Goal: Task Accomplishment & Management: Use online tool/utility

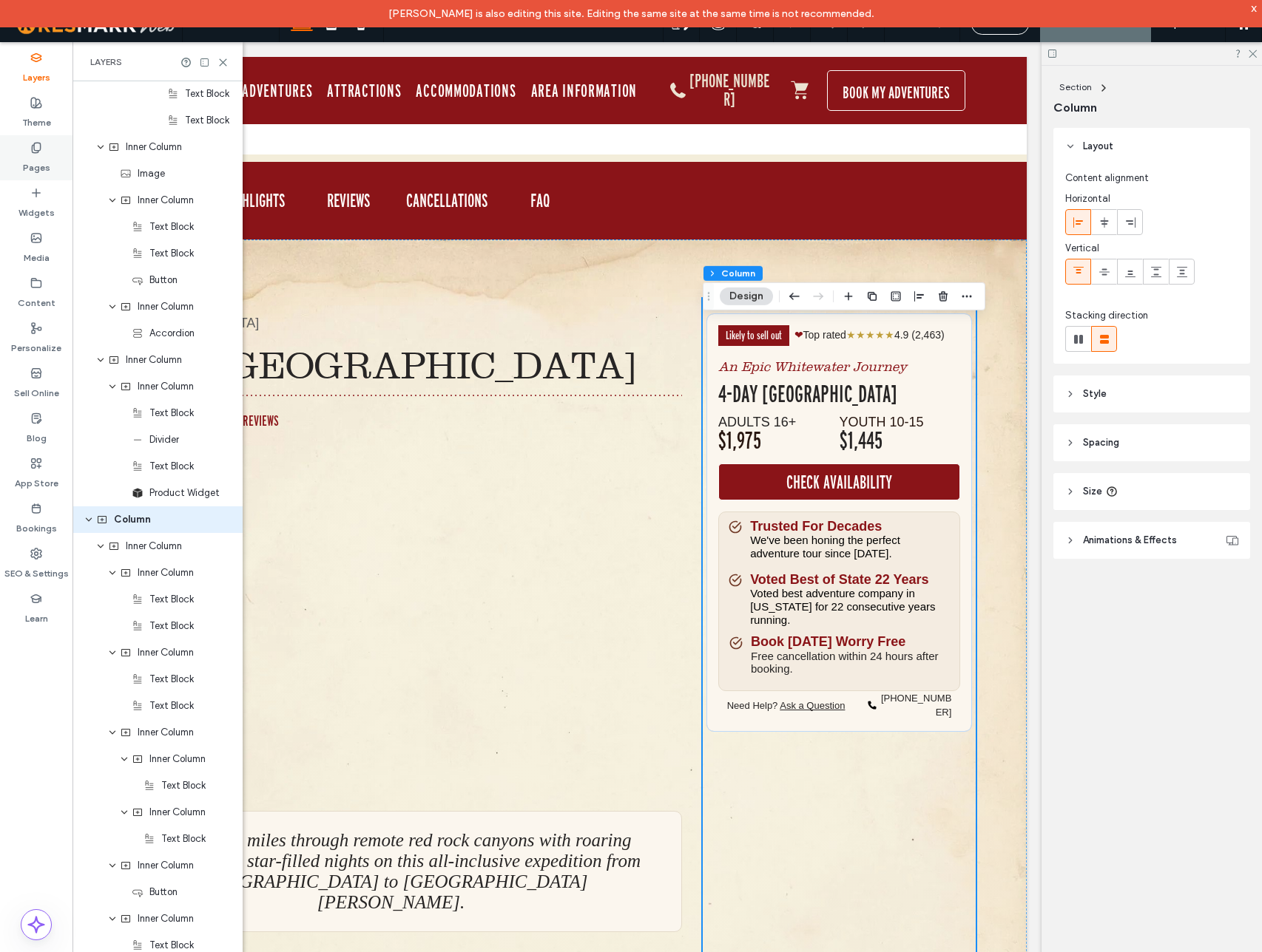
click at [32, 149] on use at bounding box center [35, 147] width 8 height 10
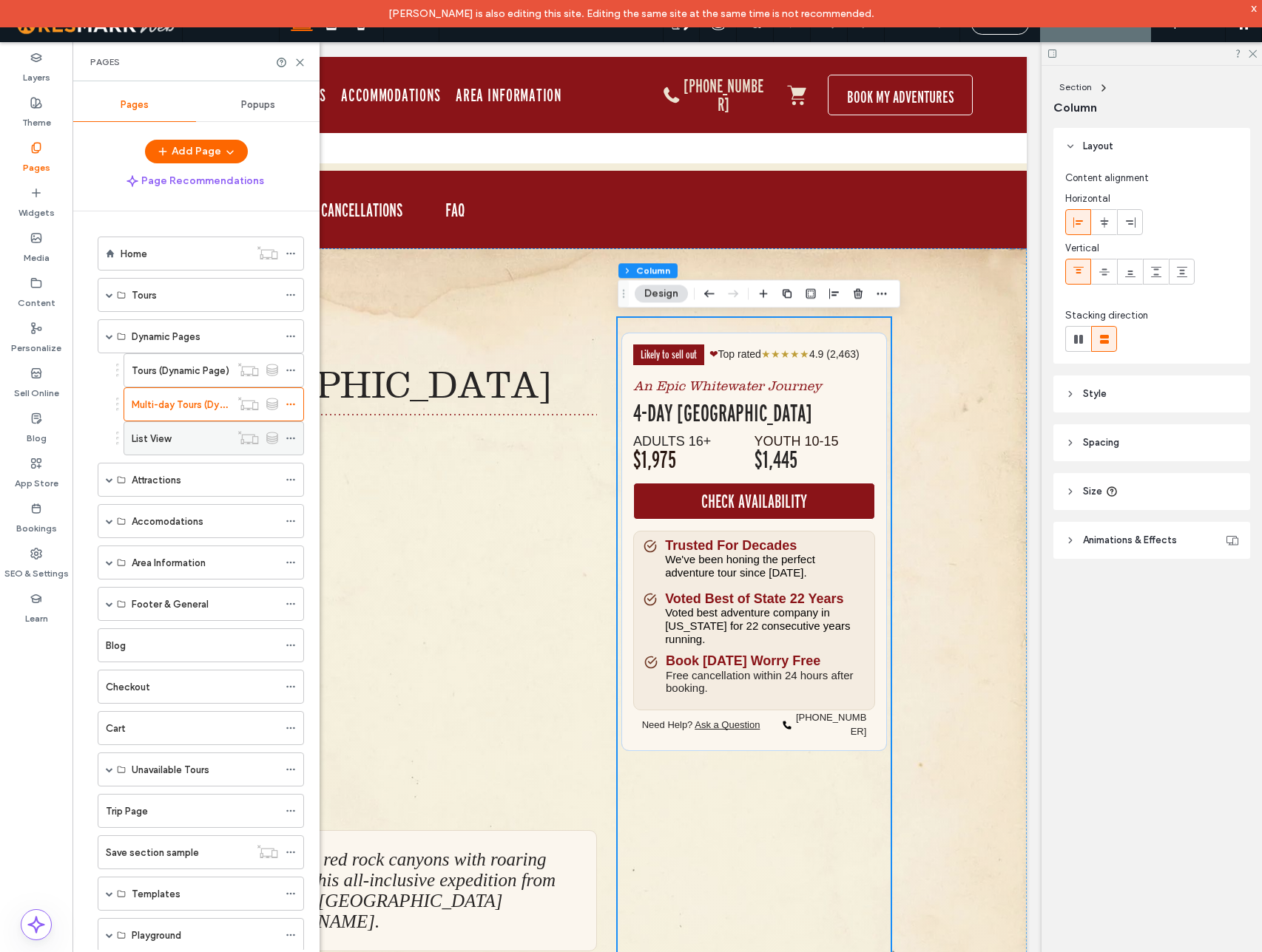
click at [291, 438] on use at bounding box center [290, 438] width 8 height 3
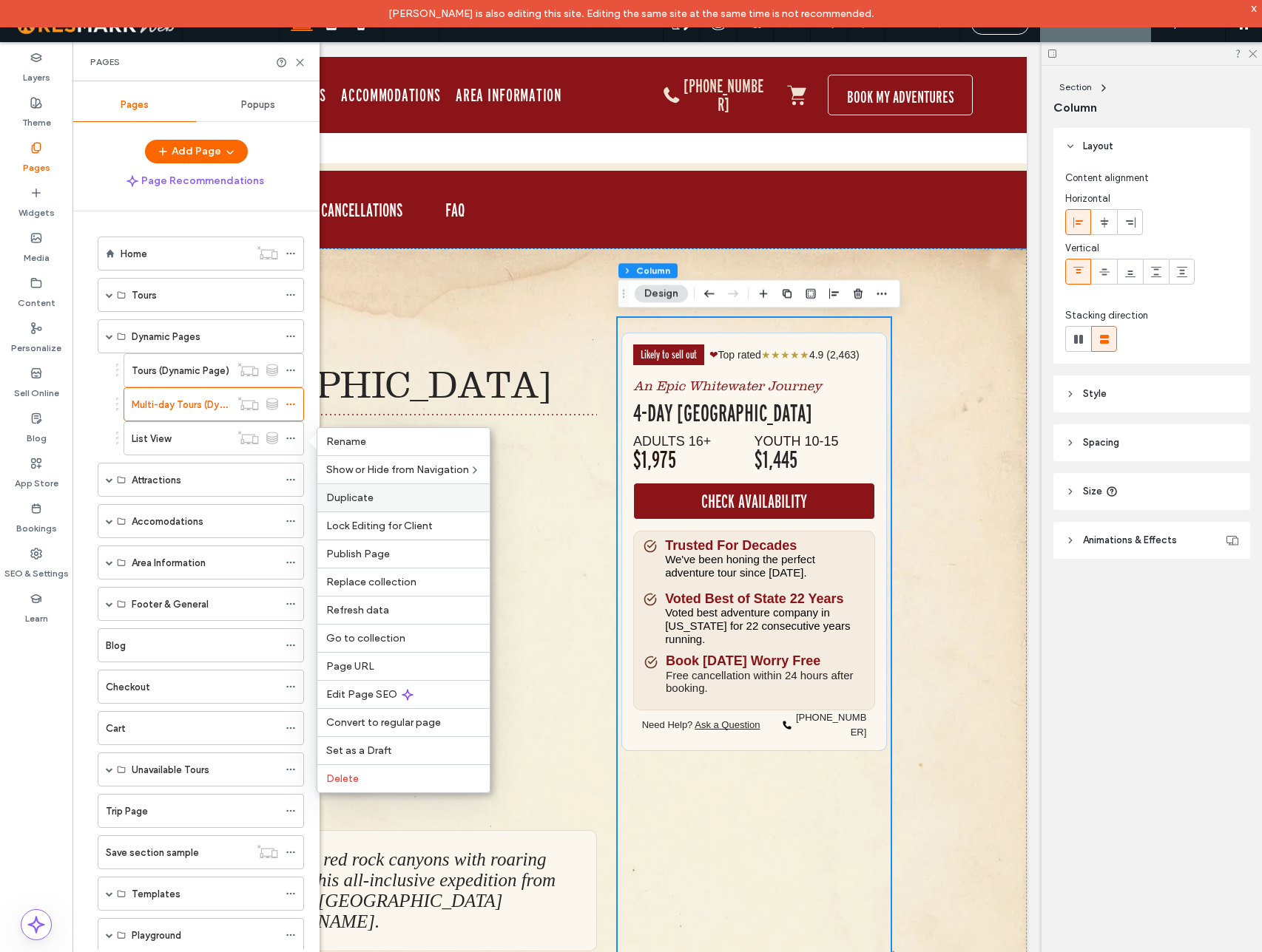
click at [365, 504] on span "Duplicate" at bounding box center [350, 498] width 48 height 12
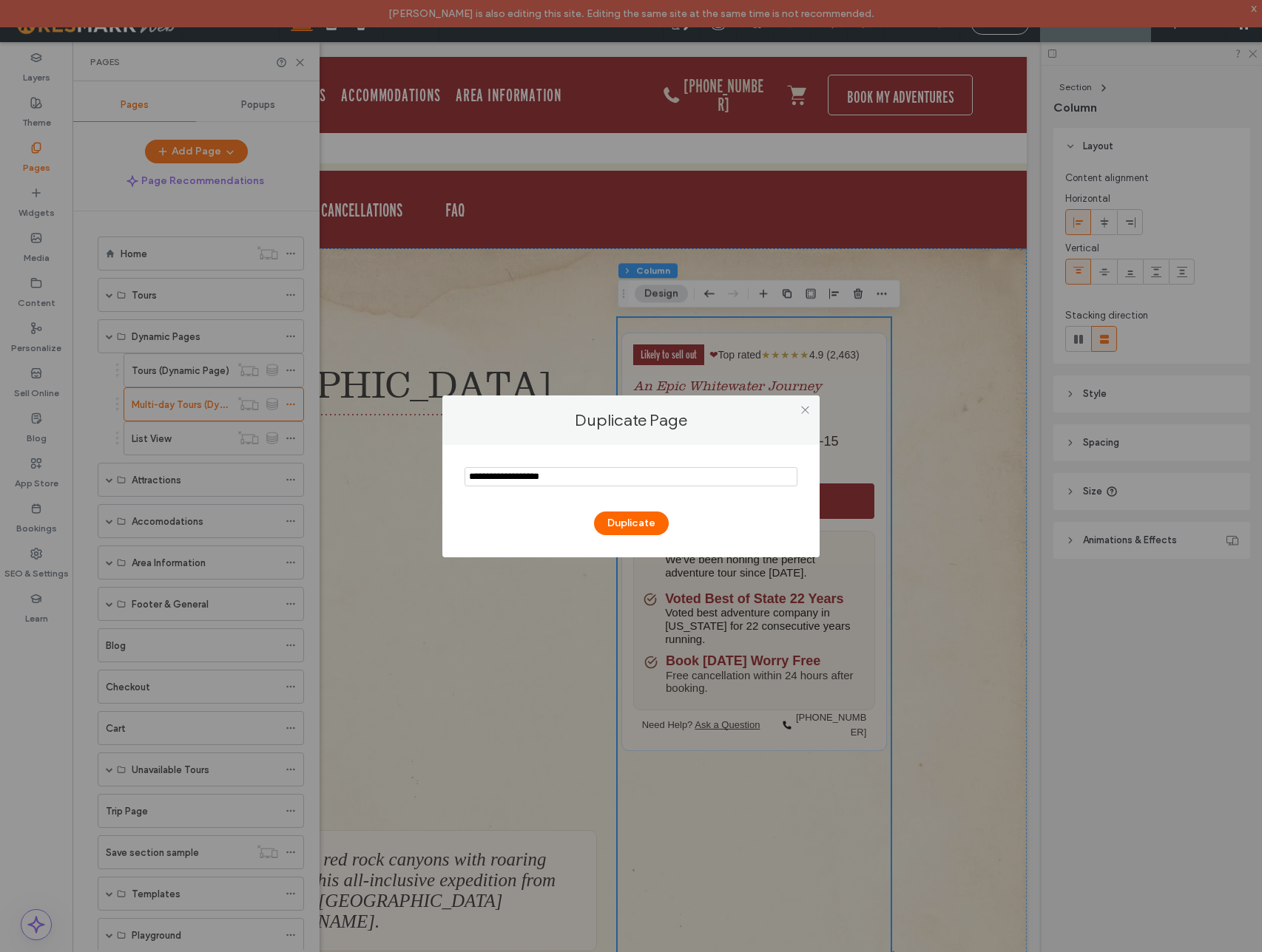
type input "**********"
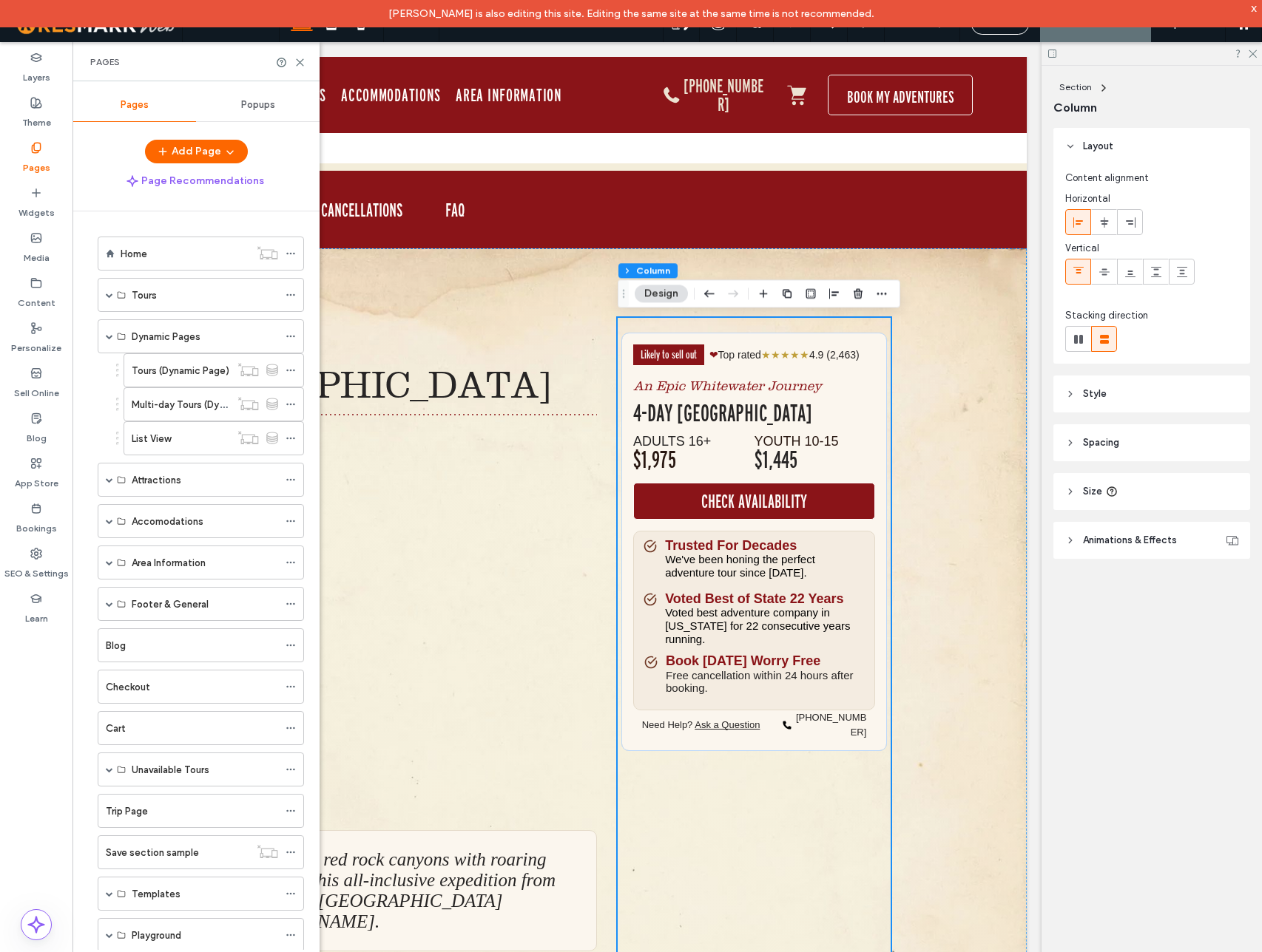
click at [612, 529] on div at bounding box center [631, 476] width 1262 height 952
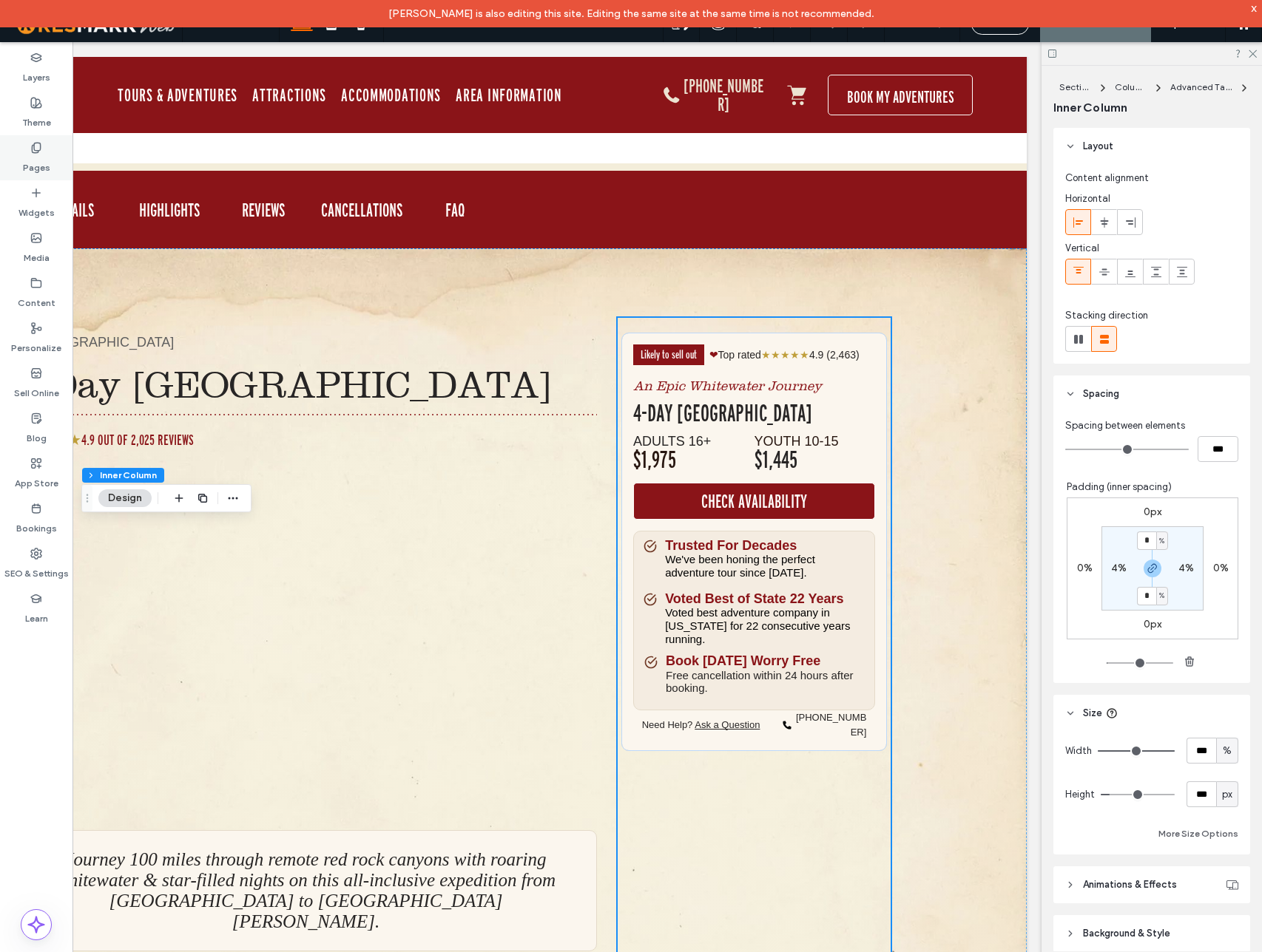
click at [42, 152] on icon at bounding box center [35, 148] width 11 height 11
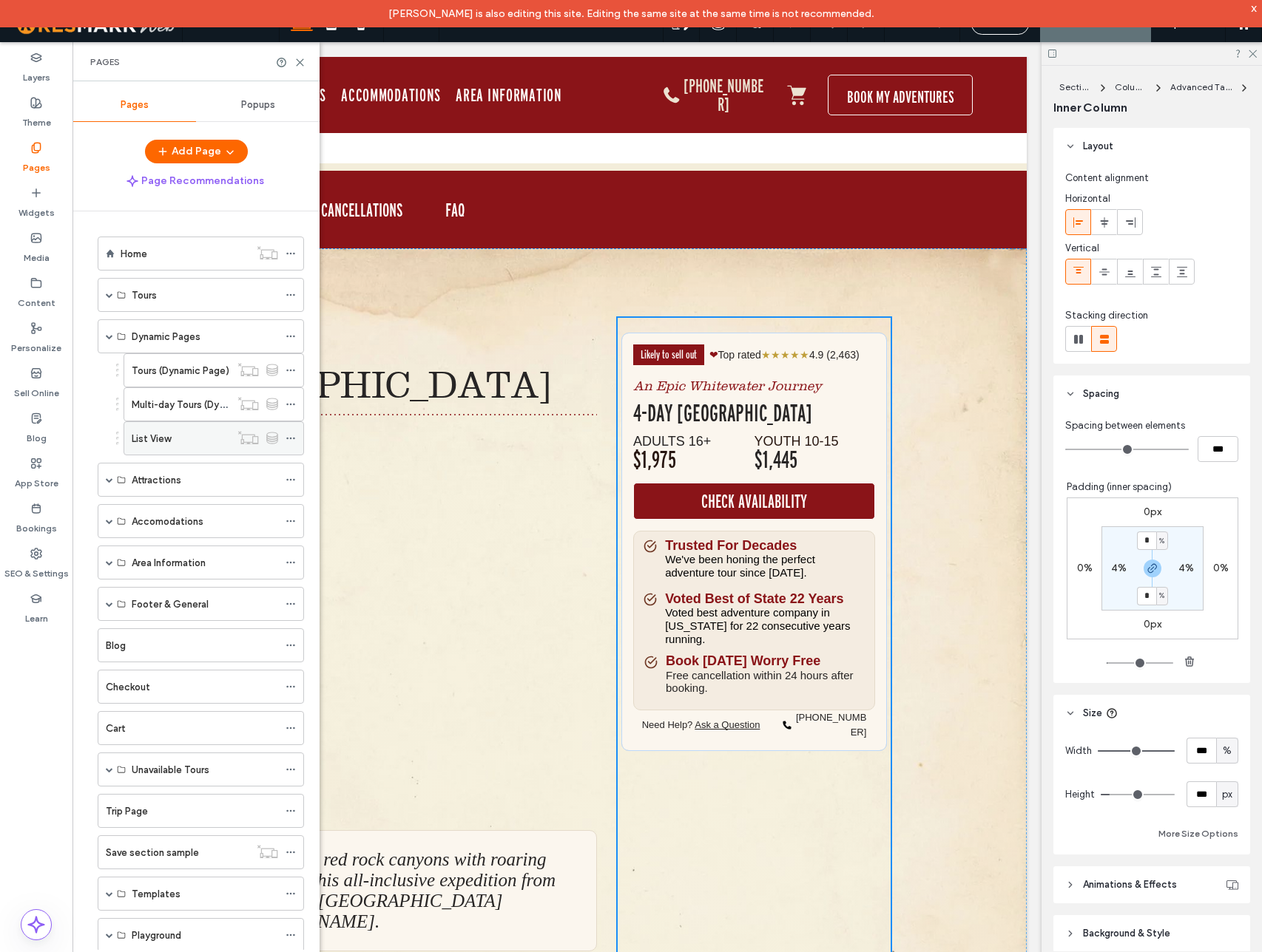
scroll to position [360, 0]
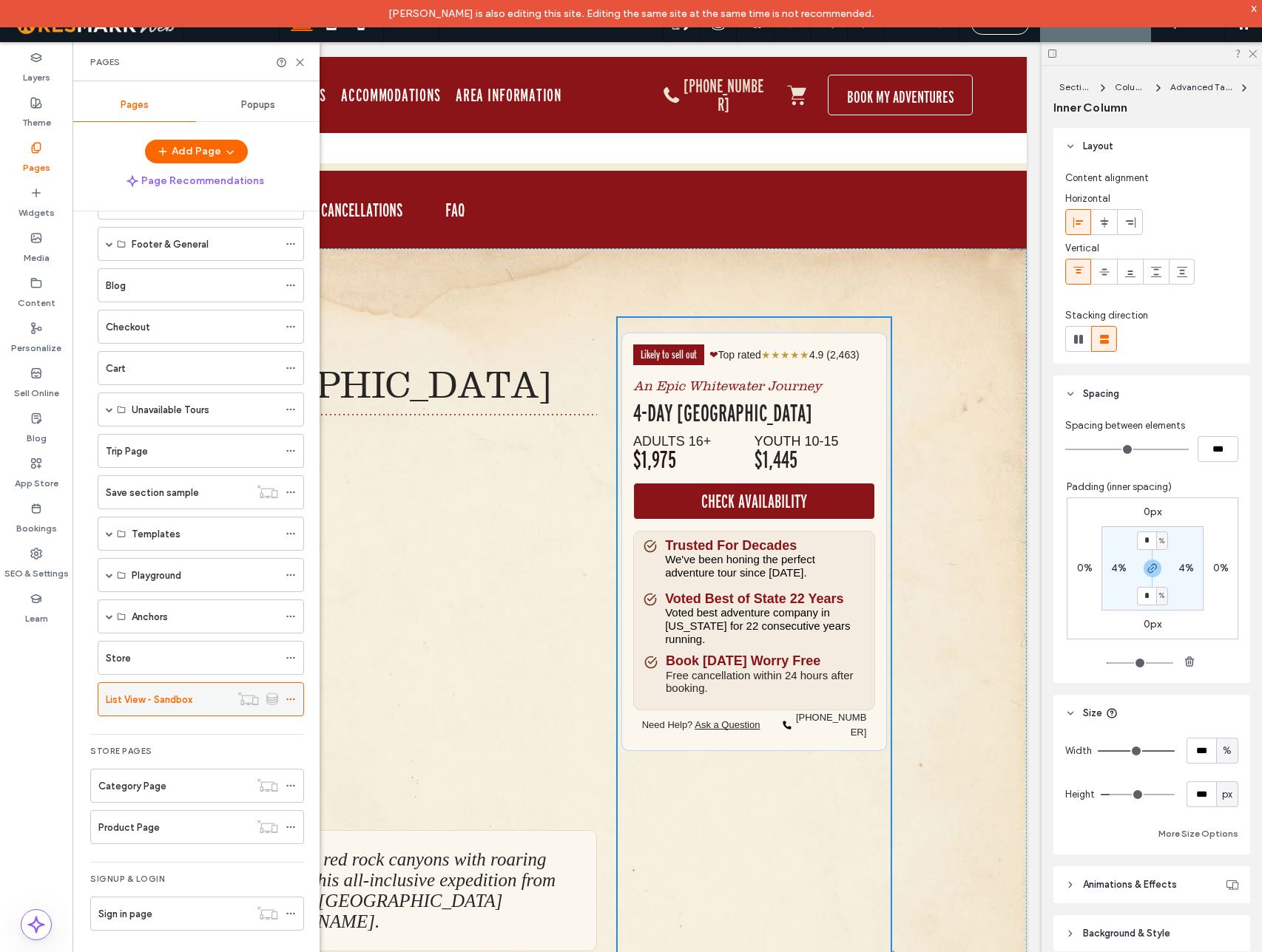
click at [292, 697] on icon at bounding box center [291, 699] width 11 height 11
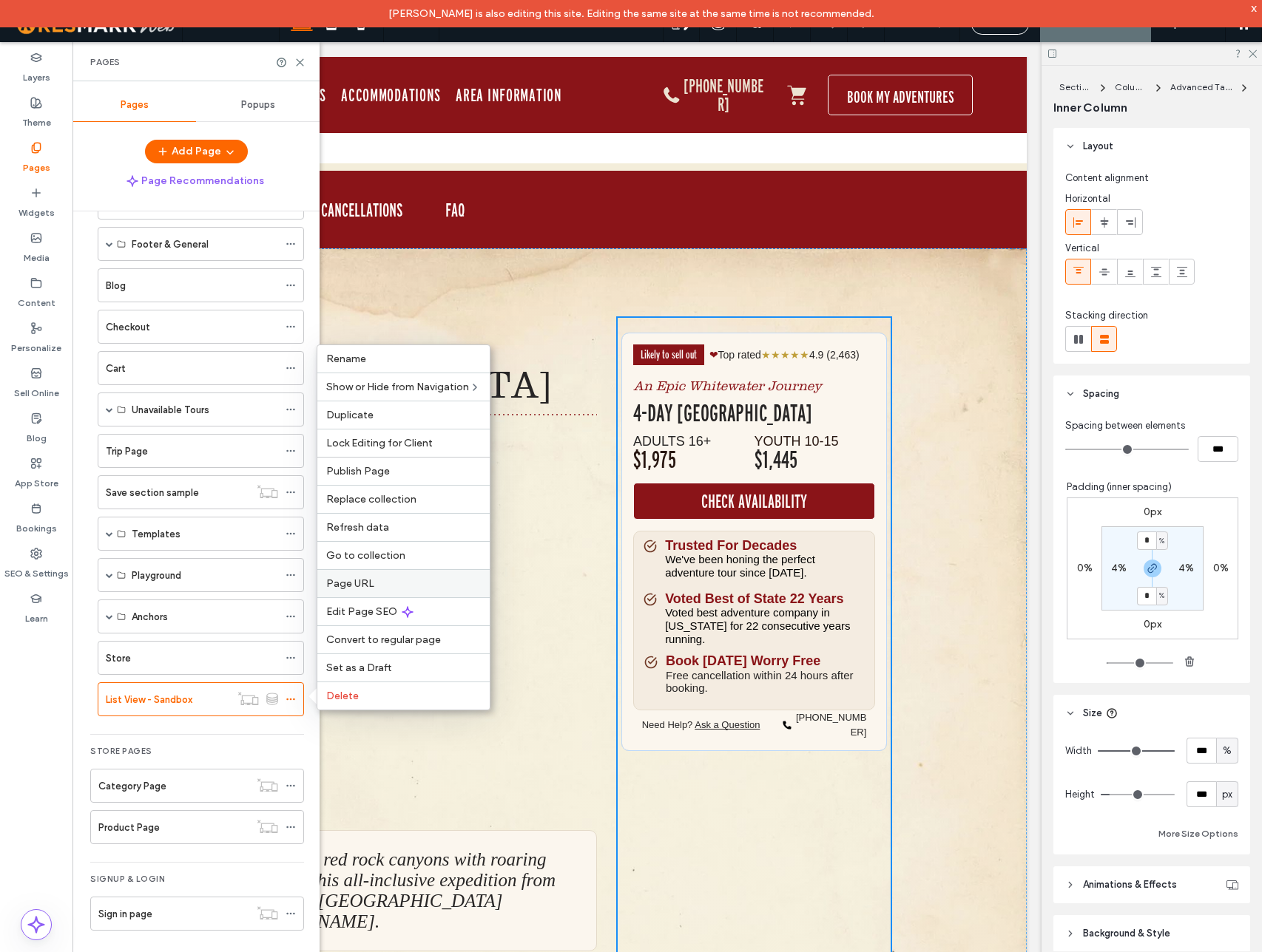
click at [370, 588] on span "Page URL" at bounding box center [350, 583] width 48 height 12
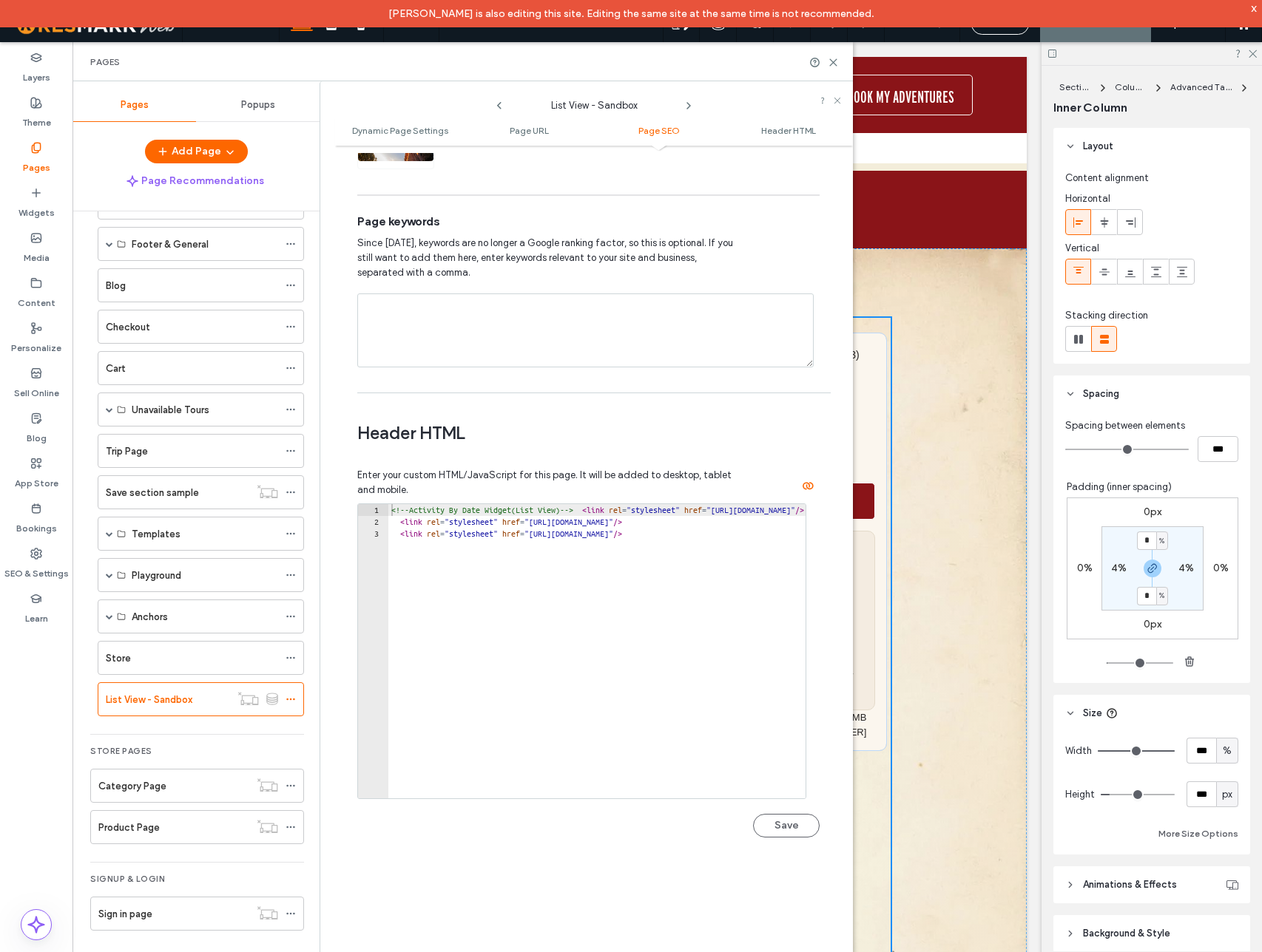
scroll to position [1393, 0]
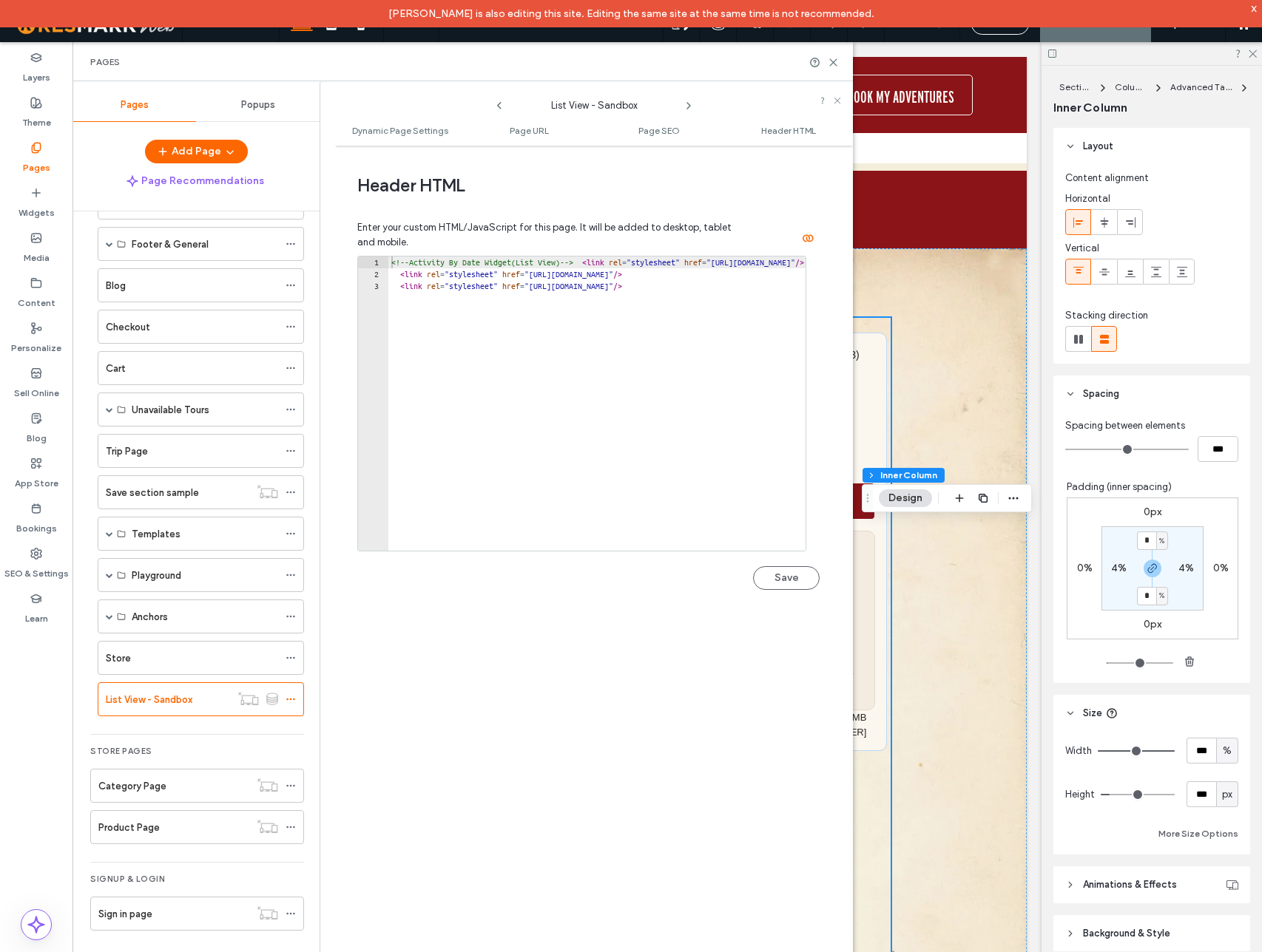
type textarea "**********"
click at [554, 320] on div "<!-- Activity By Date Widget(List View) --> < link rel = "stylesheet" href = "h…" at bounding box center [677, 415] width 794 height 318
click at [833, 61] on icon at bounding box center [833, 62] width 11 height 11
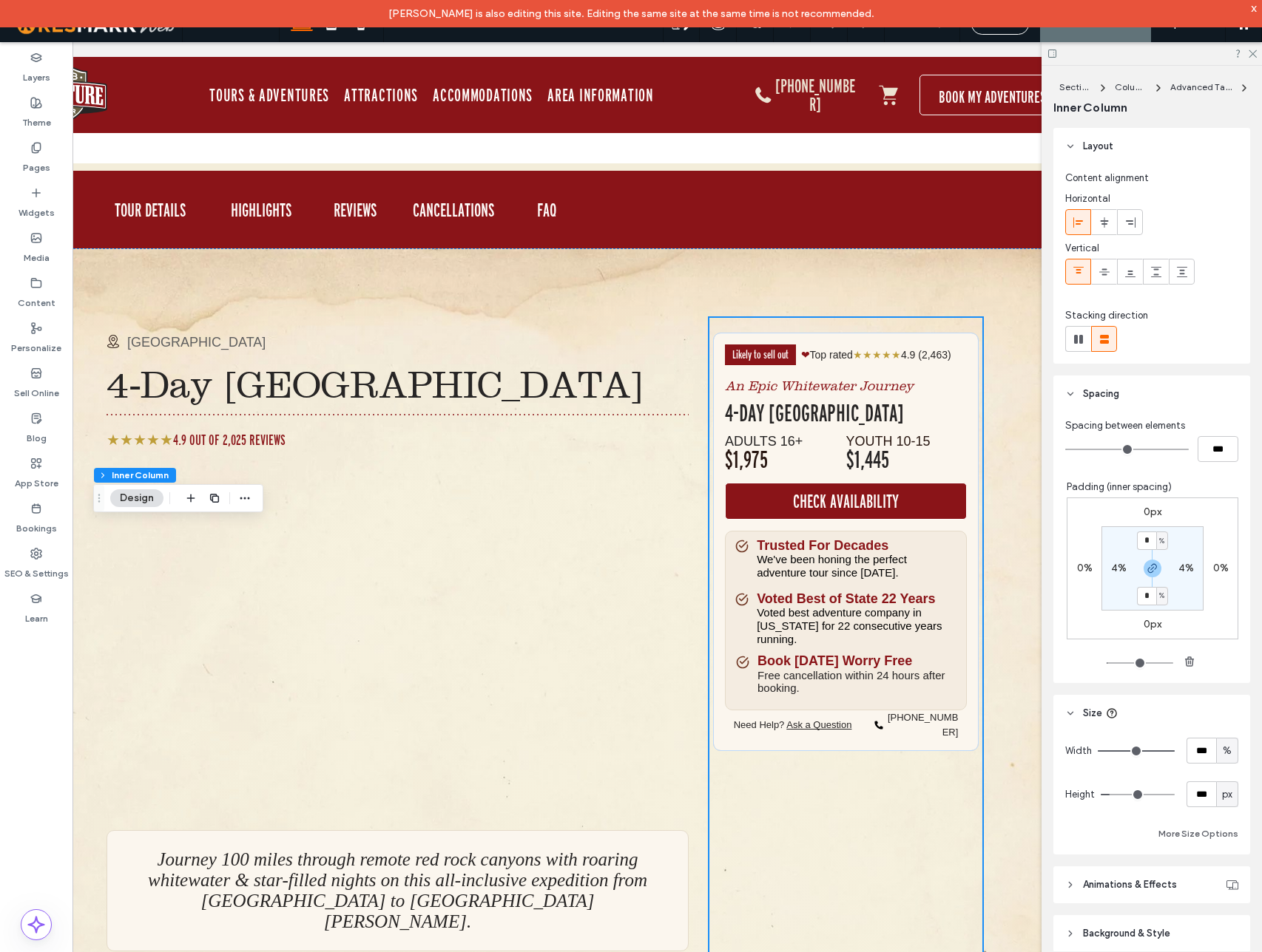
scroll to position [0, 121]
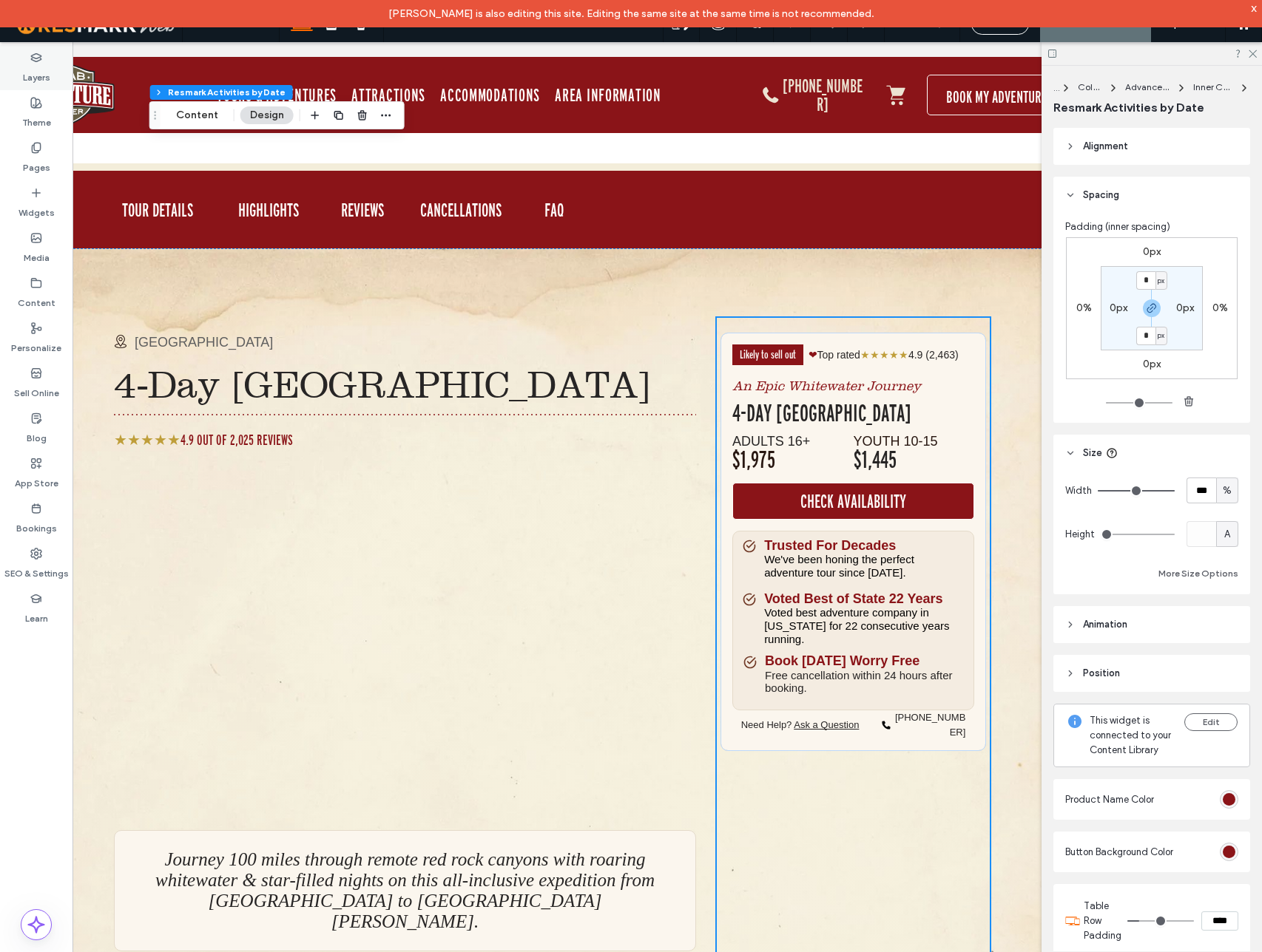
click at [36, 56] on icon at bounding box center [35, 57] width 11 height 11
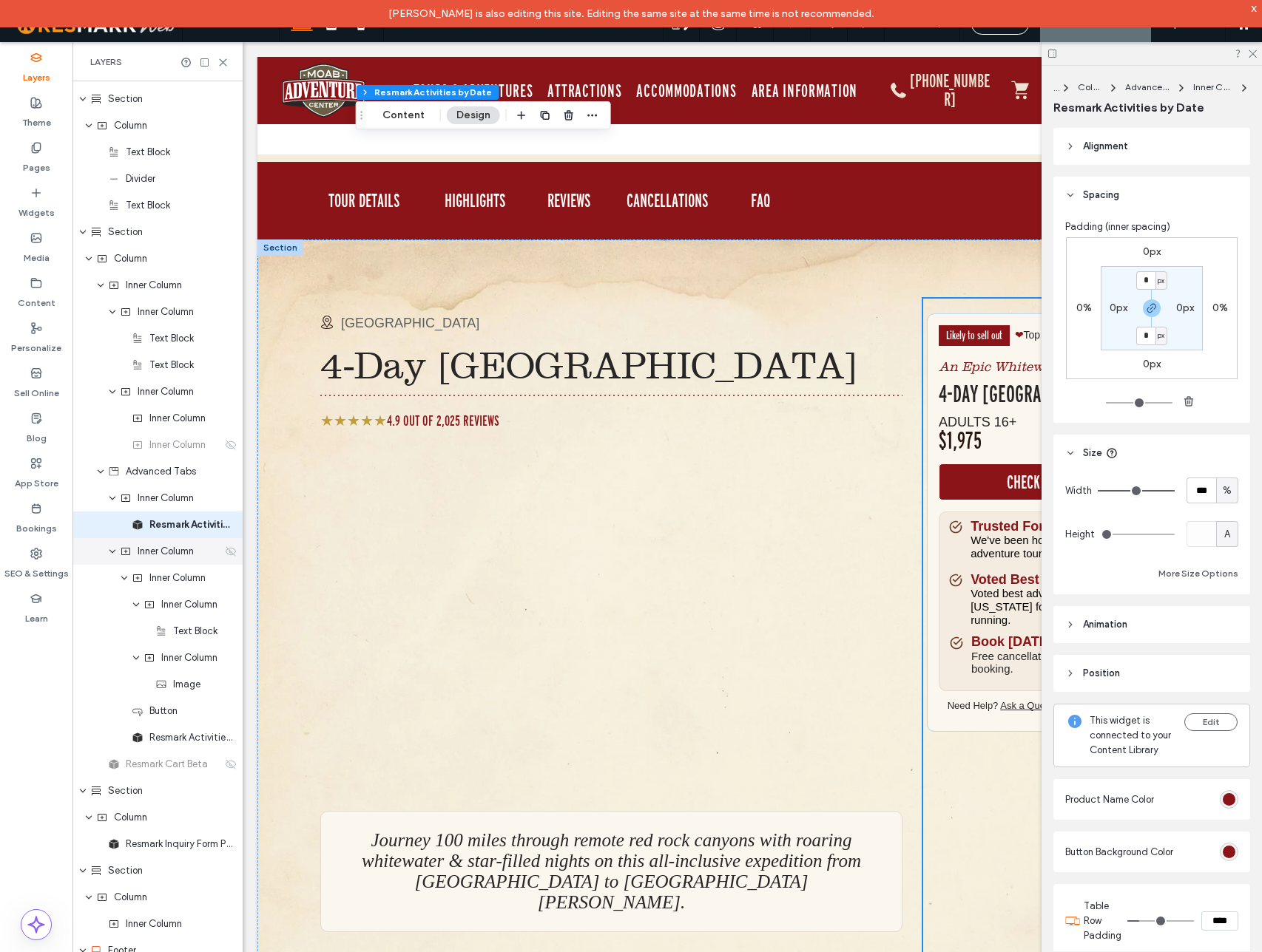
scroll to position [2635, 0]
click at [171, 754] on span "Resmark Cart Beta" at bounding box center [166, 759] width 82 height 15
click at [228, 759] on icon at bounding box center [230, 758] width 11 height 11
click at [178, 761] on span "Resmark Cart Beta" at bounding box center [166, 759] width 82 height 15
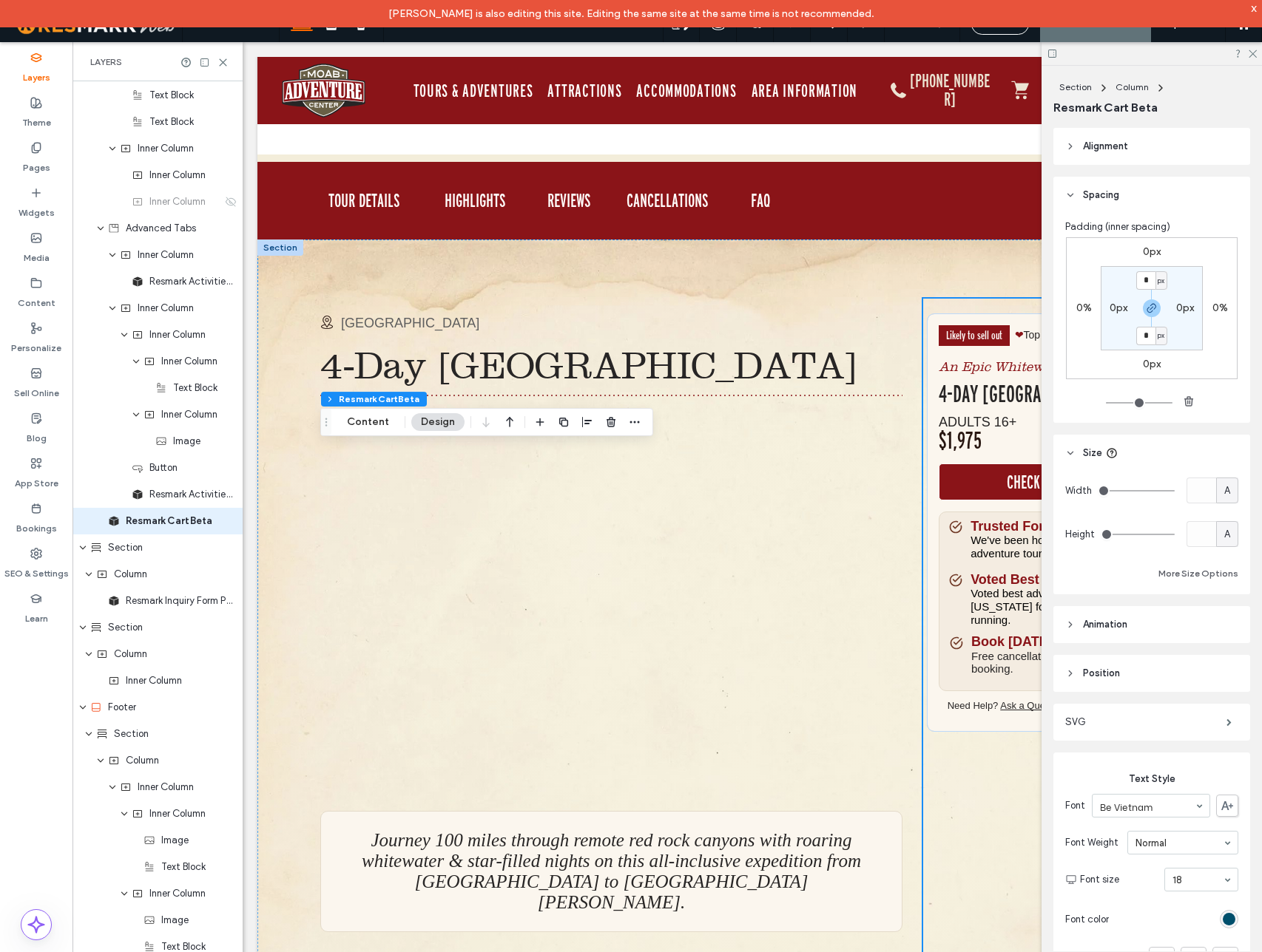
scroll to position [2875, 0]
click at [370, 423] on button "Content" at bounding box center [367, 422] width 61 height 18
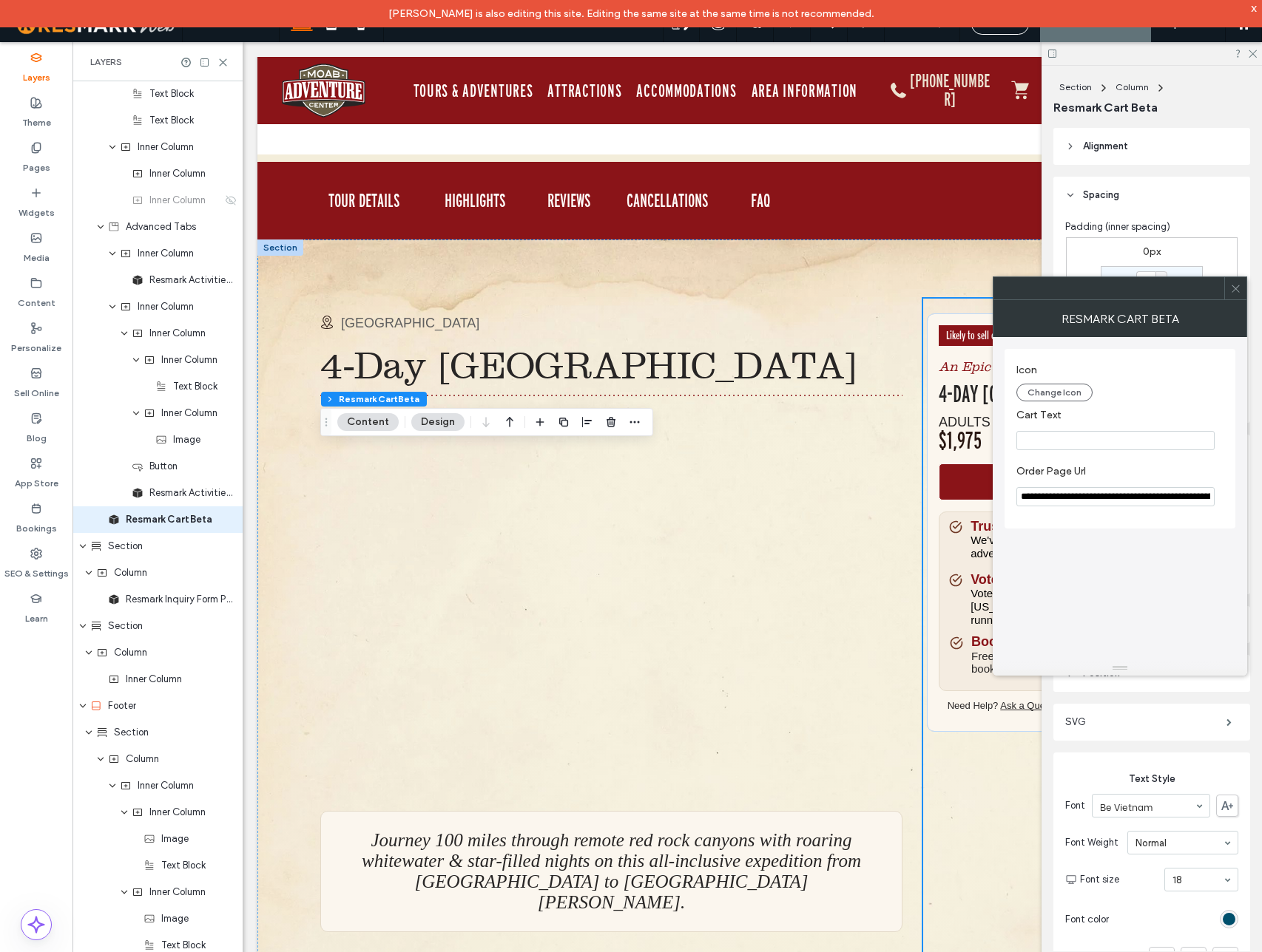
click at [1175, 498] on input "**********" at bounding box center [1115, 497] width 198 height 19
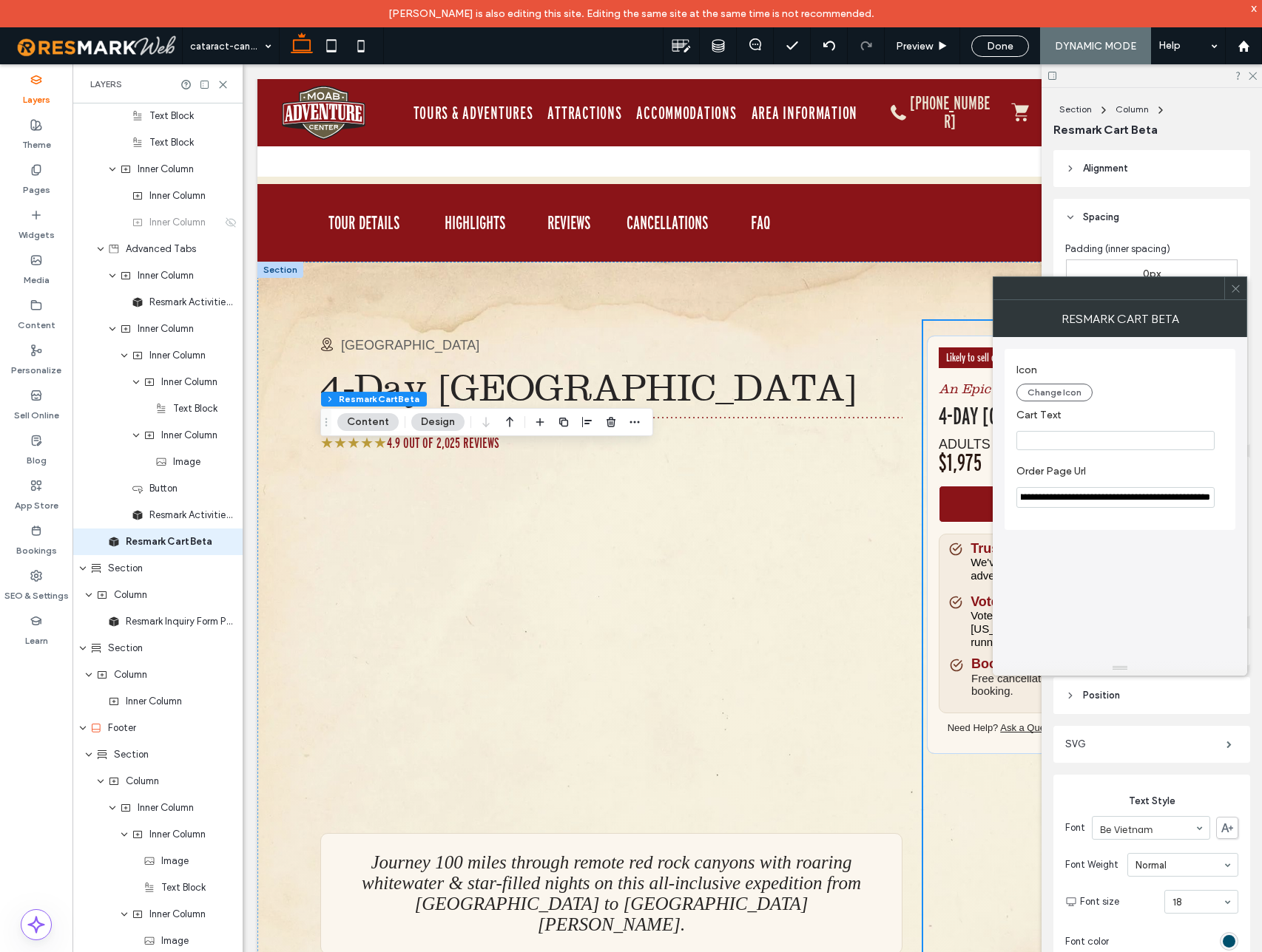
scroll to position [0, 0]
click at [1171, 499] on input "**********" at bounding box center [1115, 497] width 198 height 20
paste input "******"
type input "**********"
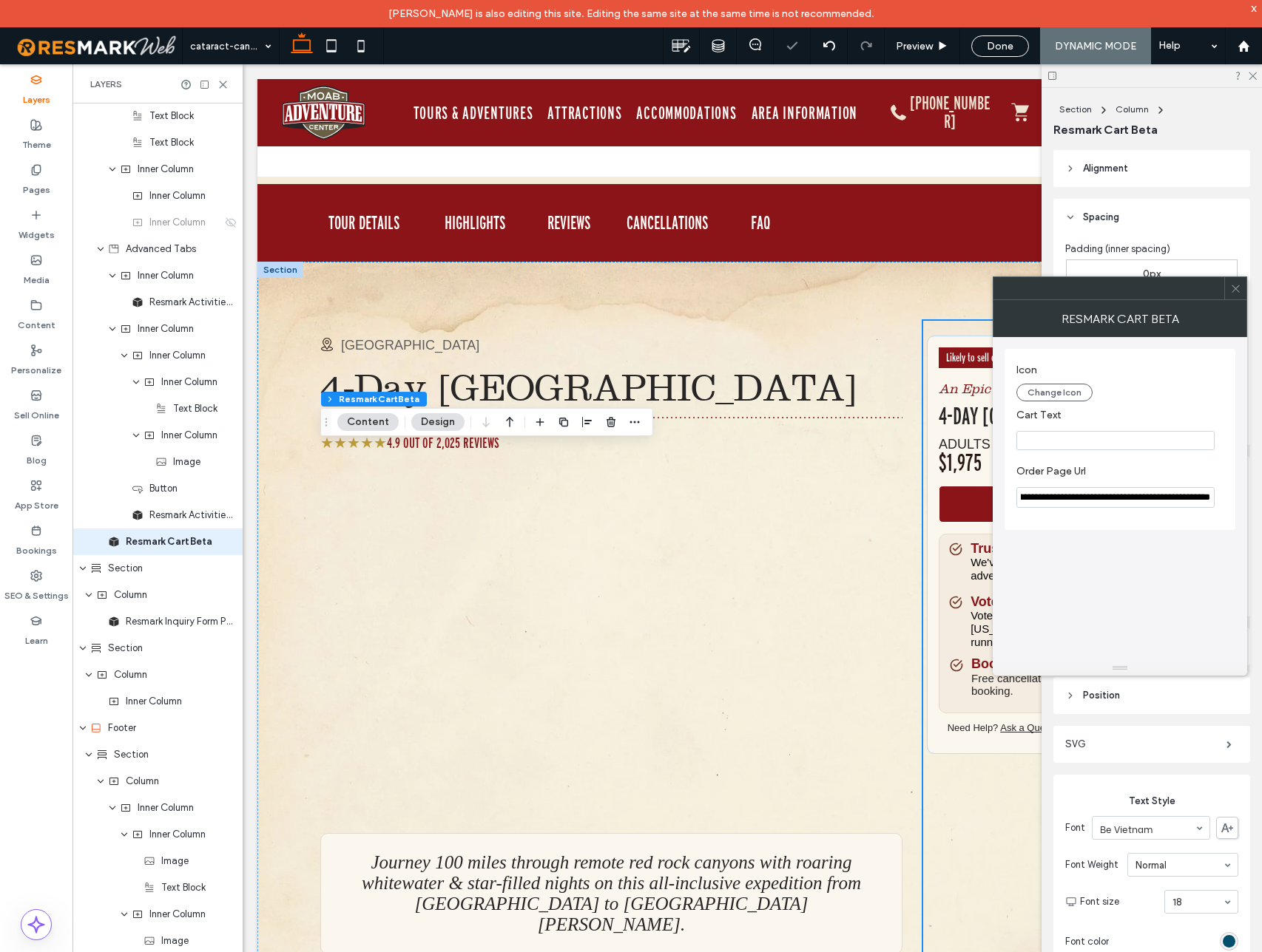
click at [1183, 392] on div "Change Icon" at bounding box center [1120, 392] width 207 height 18
click at [1235, 290] on icon at bounding box center [1235, 288] width 11 height 11
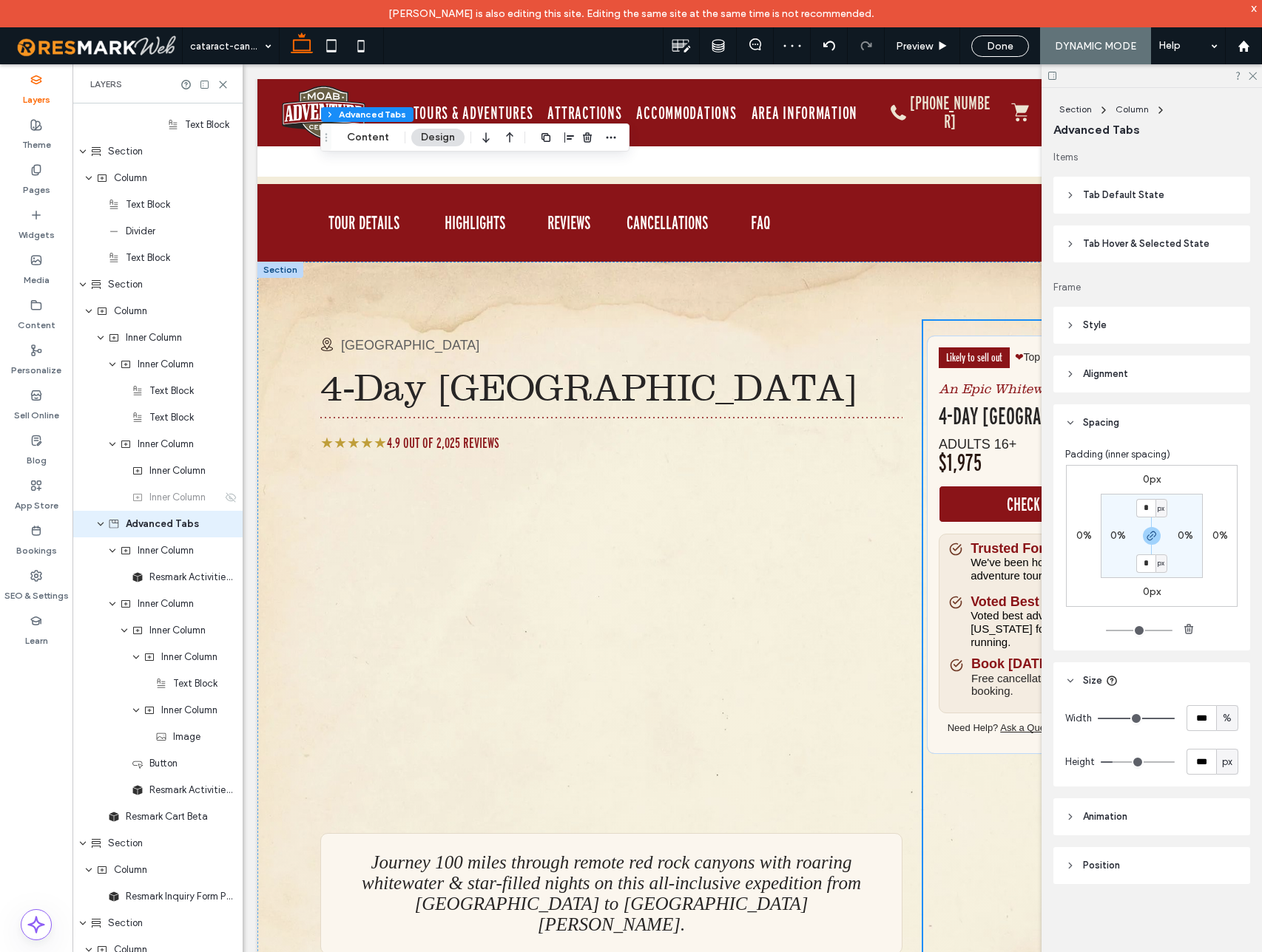
scroll to position [2582, 0]
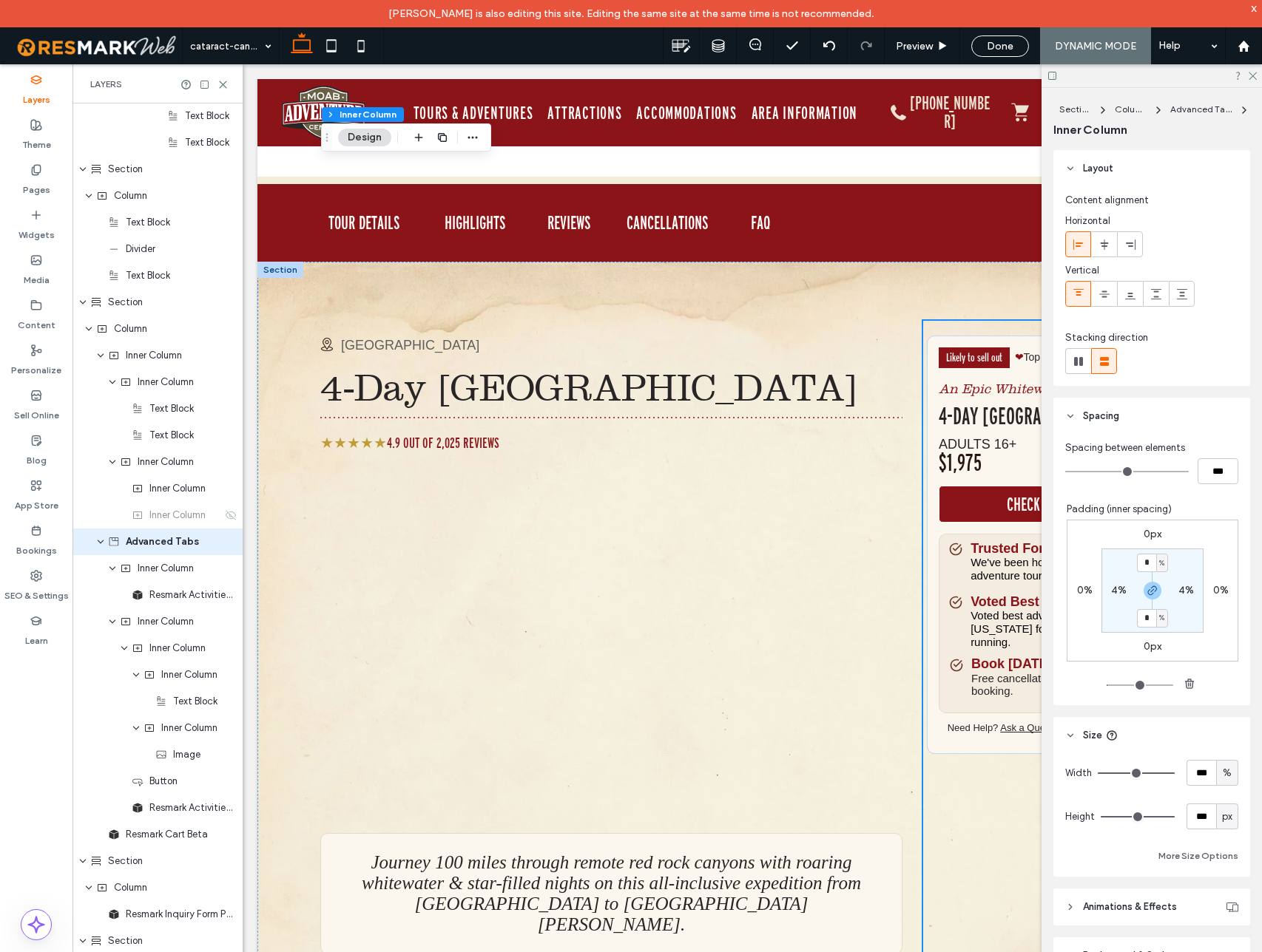
type input "**"
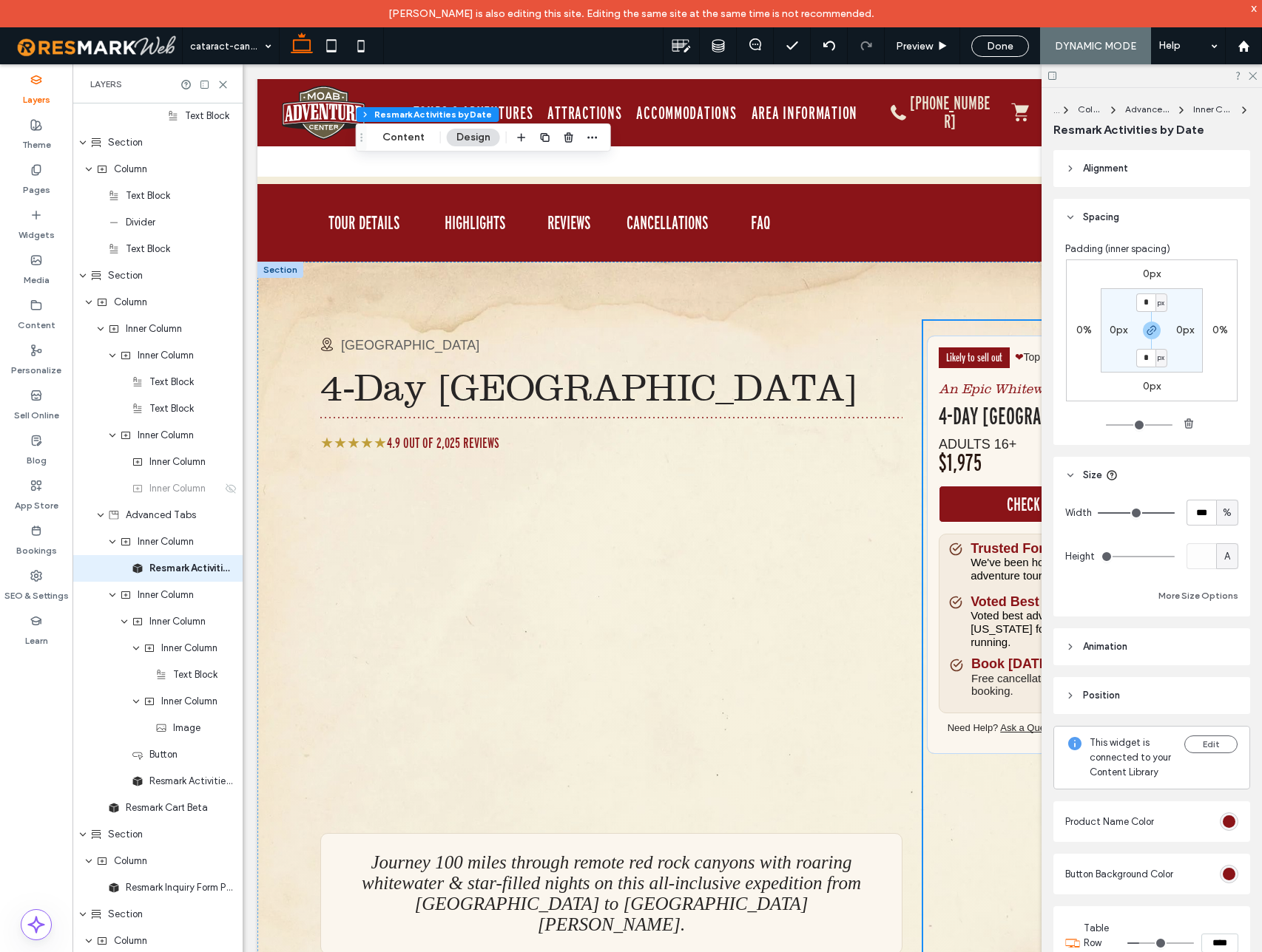
scroll to position [2635, 0]
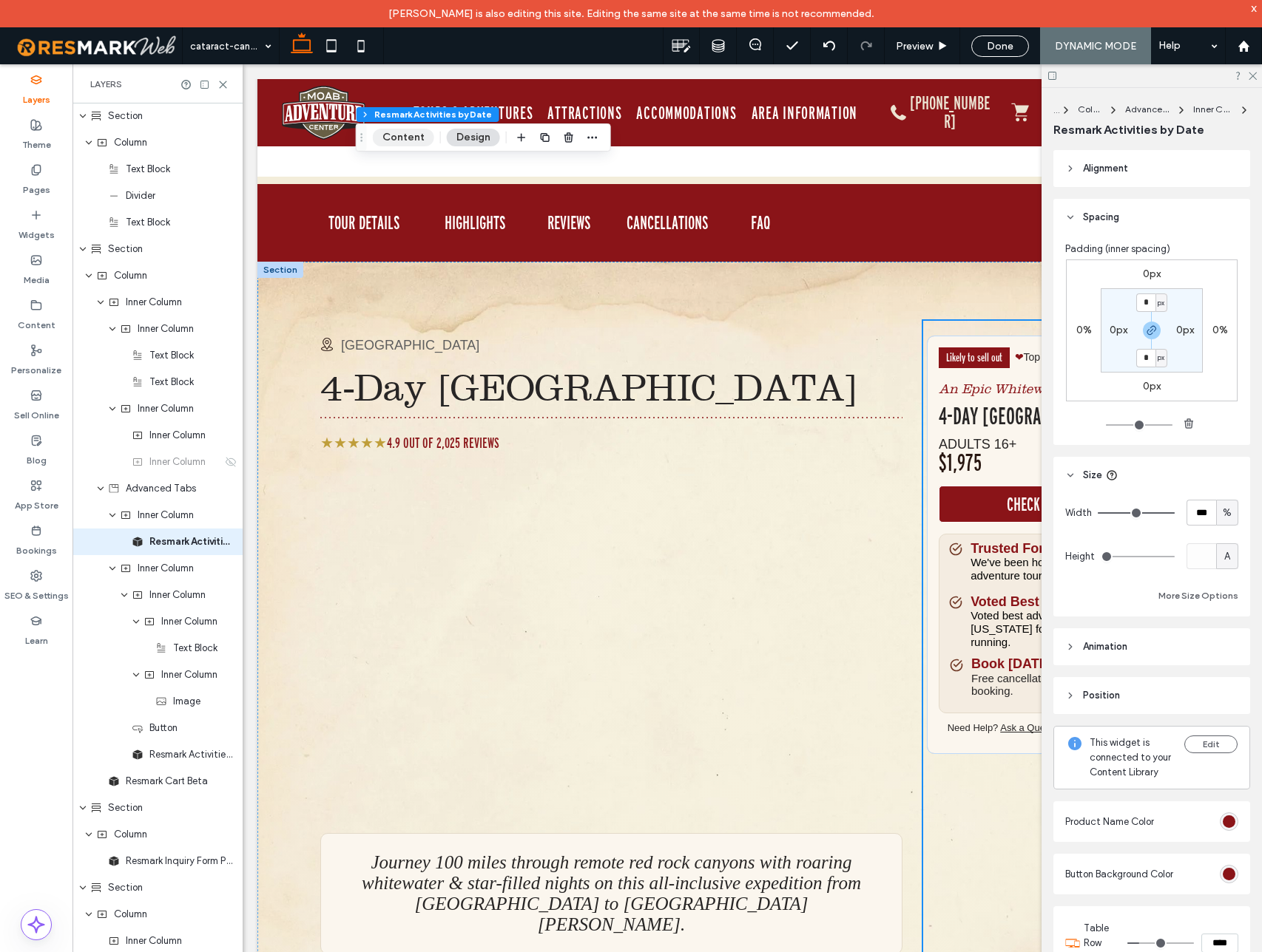
click at [401, 136] on button "Content" at bounding box center [402, 138] width 61 height 18
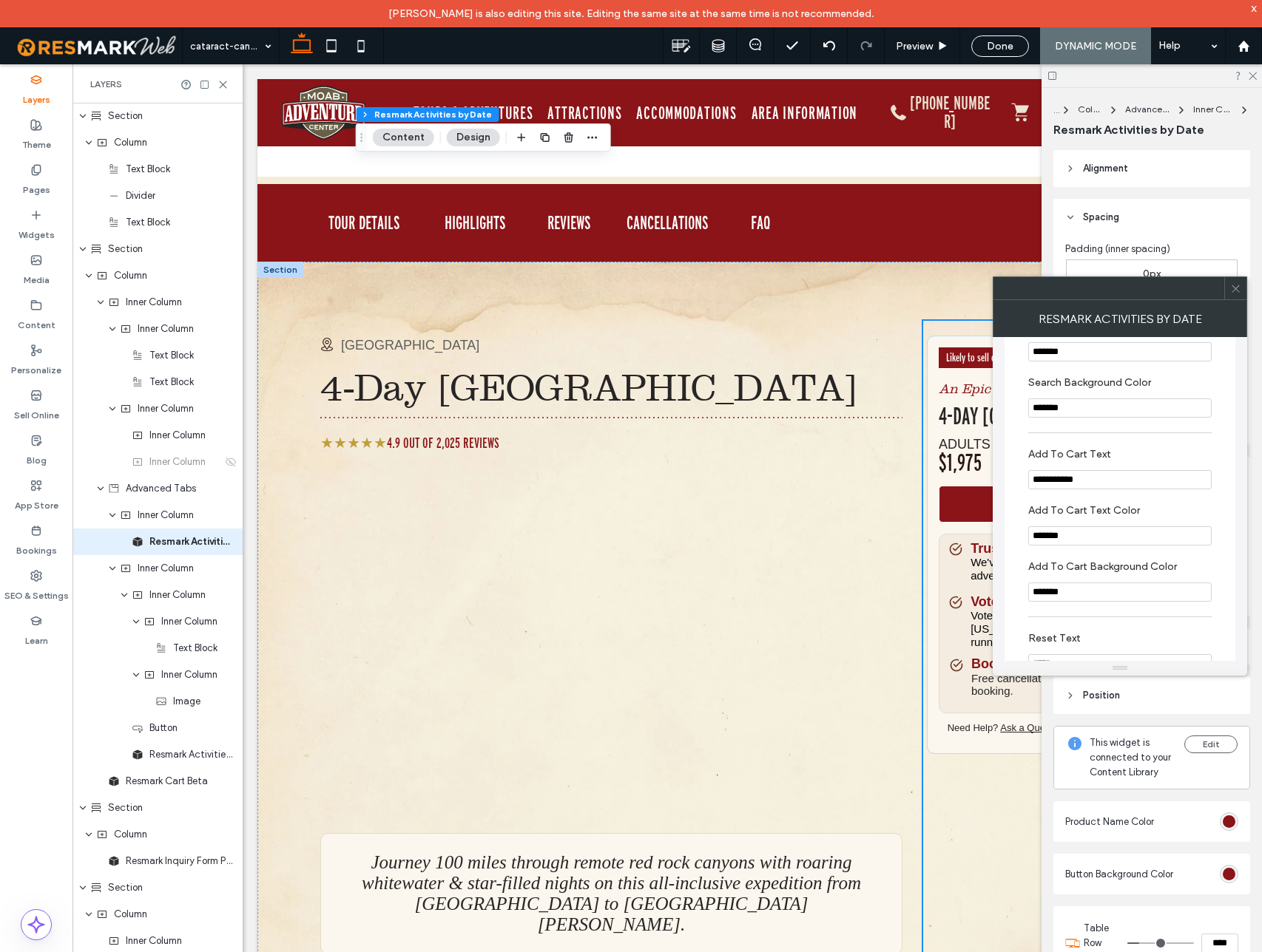
scroll to position [0, 0]
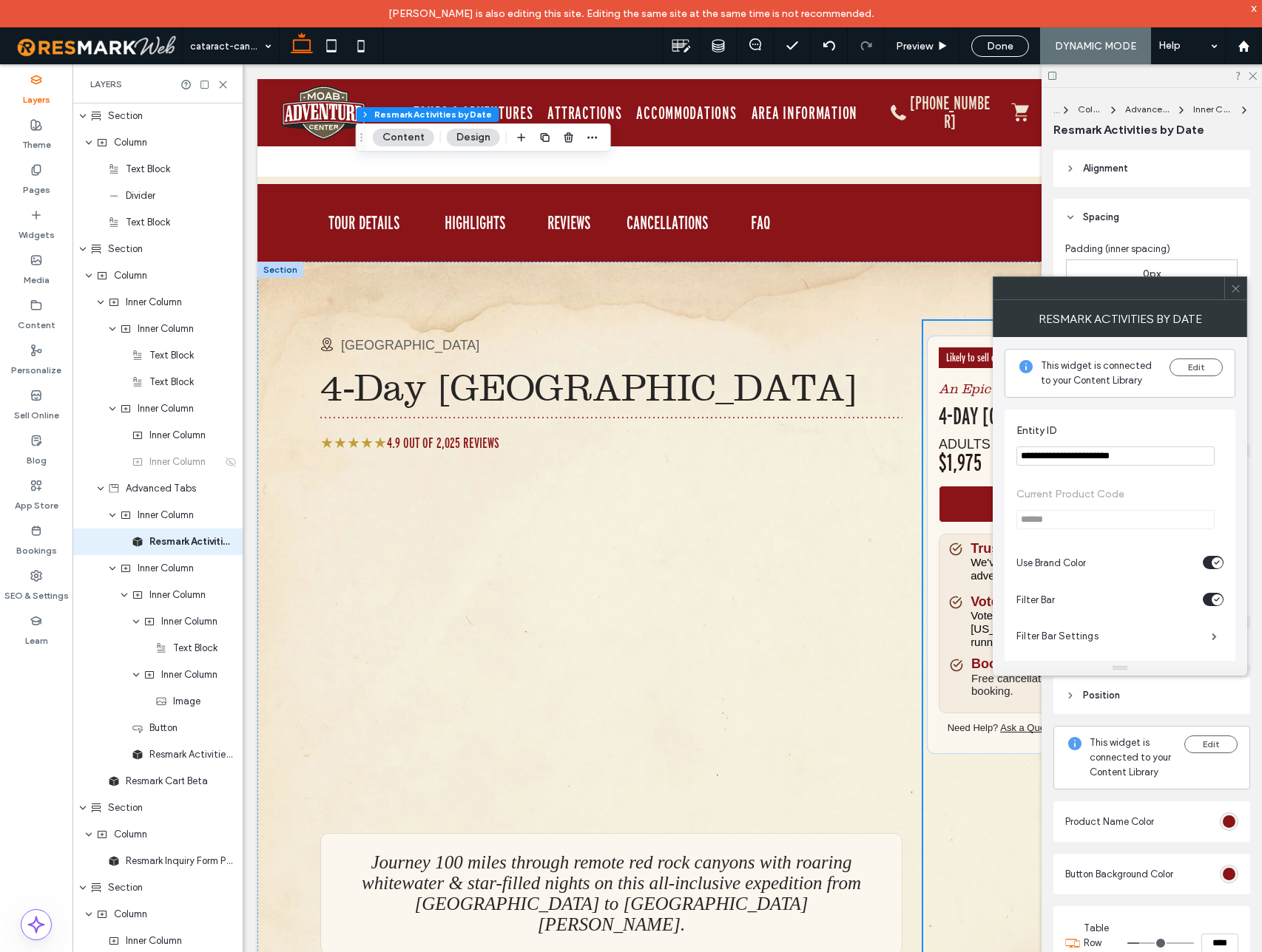
click at [1238, 289] on icon at bounding box center [1235, 288] width 11 height 11
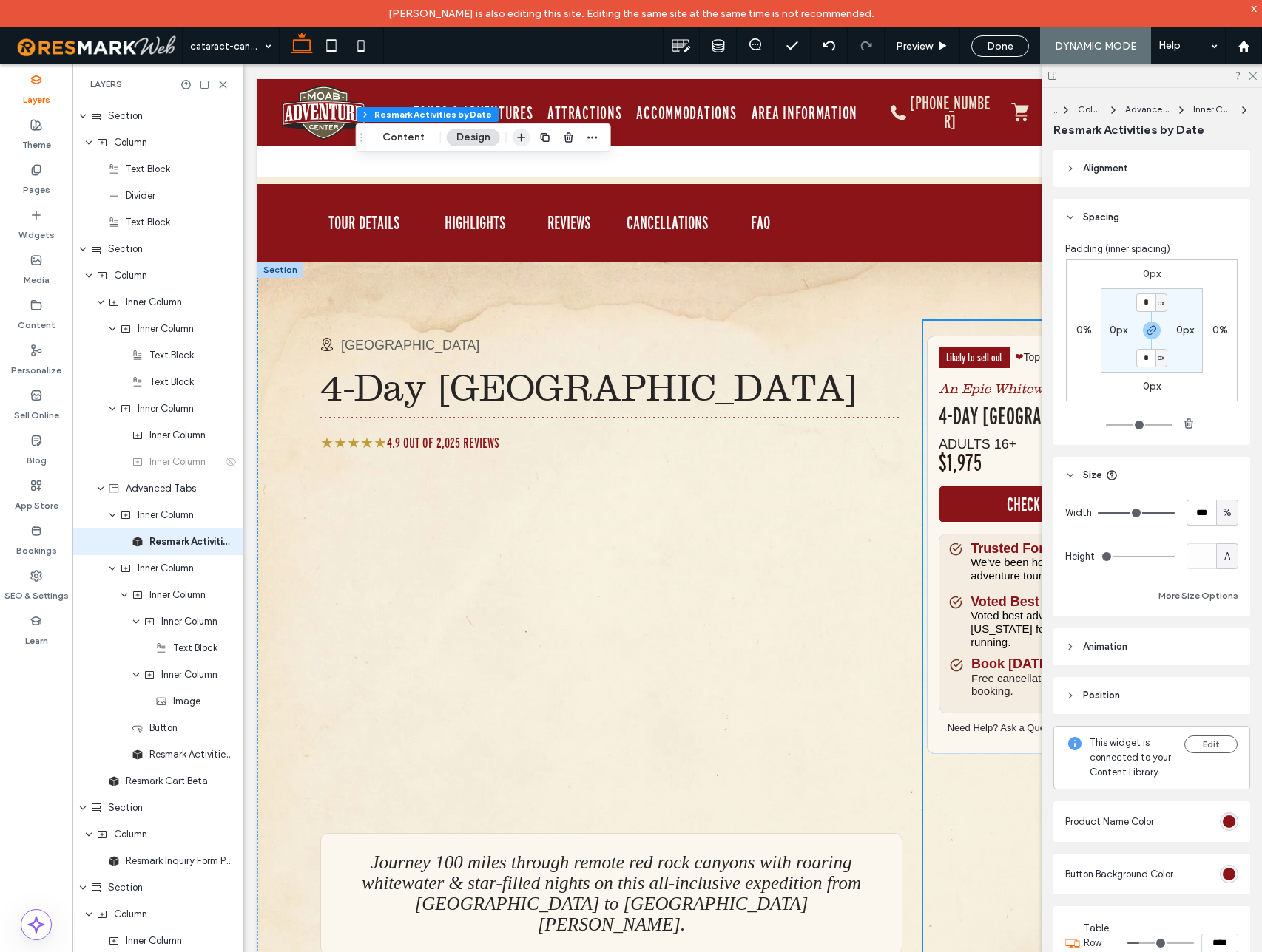
click at [517, 138] on icon "button" at bounding box center [521, 137] width 11 height 11
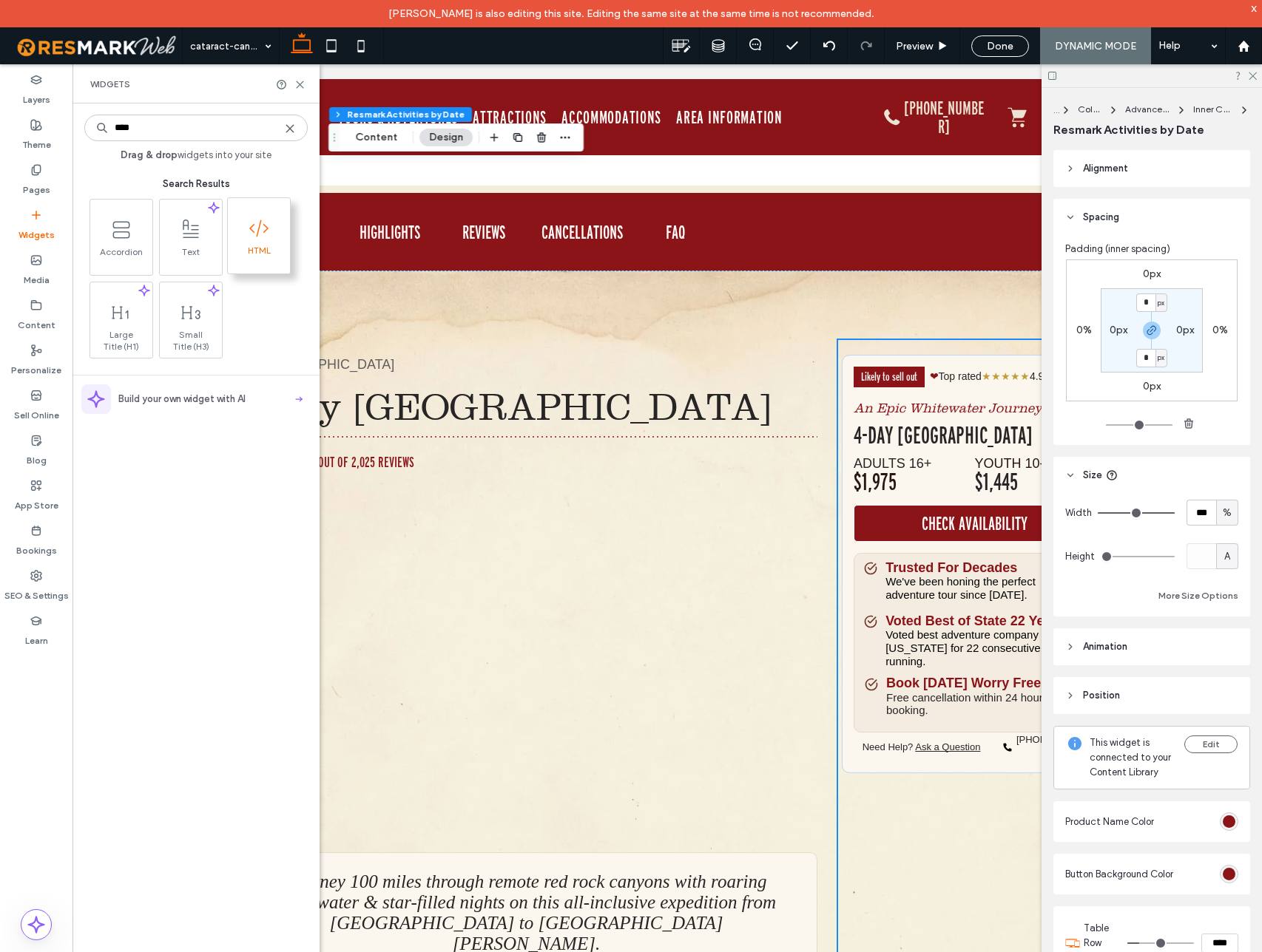
type input "****"
drag, startPoint x: 262, startPoint y: 249, endPoint x: 364, endPoint y: 204, distance: 111.5
click at [262, 249] on span "HTML" at bounding box center [260, 255] width 62 height 20
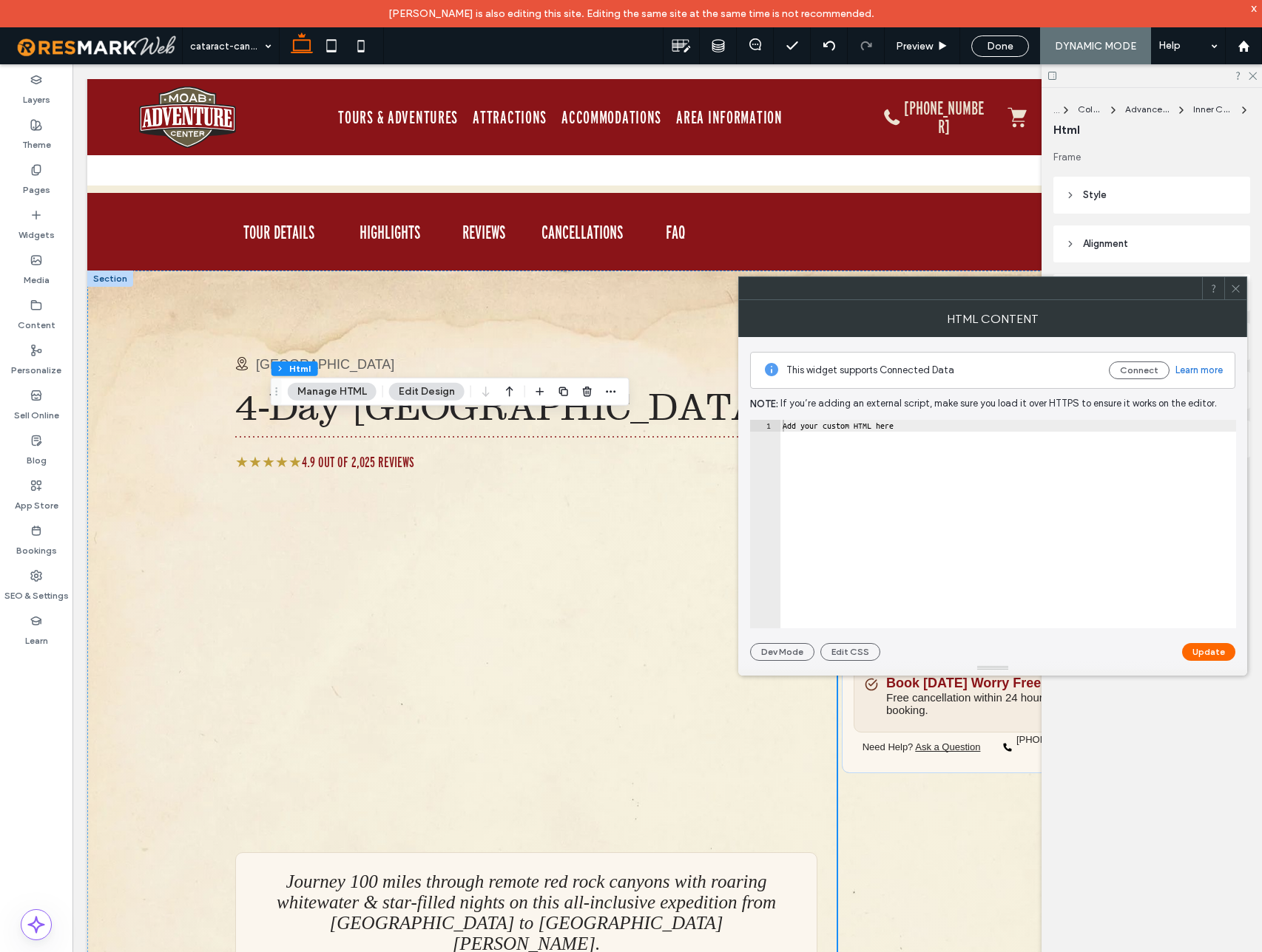
click at [1056, 506] on div "Add your custom HTML here" at bounding box center [1007, 536] width 456 height 232
paste textarea "**********"
type textarea "**********"
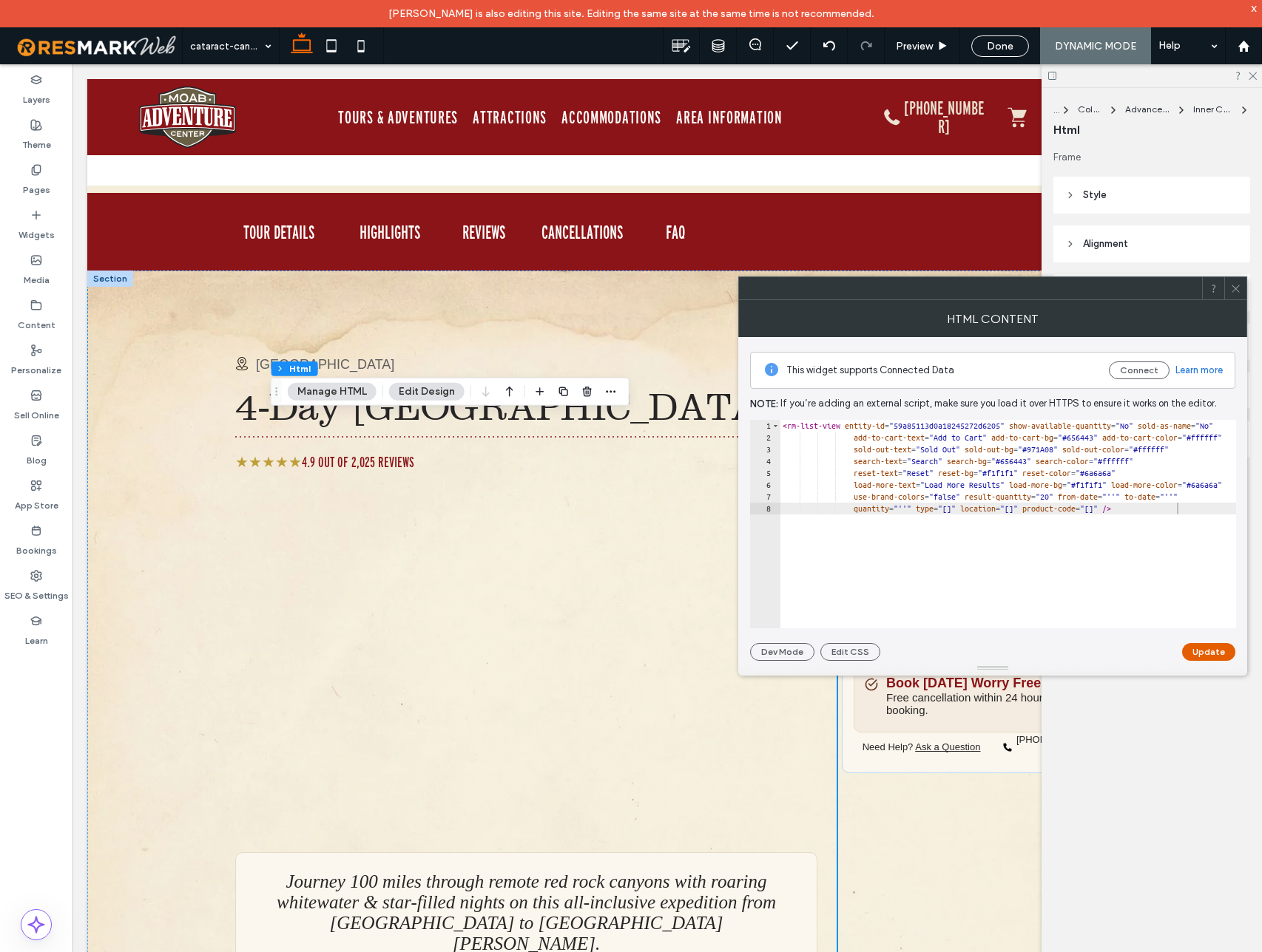
click at [1211, 654] on button "Update" at bounding box center [1208, 652] width 53 height 18
click at [1235, 286] on icon at bounding box center [1235, 288] width 11 height 11
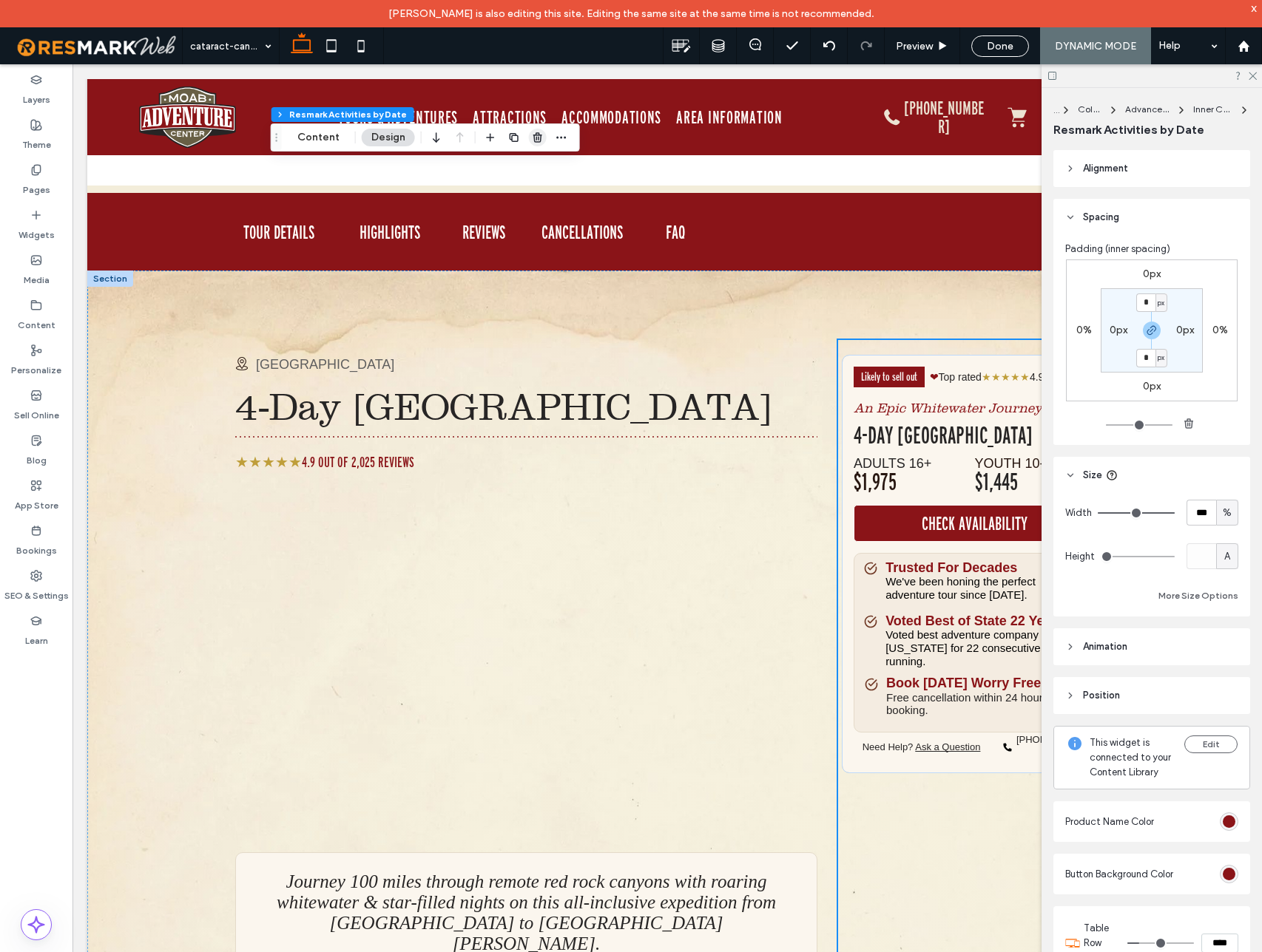
click at [537, 138] on use "button" at bounding box center [538, 137] width 9 height 10
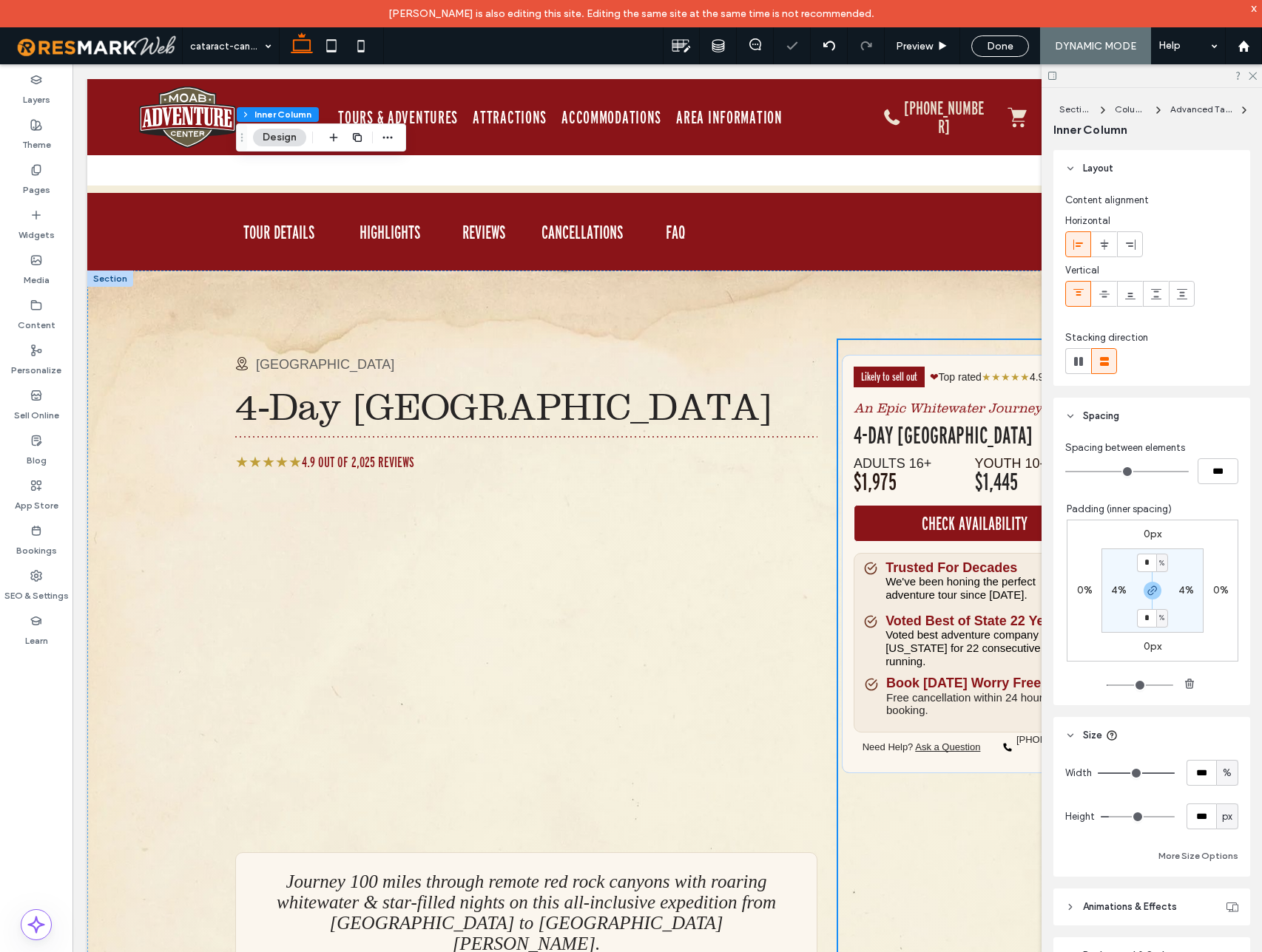
type input "**"
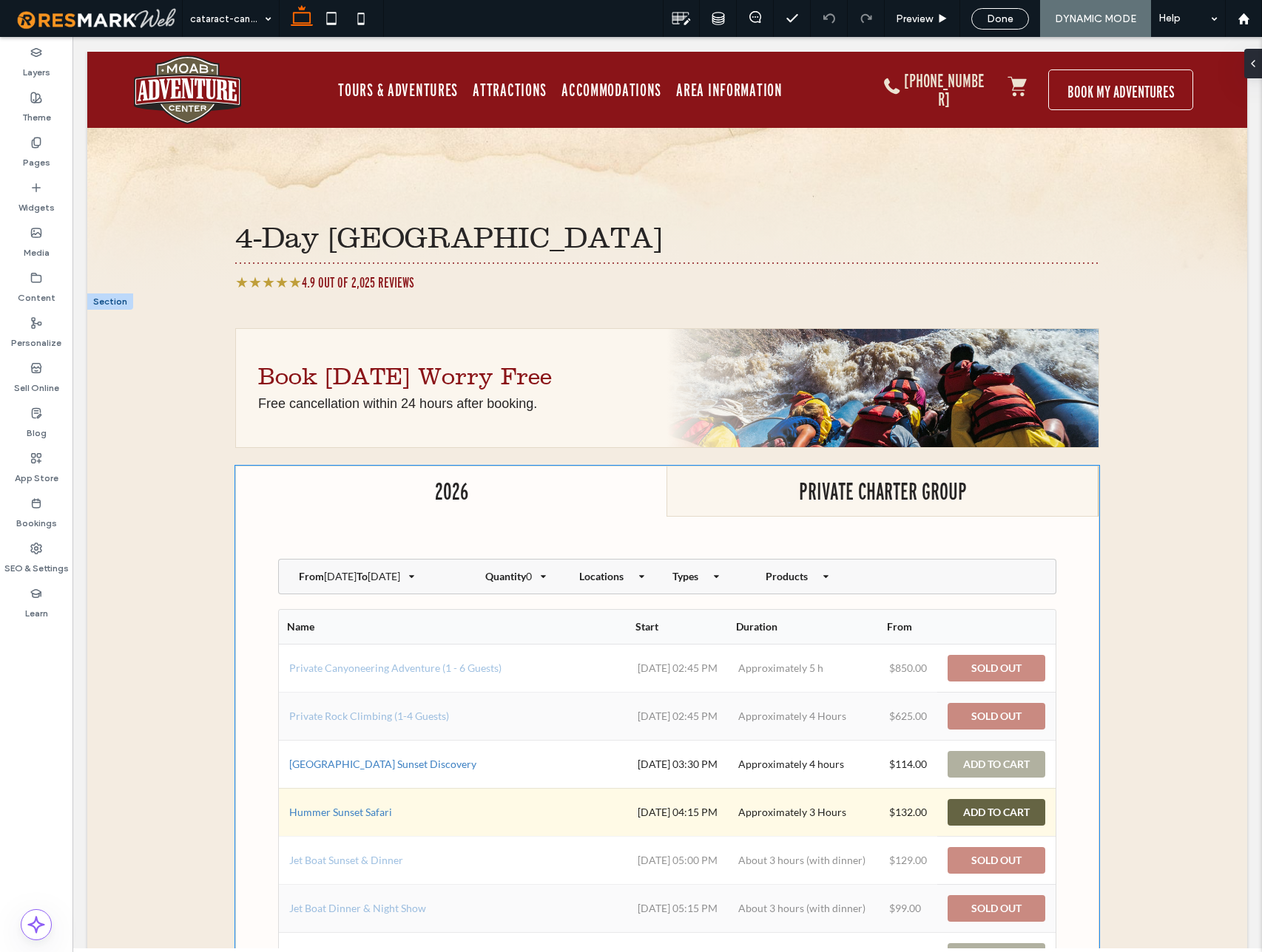
click at [983, 812] on div "Add to Cart" at bounding box center [996, 812] width 97 height 27
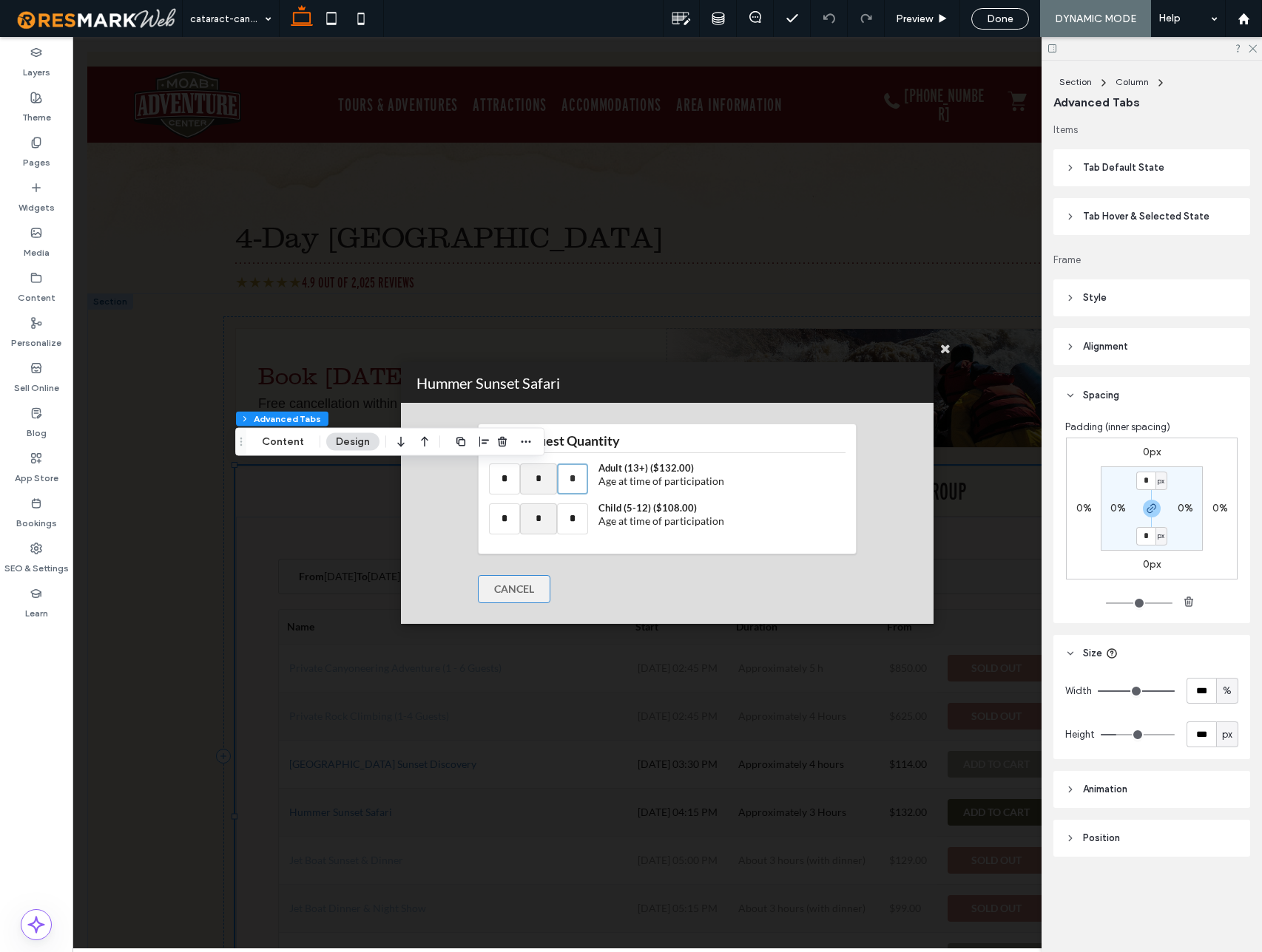
click at [572, 474] on input "*" at bounding box center [572, 478] width 31 height 31
type input "*"
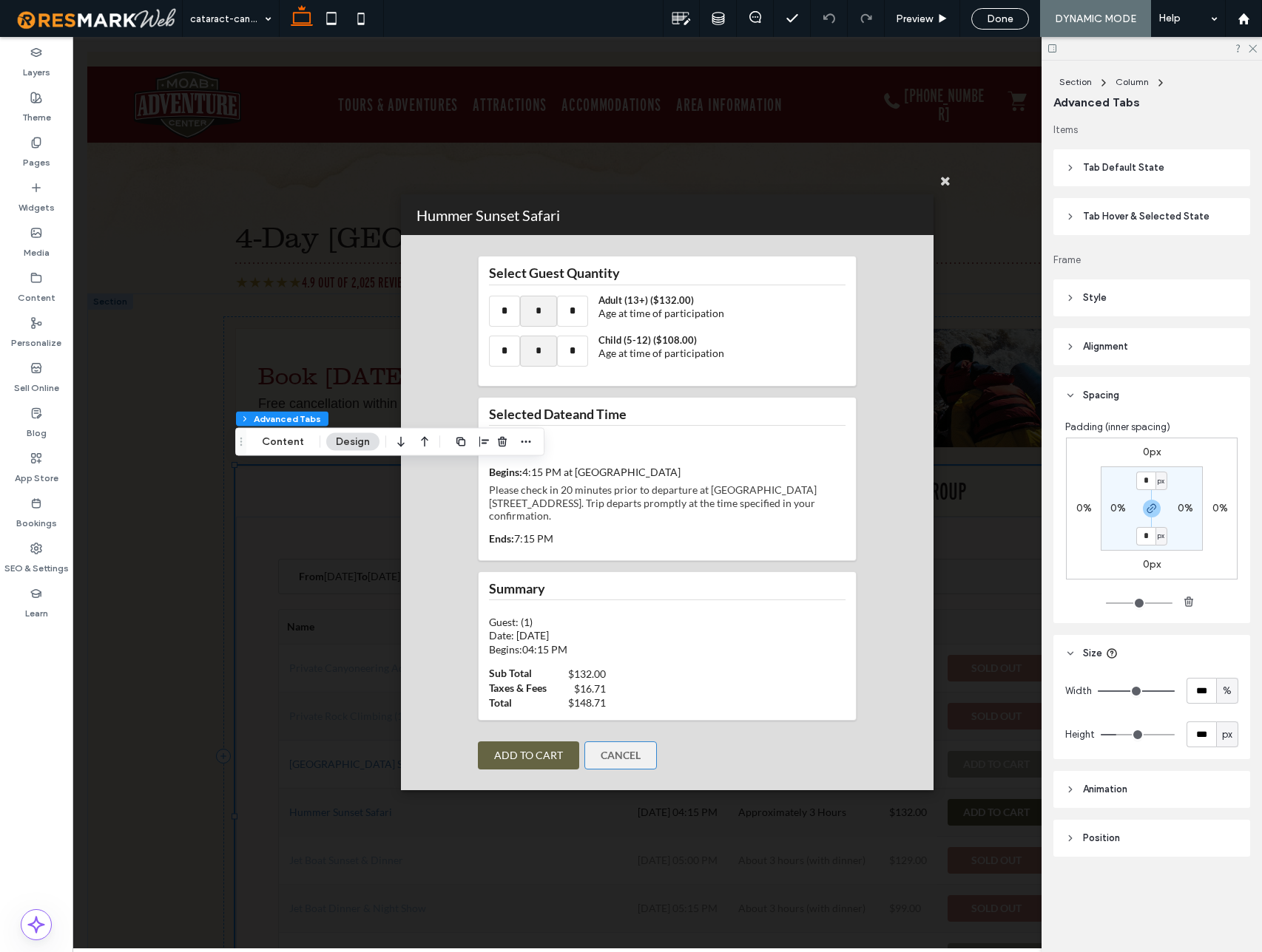
click at [559, 755] on button "Add To Cart" at bounding box center [528, 756] width 102 height 28
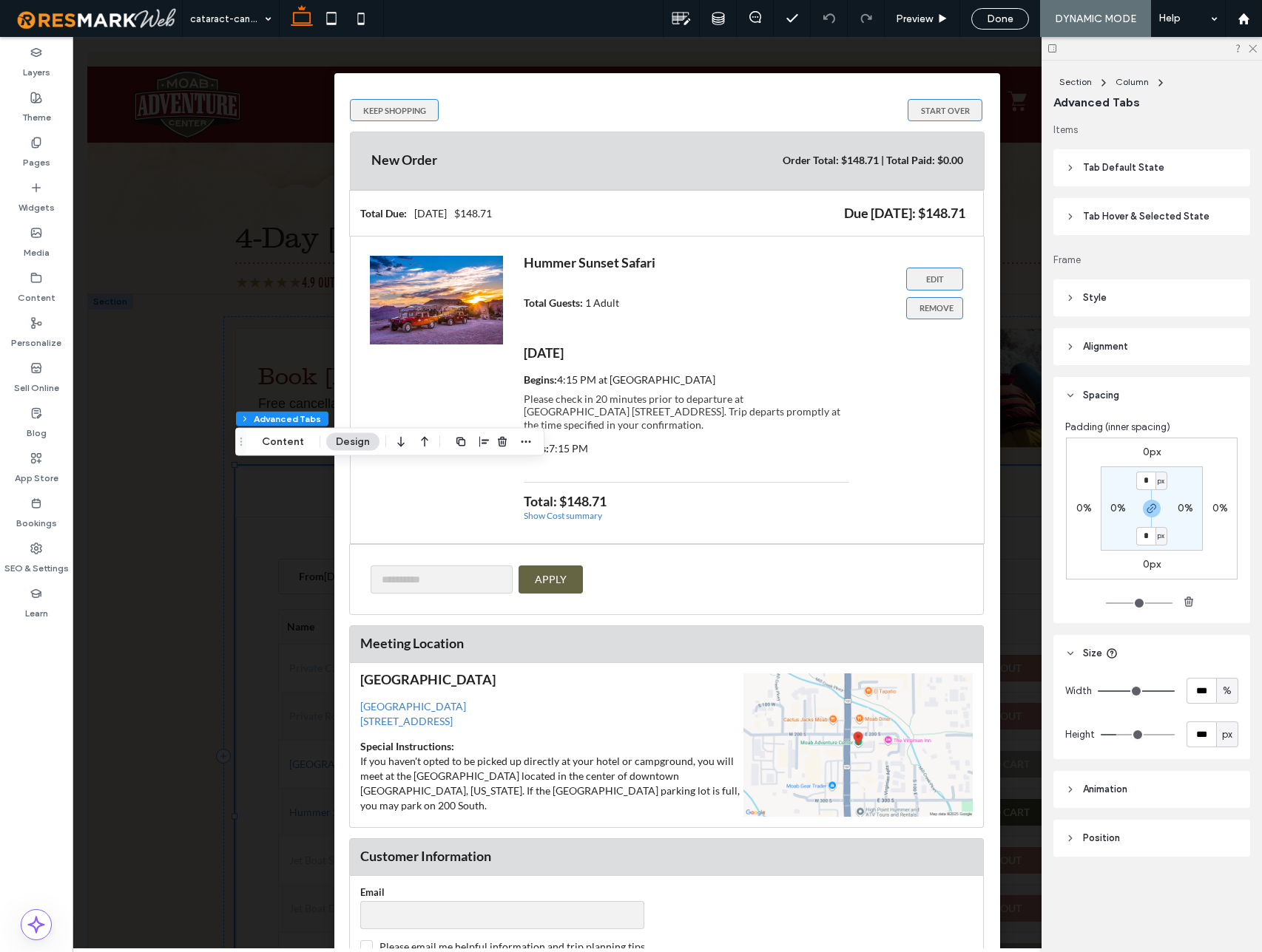
click at [423, 108] on button "Keep Shopping" at bounding box center [394, 110] width 88 height 22
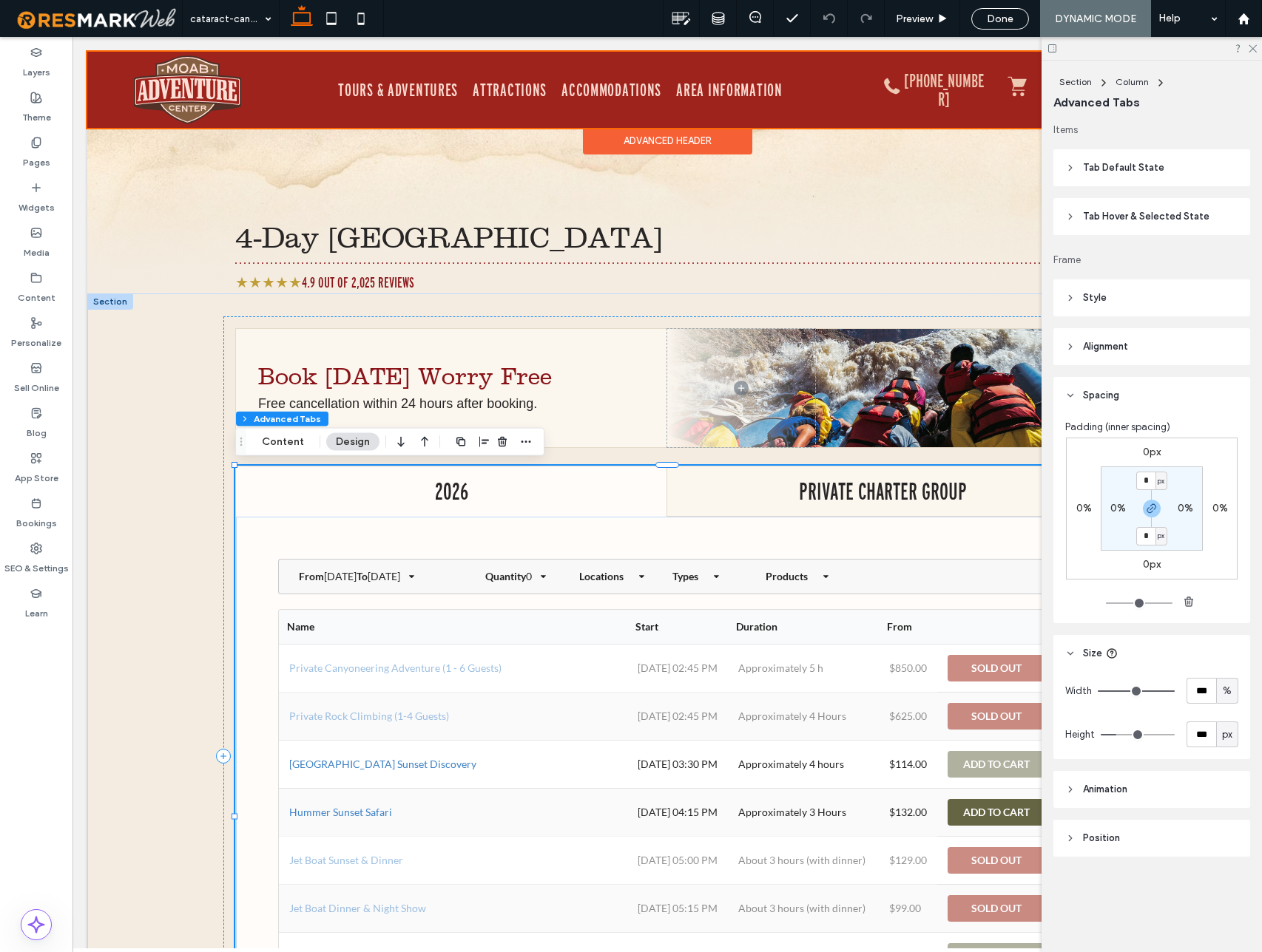
click at [1017, 85] on div at bounding box center [667, 90] width 1159 height 76
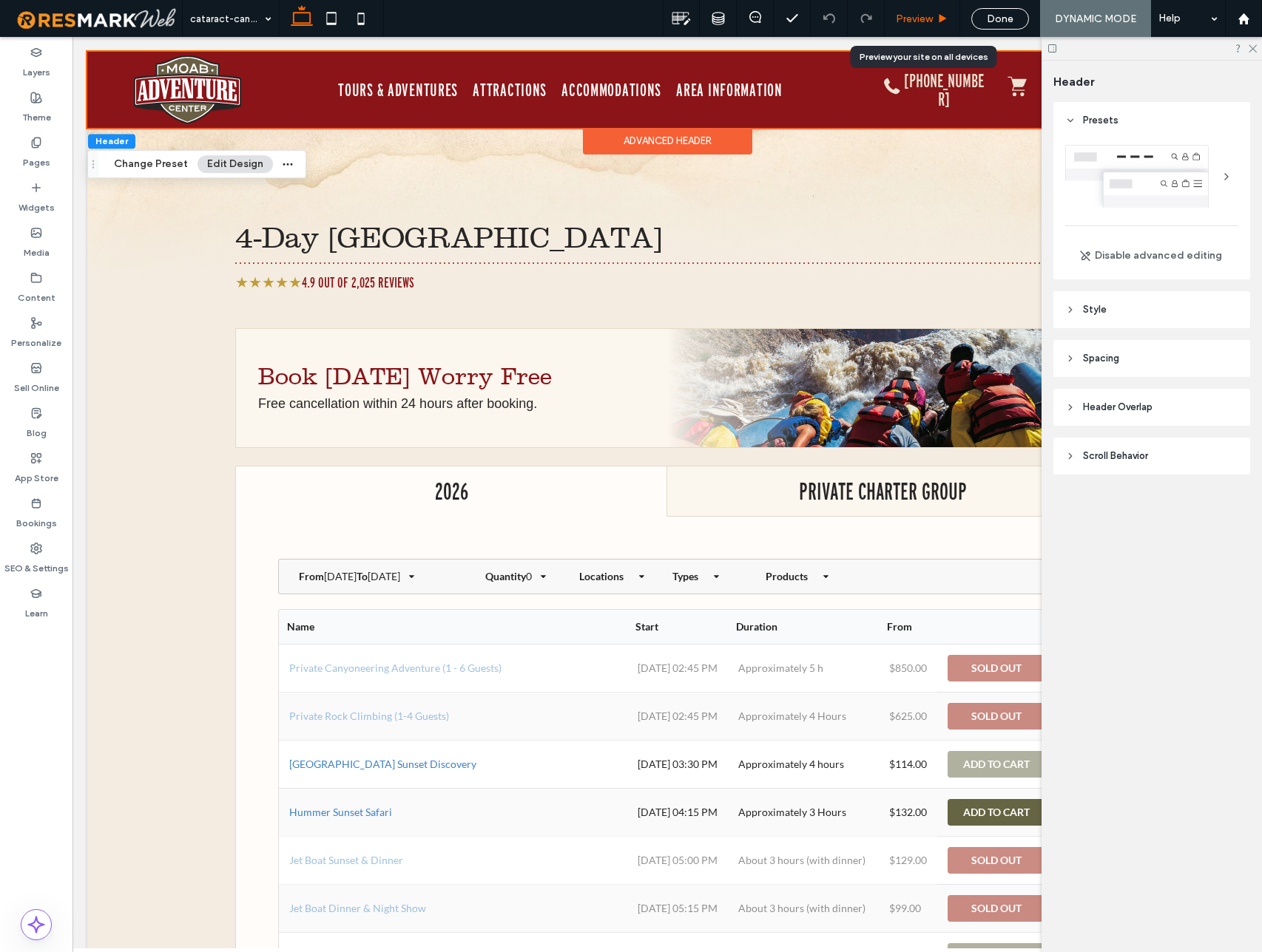
click at [925, 19] on span "Preview" at bounding box center [914, 19] width 37 height 12
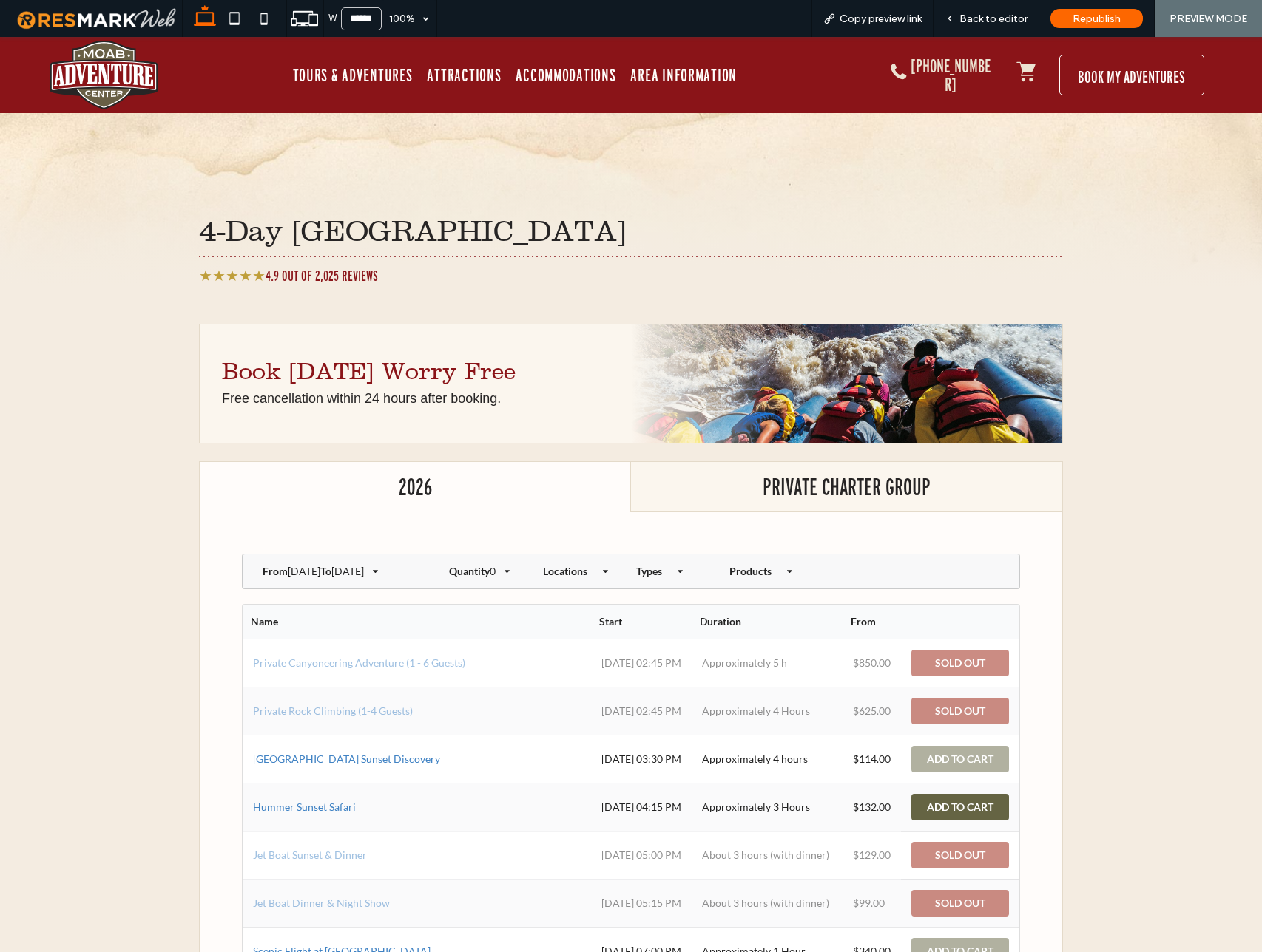
click at [1027, 70] on icon at bounding box center [1025, 71] width 19 height 19
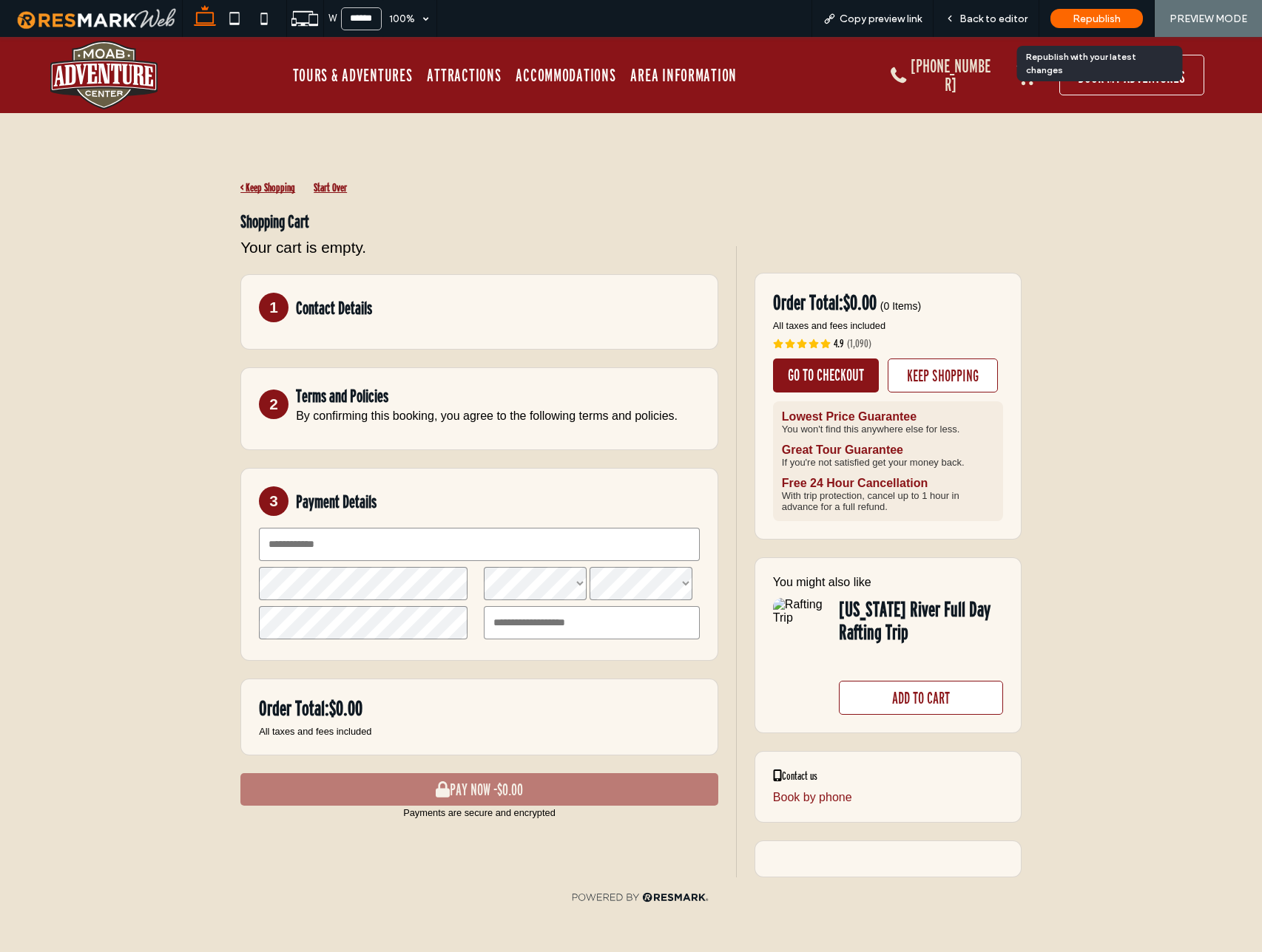
click at [1070, 20] on div "Republish" at bounding box center [1097, 19] width 93 height 19
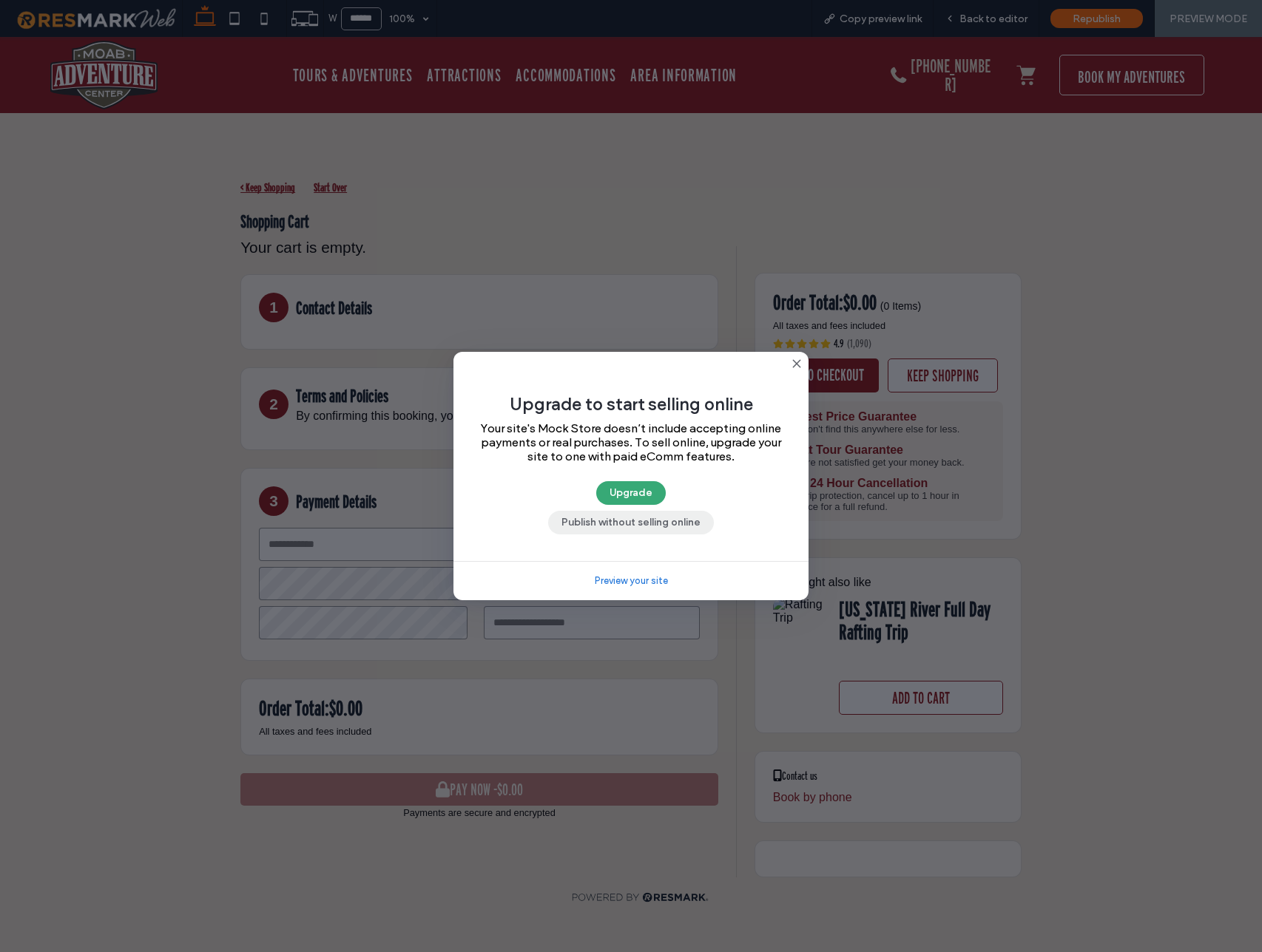
click at [686, 520] on button "Publish without selling online" at bounding box center [631, 522] width 165 height 24
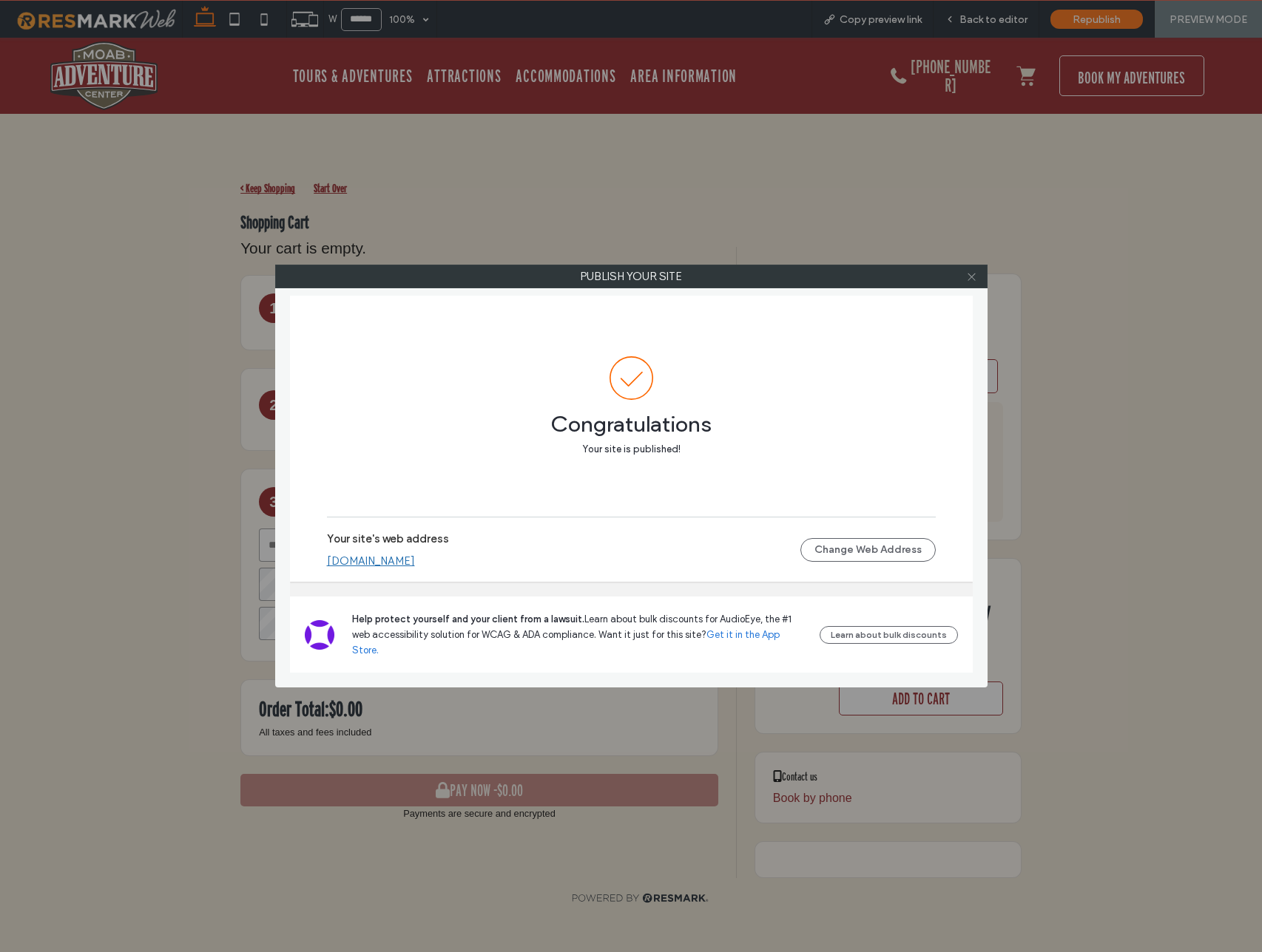
click at [972, 278] on use at bounding box center [971, 277] width 7 height 7
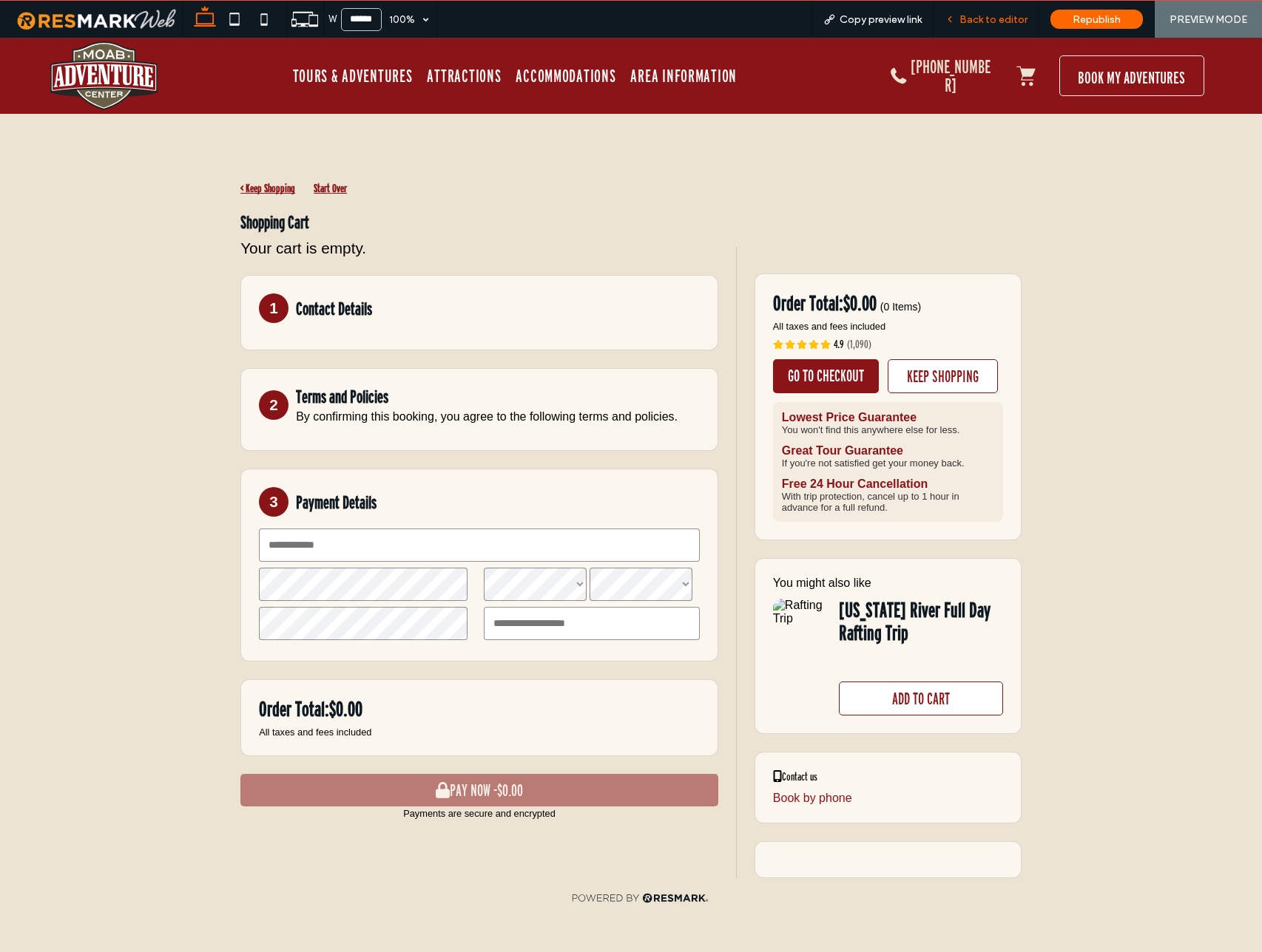
click at [997, 22] on span "Back to editor" at bounding box center [993, 19] width 68 height 12
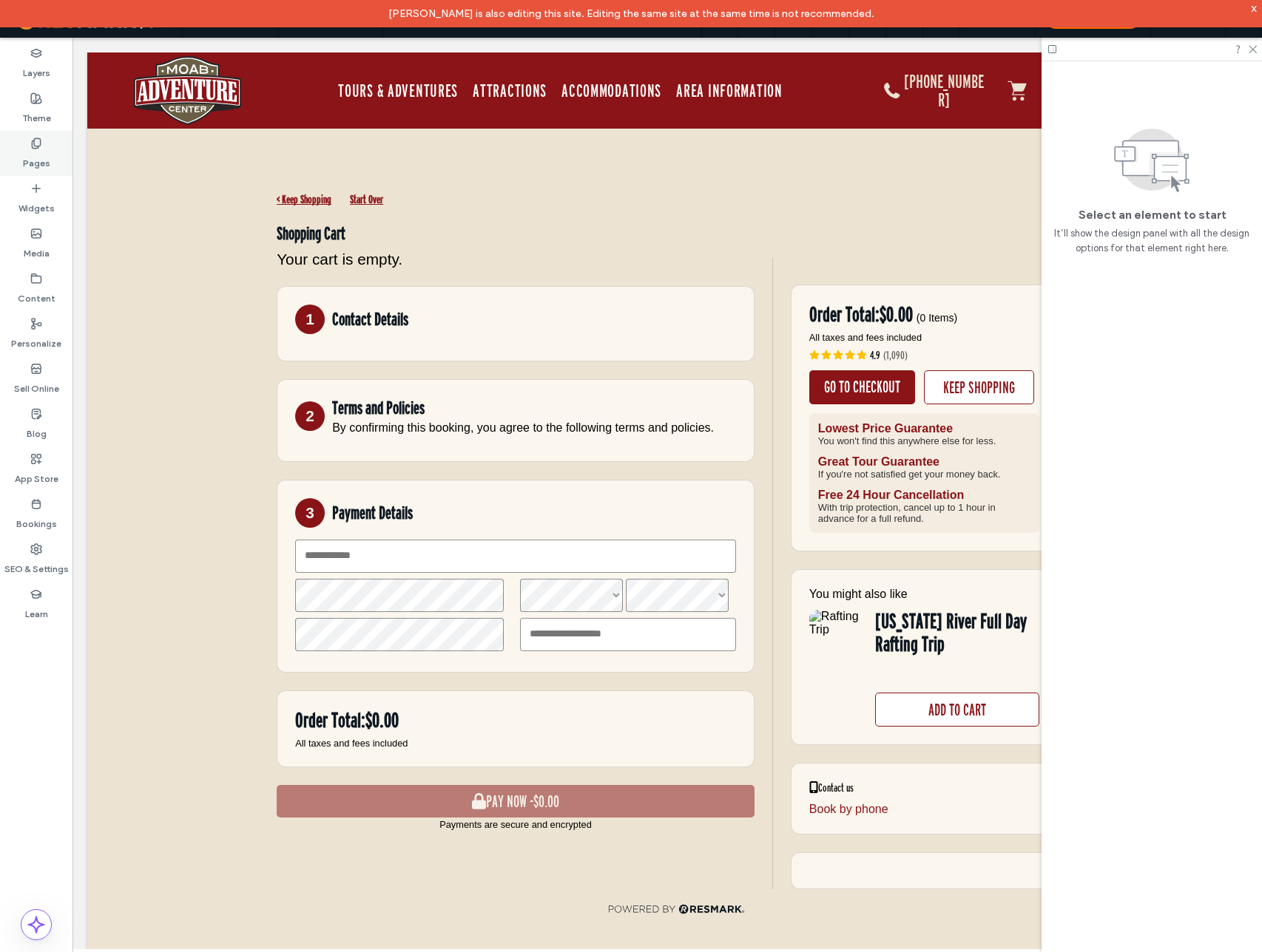
click at [40, 161] on label "Pages" at bounding box center [36, 159] width 27 height 20
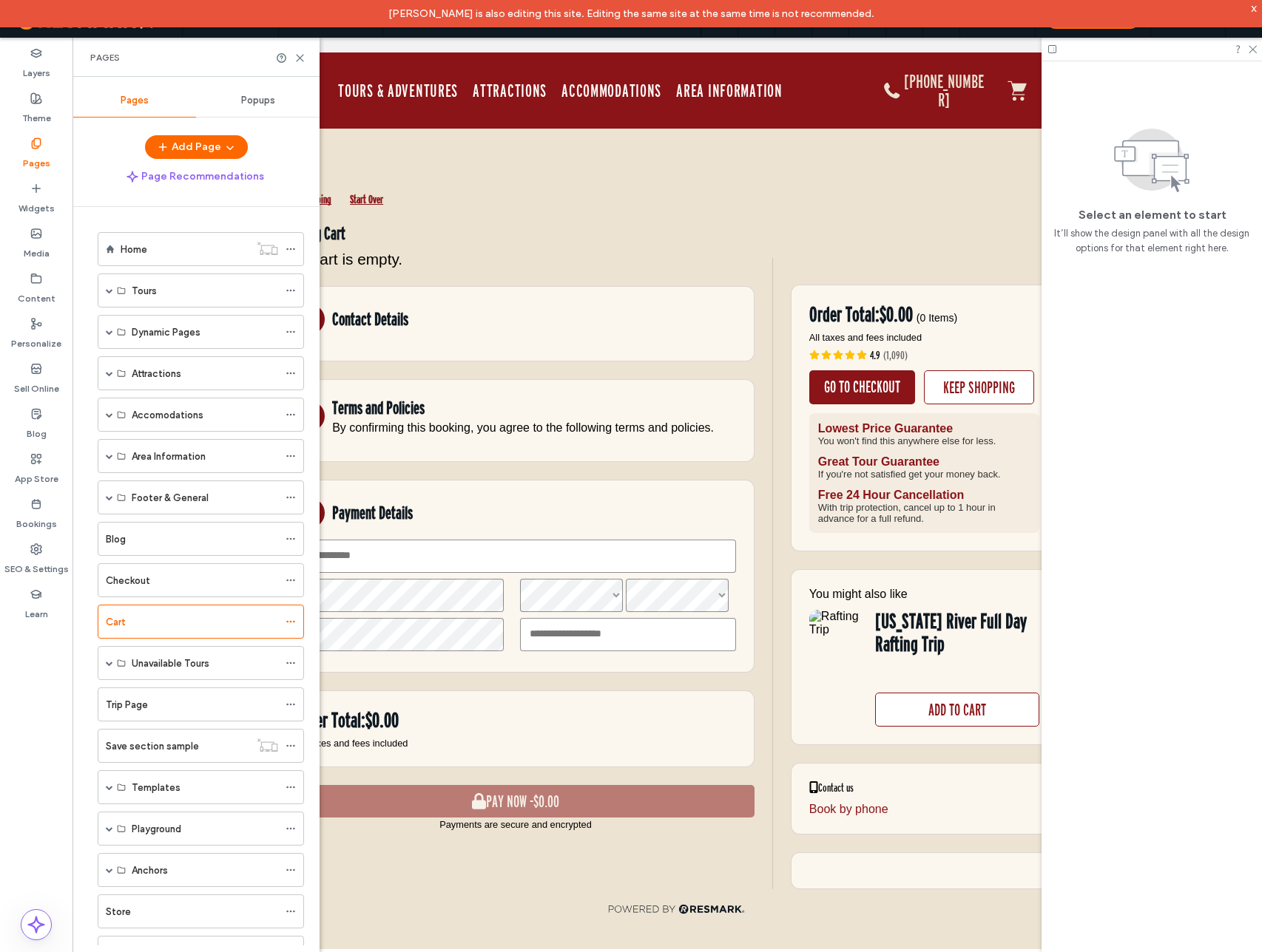
scroll to position [258, 0]
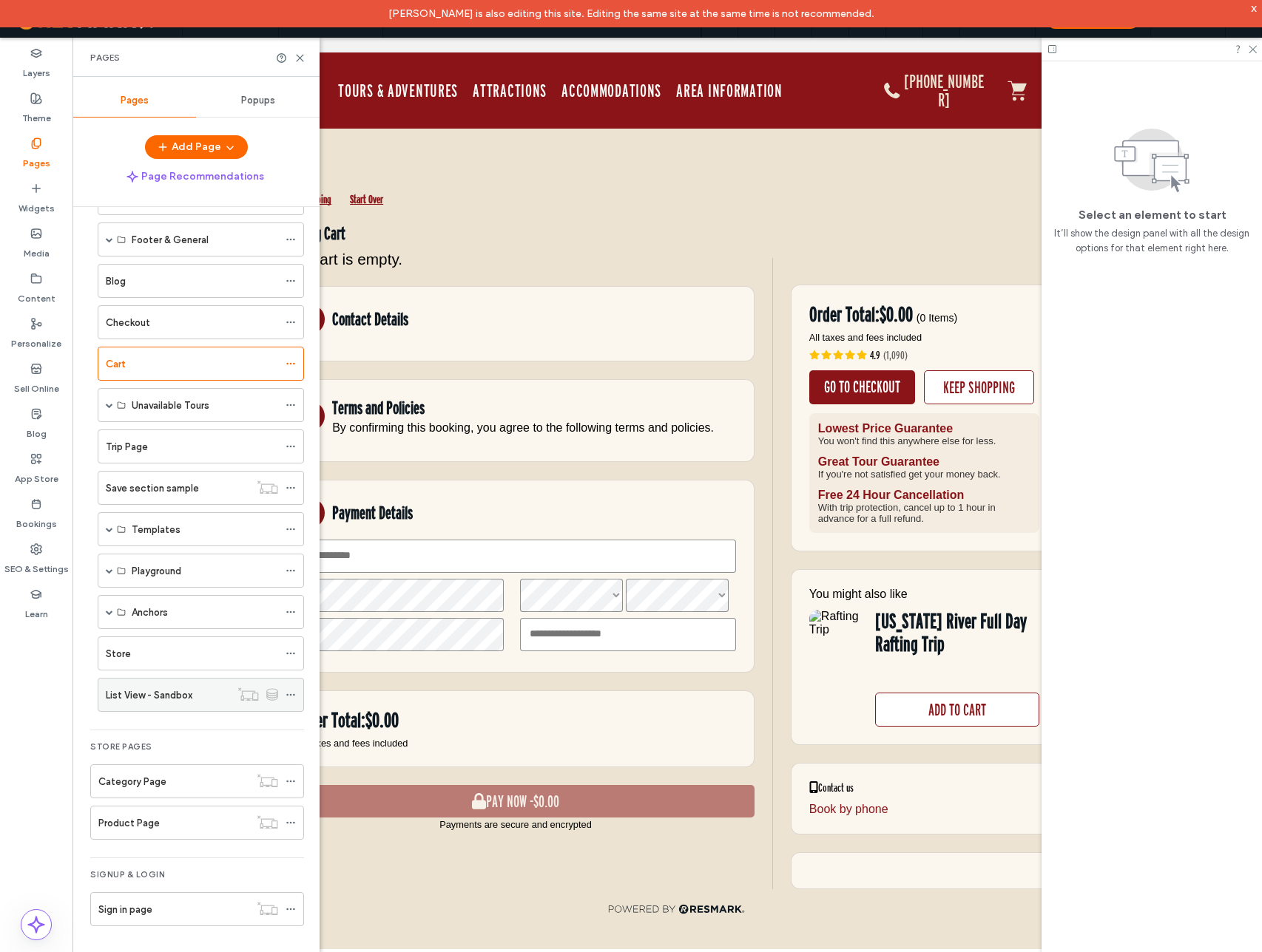
click at [290, 696] on icon at bounding box center [291, 695] width 11 height 11
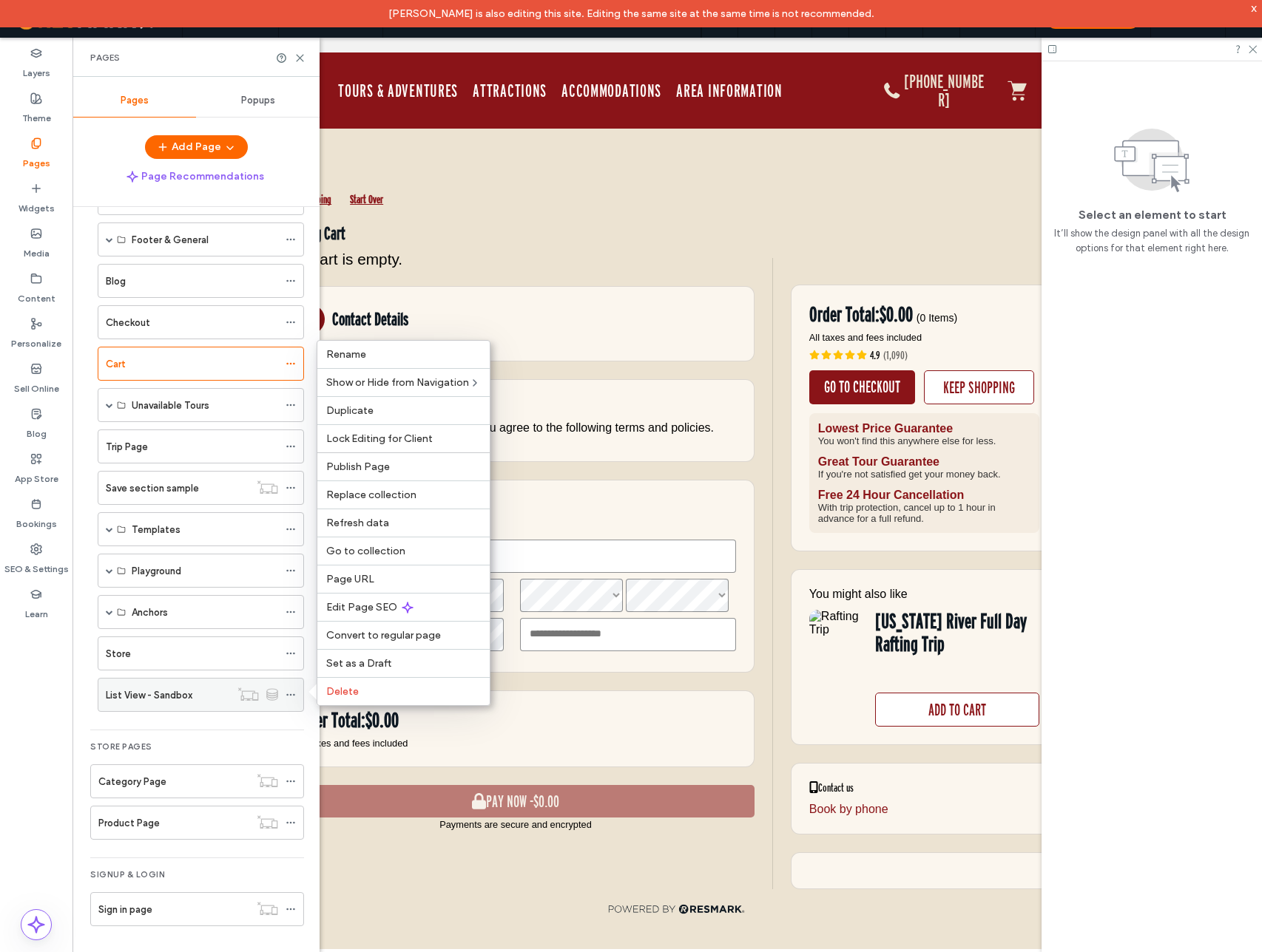
click at [179, 697] on label "List View - Sandbox" at bounding box center [149, 695] width 87 height 26
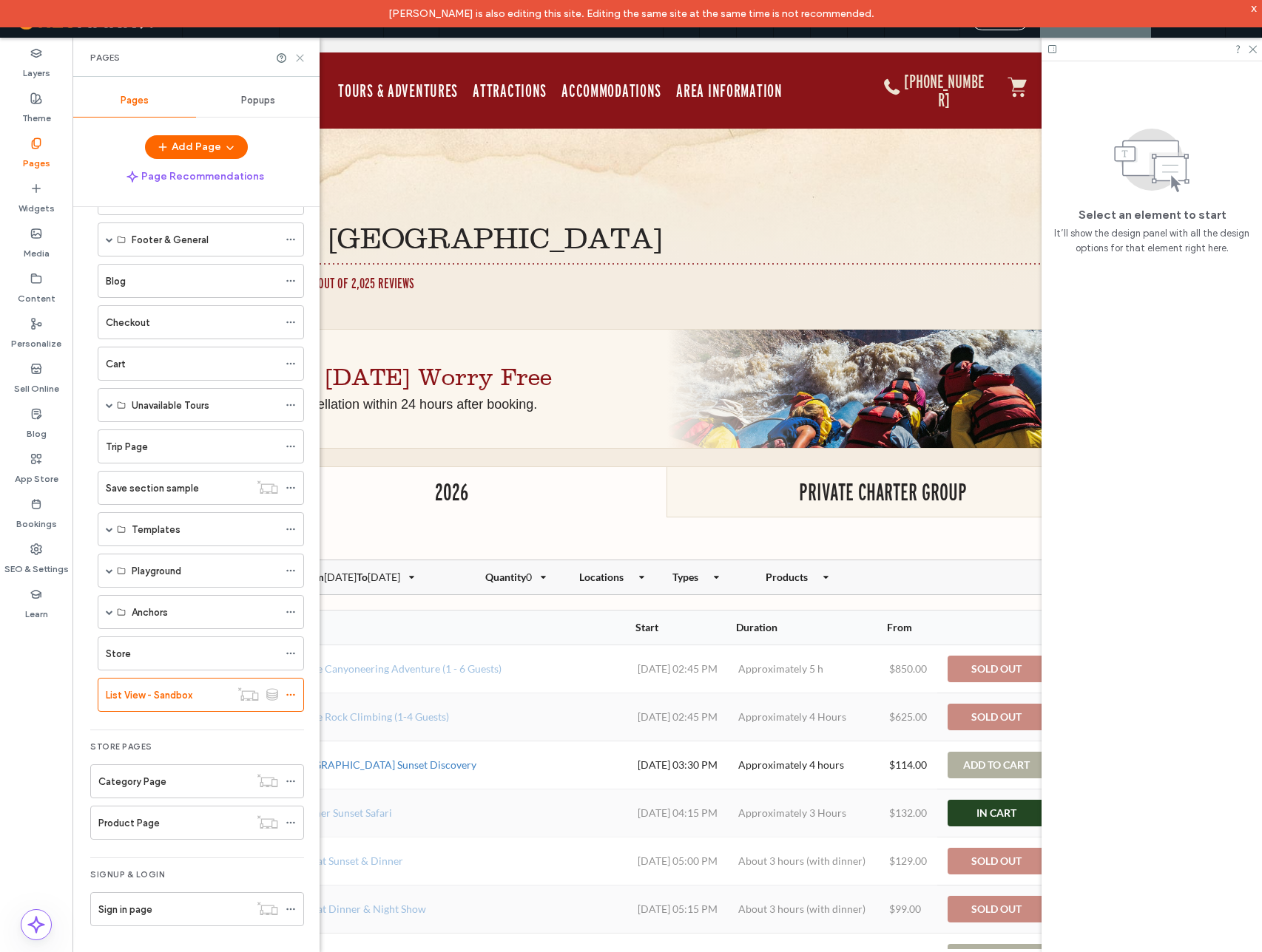
scroll to position [0, 0]
click at [301, 59] on icon at bounding box center [300, 57] width 11 height 11
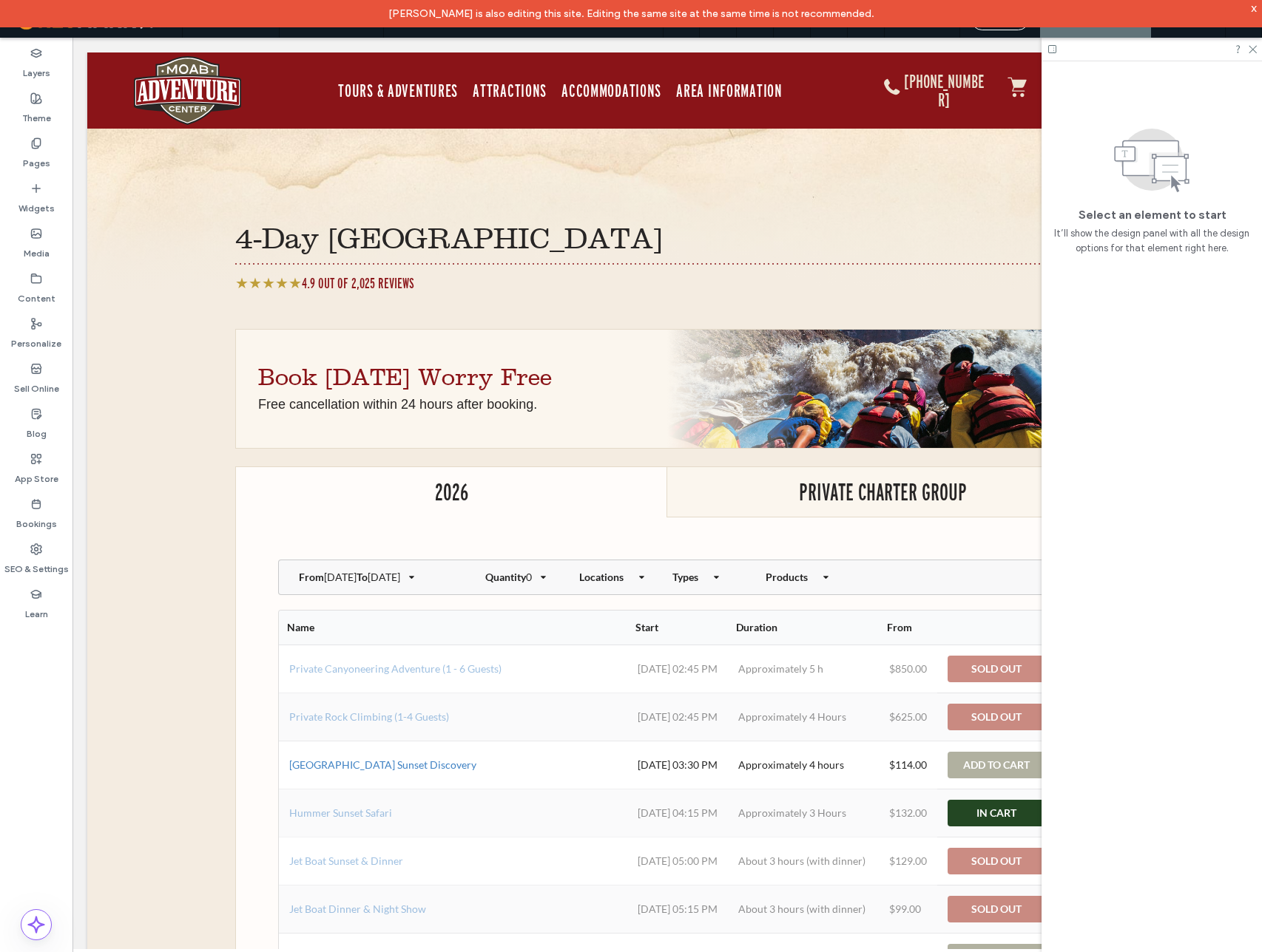
click at [1254, 8] on div "x" at bounding box center [1254, 8] width 7 height 12
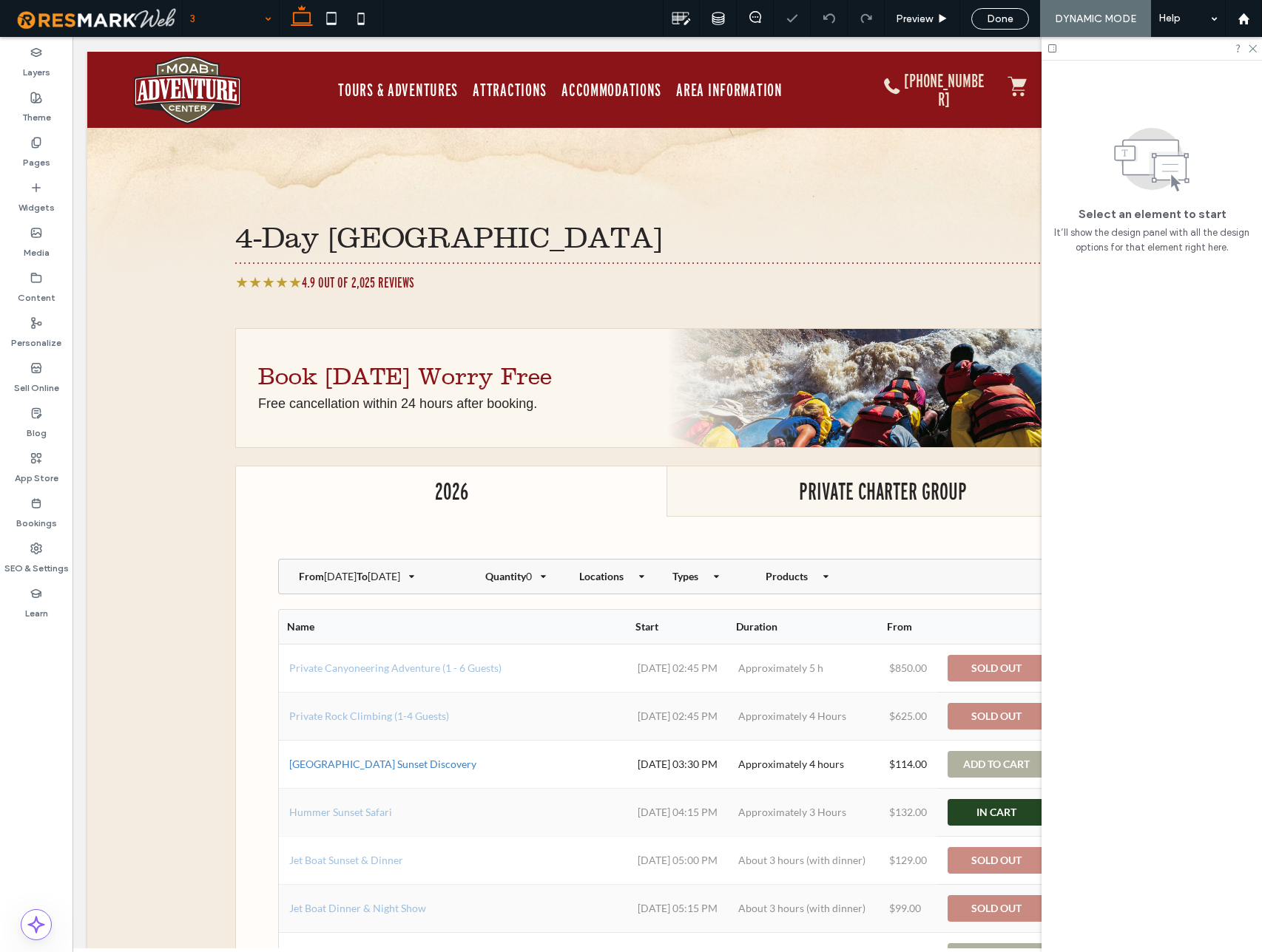
click at [259, 19] on div "3" at bounding box center [231, 19] width 96 height 37
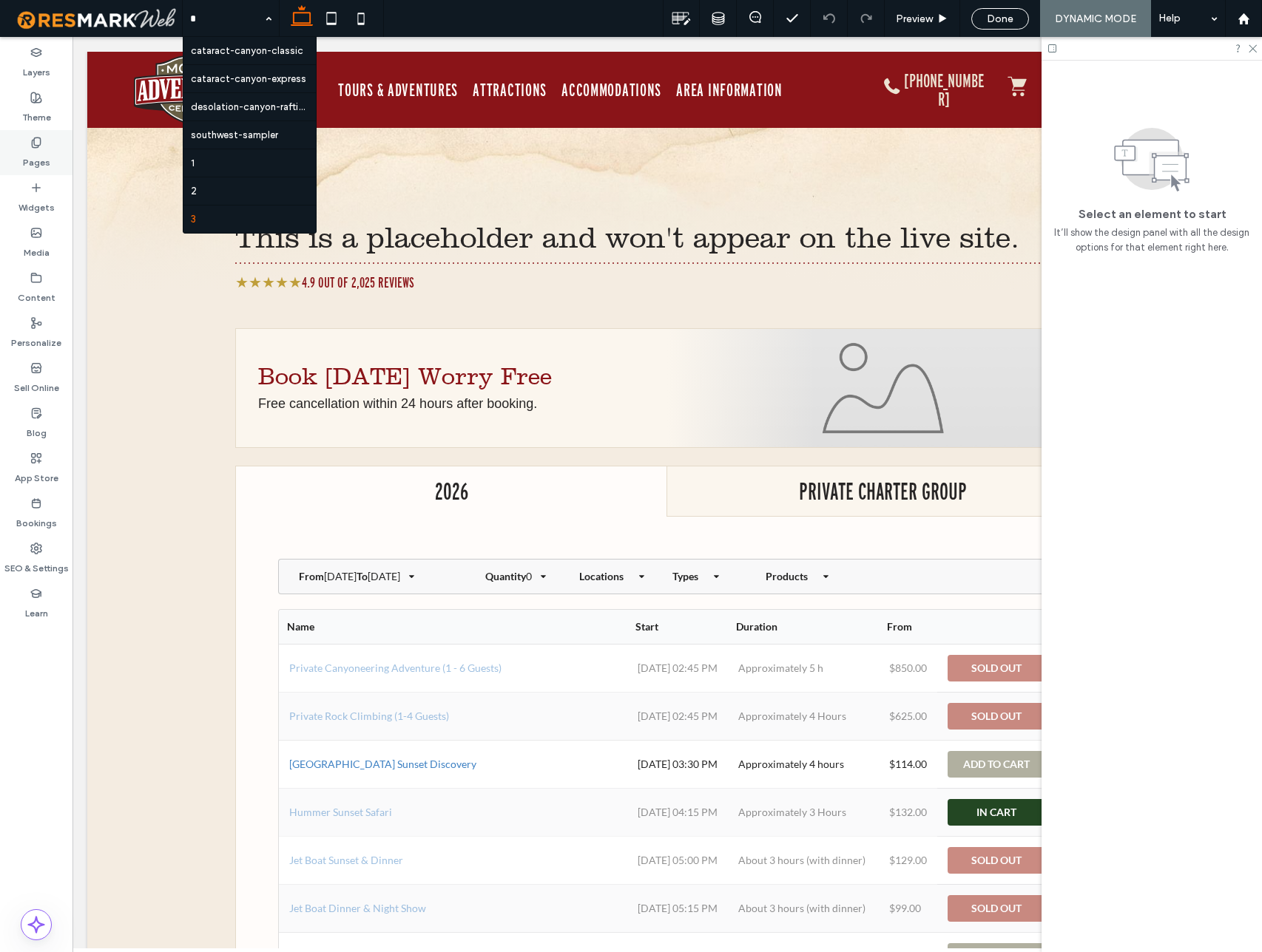
click at [34, 147] on icon at bounding box center [35, 142] width 11 height 11
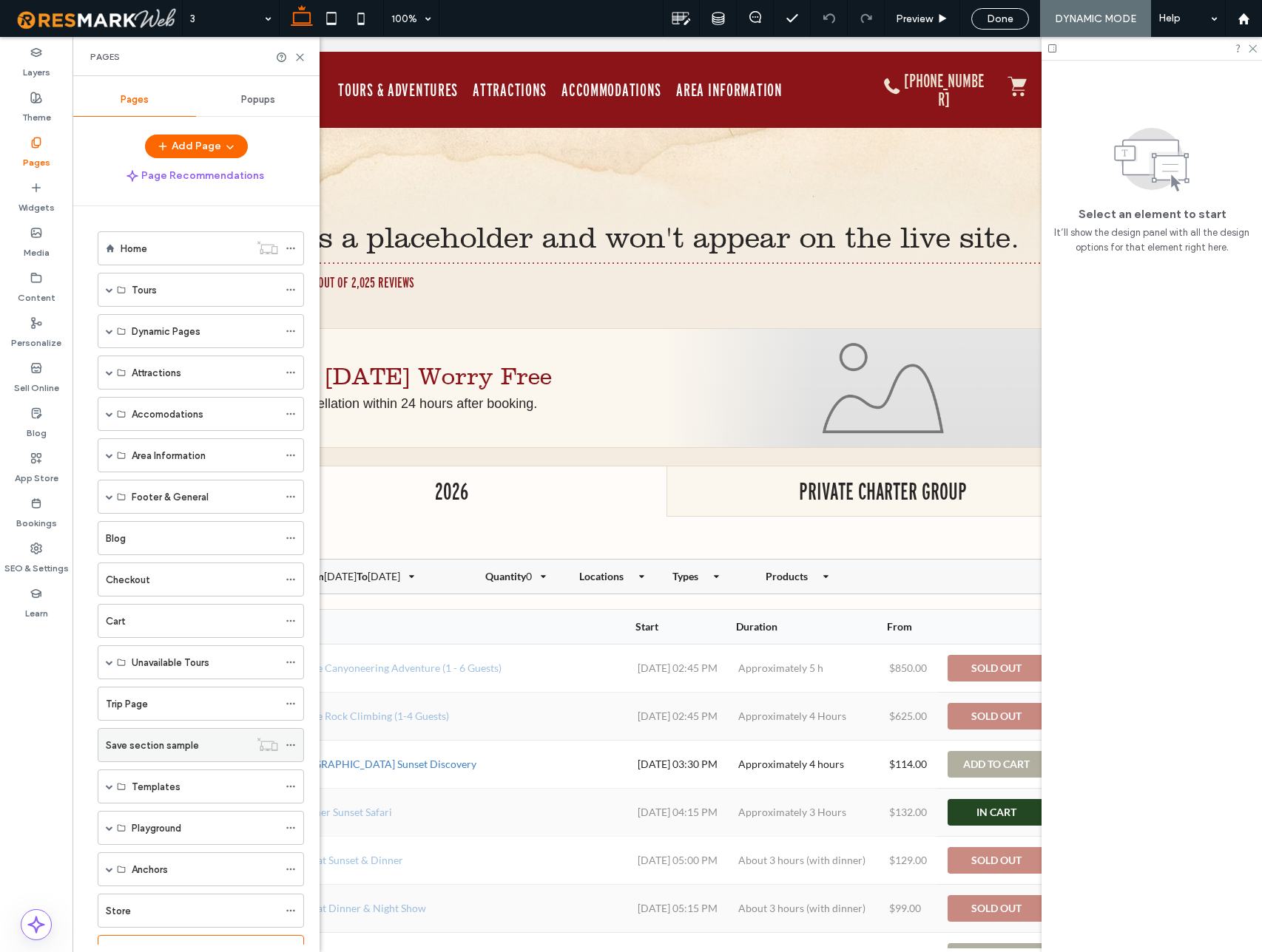
scroll to position [258, 0]
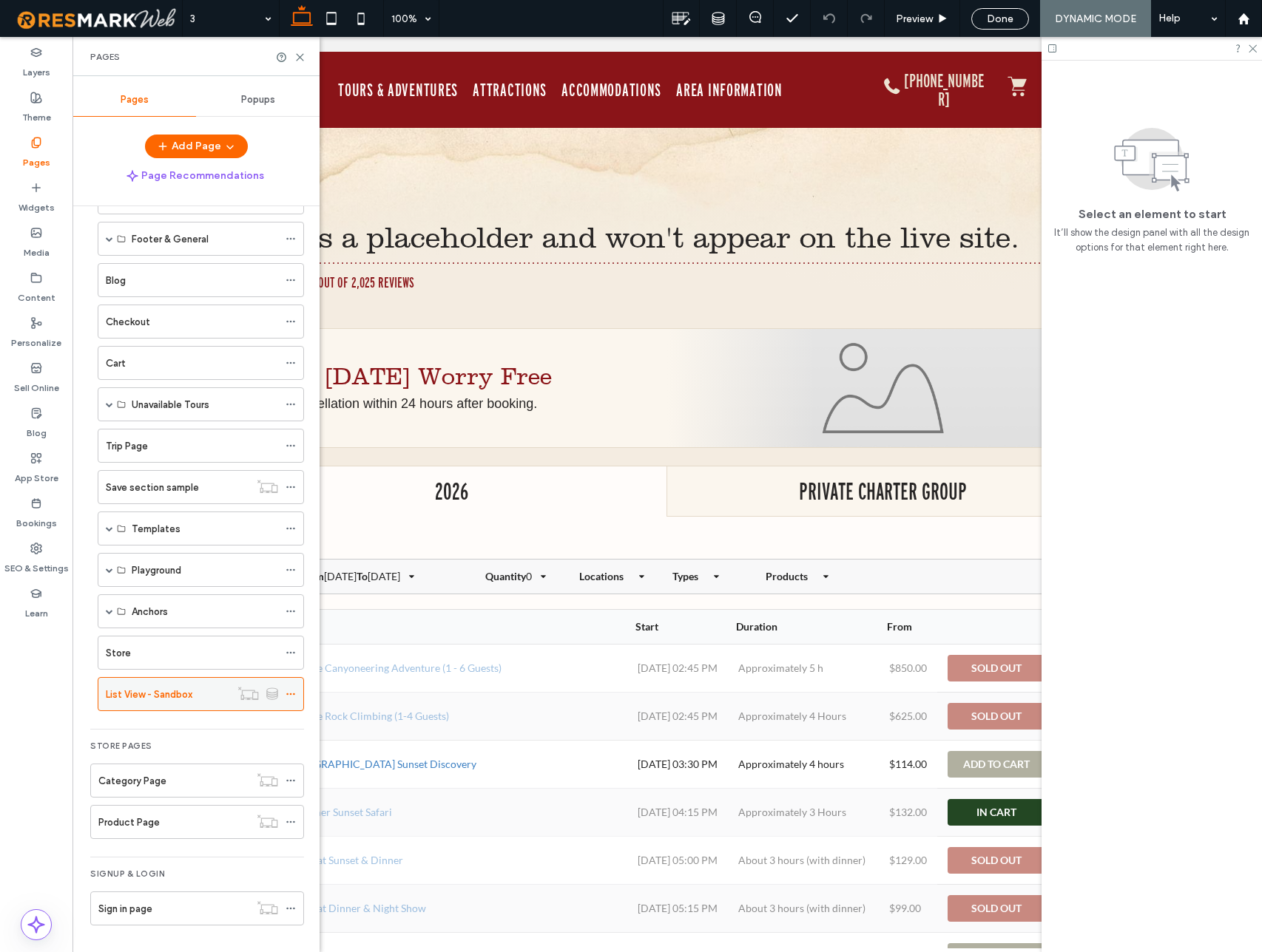
click at [272, 693] on use at bounding box center [272, 693] width 11 height 11
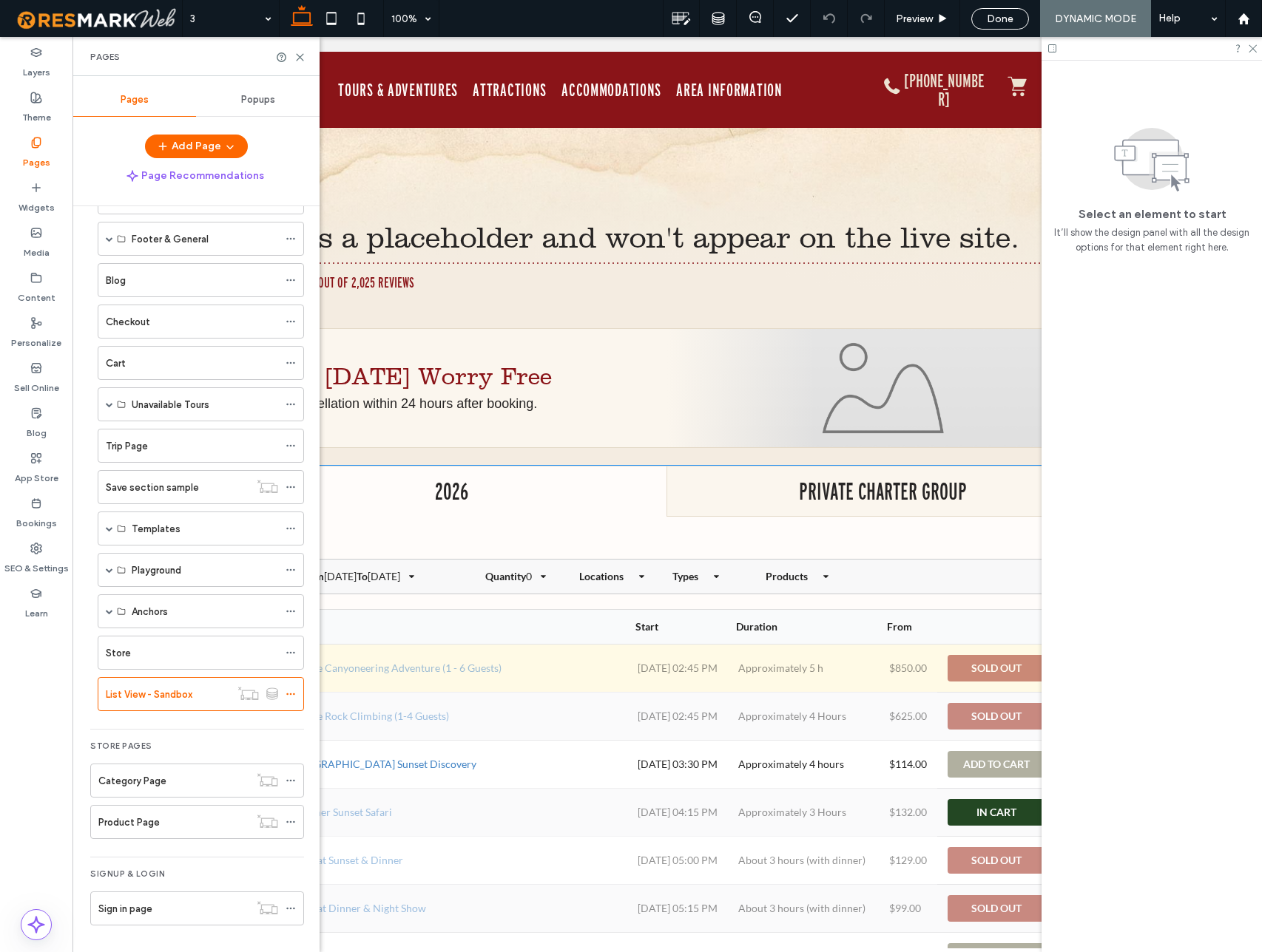
click at [458, 657] on td "Private Canyoneering Adventure (1 - 6 Guests)" at bounding box center [453, 668] width 349 height 48
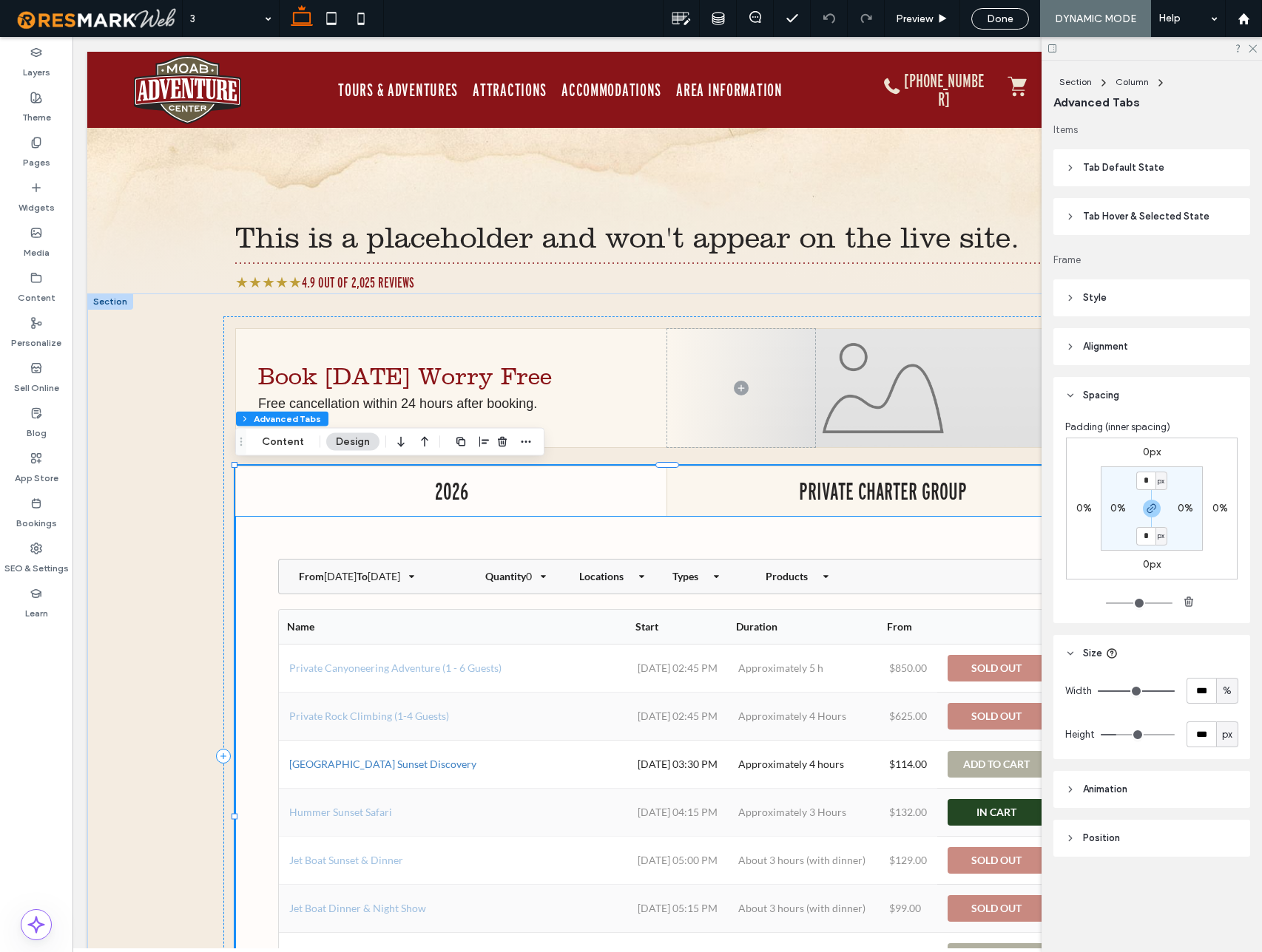
click at [444, 625] on th "Name" at bounding box center [453, 627] width 349 height 34
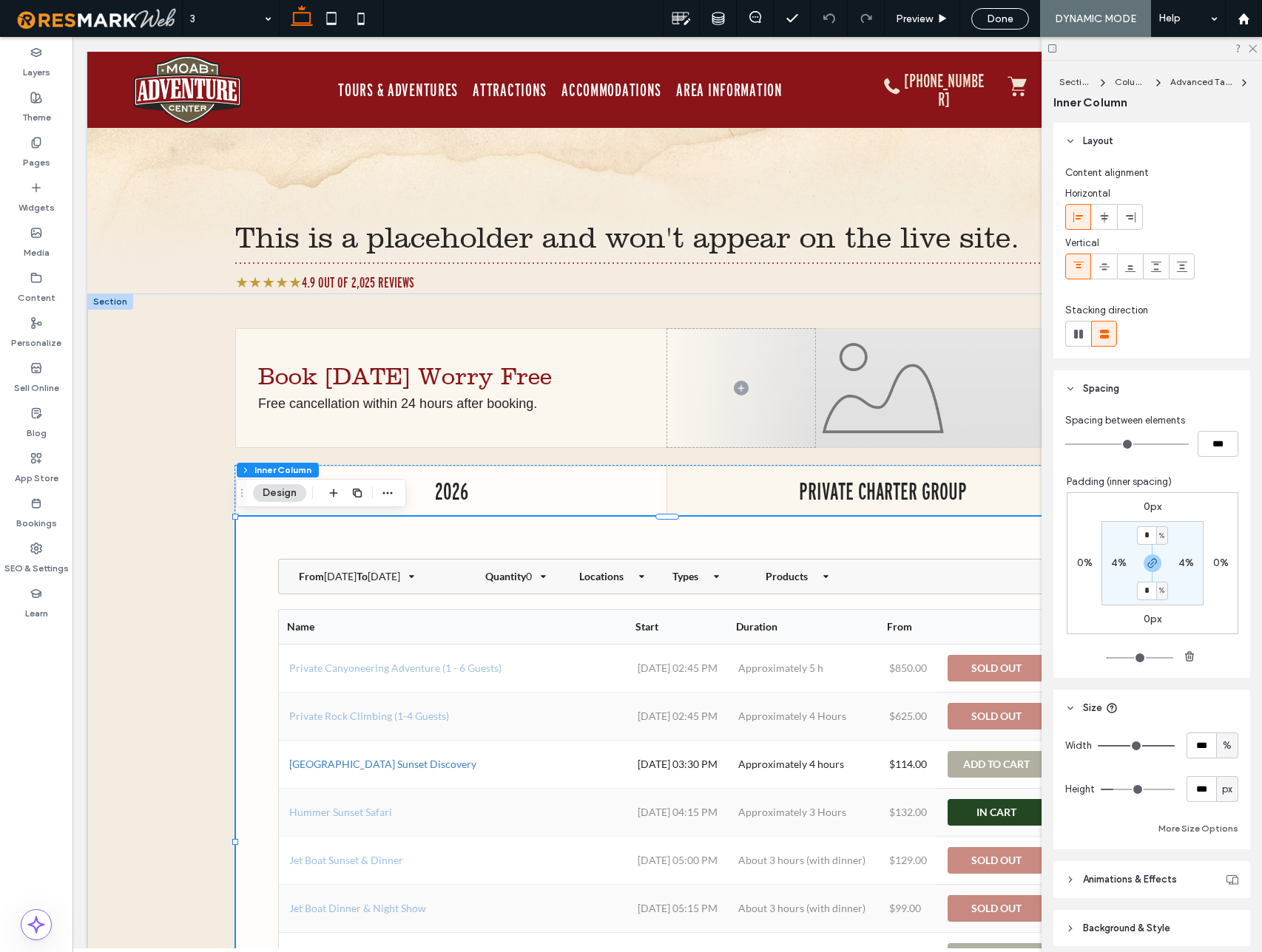
click at [444, 625] on th "Name" at bounding box center [453, 627] width 349 height 34
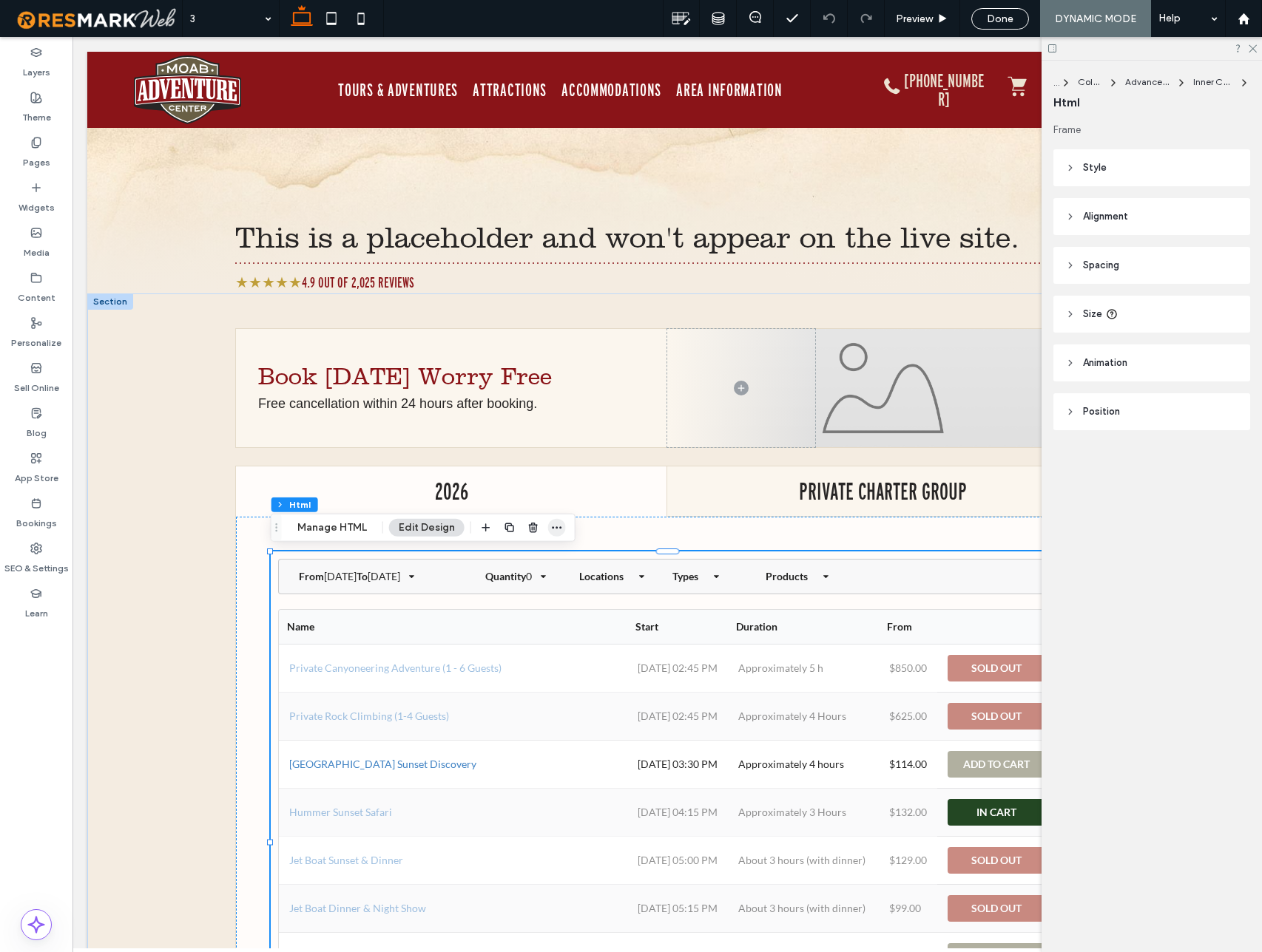
click at [558, 529] on icon "button" at bounding box center [556, 527] width 11 height 11
click at [257, 609] on div "**********" at bounding box center [667, 842] width 862 height 649
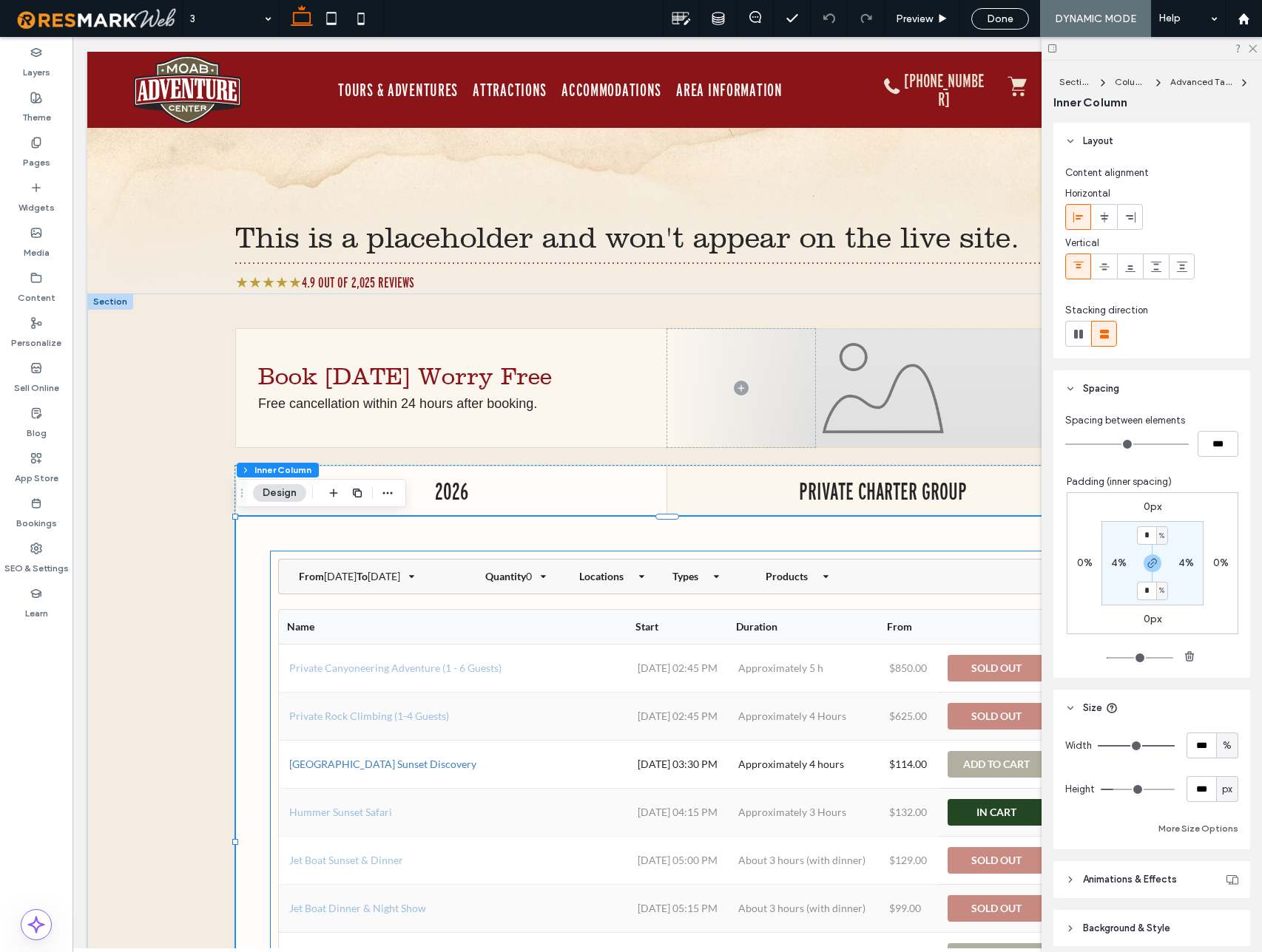
click at [359, 606] on div "**********" at bounding box center [667, 836] width 779 height 555
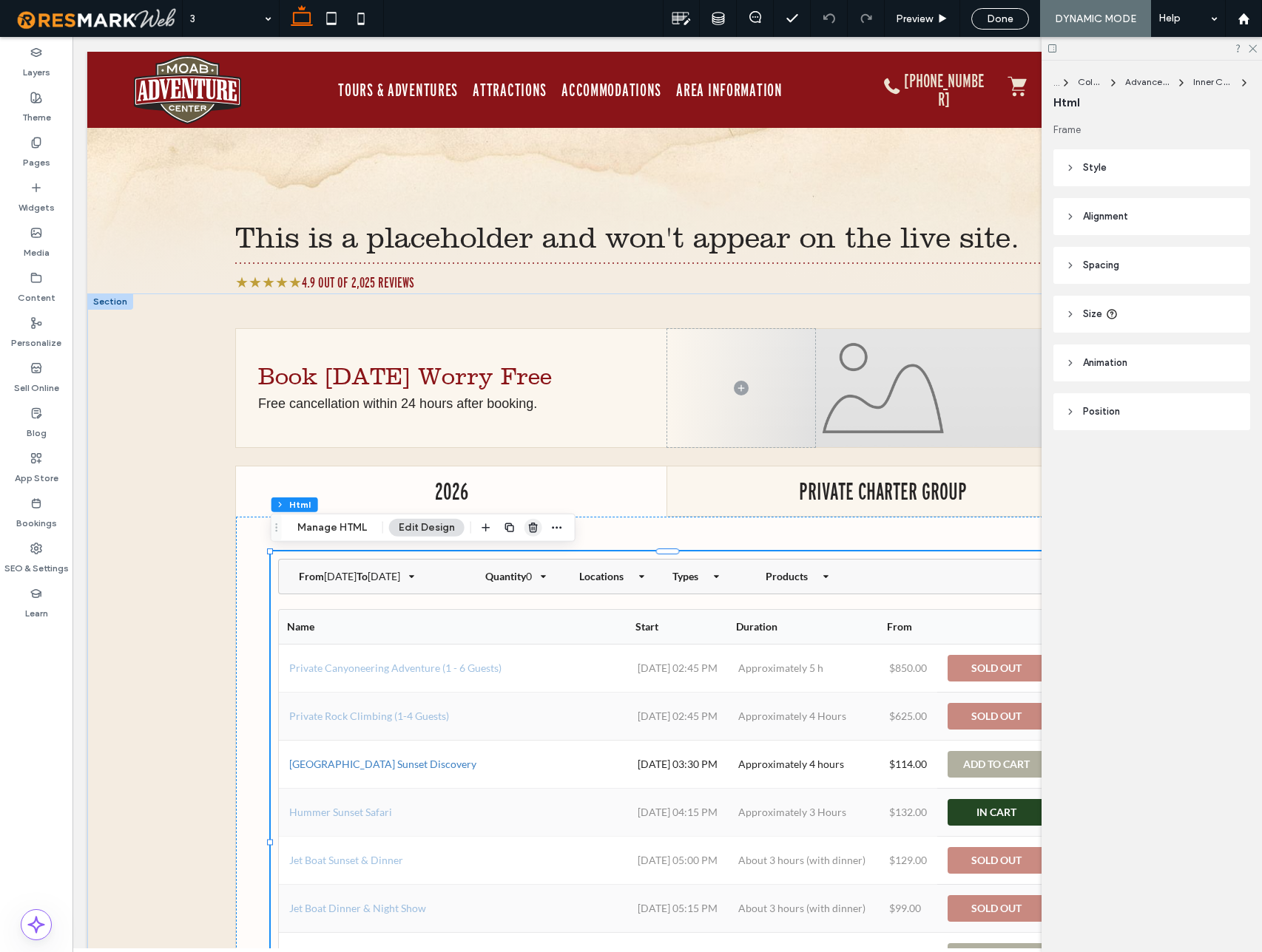
click at [533, 530] on icon "button" at bounding box center [532, 527] width 11 height 11
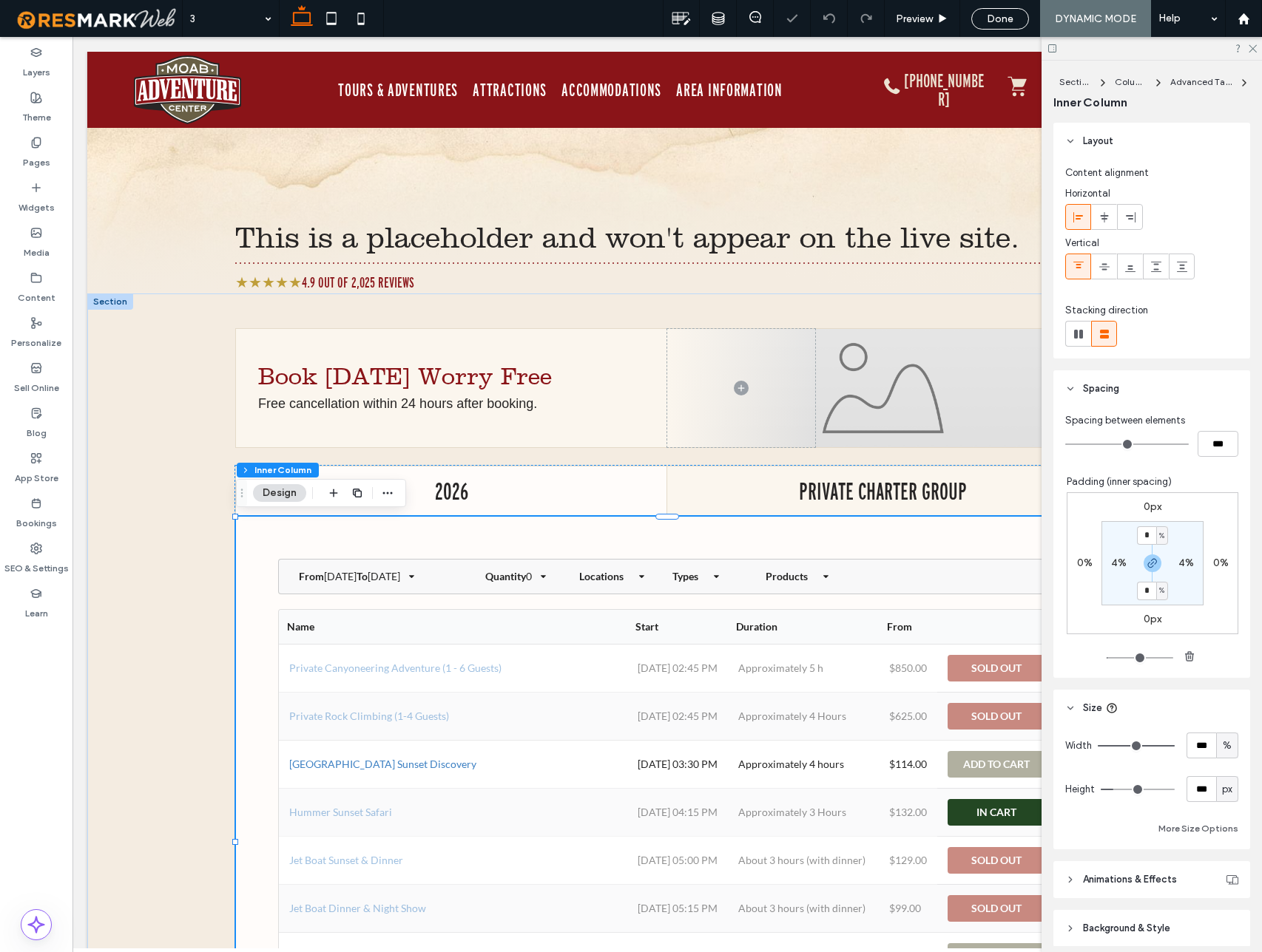
type input "**"
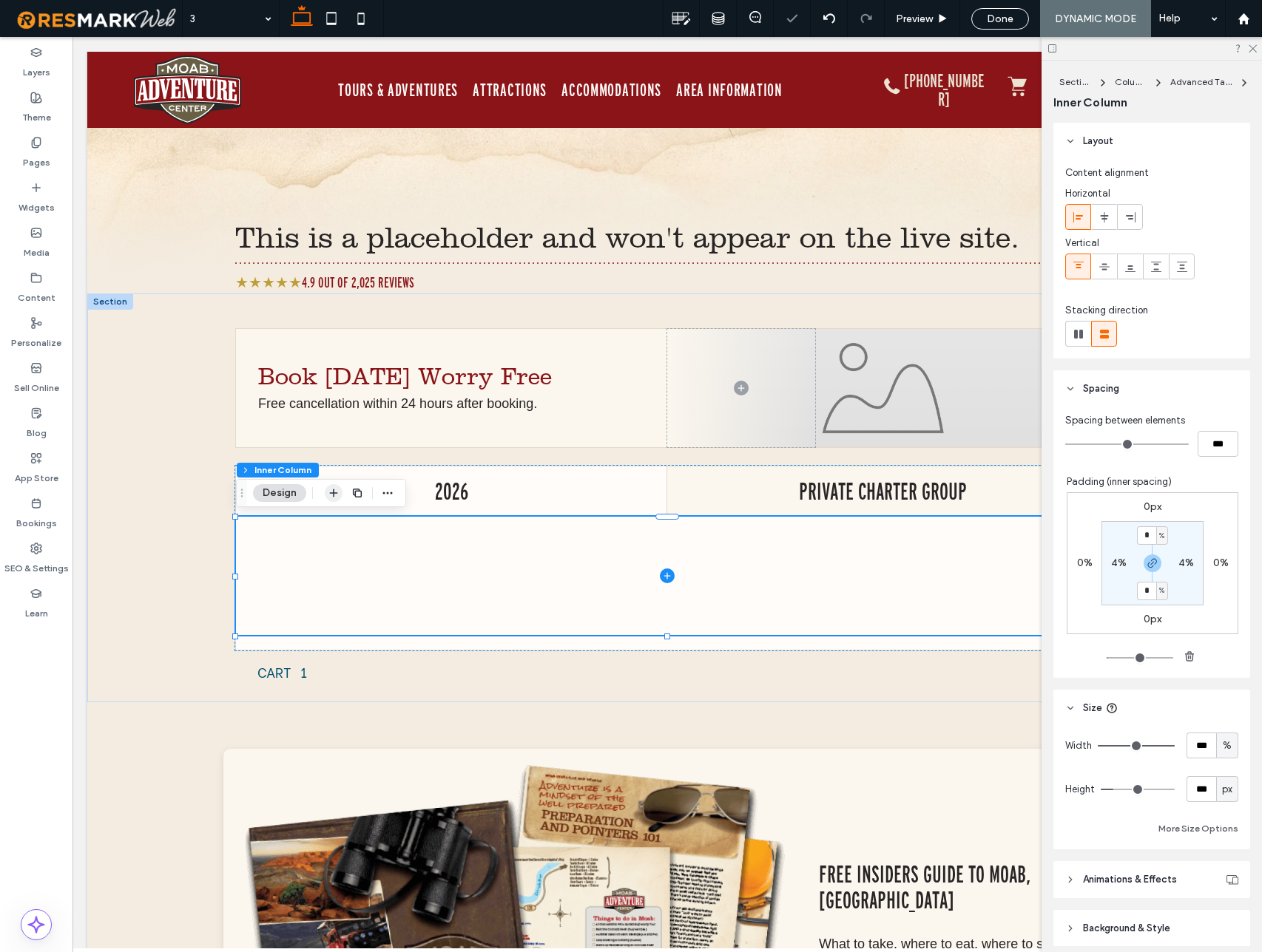
click at [335, 491] on icon "button" at bounding box center [333, 492] width 11 height 11
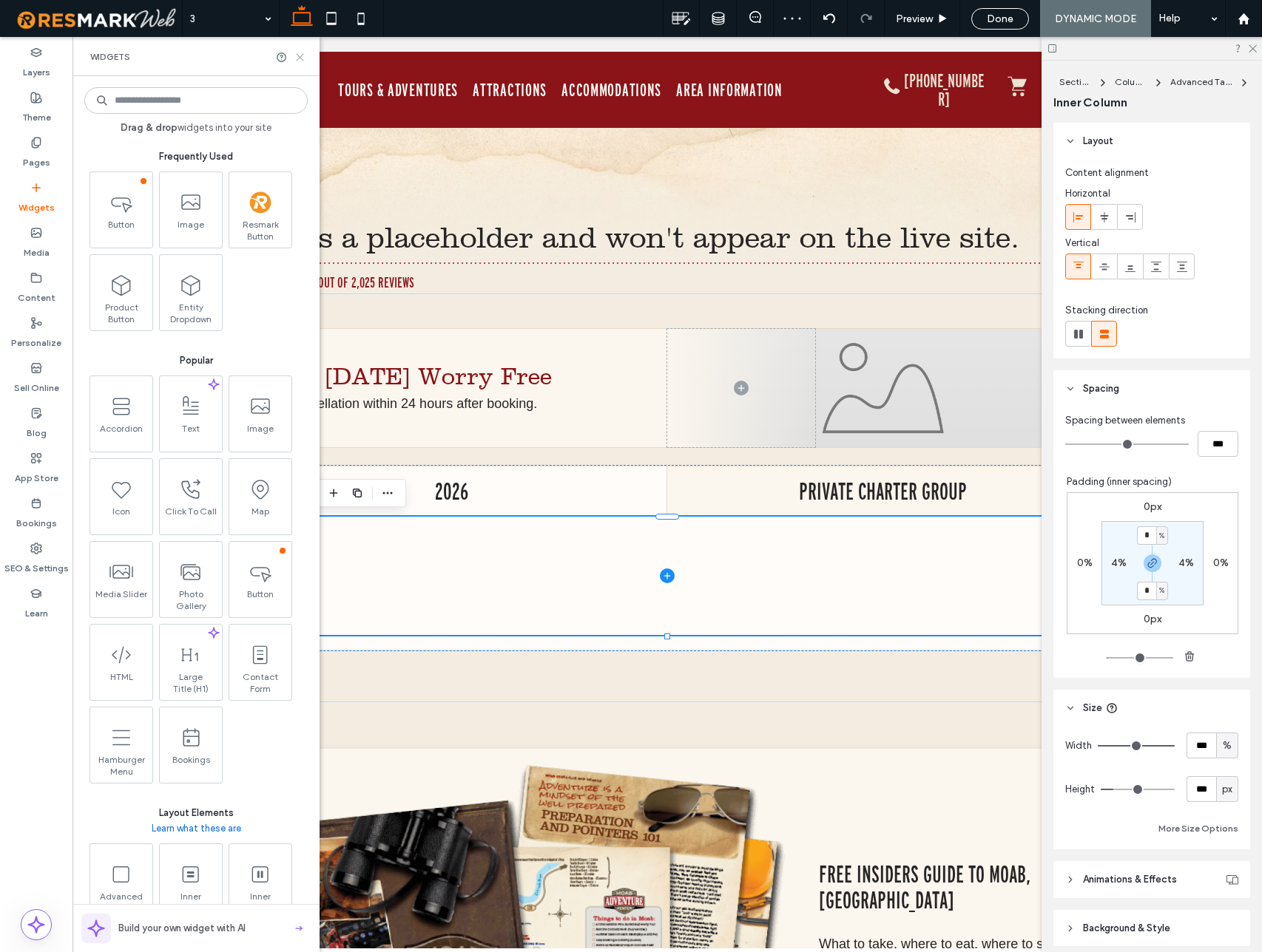
click at [301, 58] on icon at bounding box center [300, 57] width 11 height 11
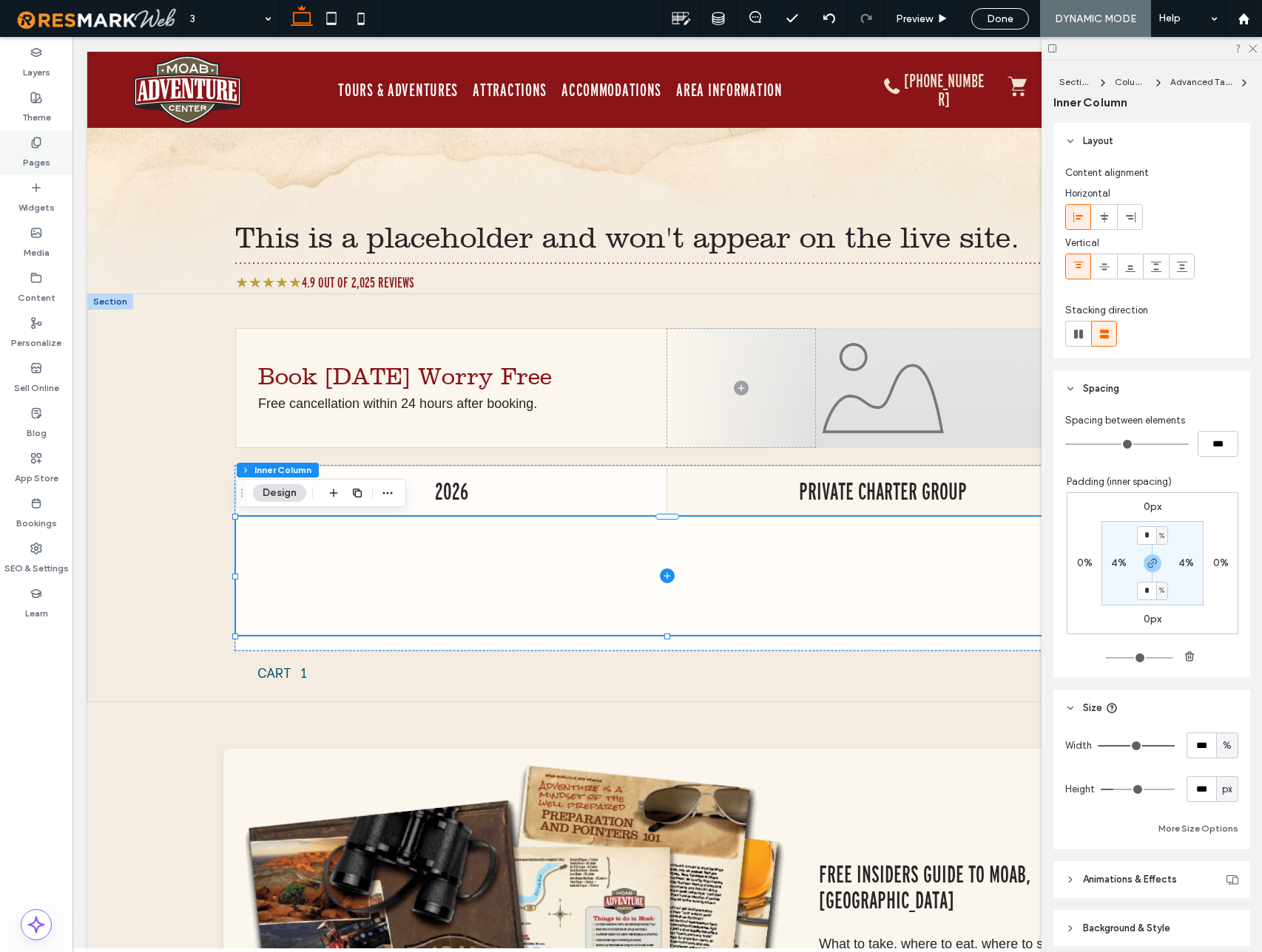
click at [35, 160] on label "Pages" at bounding box center [36, 158] width 27 height 20
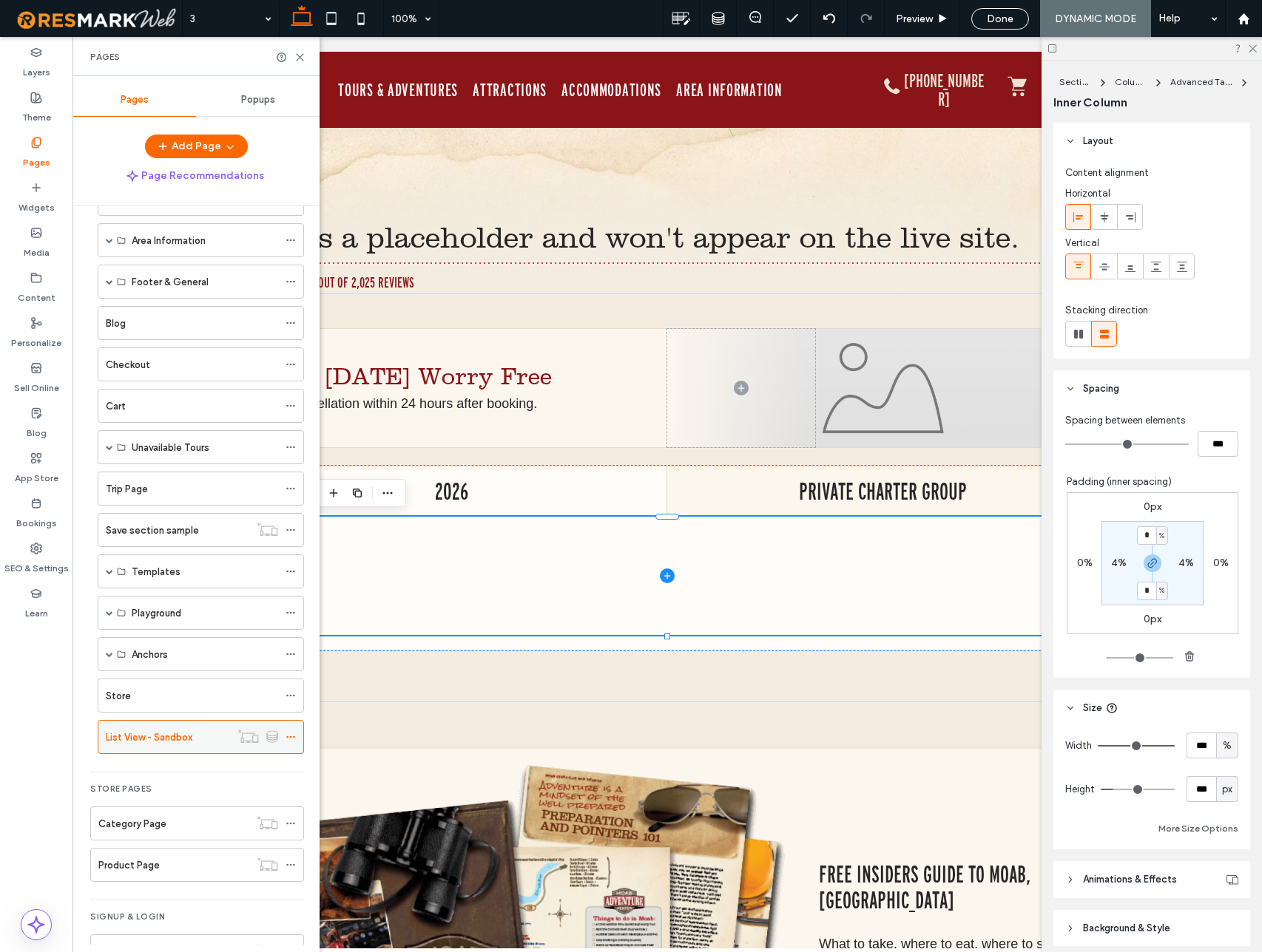
scroll to position [209, 0]
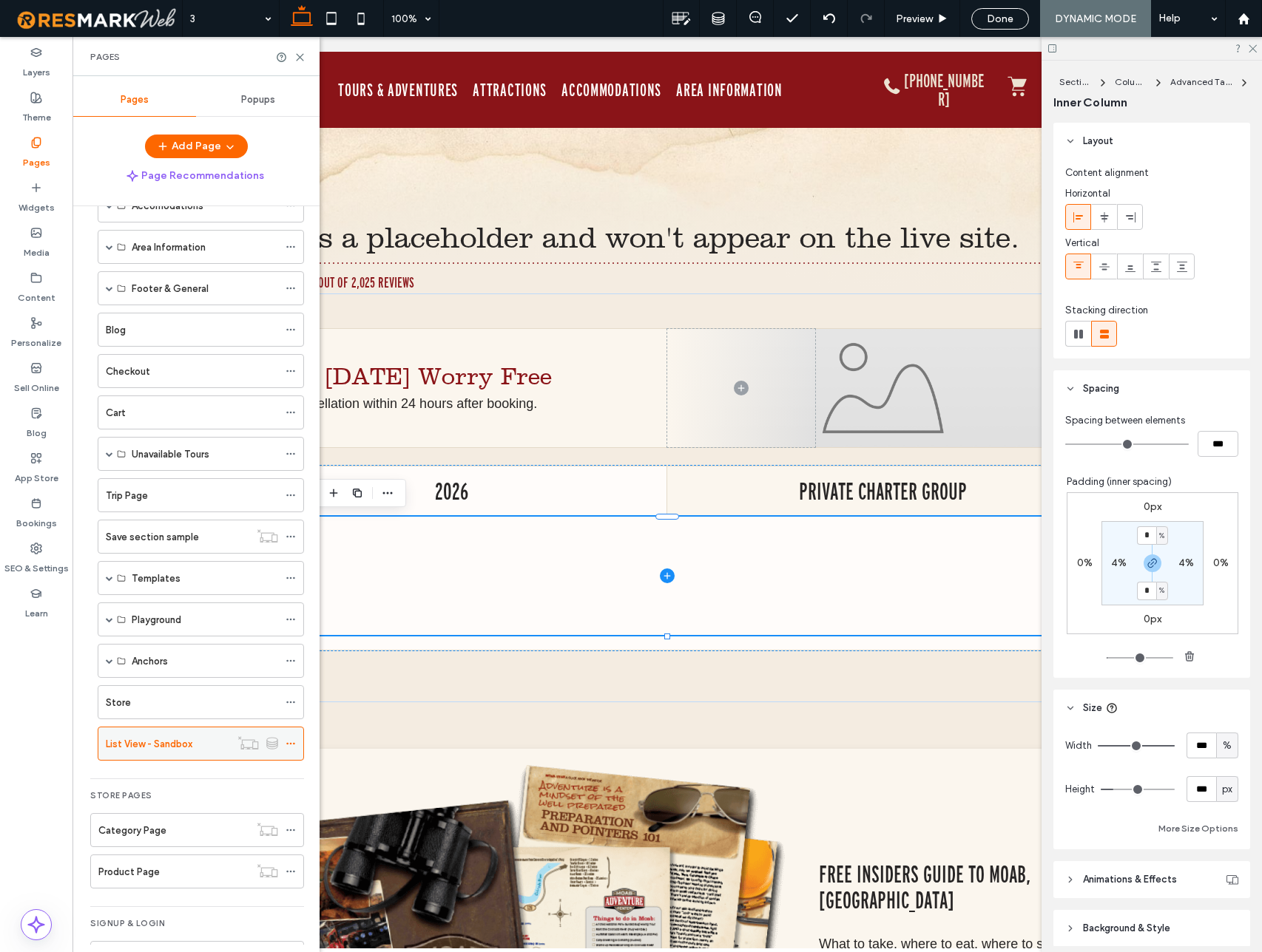
click at [288, 746] on icon at bounding box center [291, 743] width 11 height 11
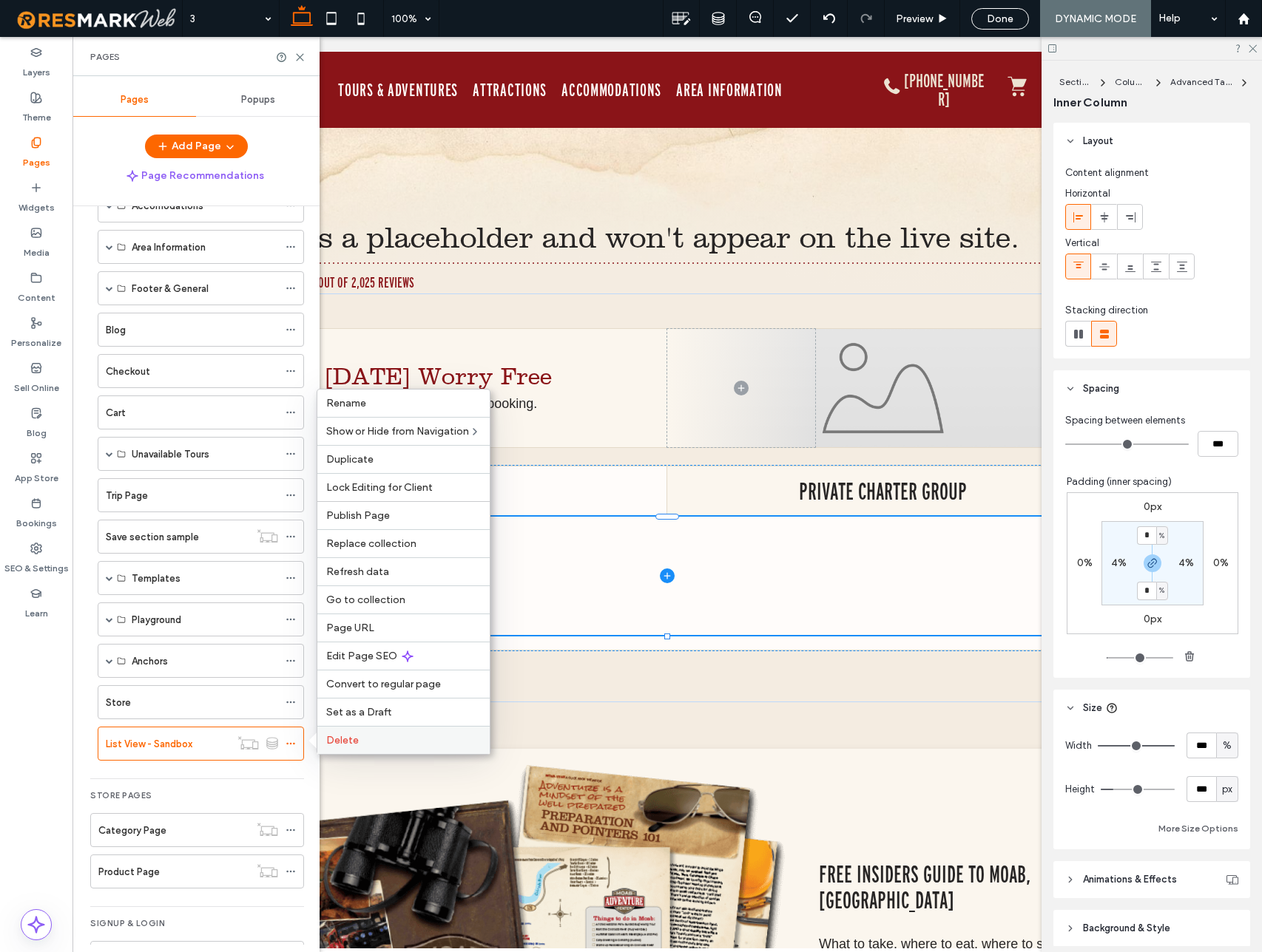
click at [350, 737] on span "Delete" at bounding box center [342, 740] width 33 height 12
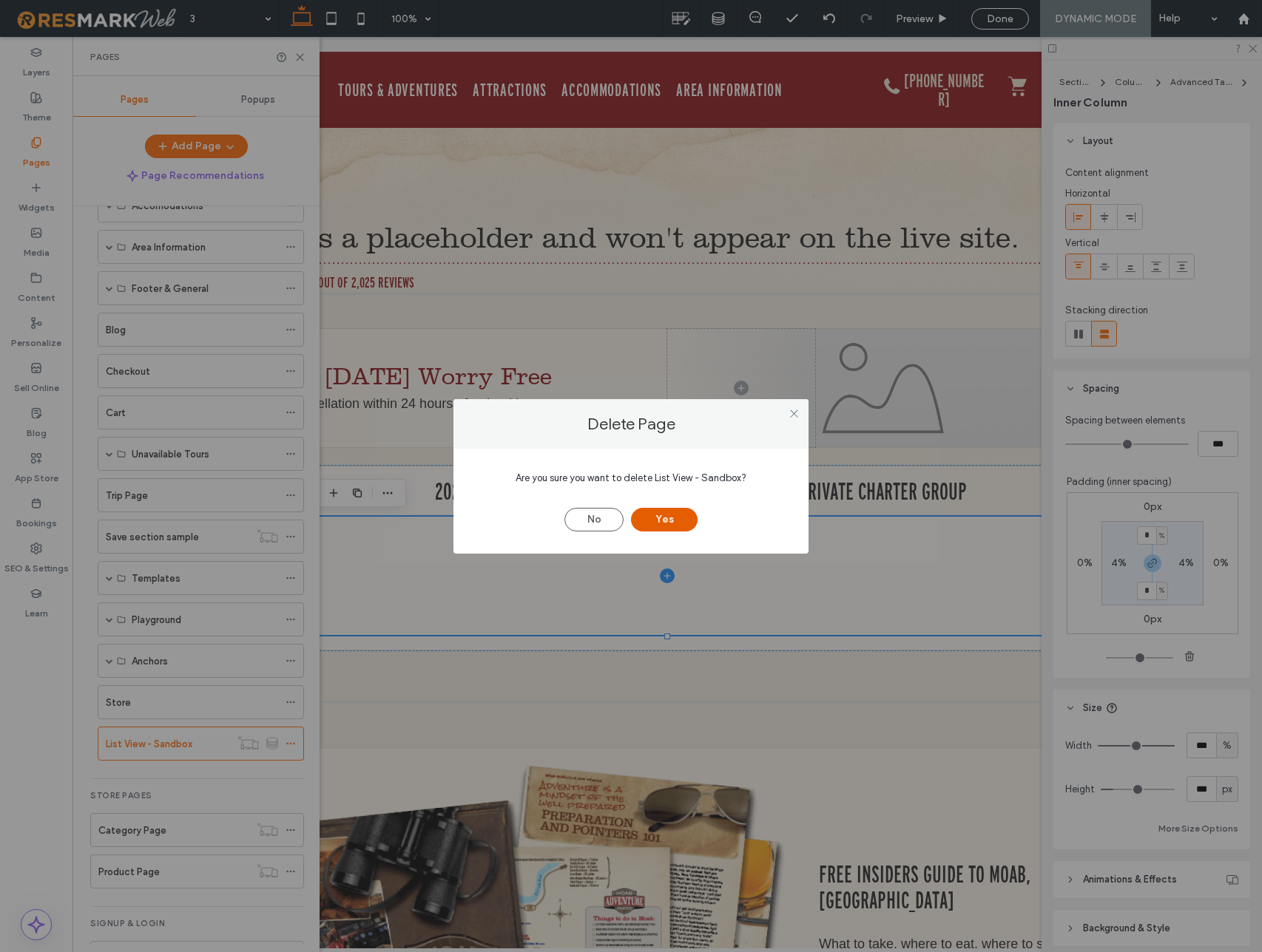
click at [652, 522] on button "Yes" at bounding box center [663, 520] width 66 height 24
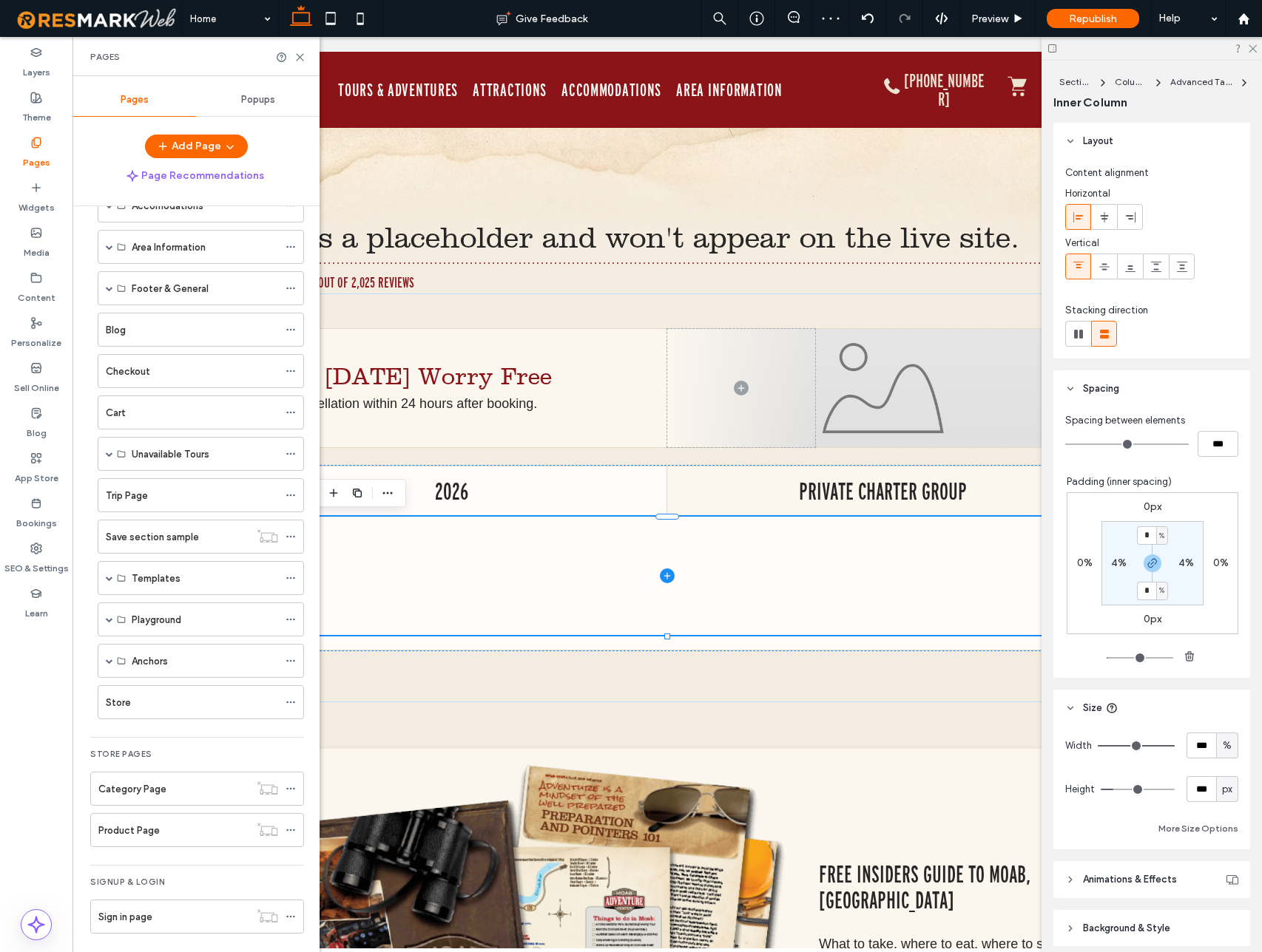
click at [112, 617] on div at bounding box center [631, 476] width 1262 height 952
click at [111, 620] on span at bounding box center [110, 620] width 7 height 7
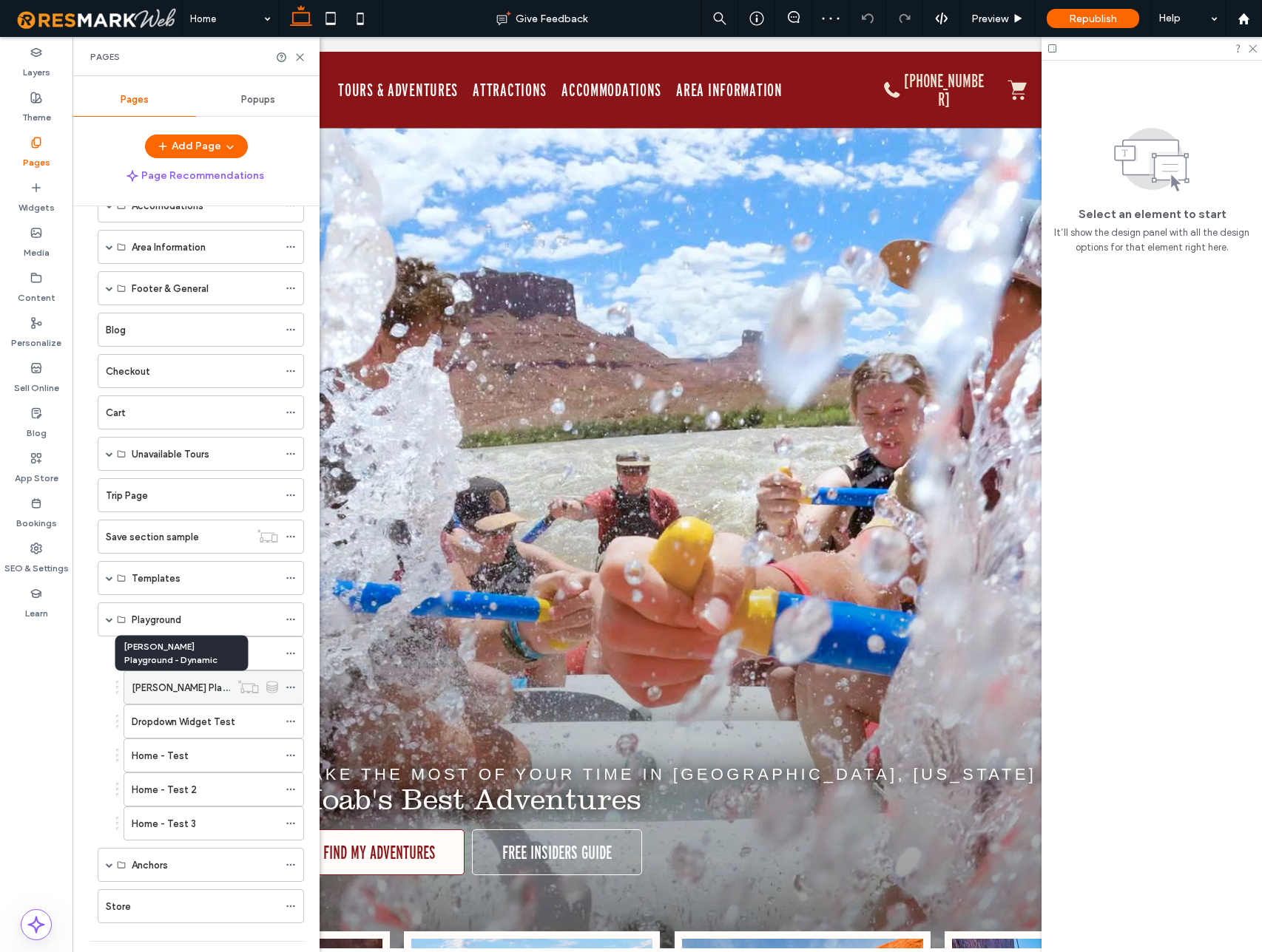
click at [179, 687] on label "[PERSON_NAME] Playground - Dynamic" at bounding box center [218, 688] width 174 height 26
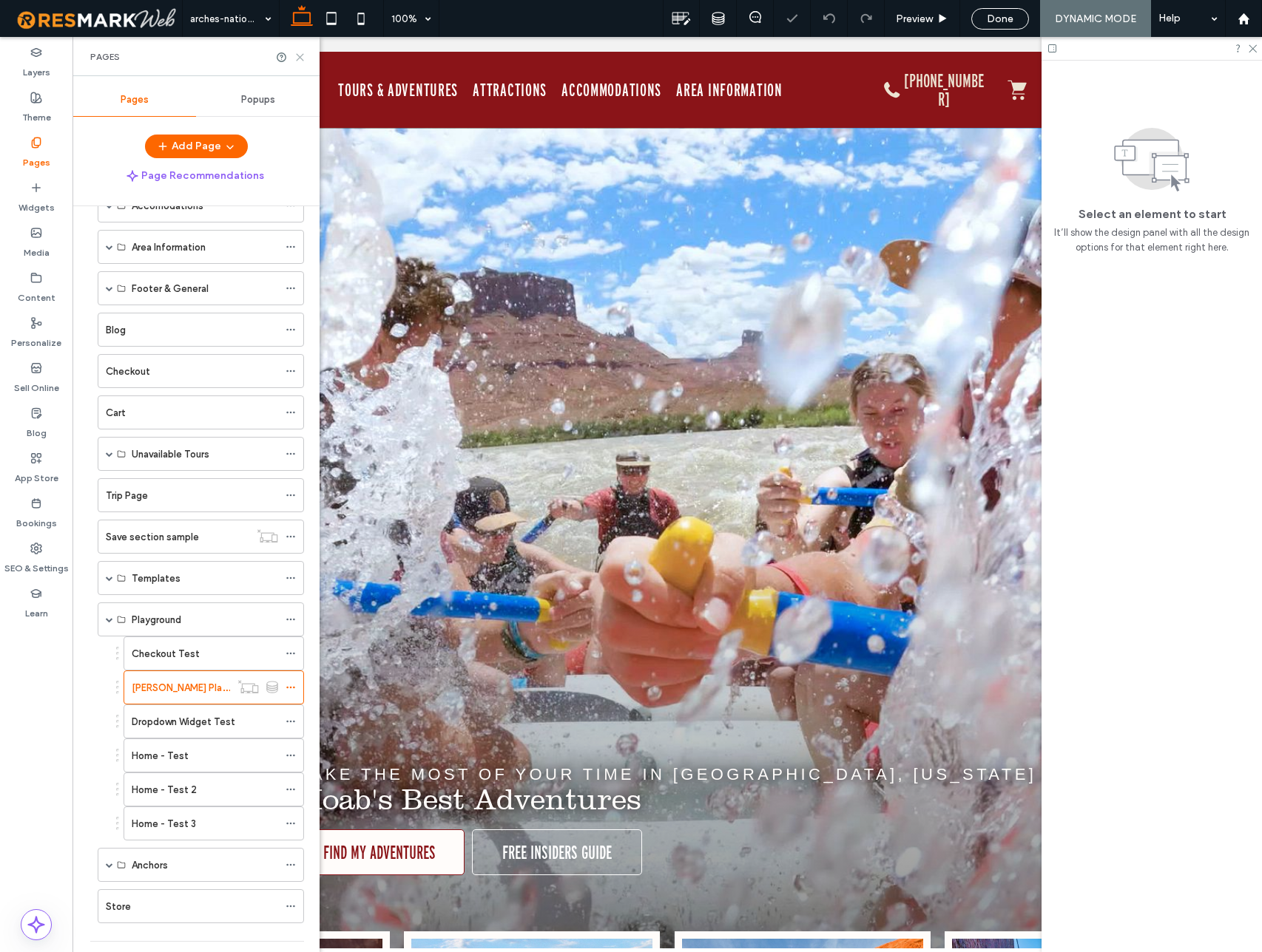
click at [300, 57] on icon at bounding box center [300, 57] width 11 height 11
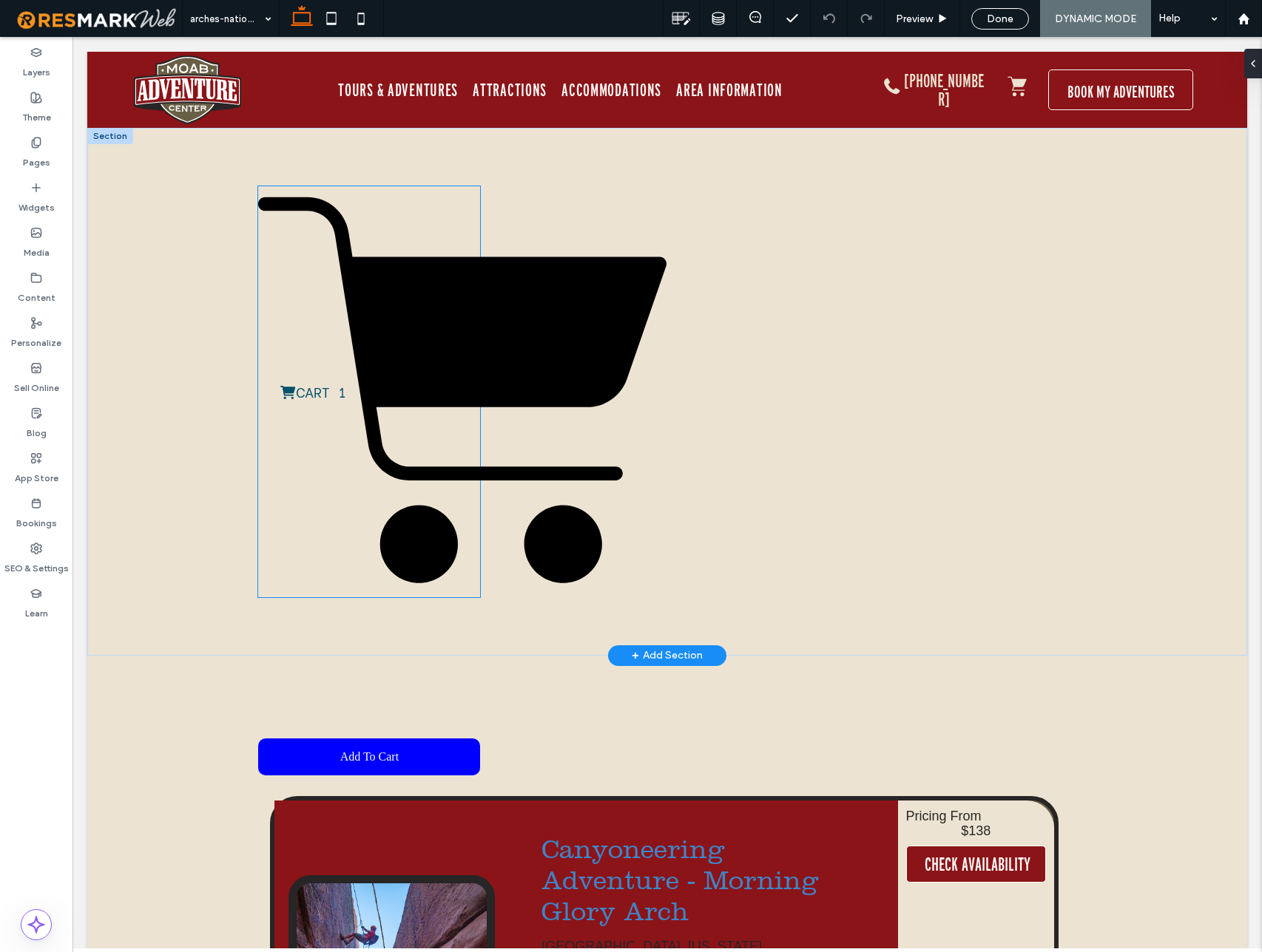
click at [449, 469] on icon at bounding box center [463, 339] width 409 height 283
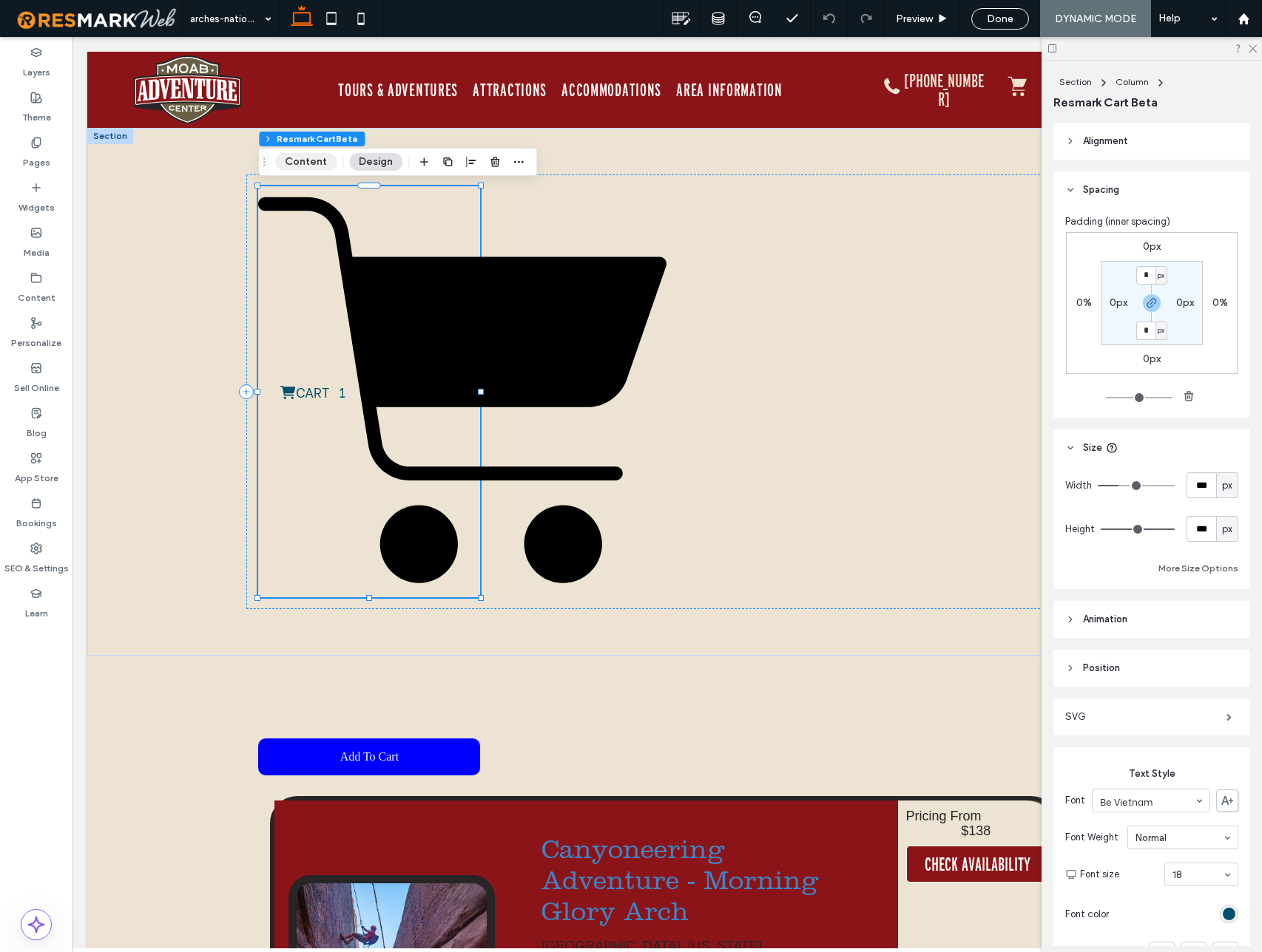
click at [314, 164] on button "Content" at bounding box center [305, 162] width 61 height 18
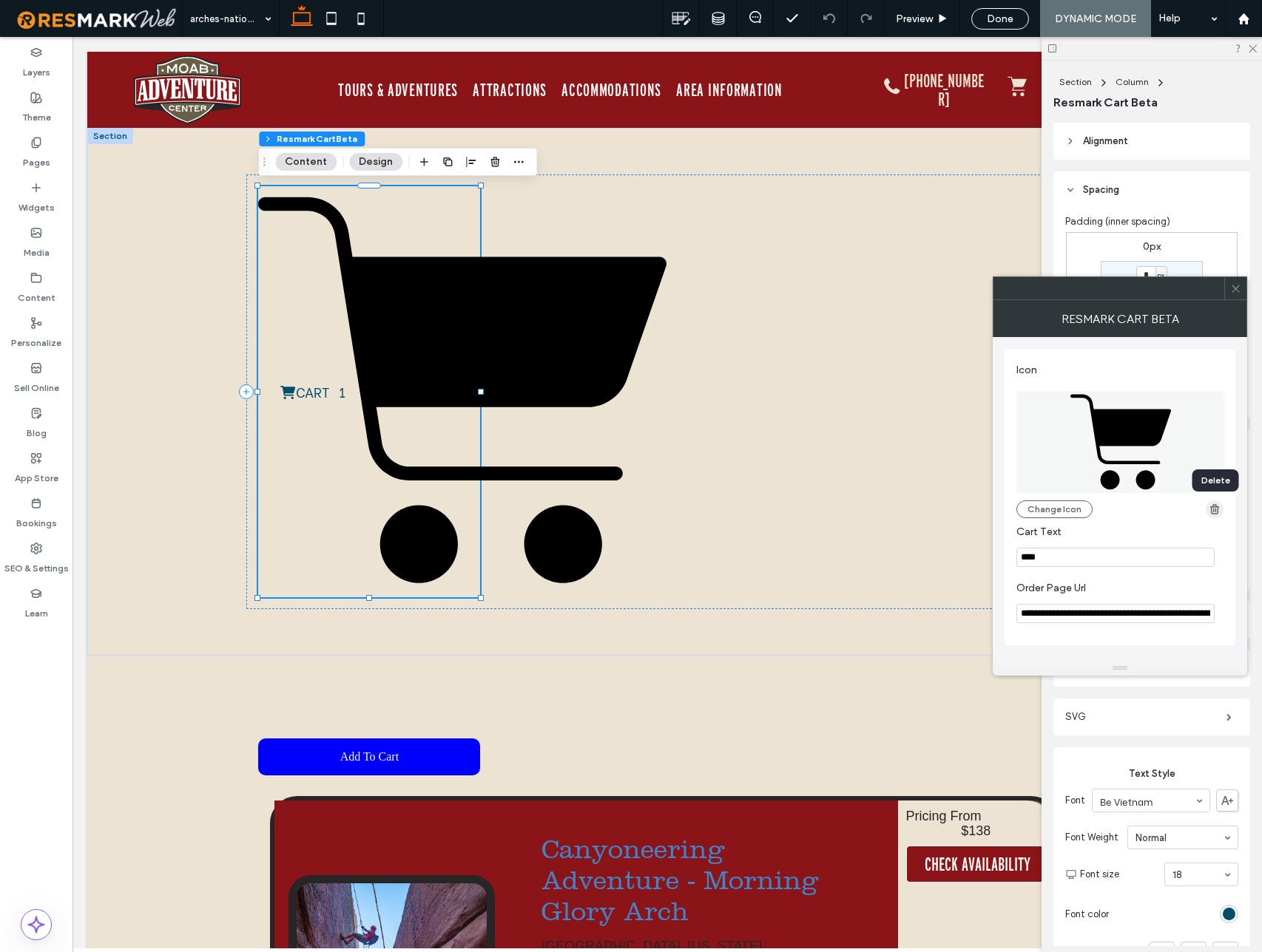
click at [1213, 508] on icon "button" at bounding box center [1213, 509] width 11 height 11
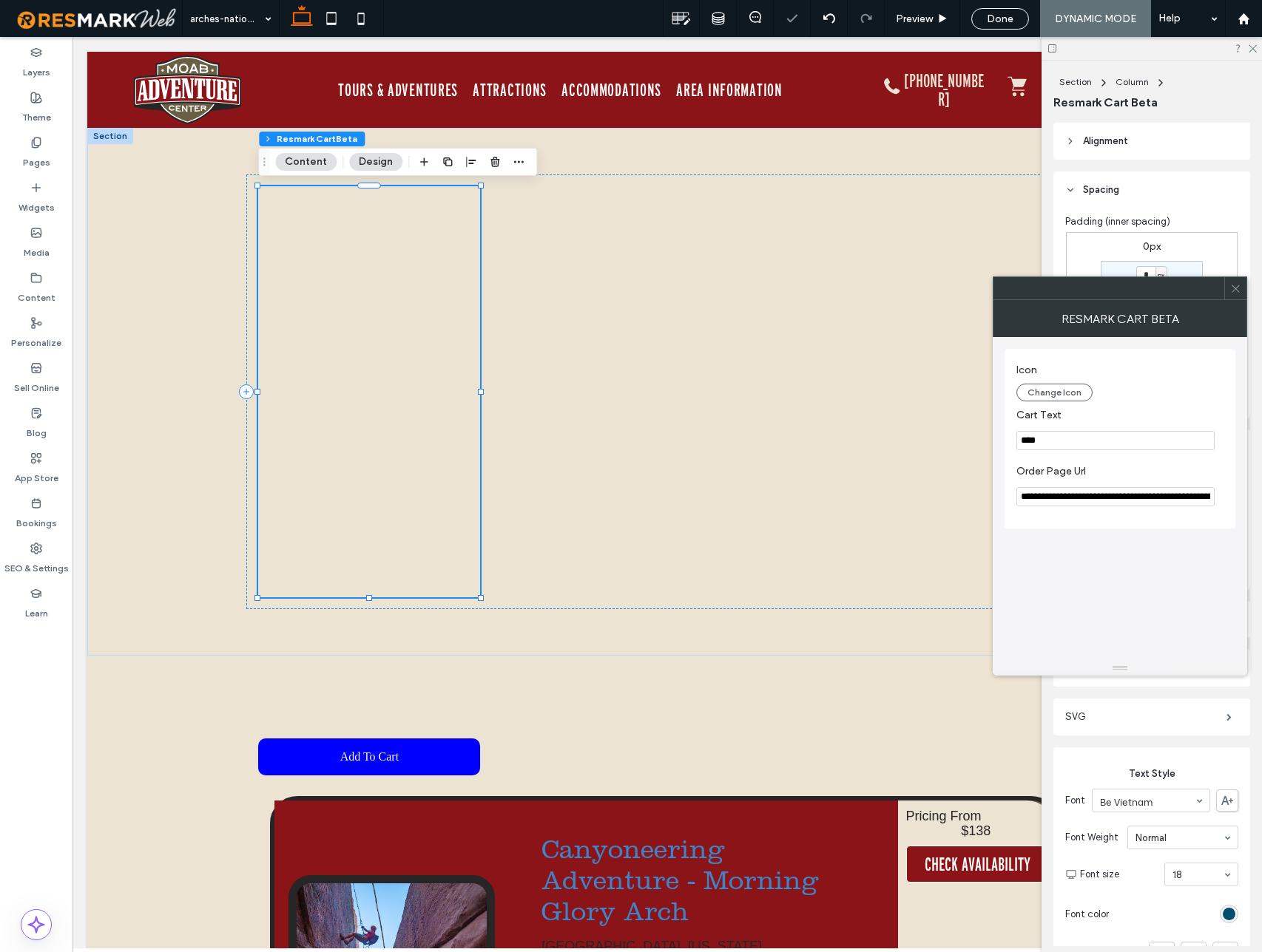
click at [1231, 286] on icon at bounding box center [1235, 288] width 11 height 11
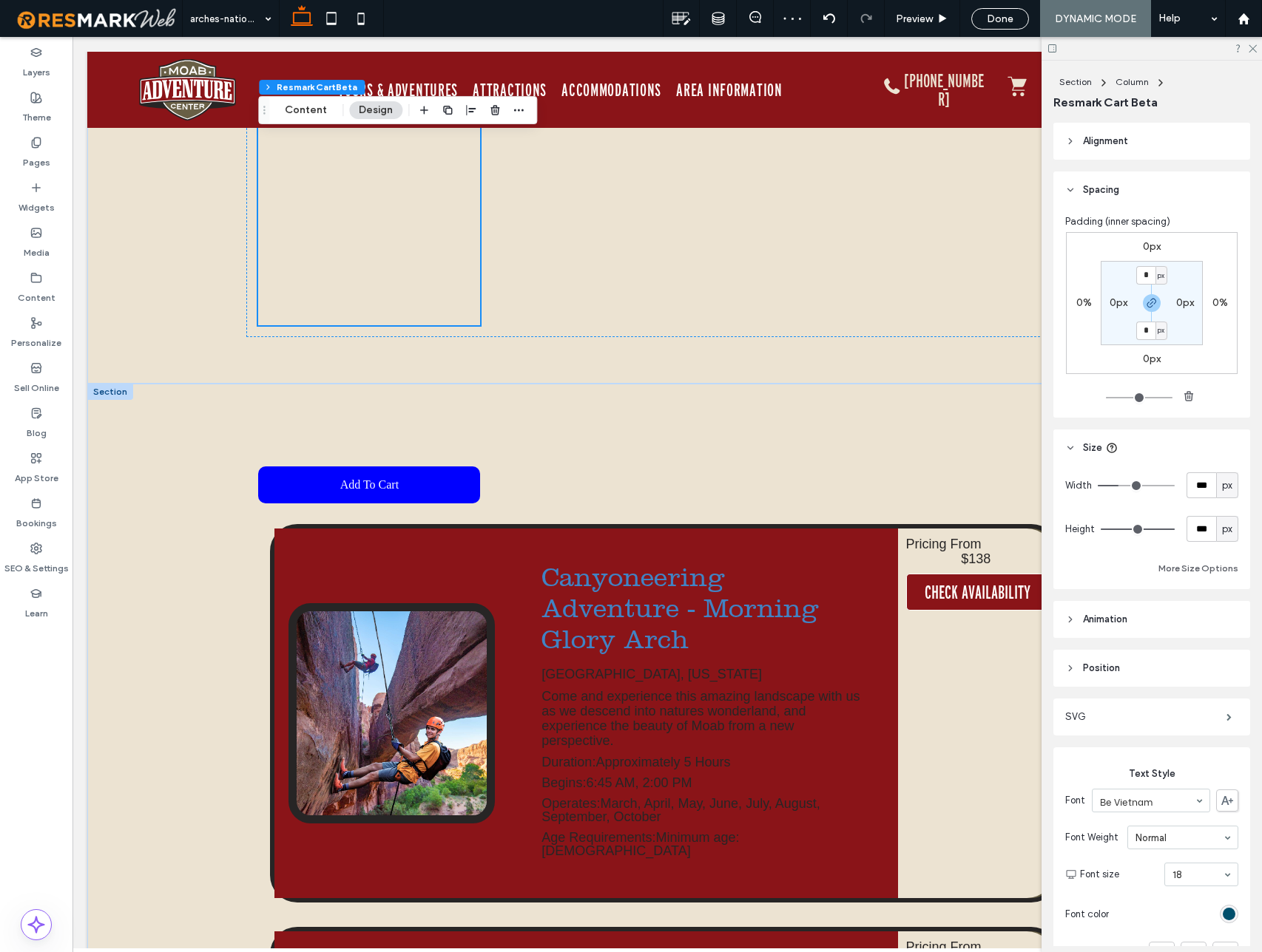
scroll to position [377, 0]
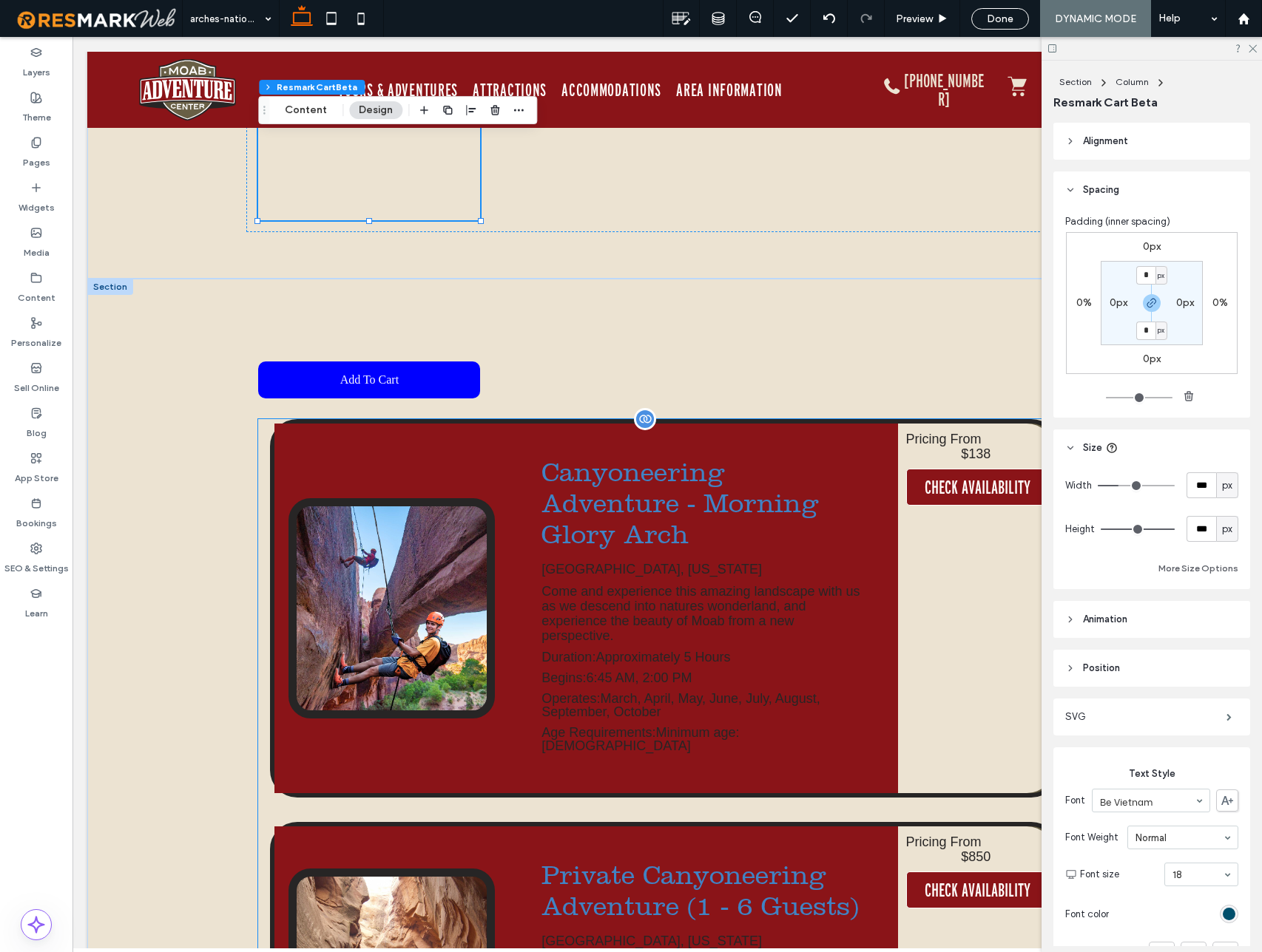
click at [458, 444] on div at bounding box center [391, 608] width 233 height 369
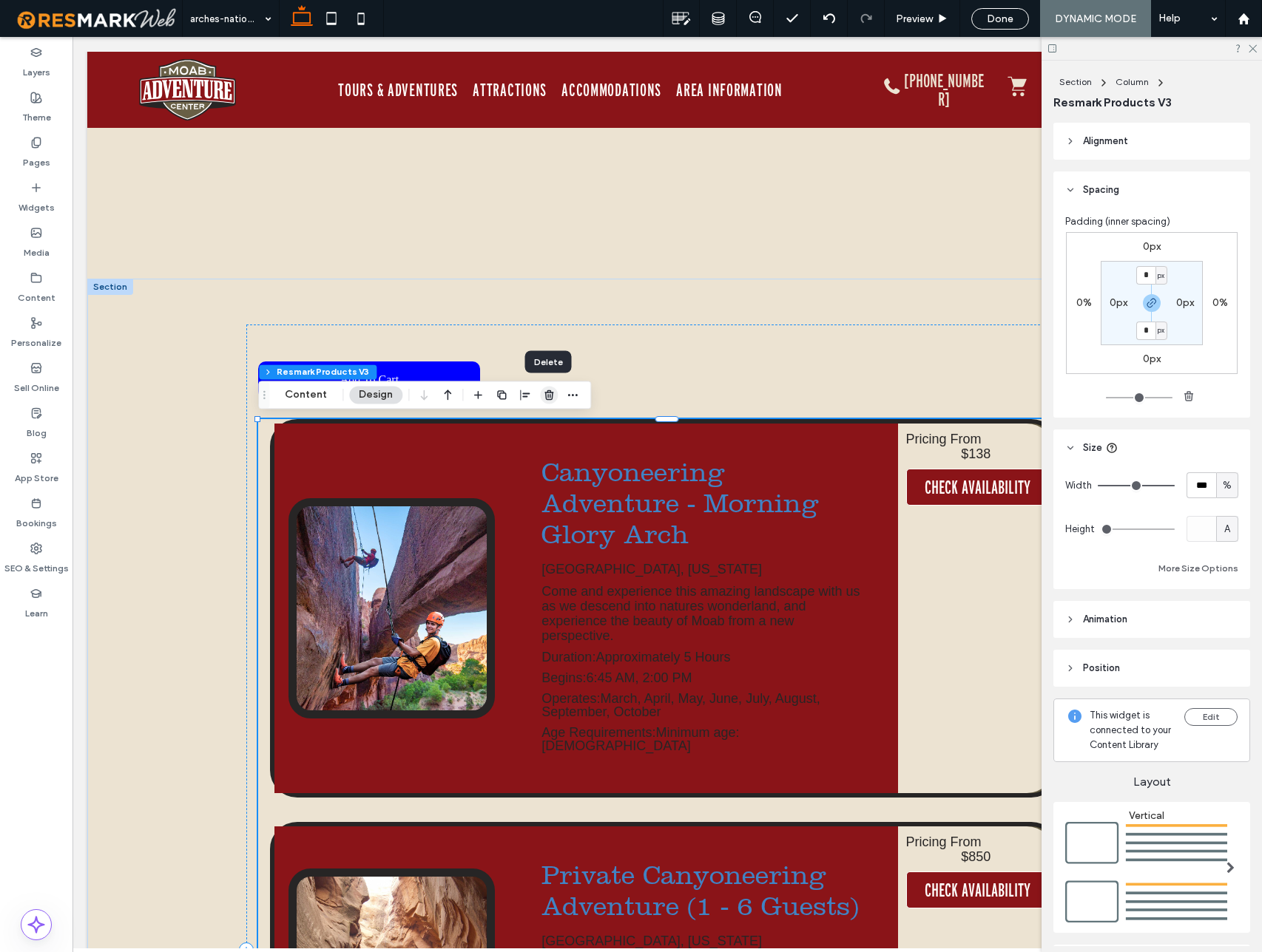
click at [547, 395] on icon "button" at bounding box center [548, 394] width 11 height 11
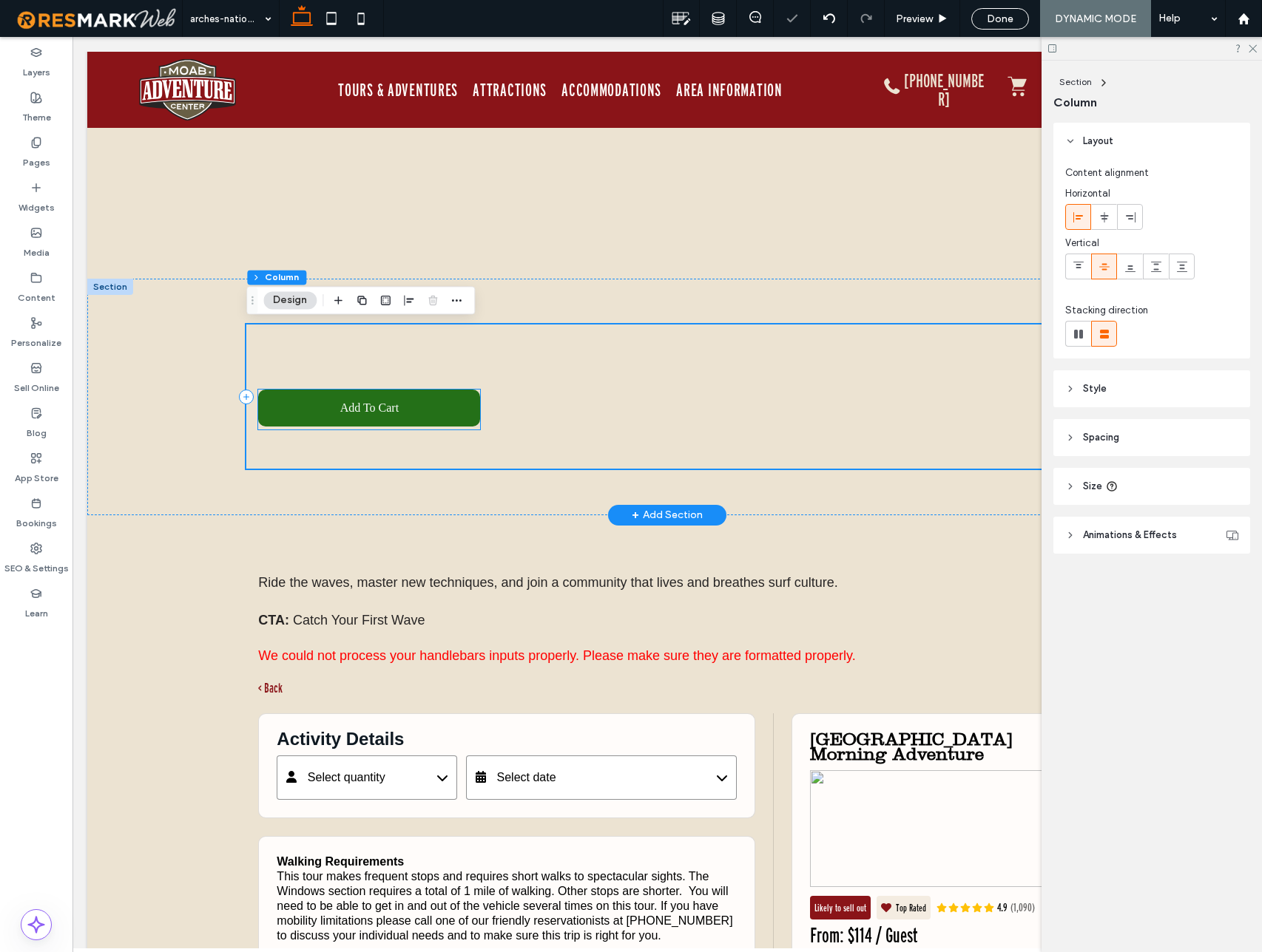
click at [432, 406] on div "Add to Cart" at bounding box center [369, 408] width 222 height 37
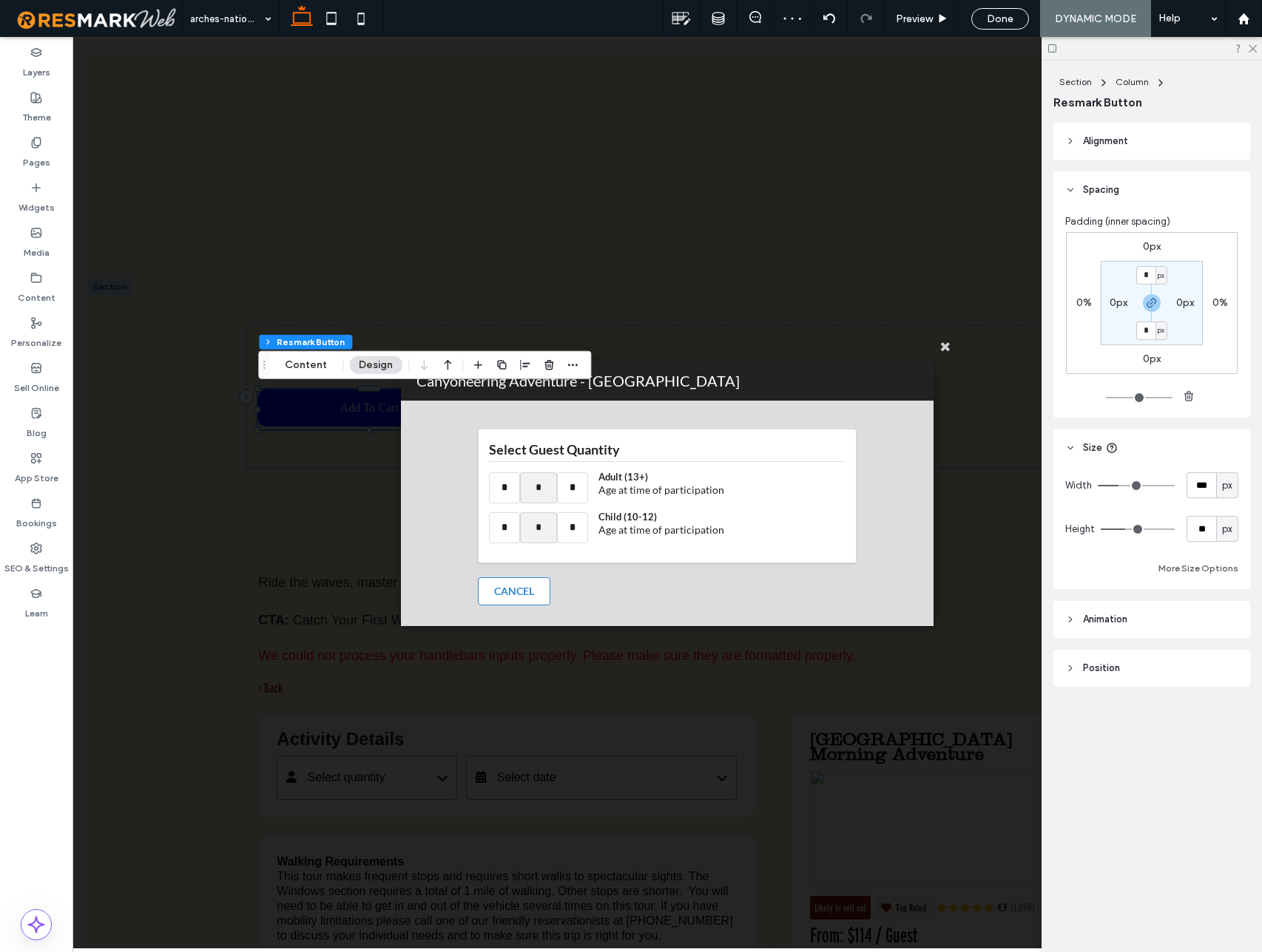
scroll to position [0, 6]
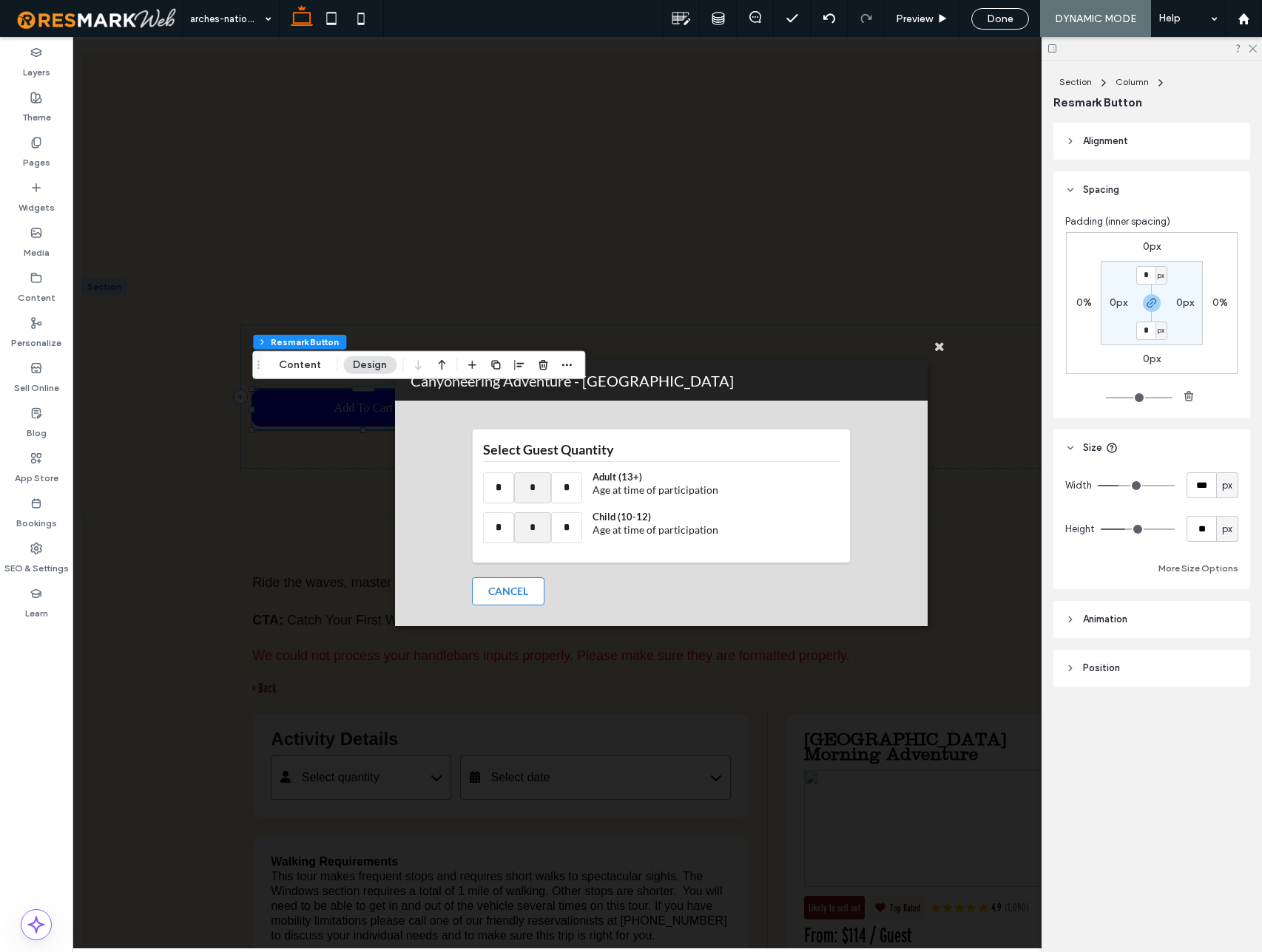
click at [937, 347] on icon at bounding box center [939, 346] width 24 height 24
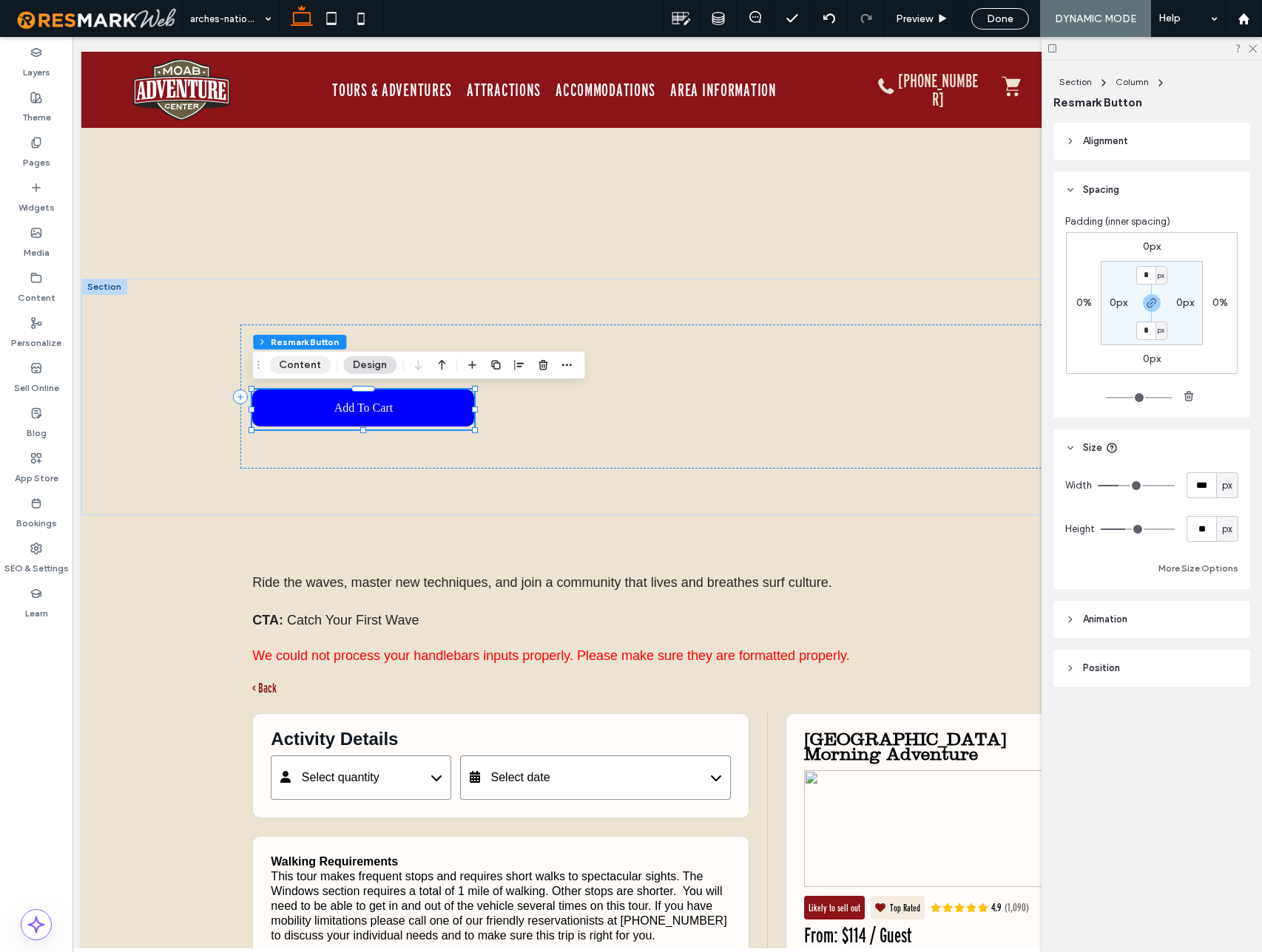
click at [296, 362] on button "Content" at bounding box center [299, 365] width 61 height 18
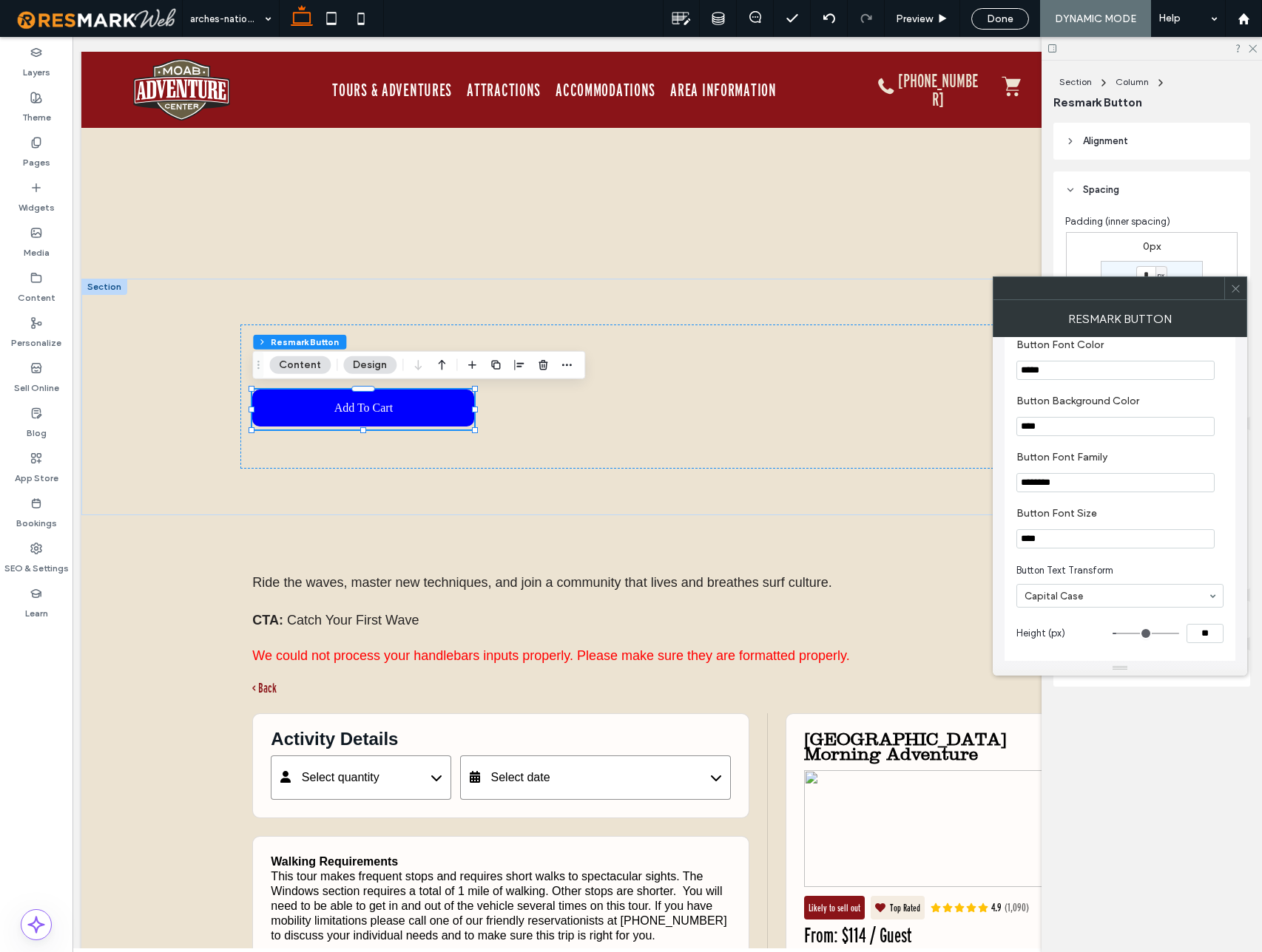
scroll to position [0, 0]
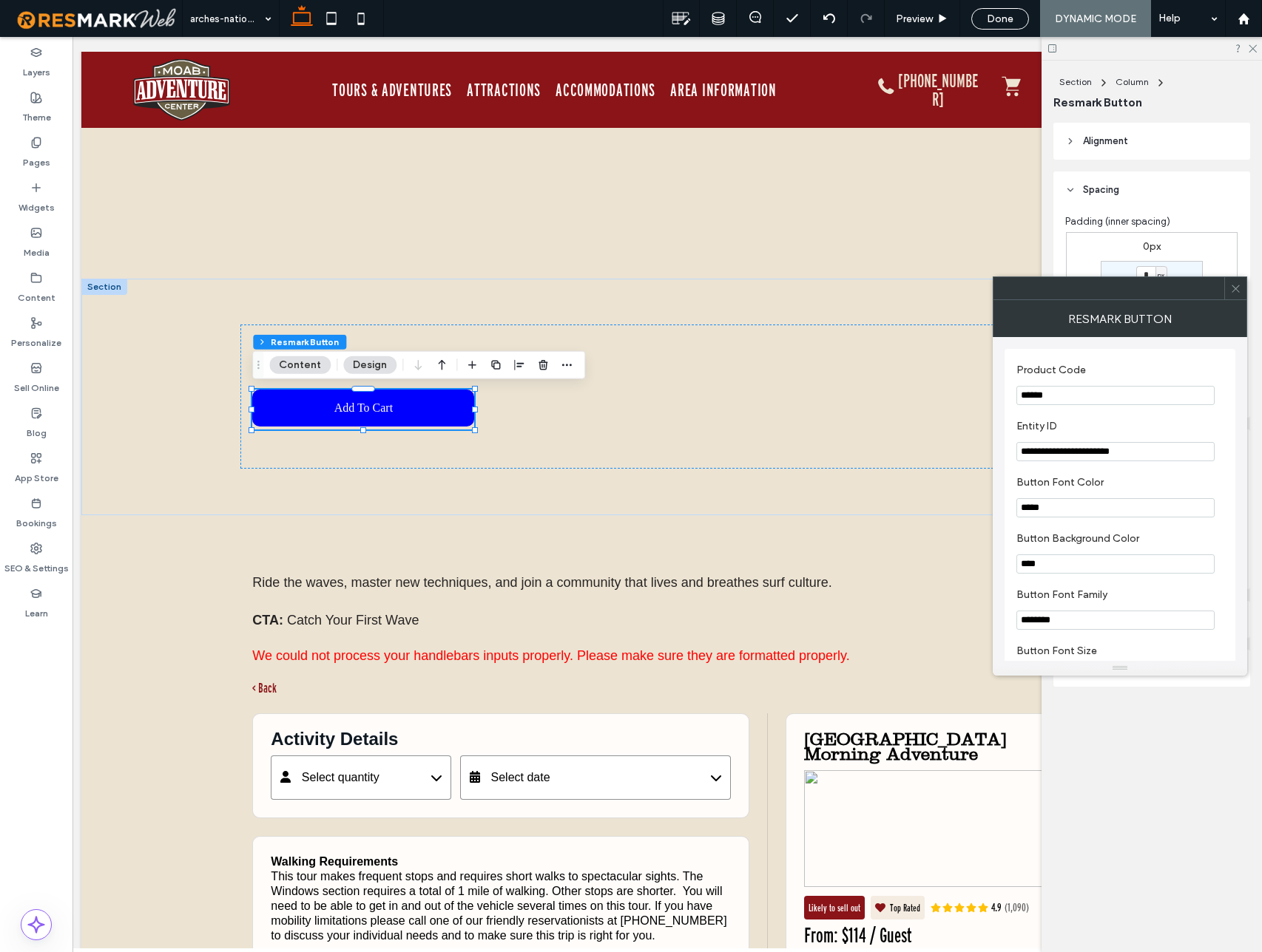
click at [1239, 287] on icon at bounding box center [1235, 288] width 11 height 11
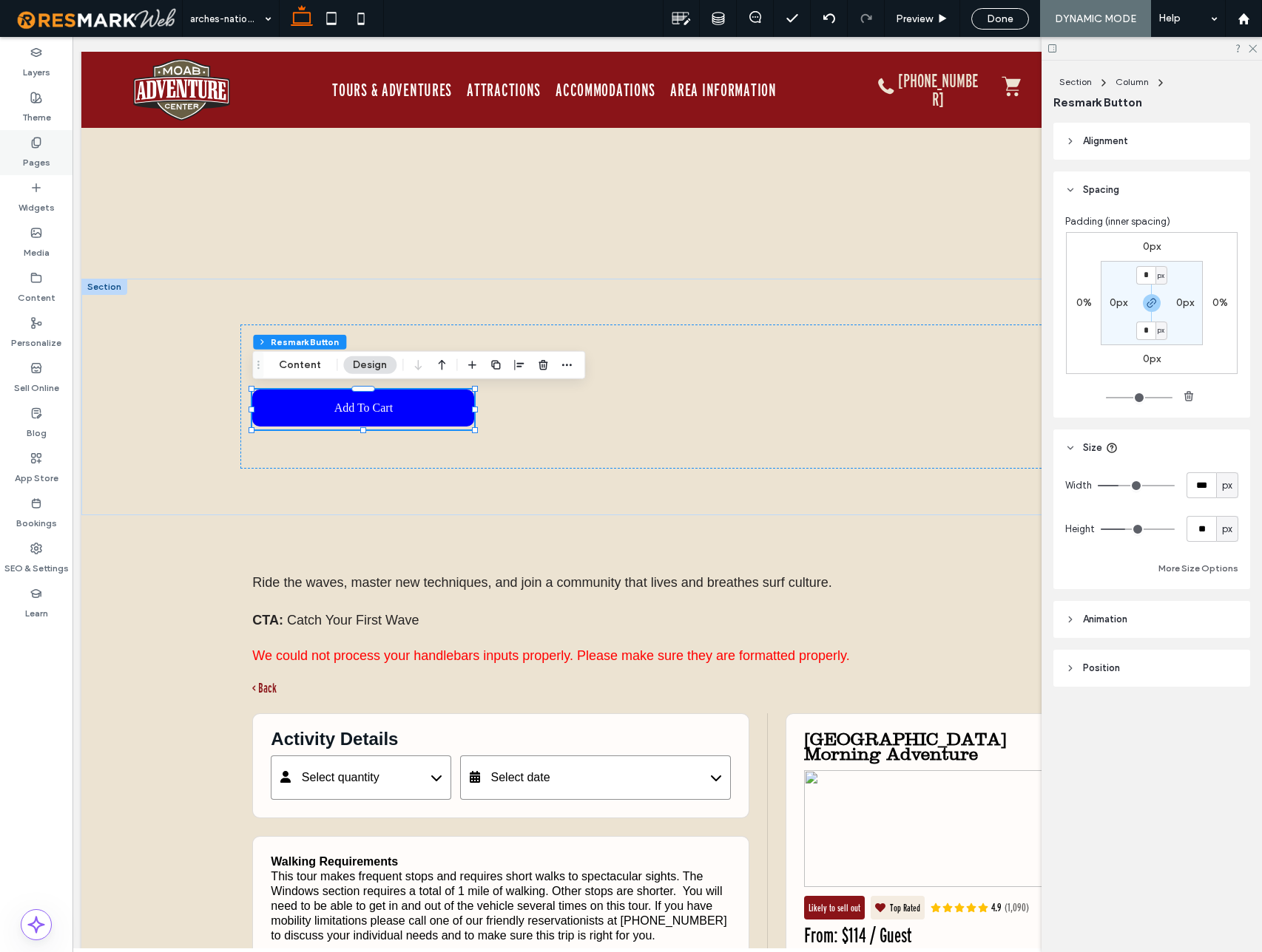
click at [48, 151] on label "Pages" at bounding box center [36, 158] width 27 height 20
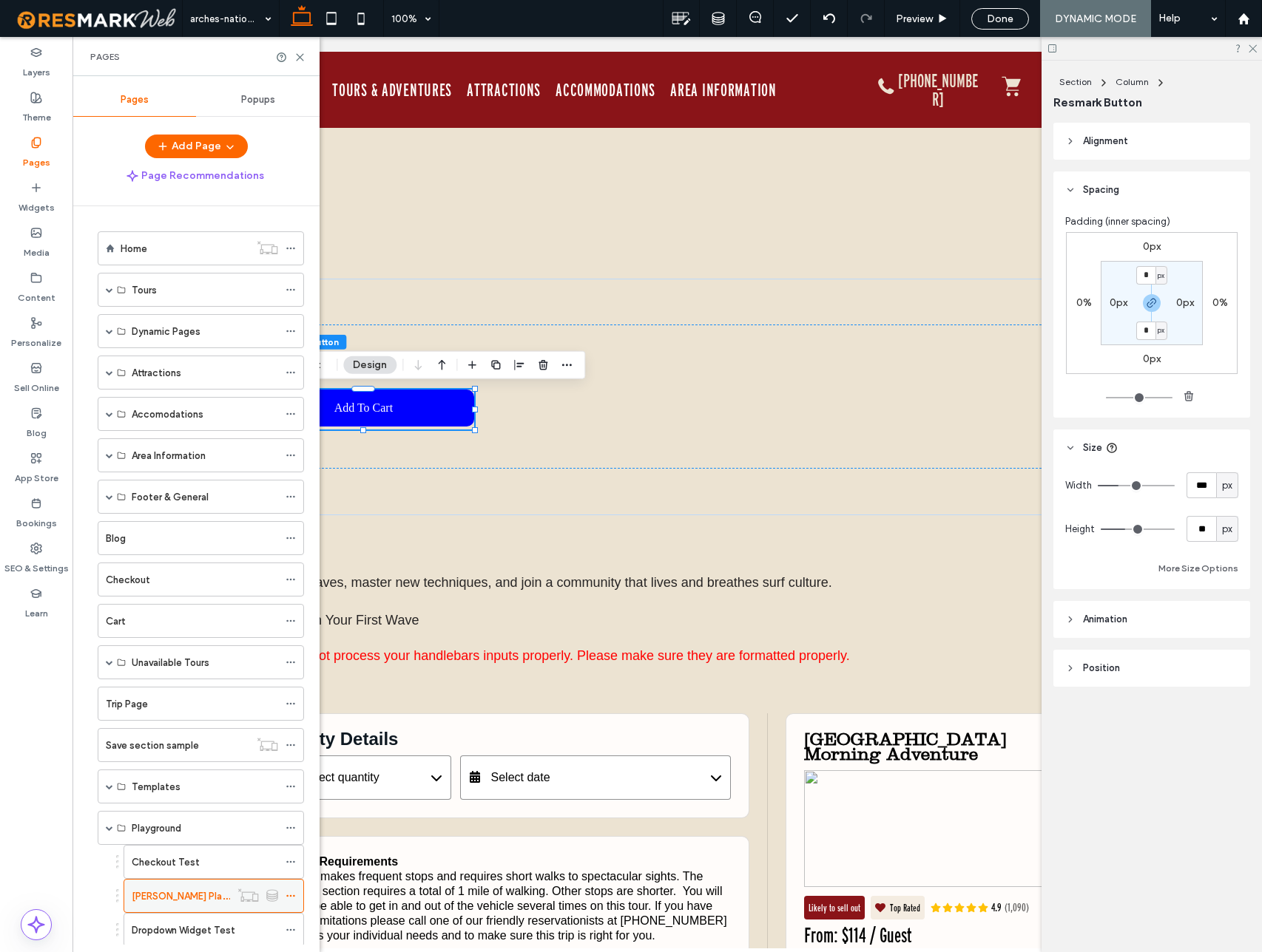
click at [290, 896] on icon at bounding box center [291, 896] width 11 height 11
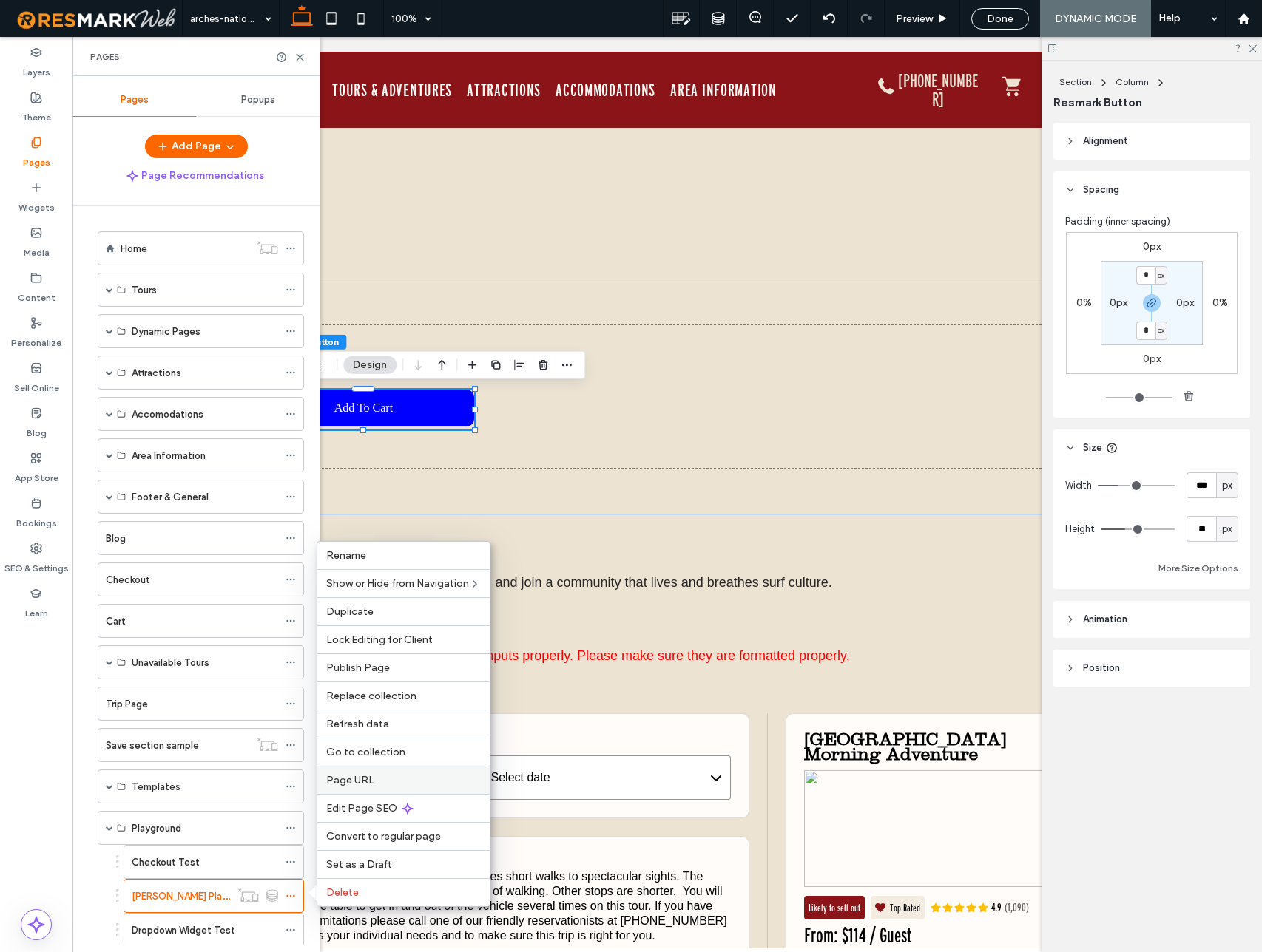
click at [379, 784] on label "Page URL" at bounding box center [403, 781] width 155 height 12
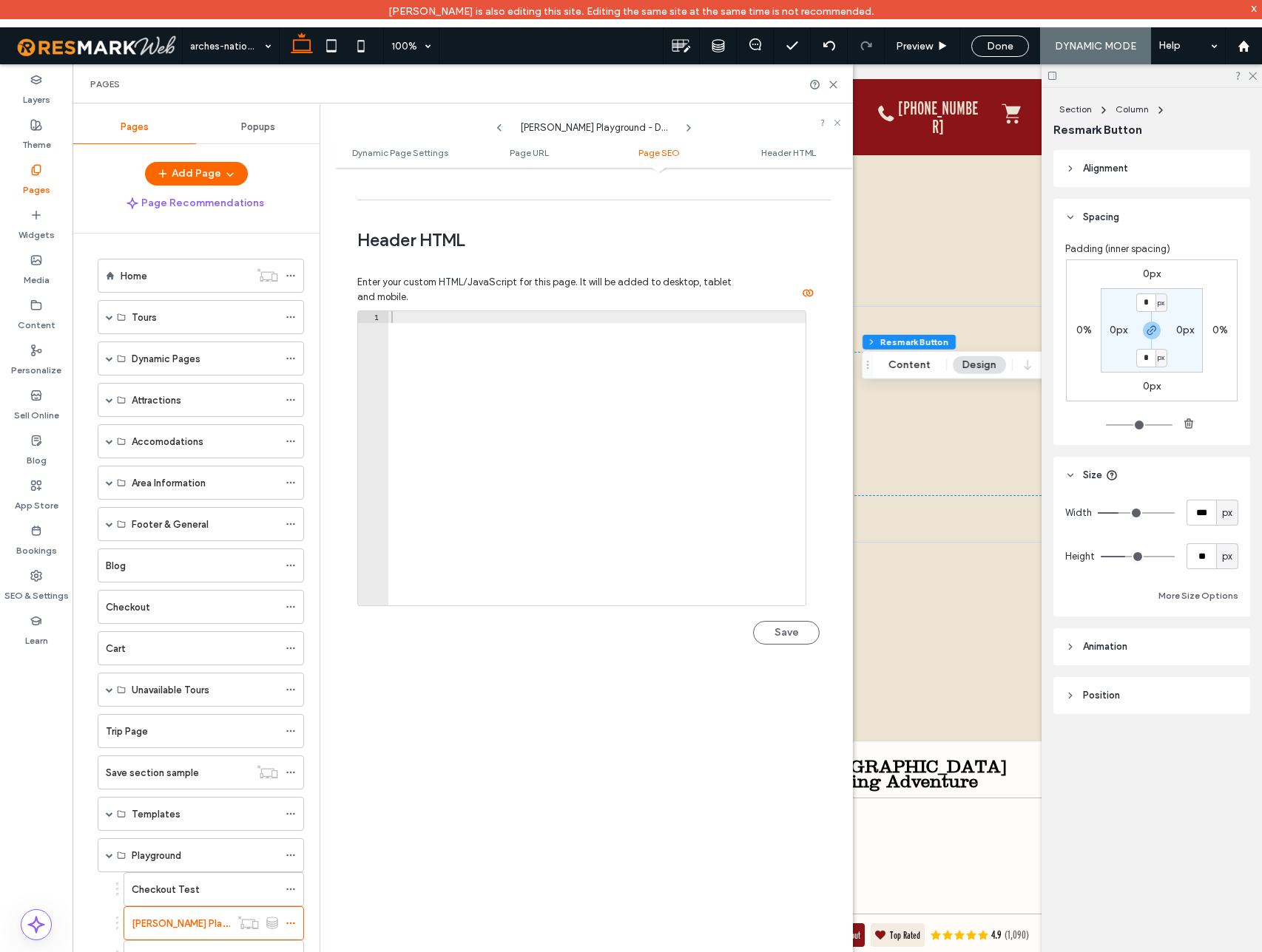
scroll to position [1352, 0]
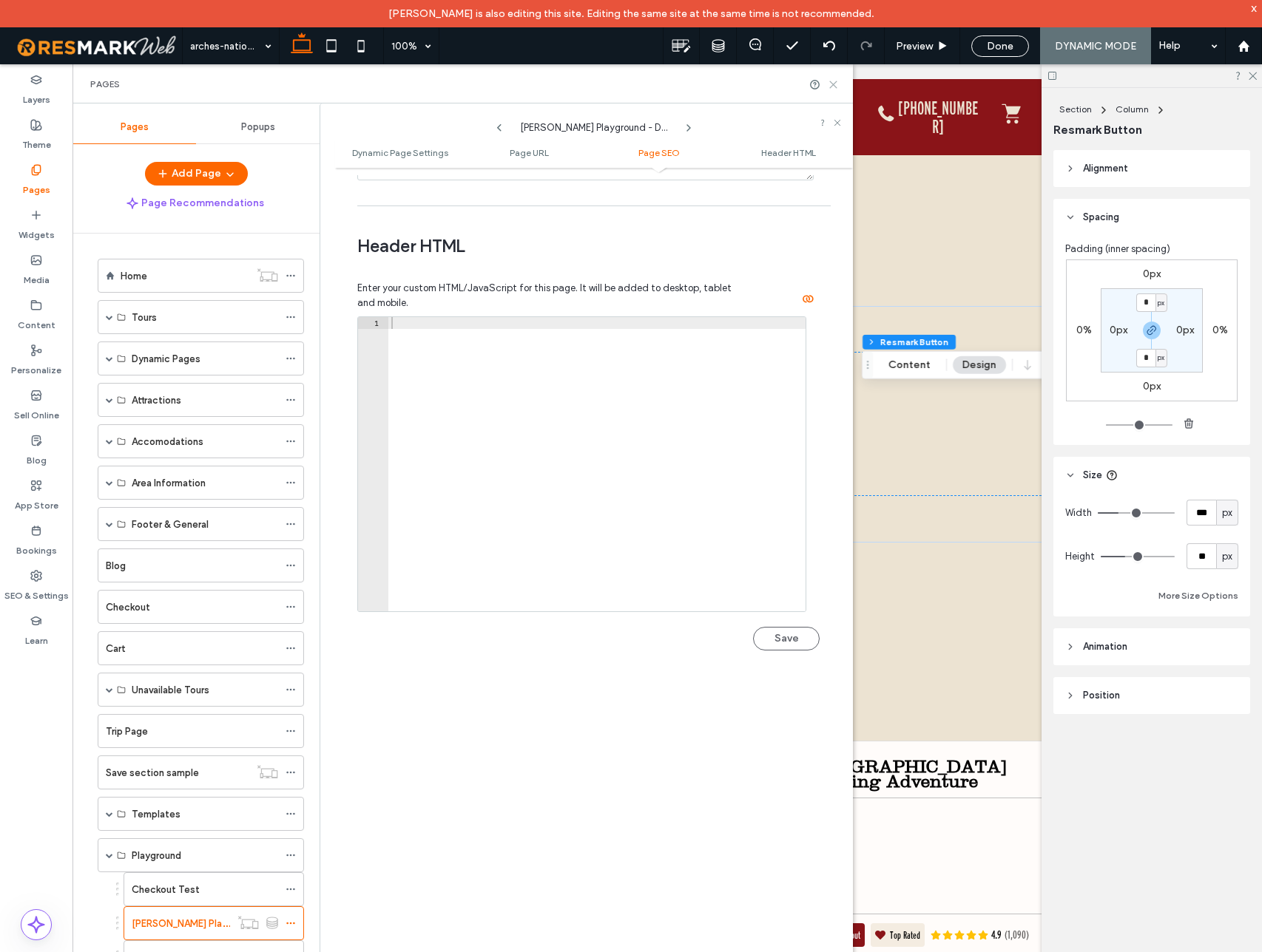
click at [833, 84] on use at bounding box center [833, 85] width 7 height 7
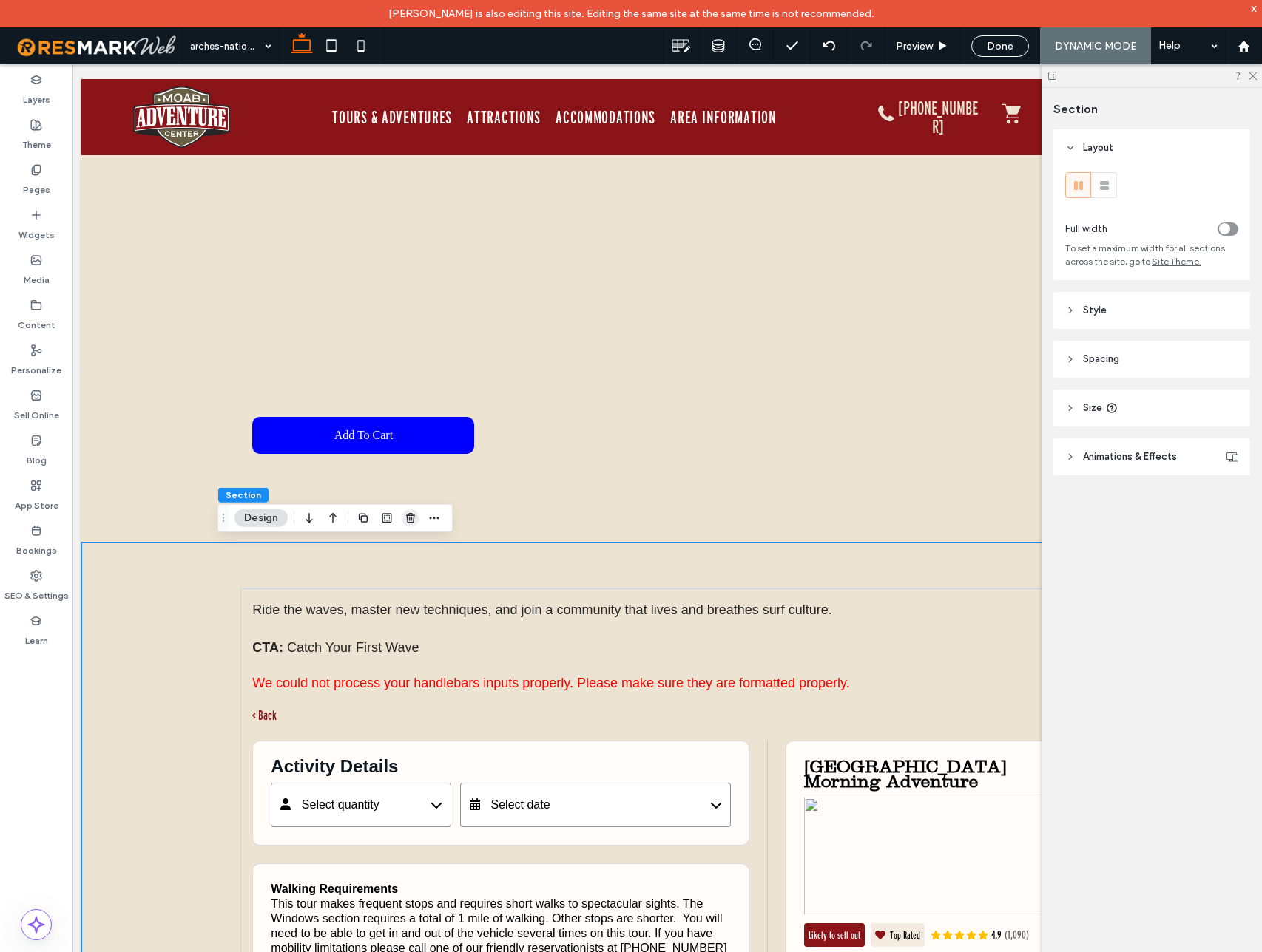
click at [406, 520] on icon "button" at bounding box center [409, 518] width 11 height 11
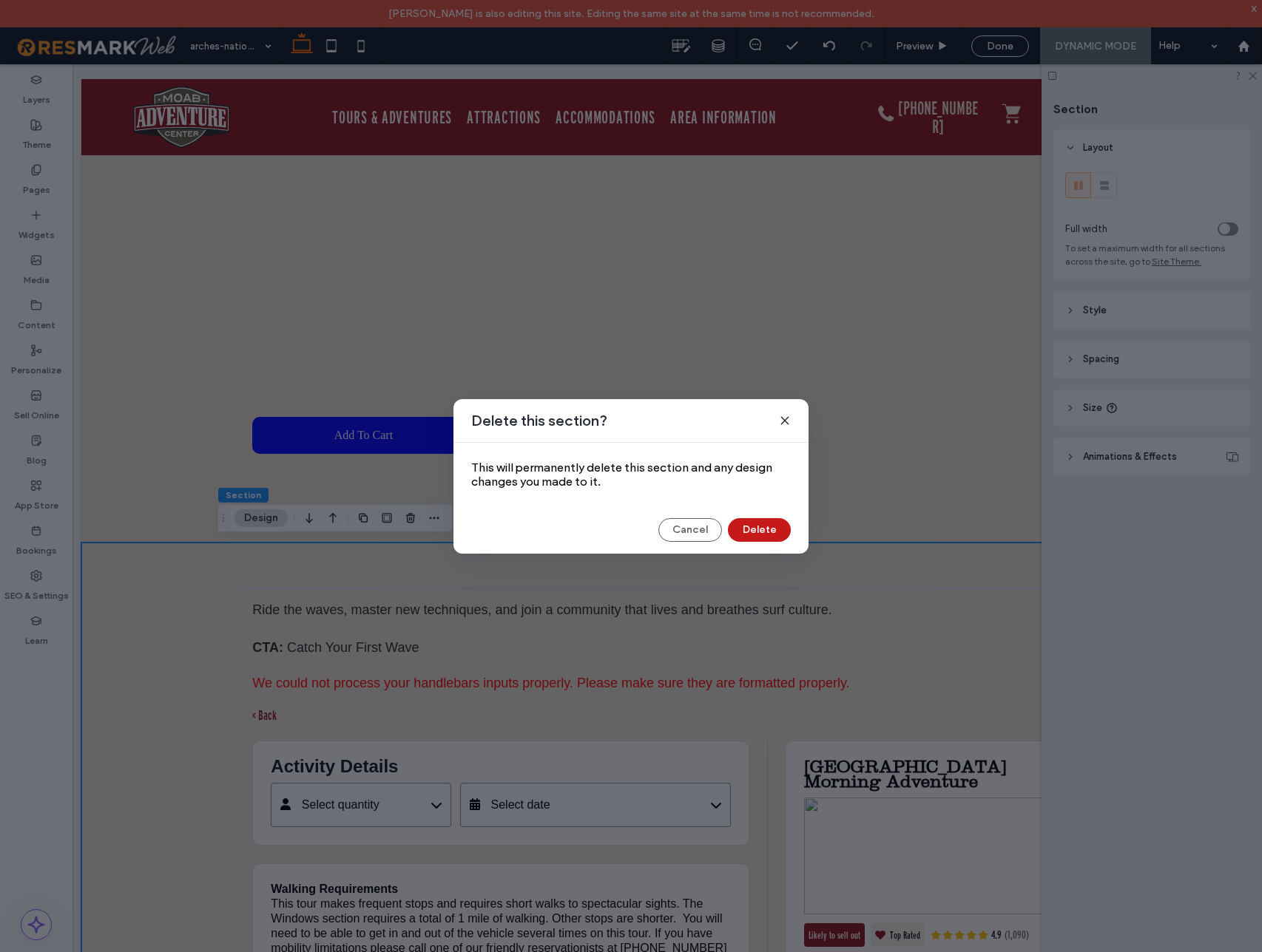
click at [776, 530] on button "Delete" at bounding box center [759, 529] width 63 height 24
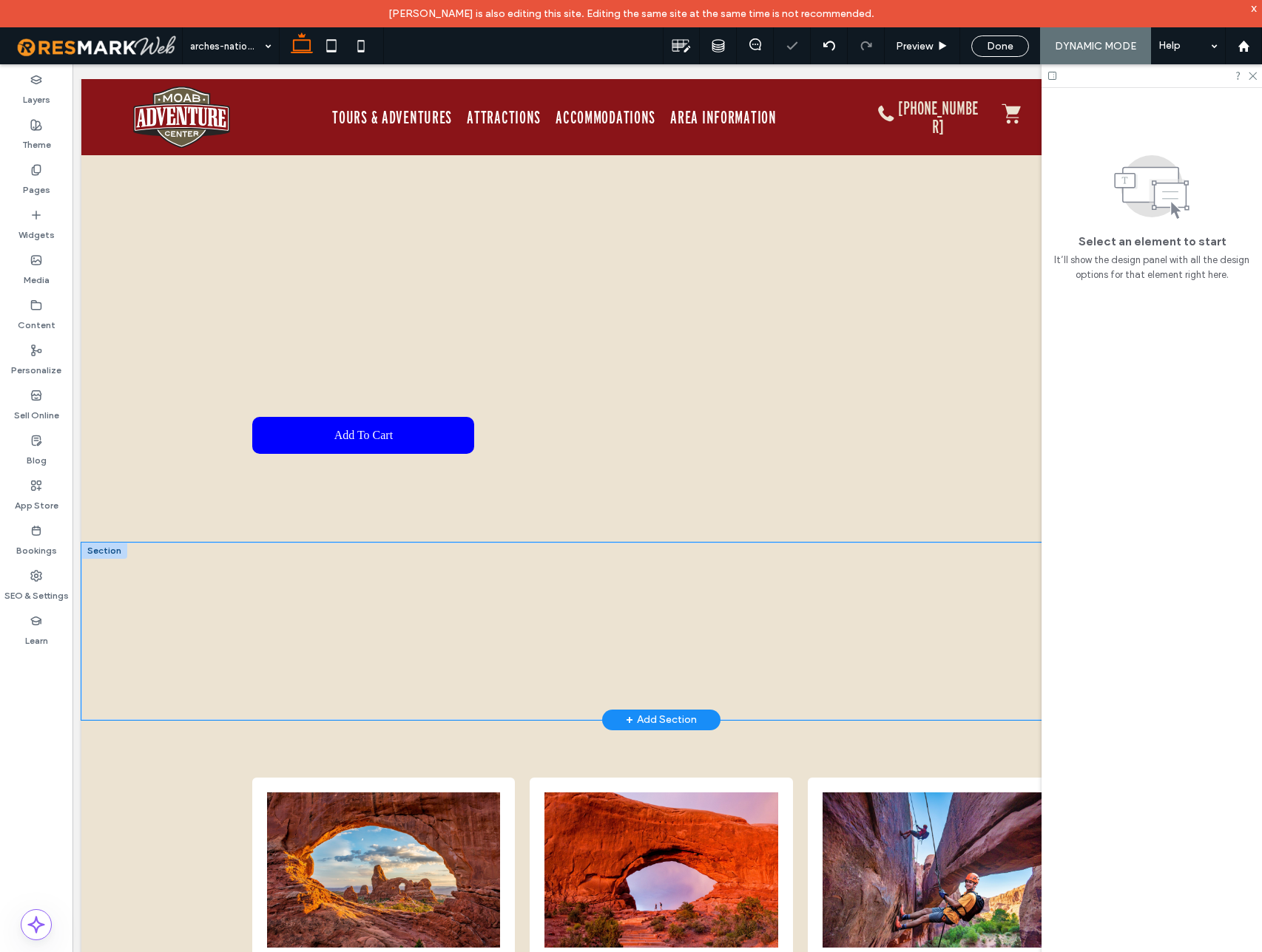
click at [265, 562] on div at bounding box center [662, 631] width 888 height 178
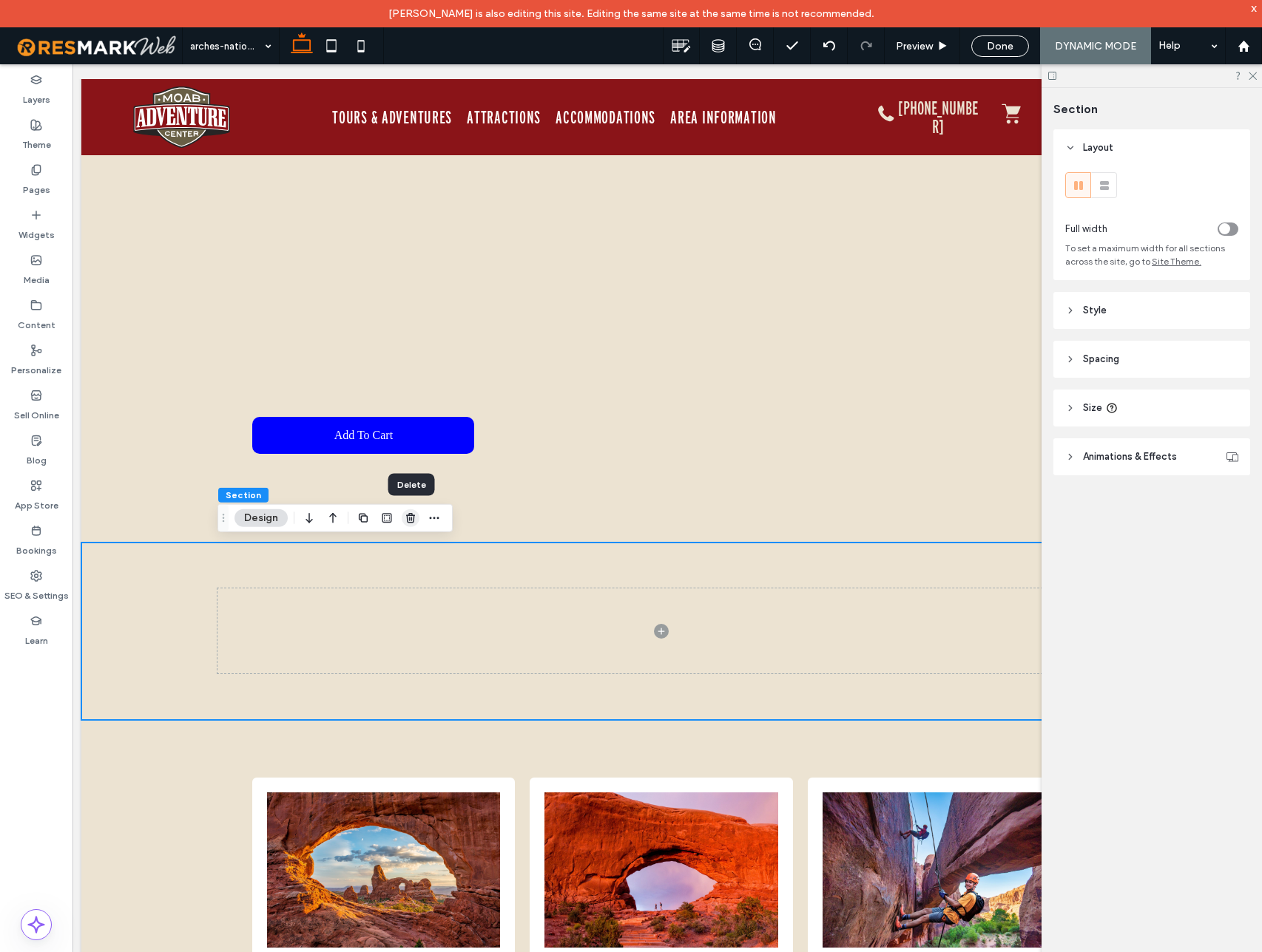
click at [409, 514] on use "button" at bounding box center [410, 517] width 9 height 10
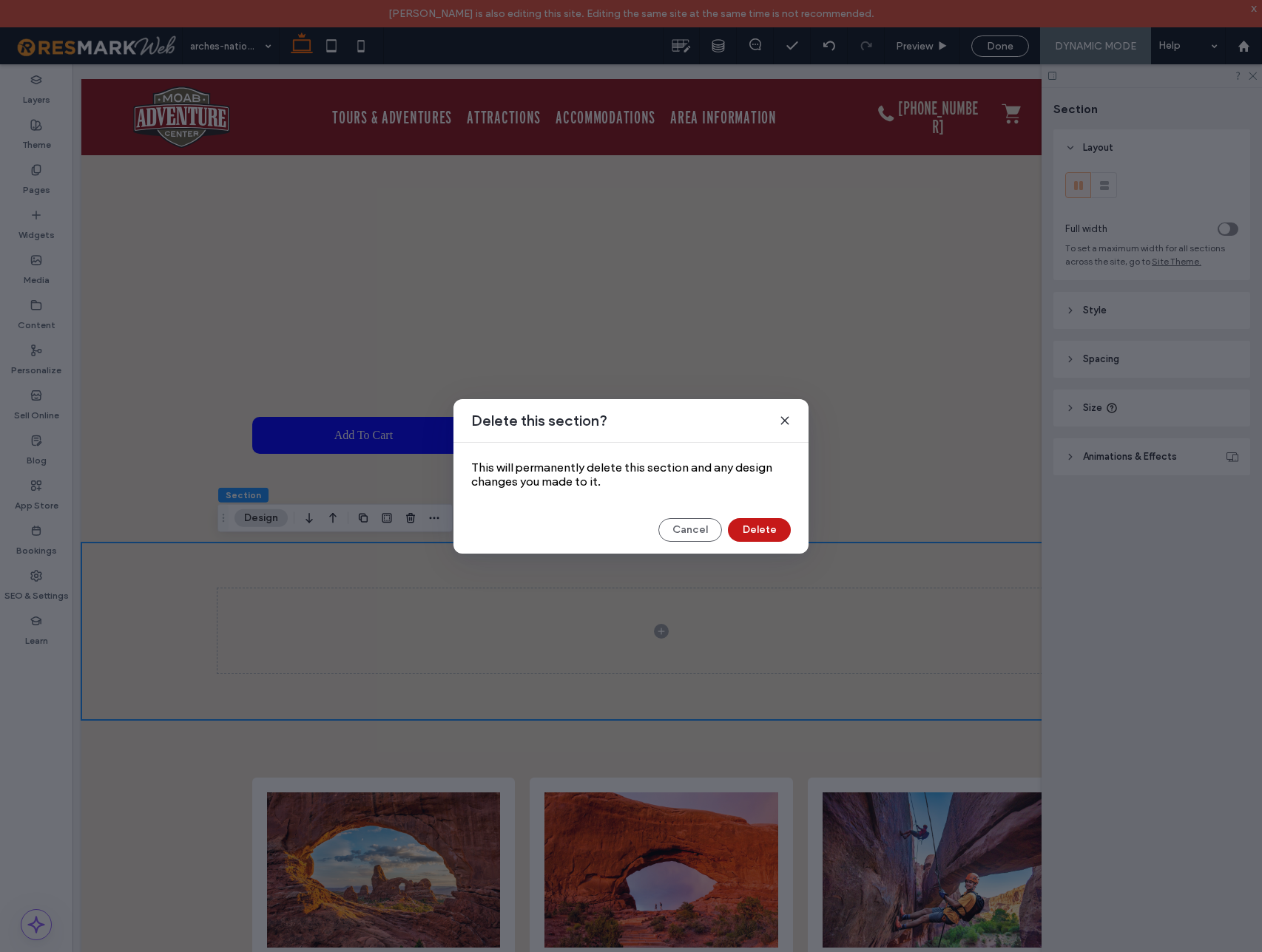
click at [769, 530] on button "Delete" at bounding box center [759, 529] width 63 height 24
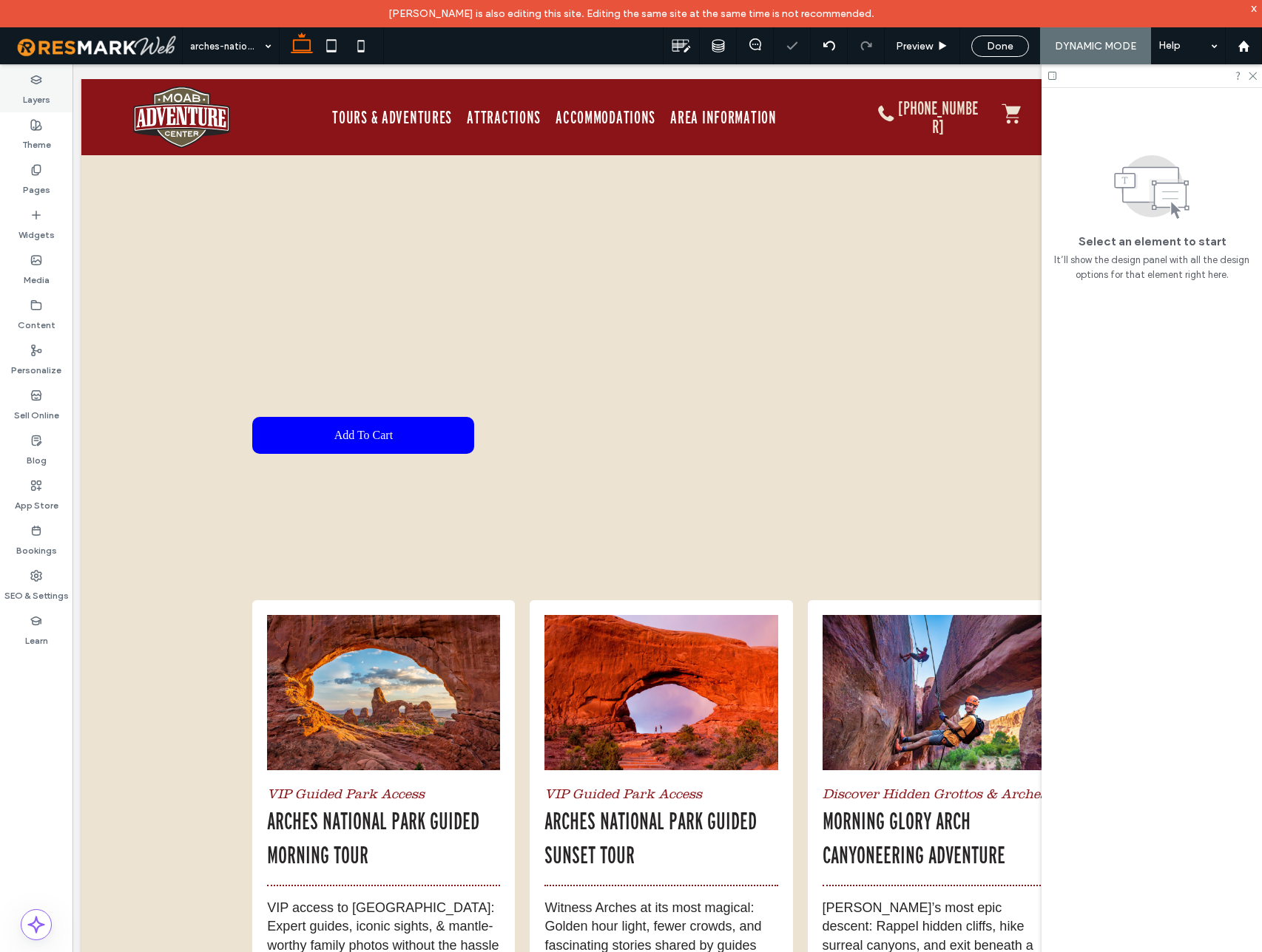
click at [34, 84] on icon at bounding box center [35, 80] width 11 height 11
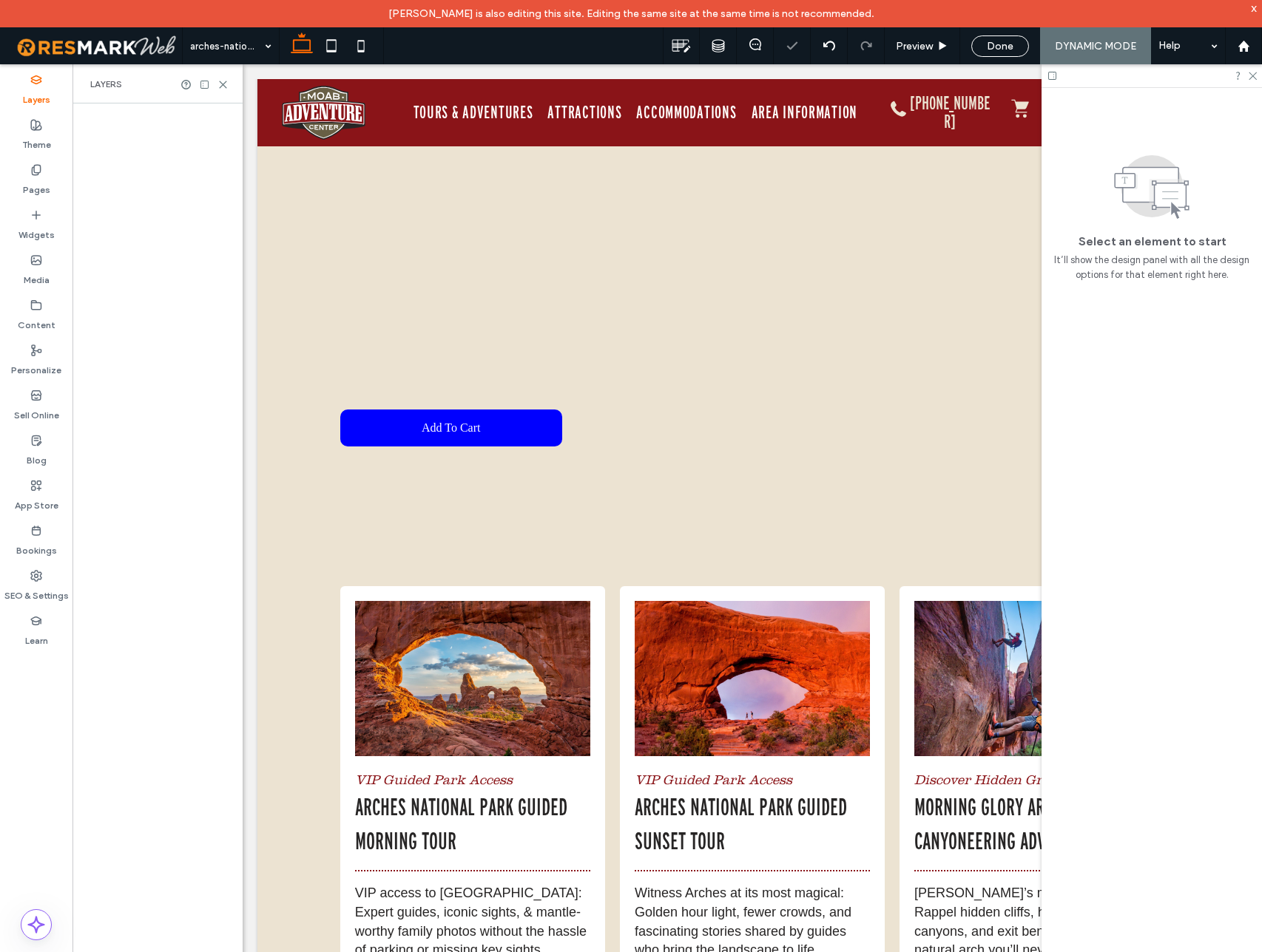
scroll to position [361, 0]
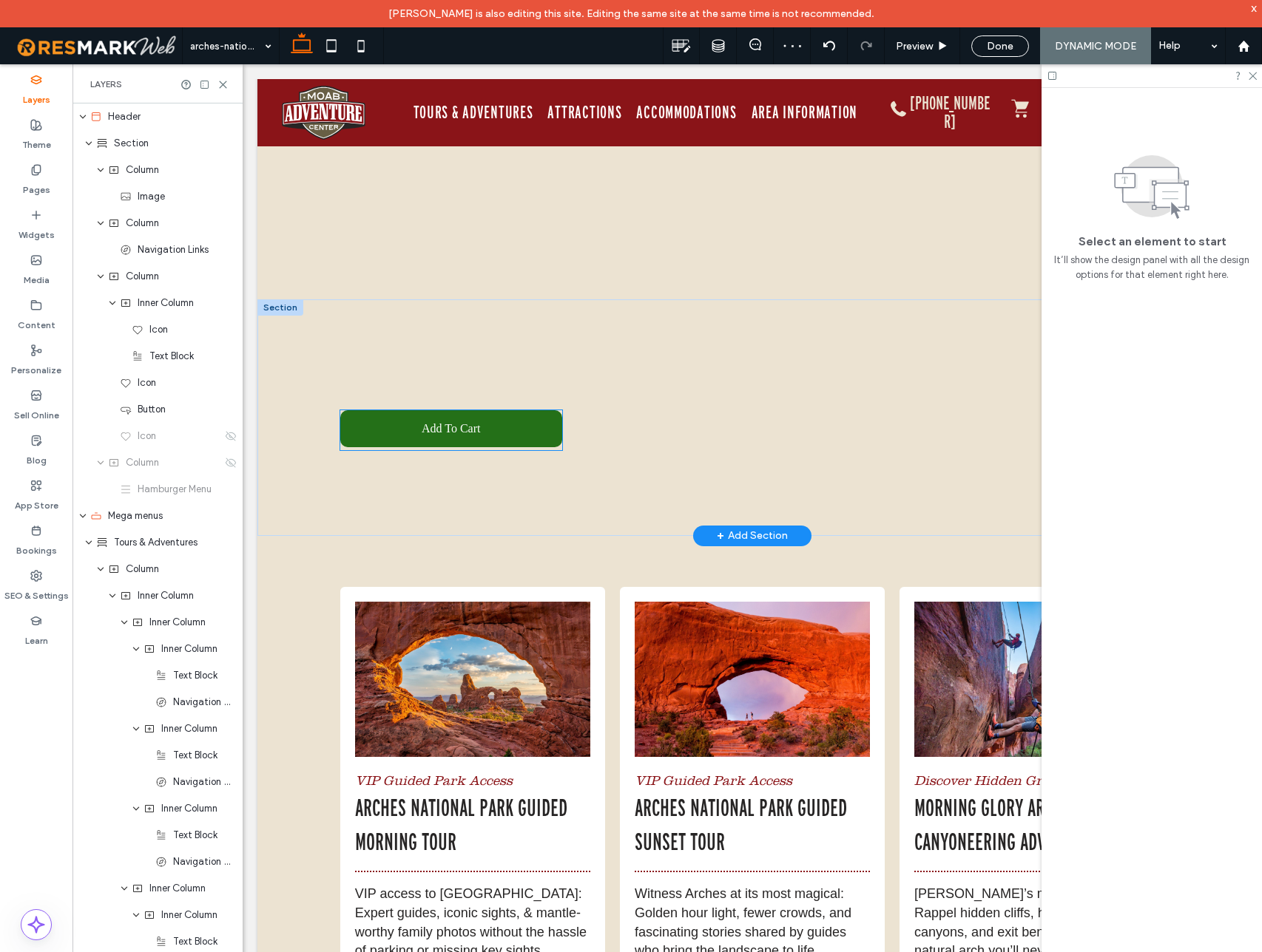
click at [368, 419] on div "Add to Cart" at bounding box center [451, 429] width 222 height 37
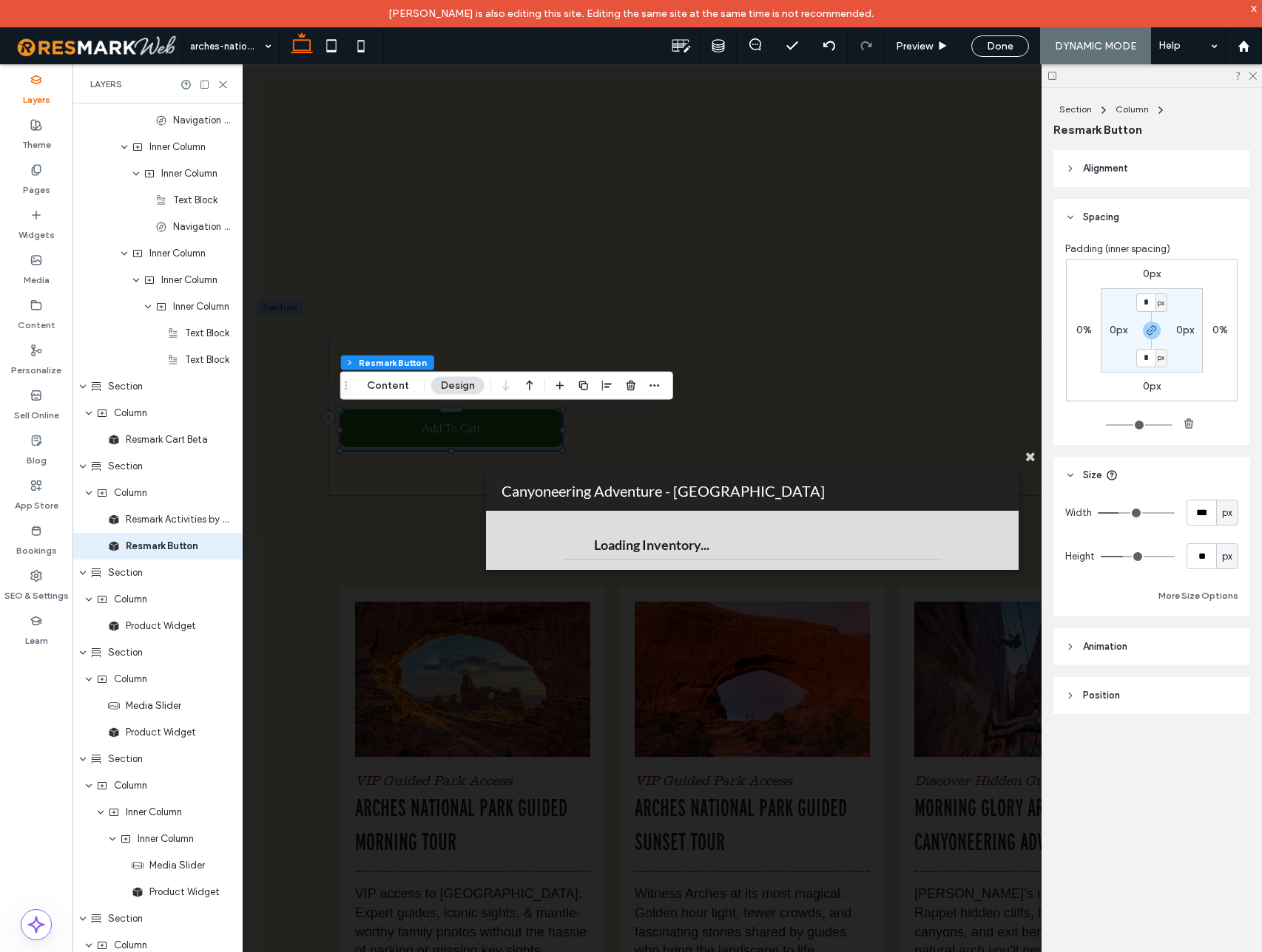
scroll to position [2369, 0]
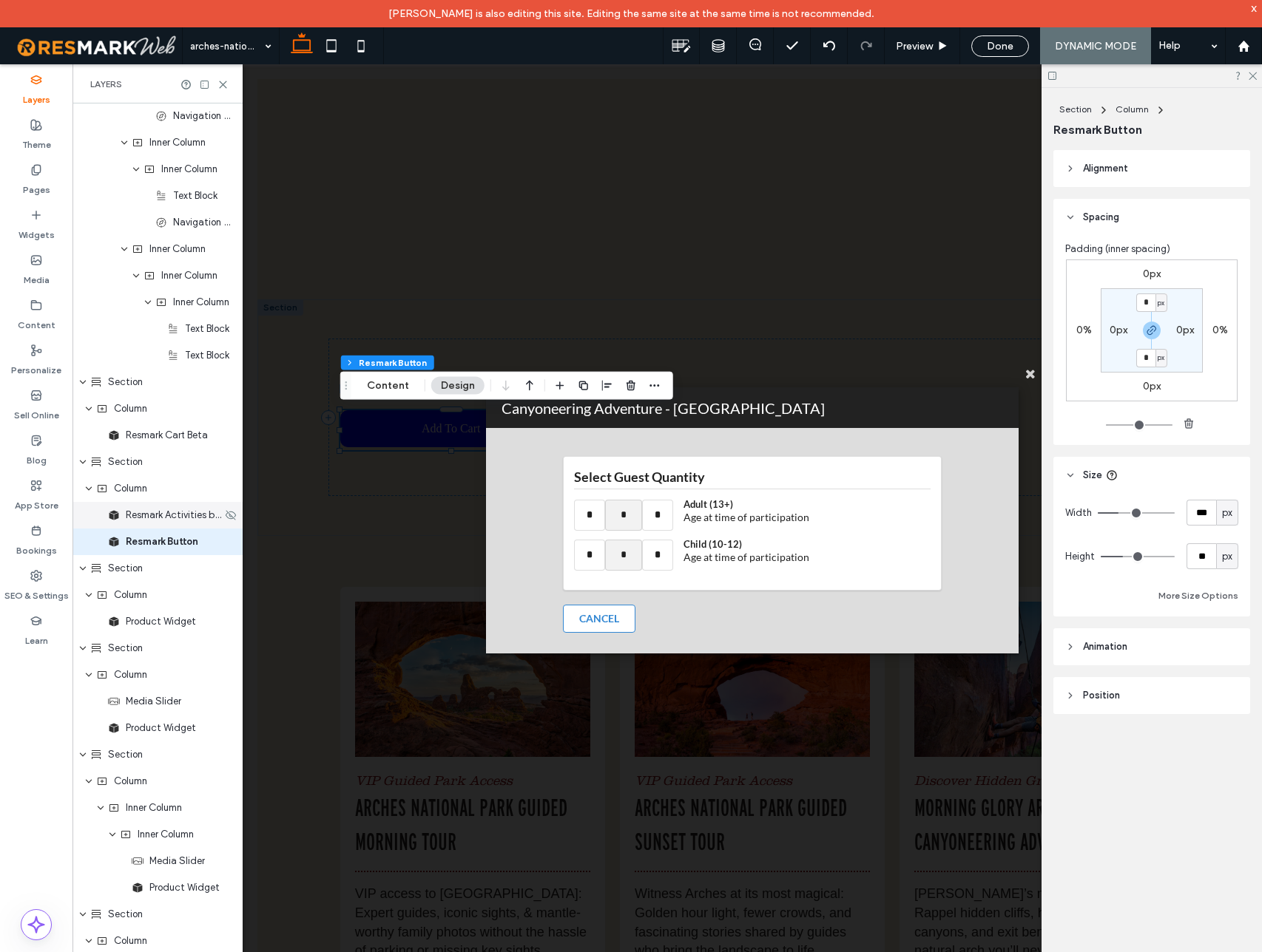
click at [157, 511] on span "Resmark Activities by Date" at bounding box center [173, 515] width 96 height 15
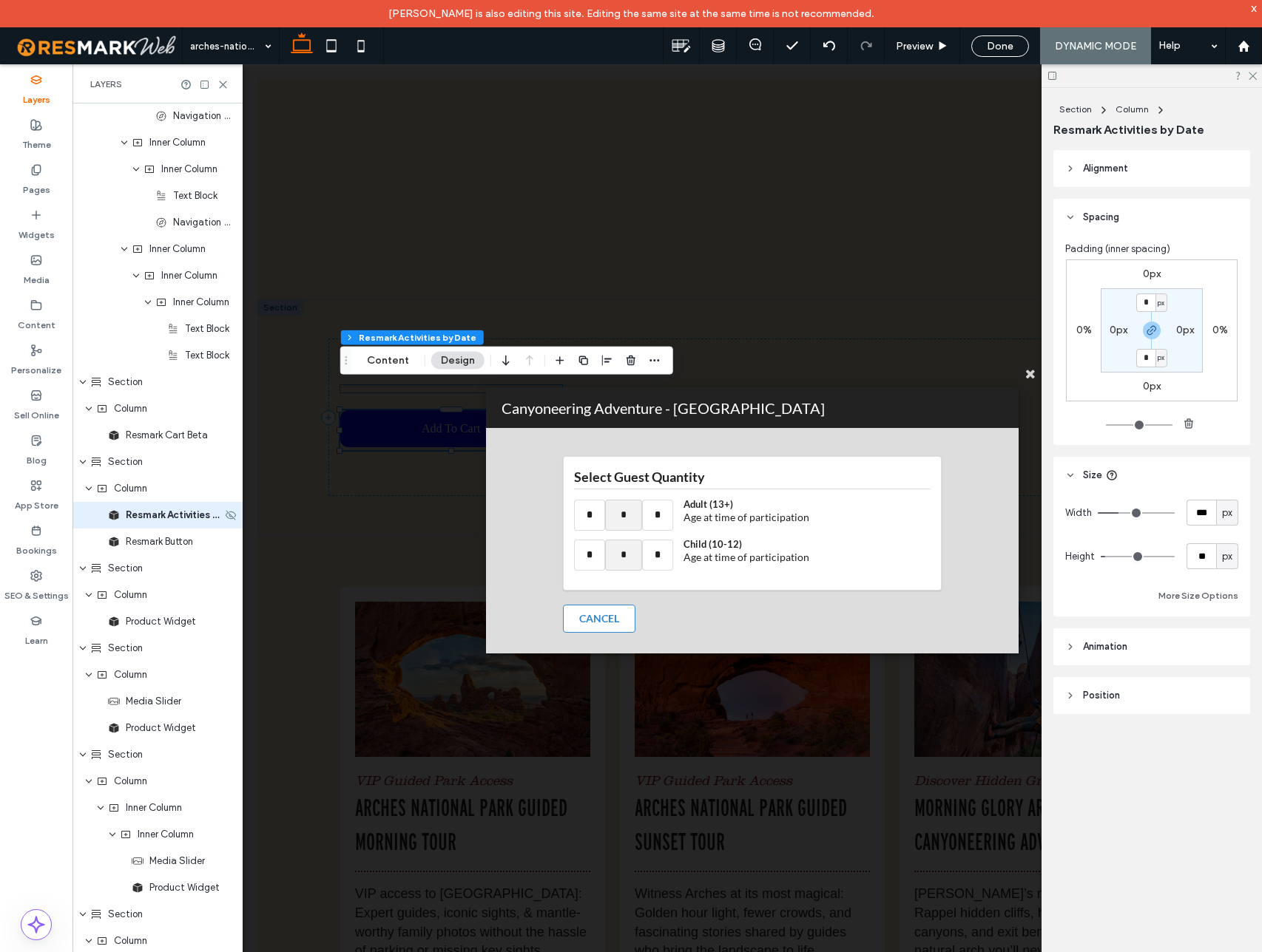
scroll to position [2342, 0]
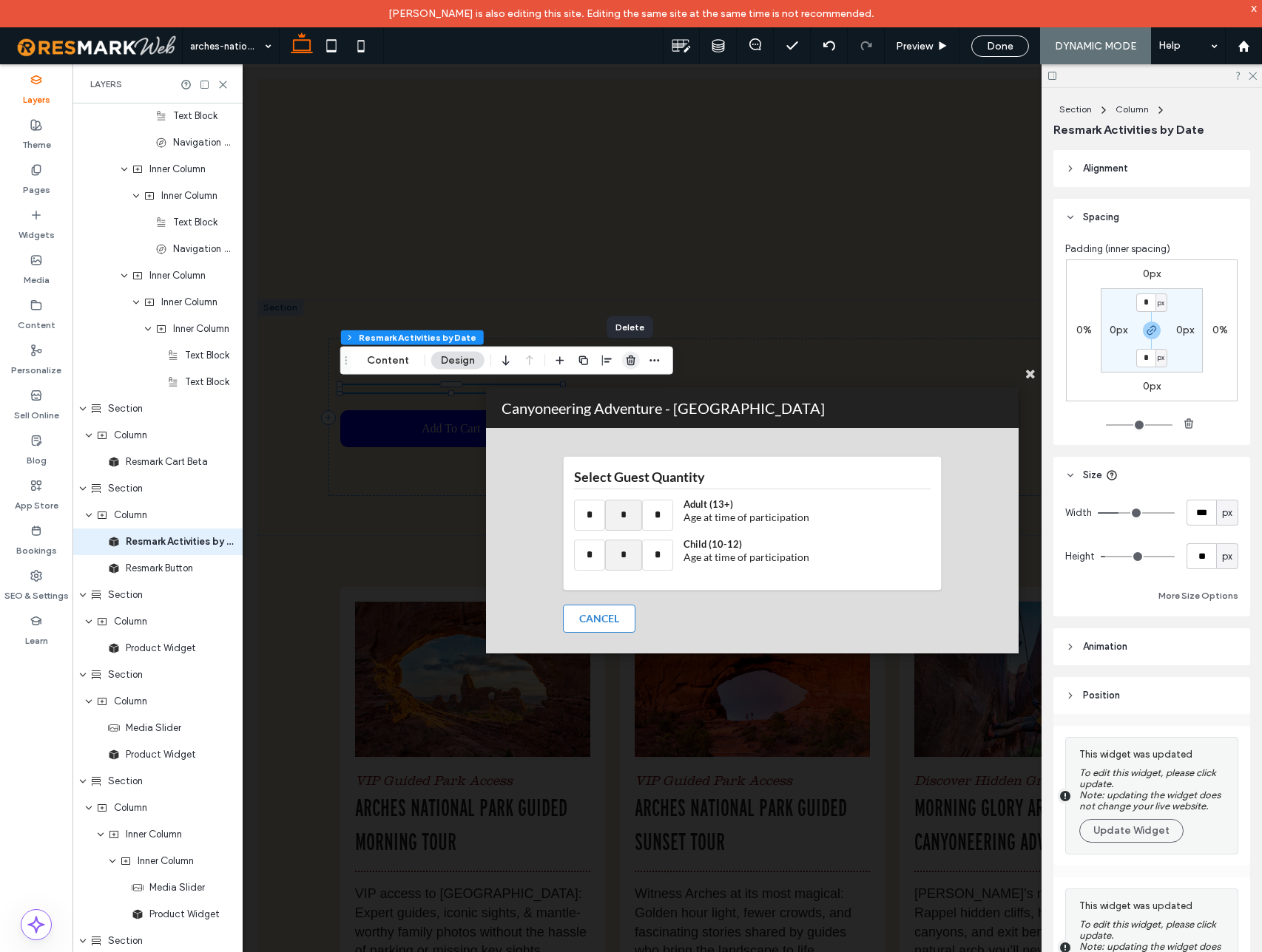
click at [631, 359] on icon "button" at bounding box center [631, 360] width 11 height 11
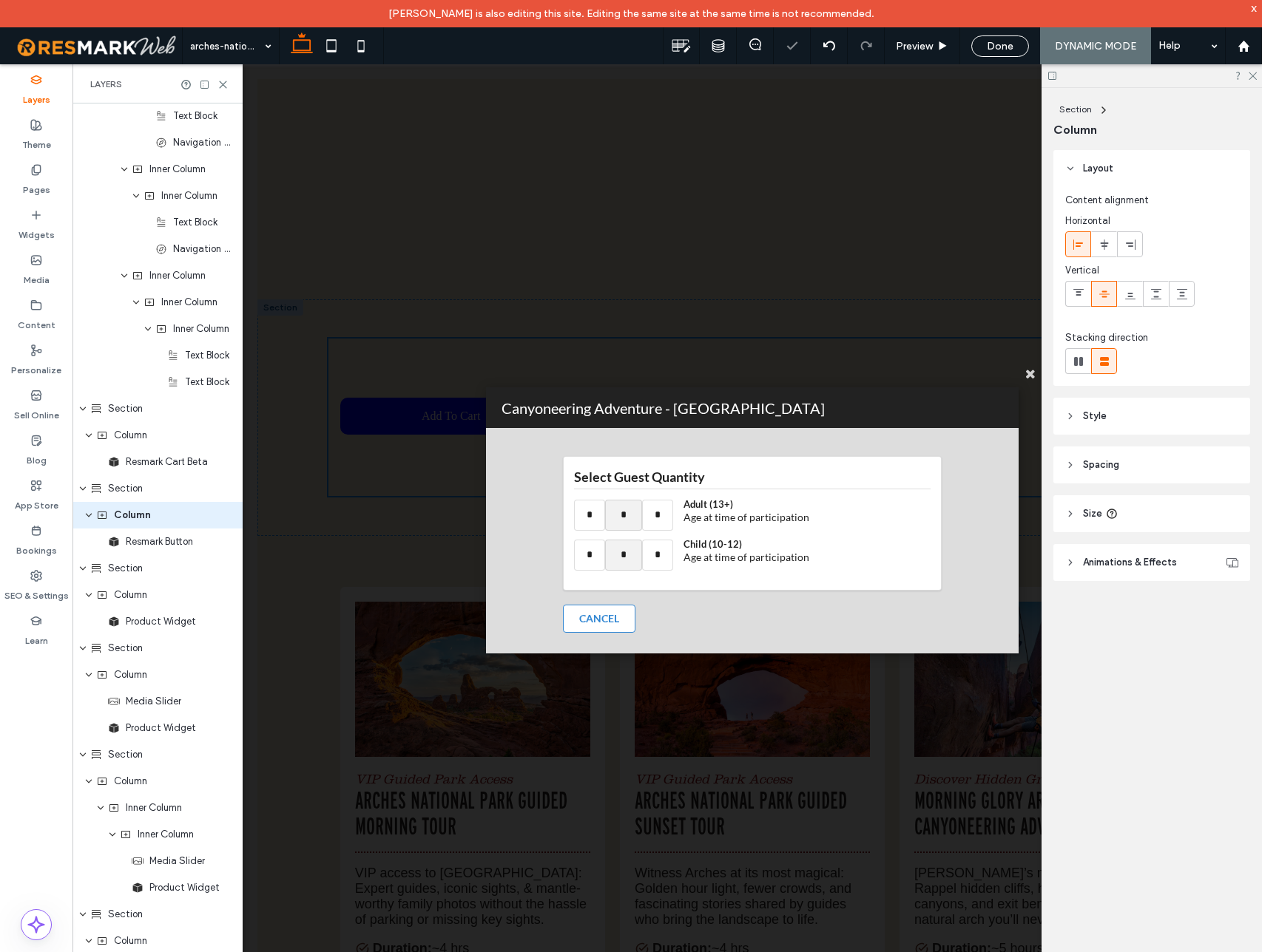
scroll to position [2316, 0]
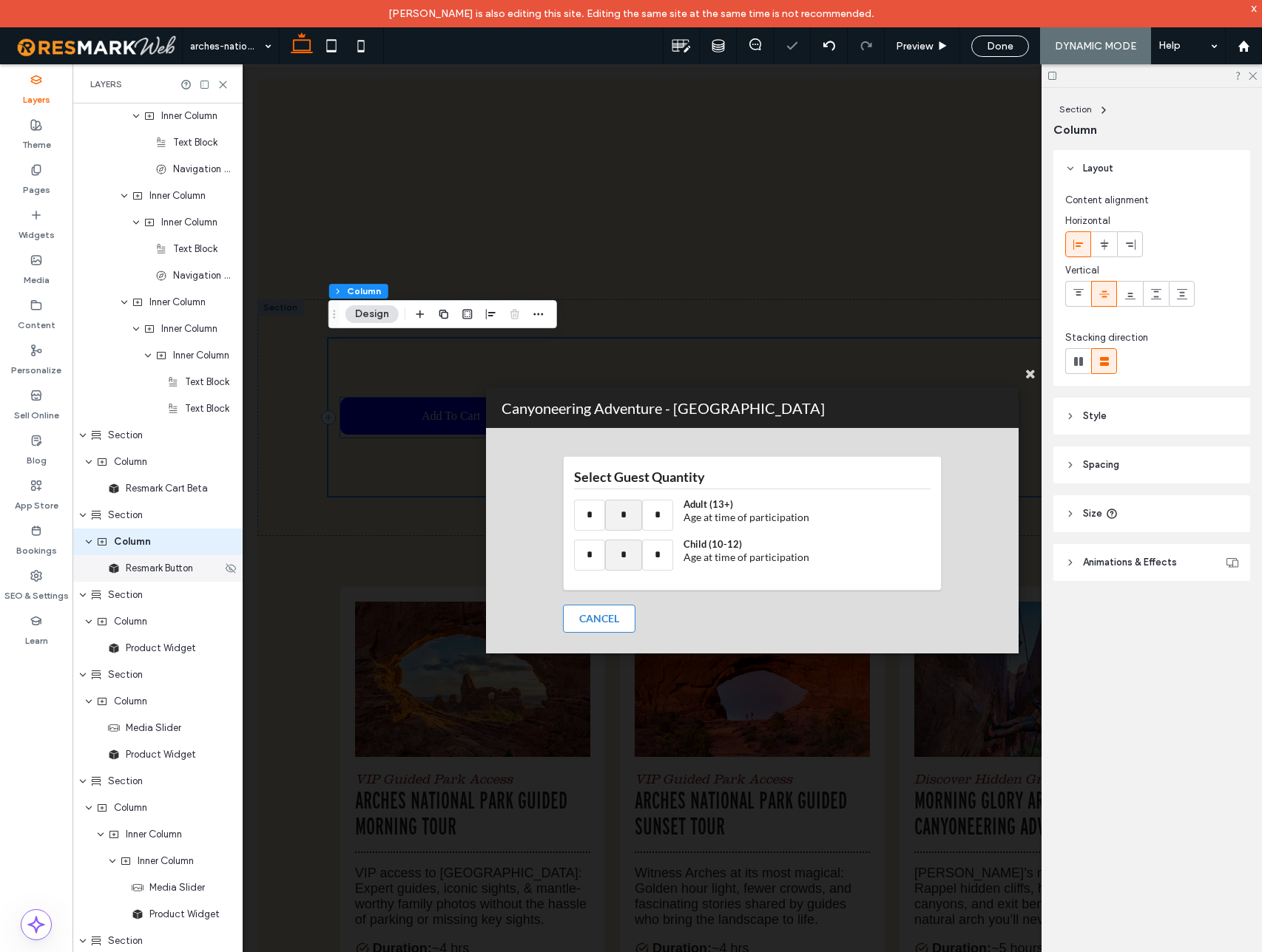
click at [158, 567] on span "Resmark Button" at bounding box center [159, 568] width 67 height 15
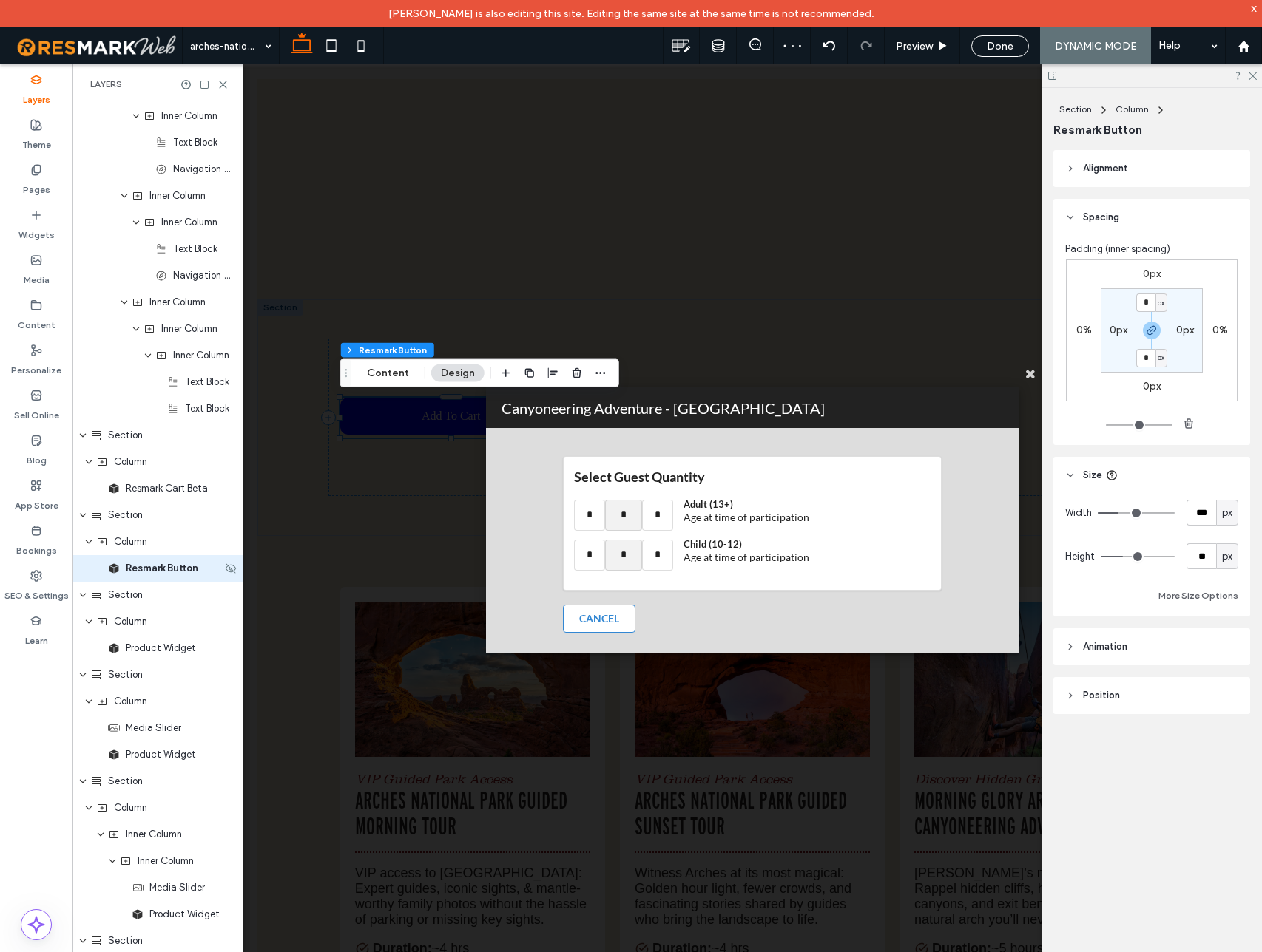
scroll to position [2342, 0]
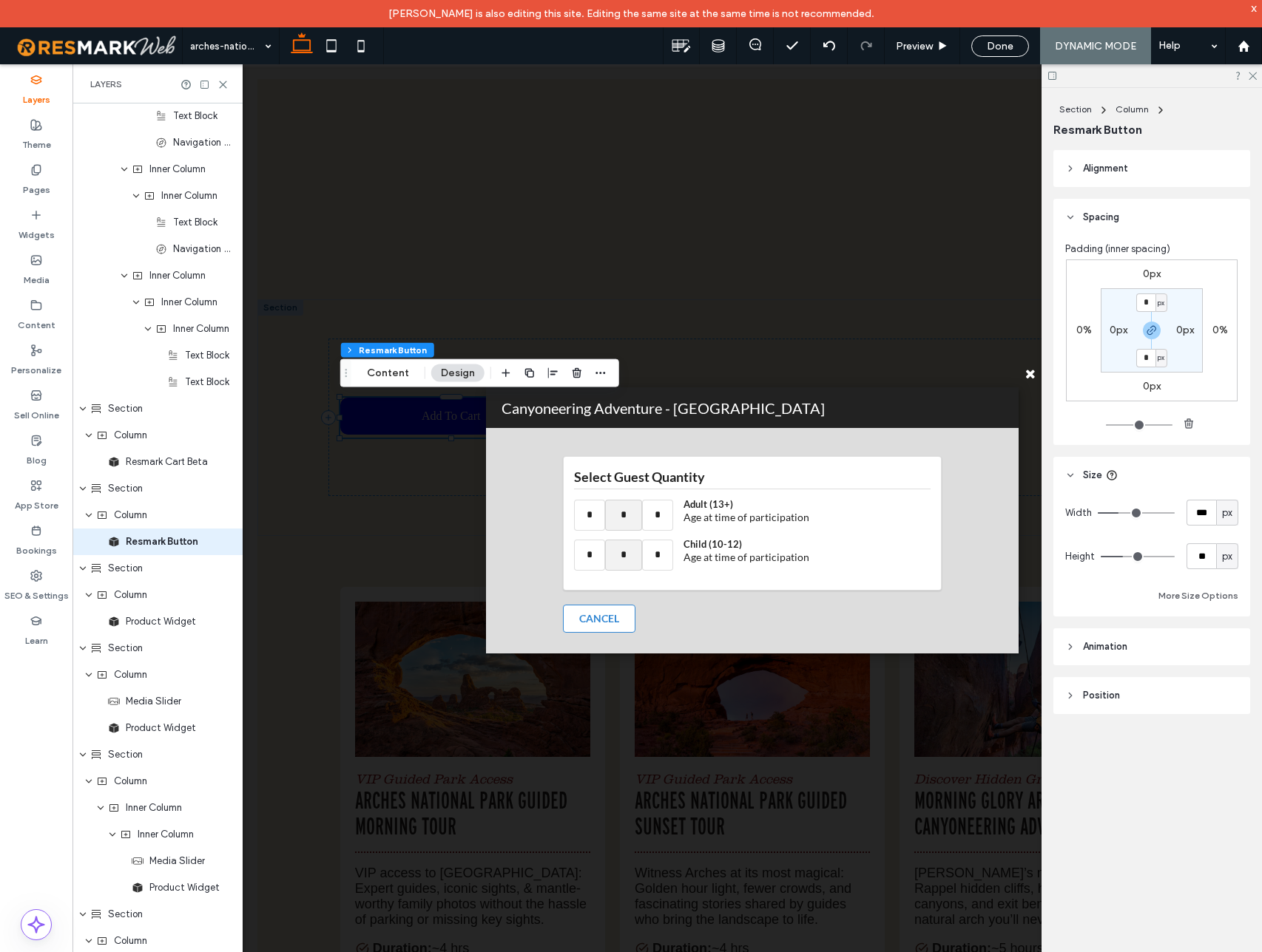
click at [1028, 372] on icon at bounding box center [1030, 373] width 24 height 24
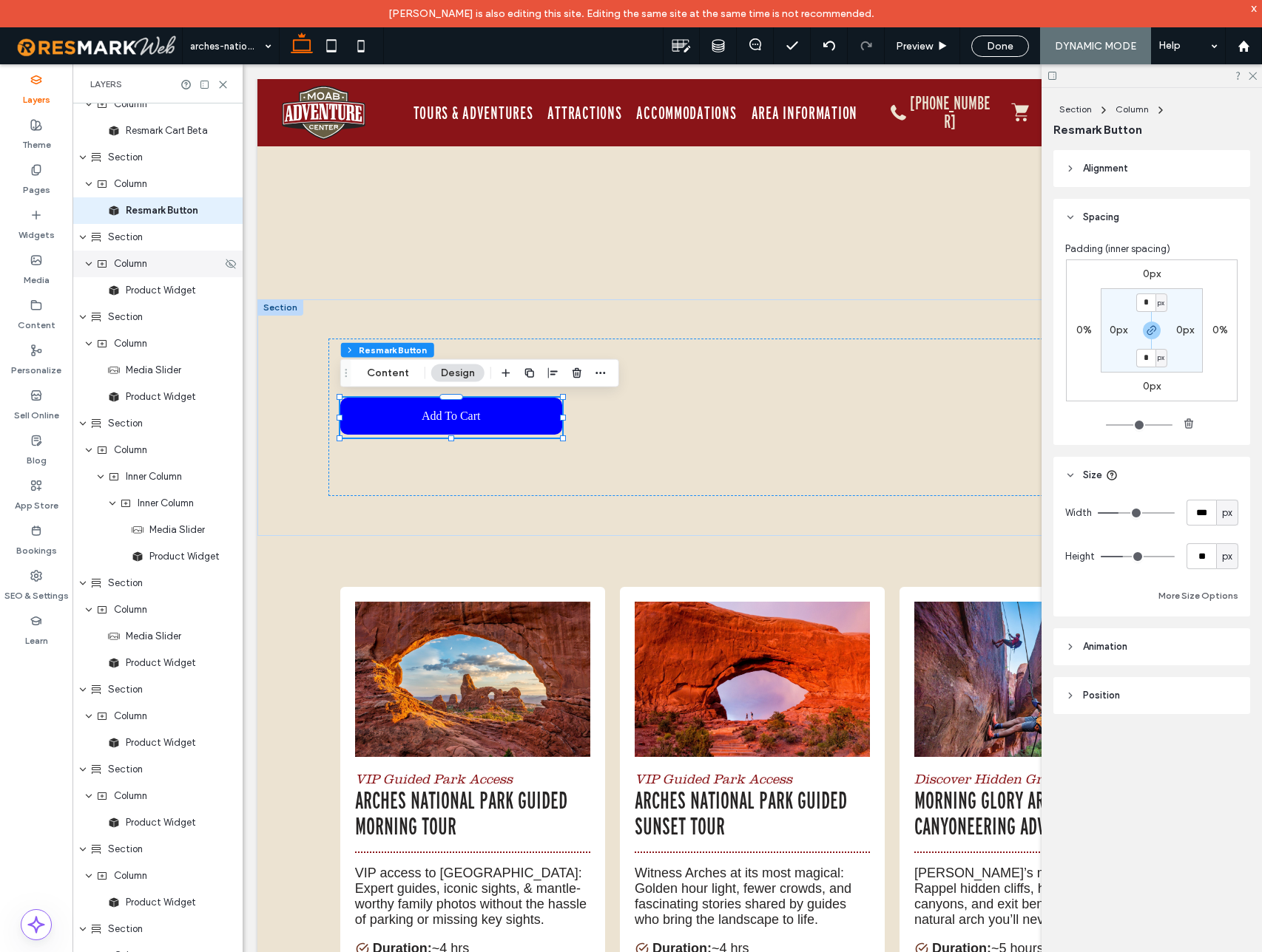
scroll to position [2672, 0]
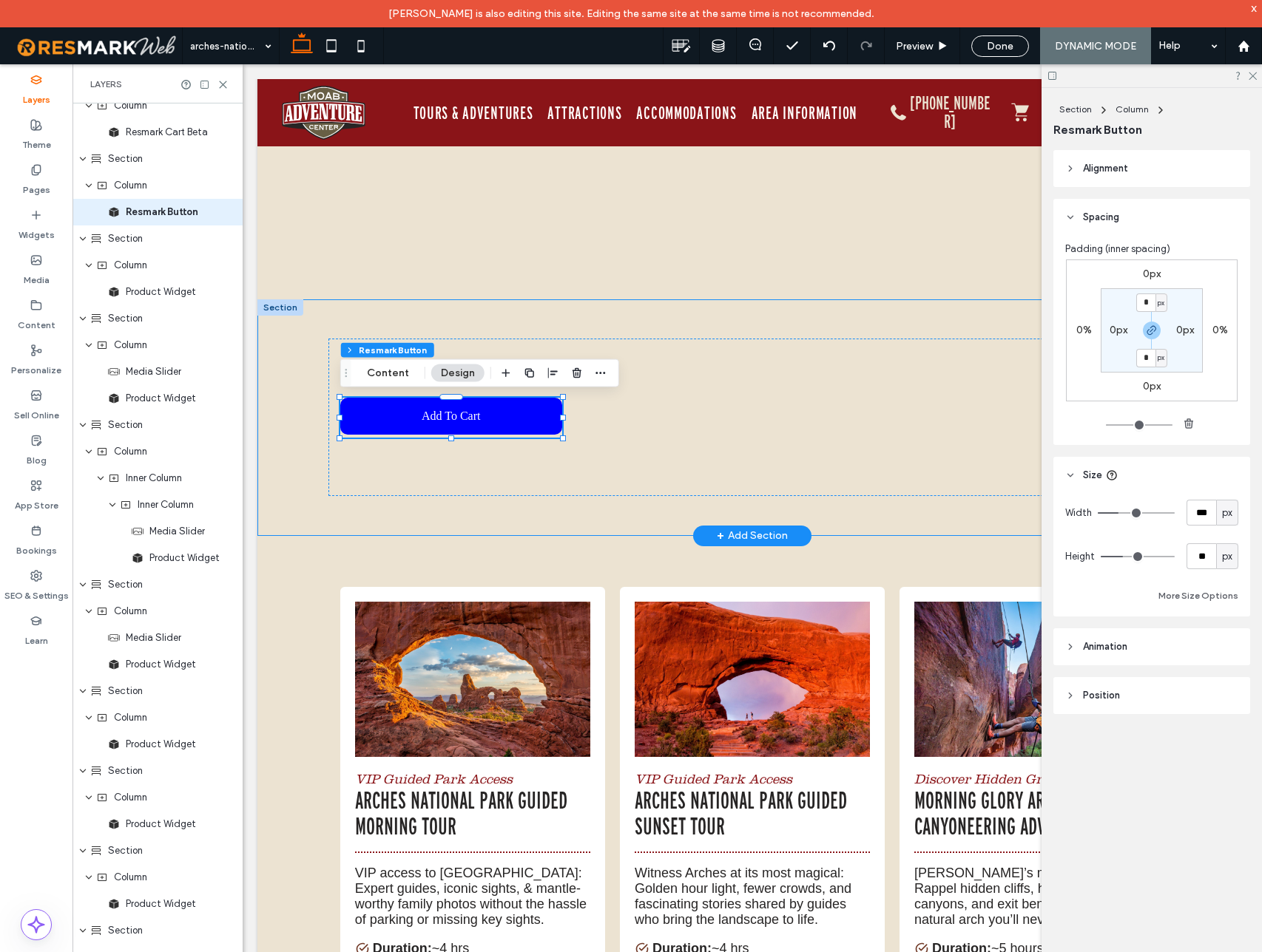
click at [451, 316] on div "Add to Cart Add to Cart" at bounding box center [753, 418] width 888 height 237
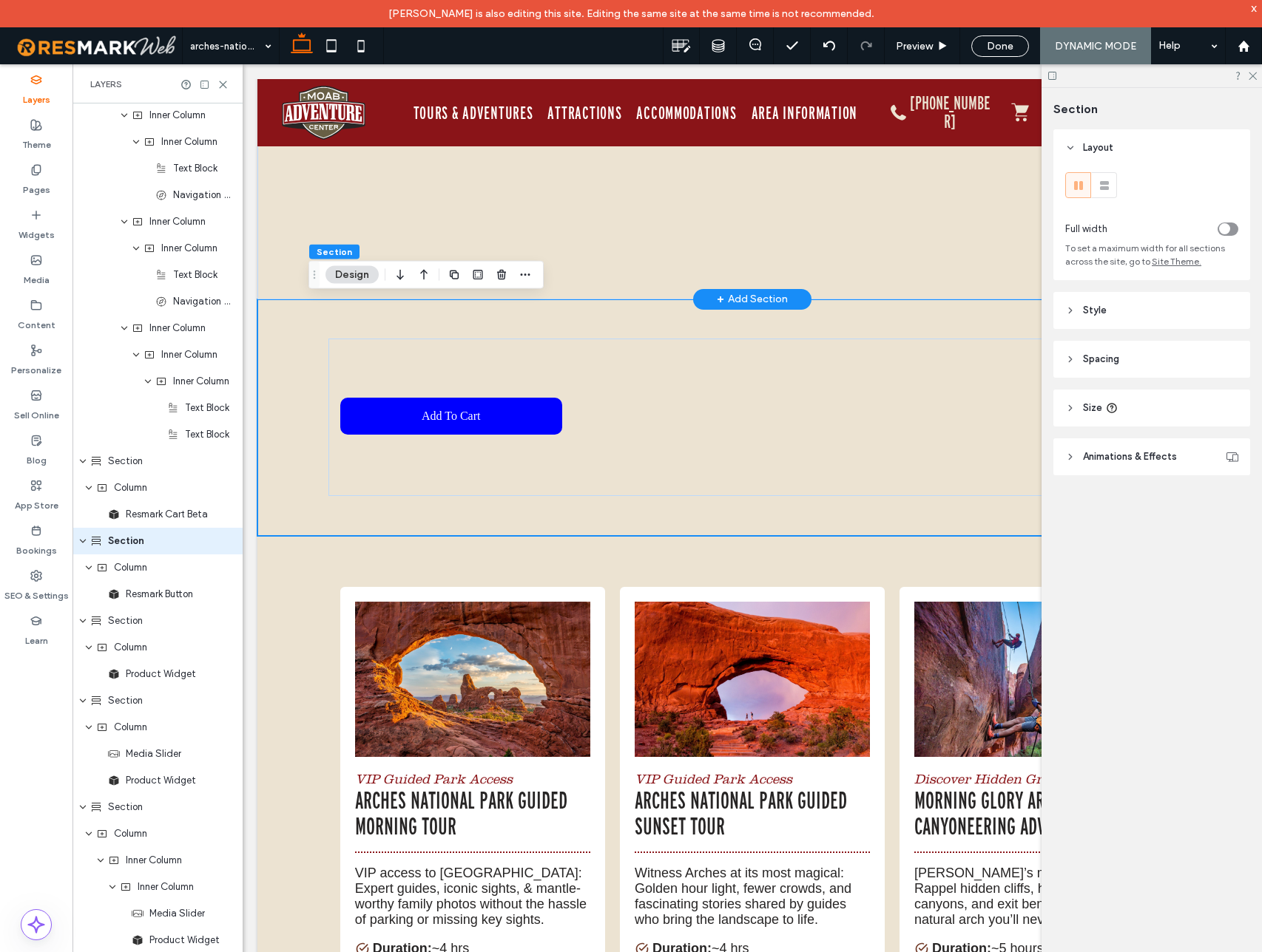
scroll to position [2289, 0]
click at [499, 278] on use "button" at bounding box center [501, 274] width 9 height 10
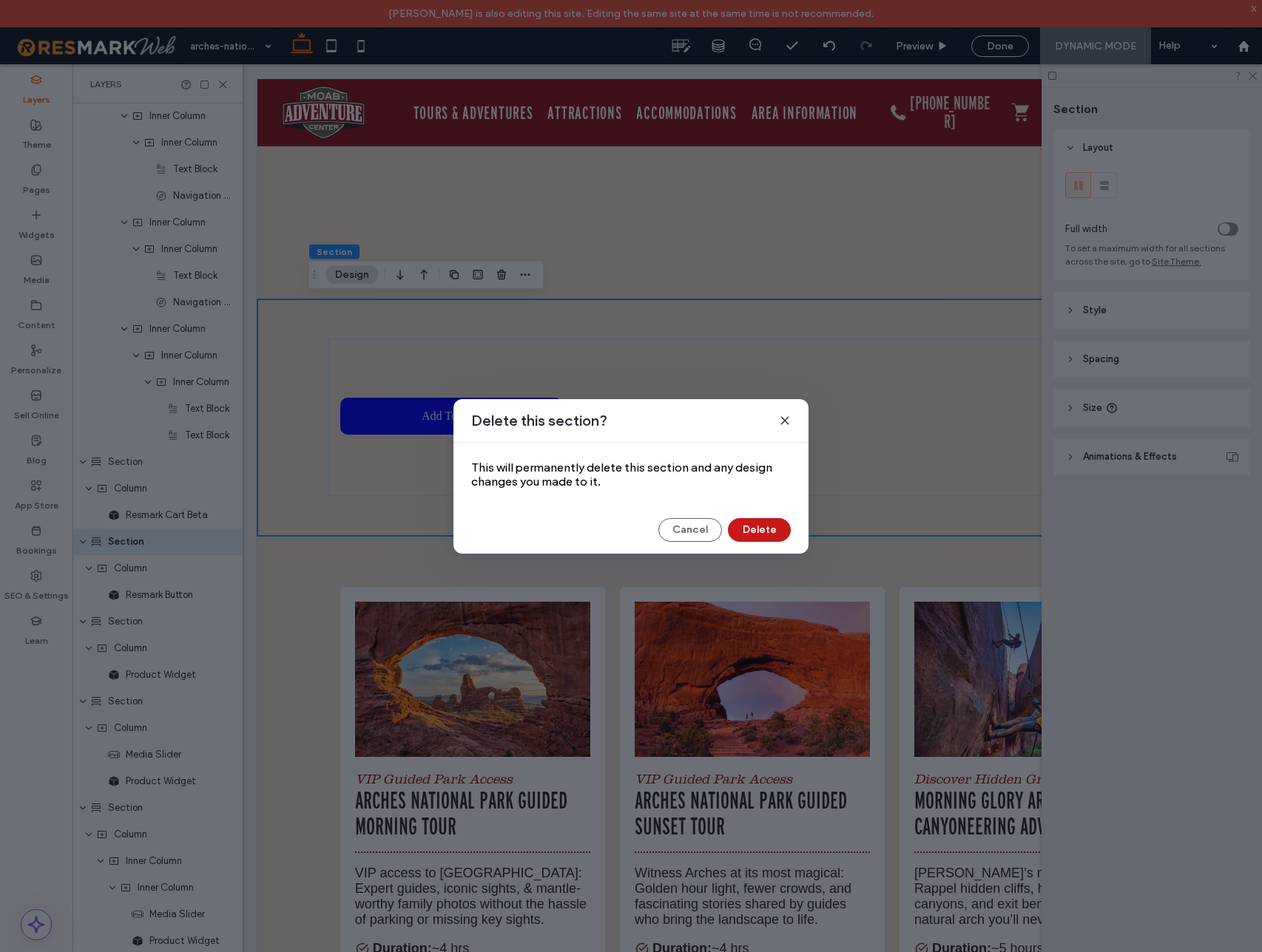
click at [766, 537] on button "Delete" at bounding box center [759, 529] width 63 height 24
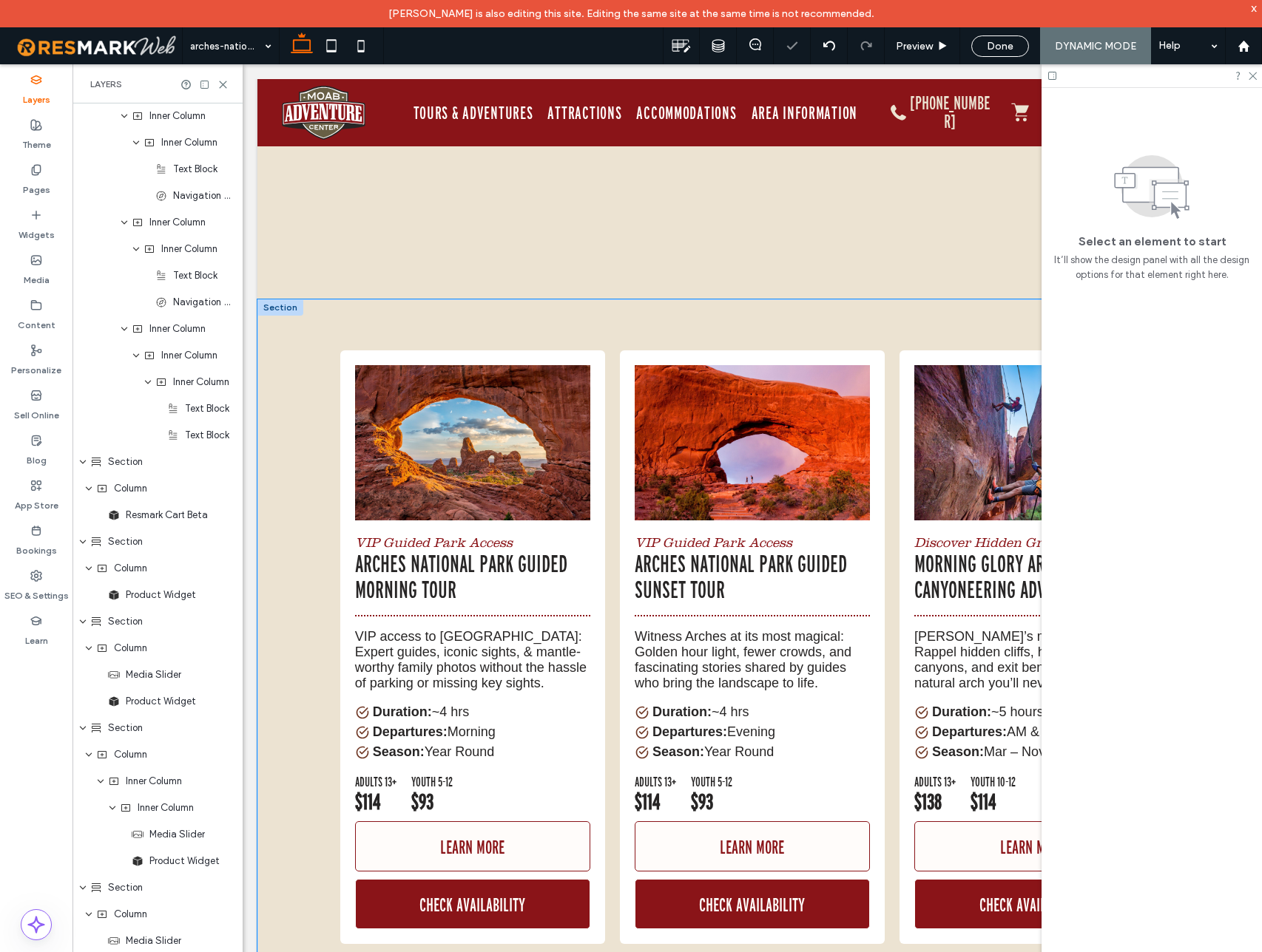
click at [331, 315] on div "VIP Guided Park Access Arches National Park Guided Morning Tour VIP access to A…" at bounding box center [753, 648] width 888 height 697
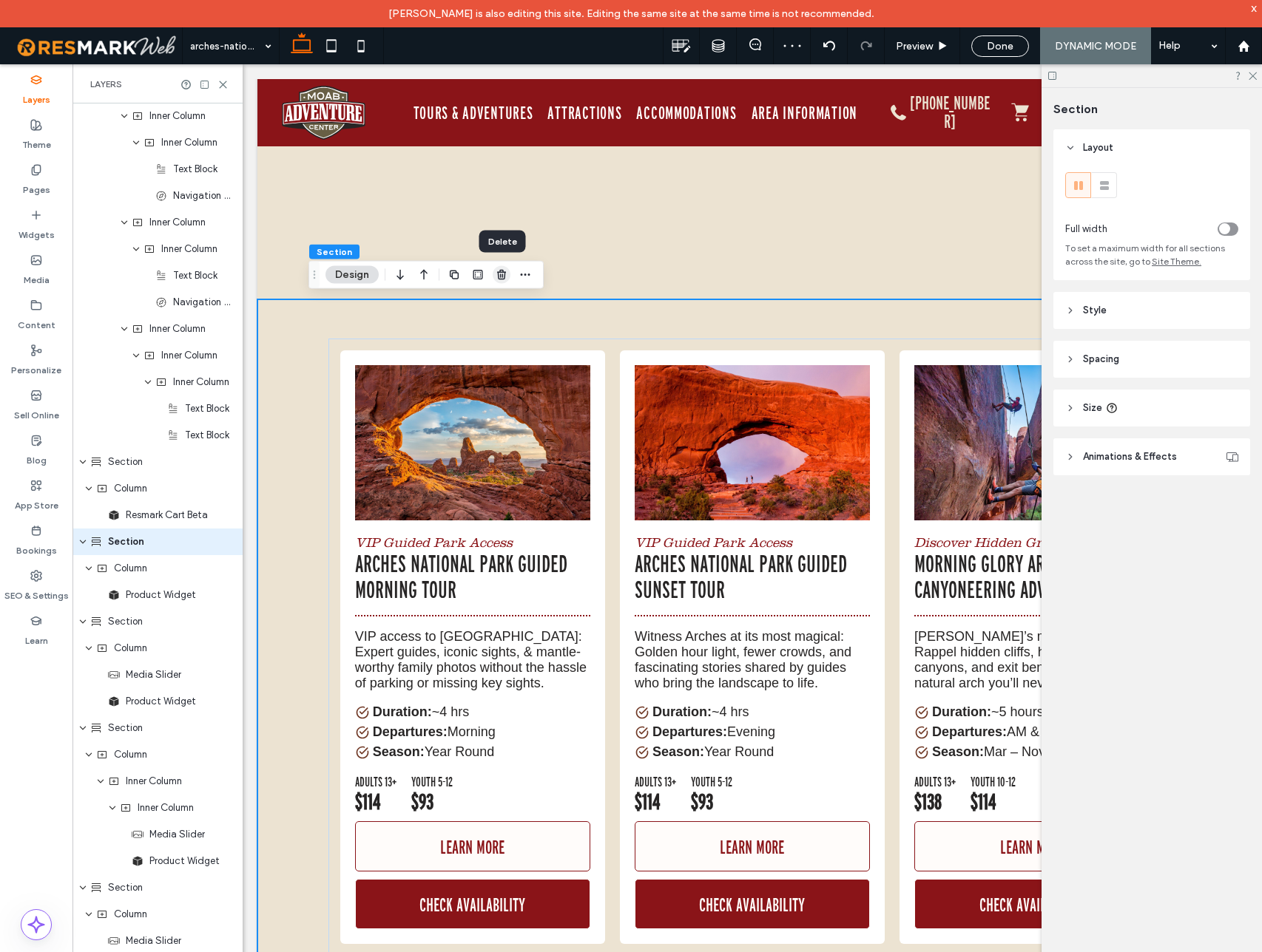
click at [501, 273] on use "button" at bounding box center [501, 274] width 9 height 10
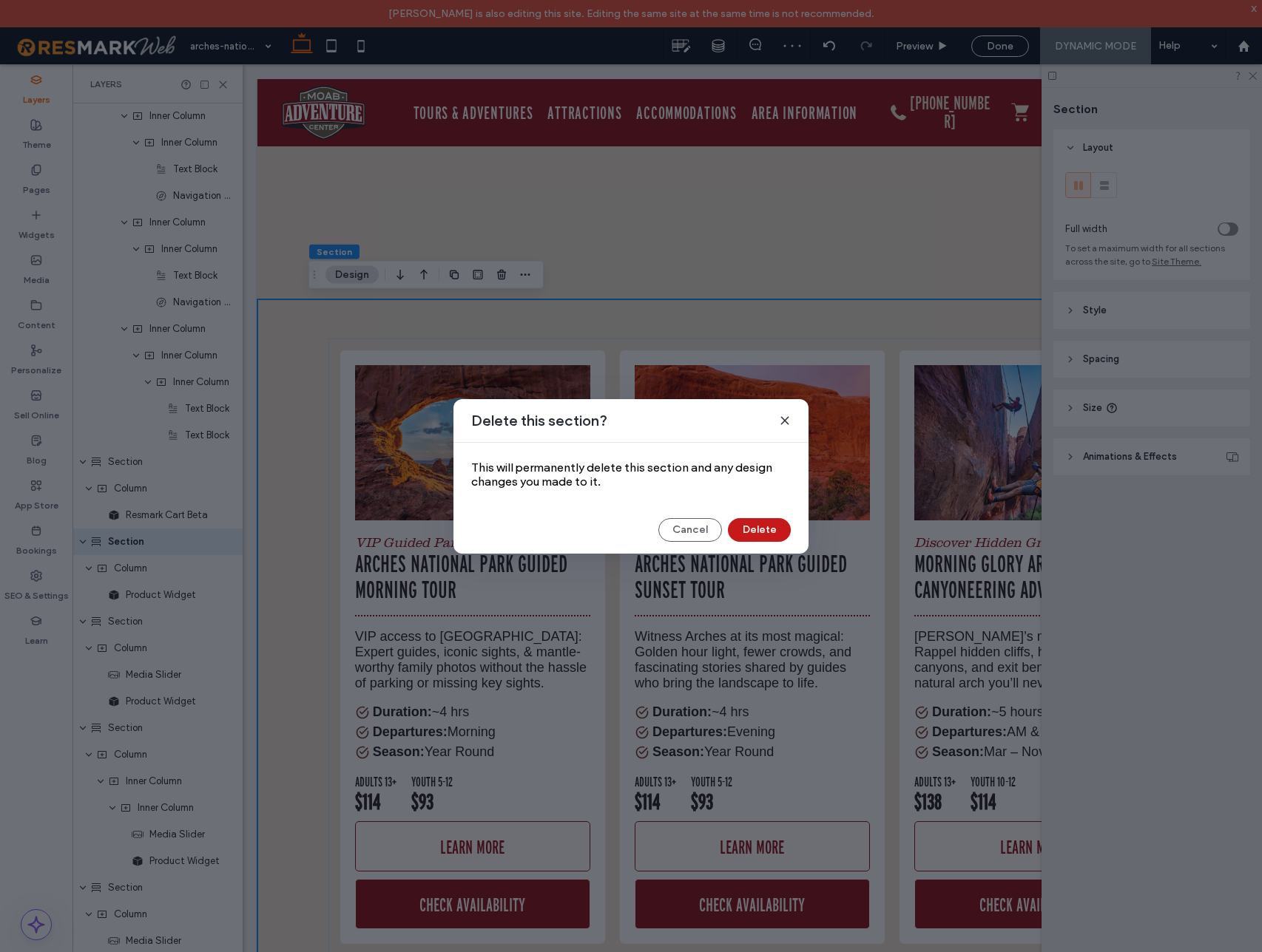
click at [749, 523] on button "Delete" at bounding box center [759, 529] width 63 height 24
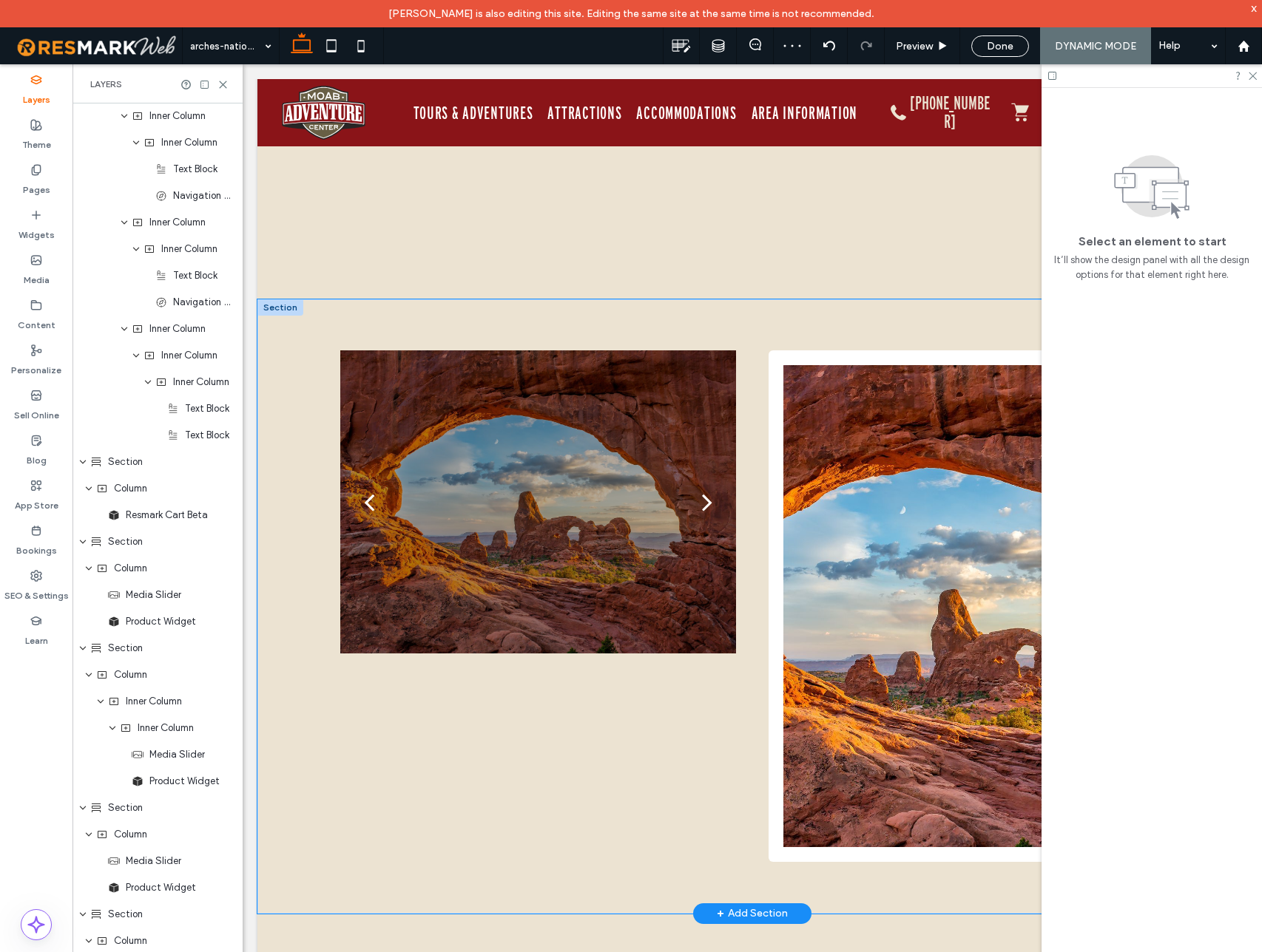
click at [348, 309] on div "a a a a VIP Guided Park Access Arches National Park Guided Morning Tour VIP acc…" at bounding box center [753, 606] width 888 height 614
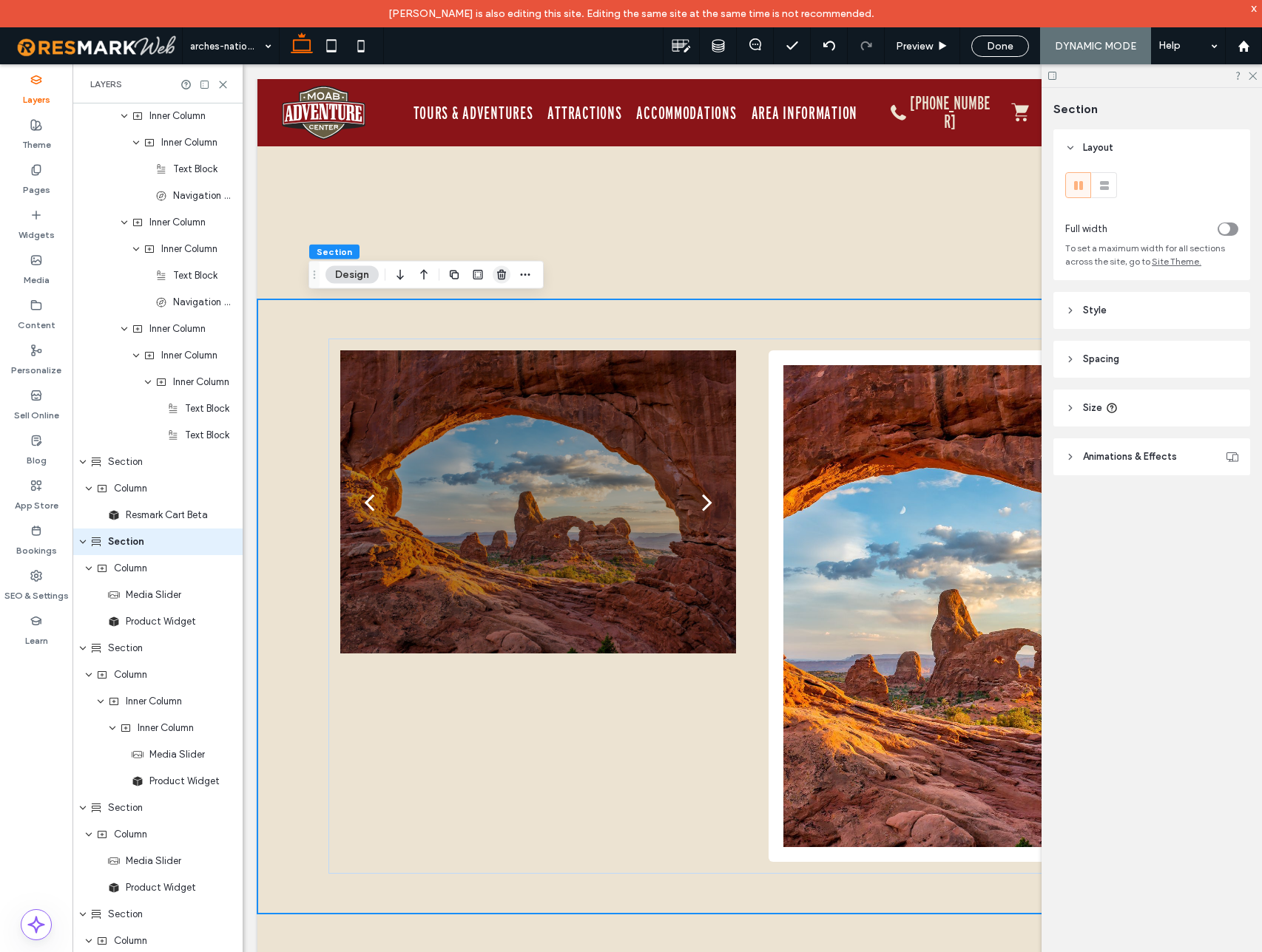
click at [501, 276] on icon "button" at bounding box center [501, 274] width 11 height 11
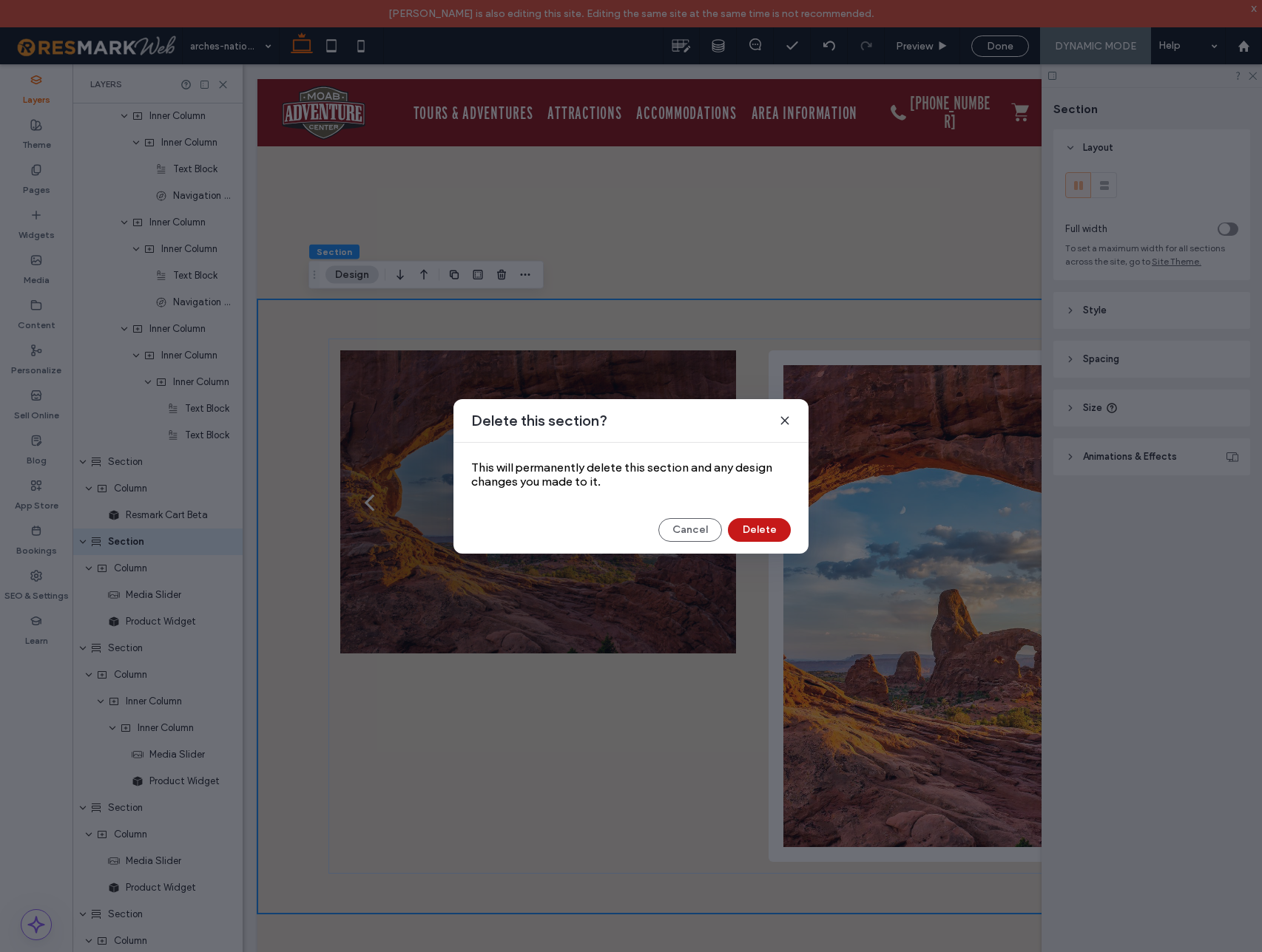
click at [746, 524] on button "Delete" at bounding box center [759, 529] width 63 height 24
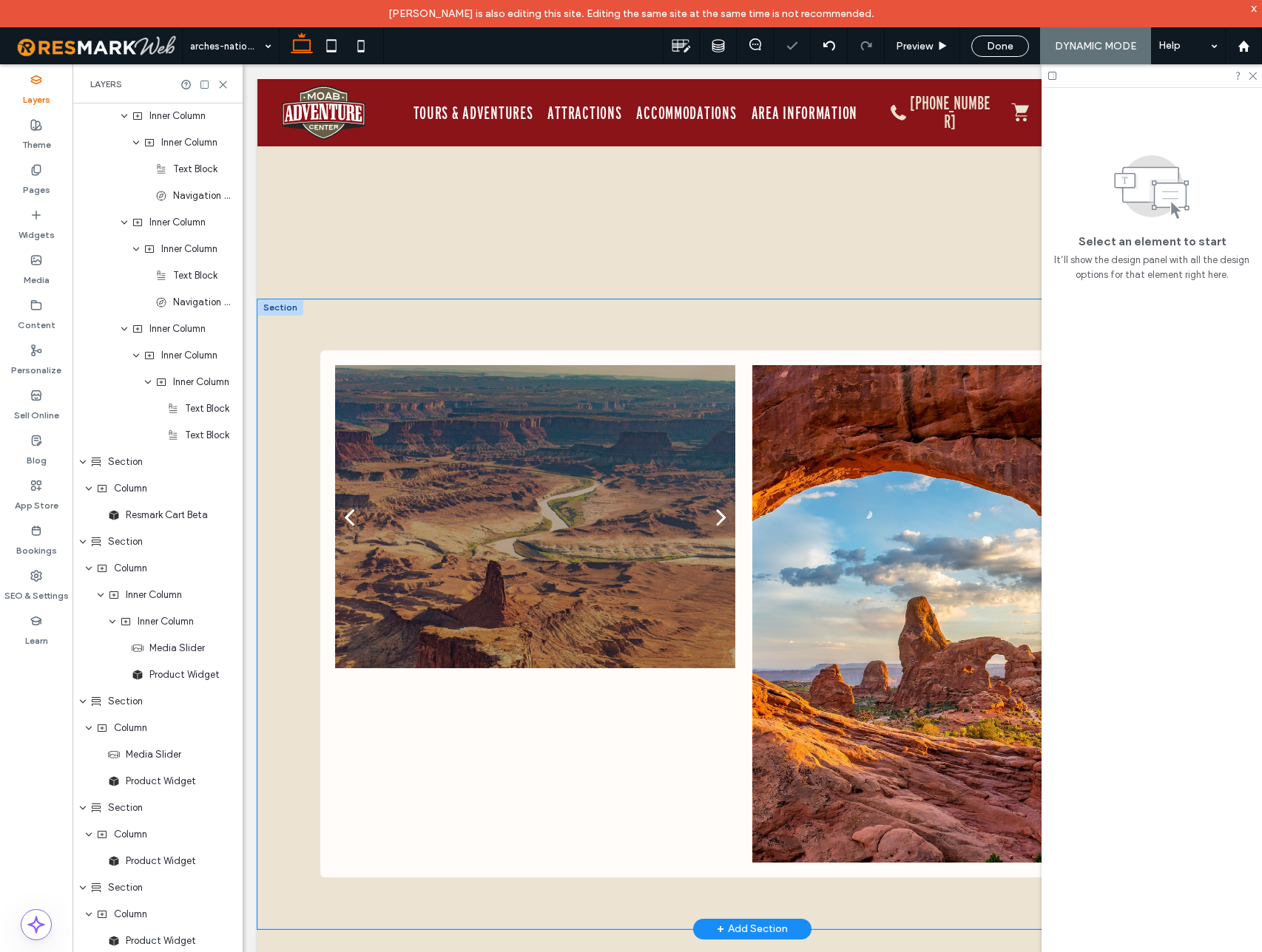
click at [351, 312] on div "a a a a VIP Private Guided Park Access Private Arches National Park Guided Tour…" at bounding box center [753, 614] width 888 height 630
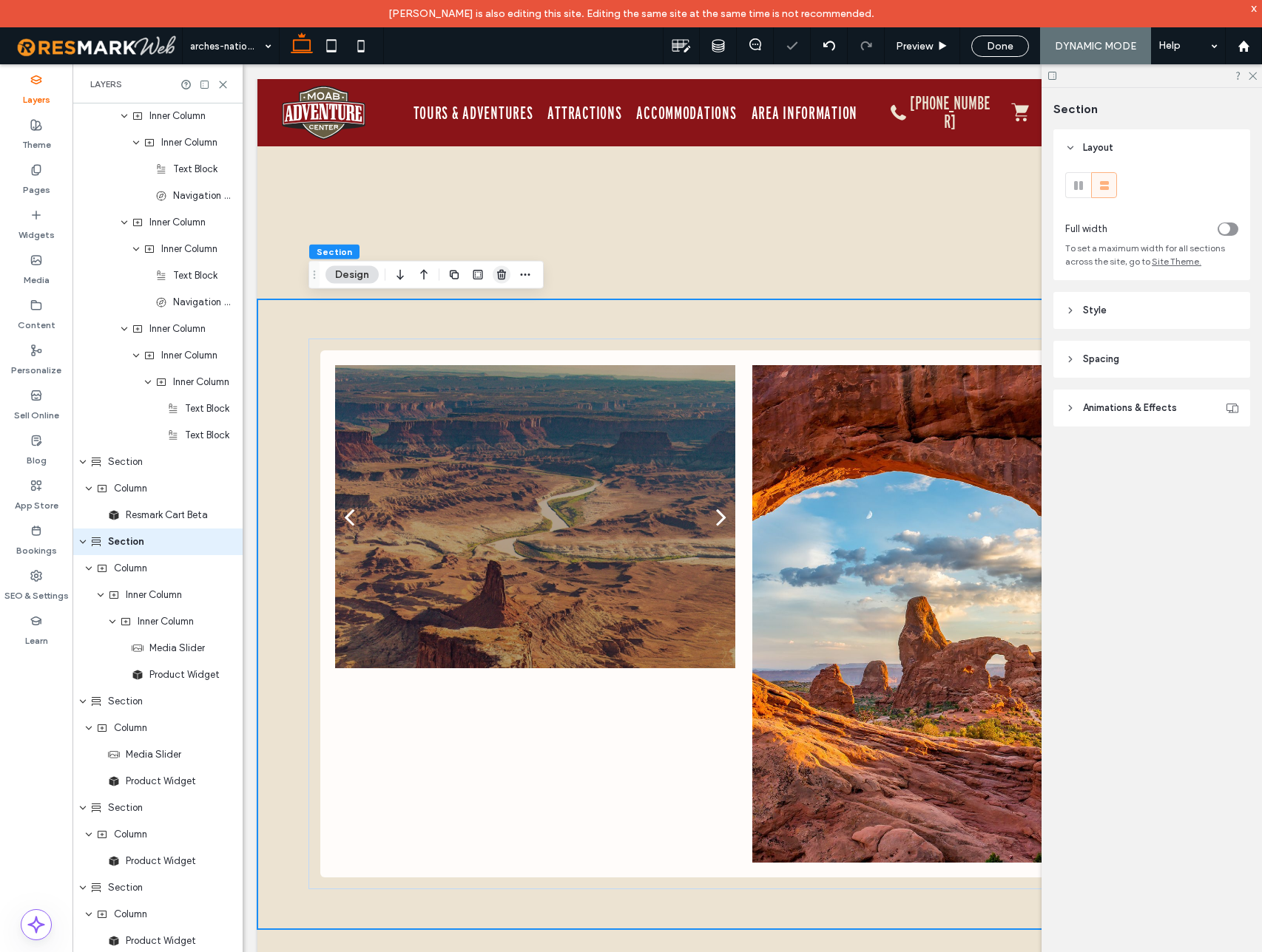
click at [501, 275] on icon "button" at bounding box center [501, 274] width 11 height 11
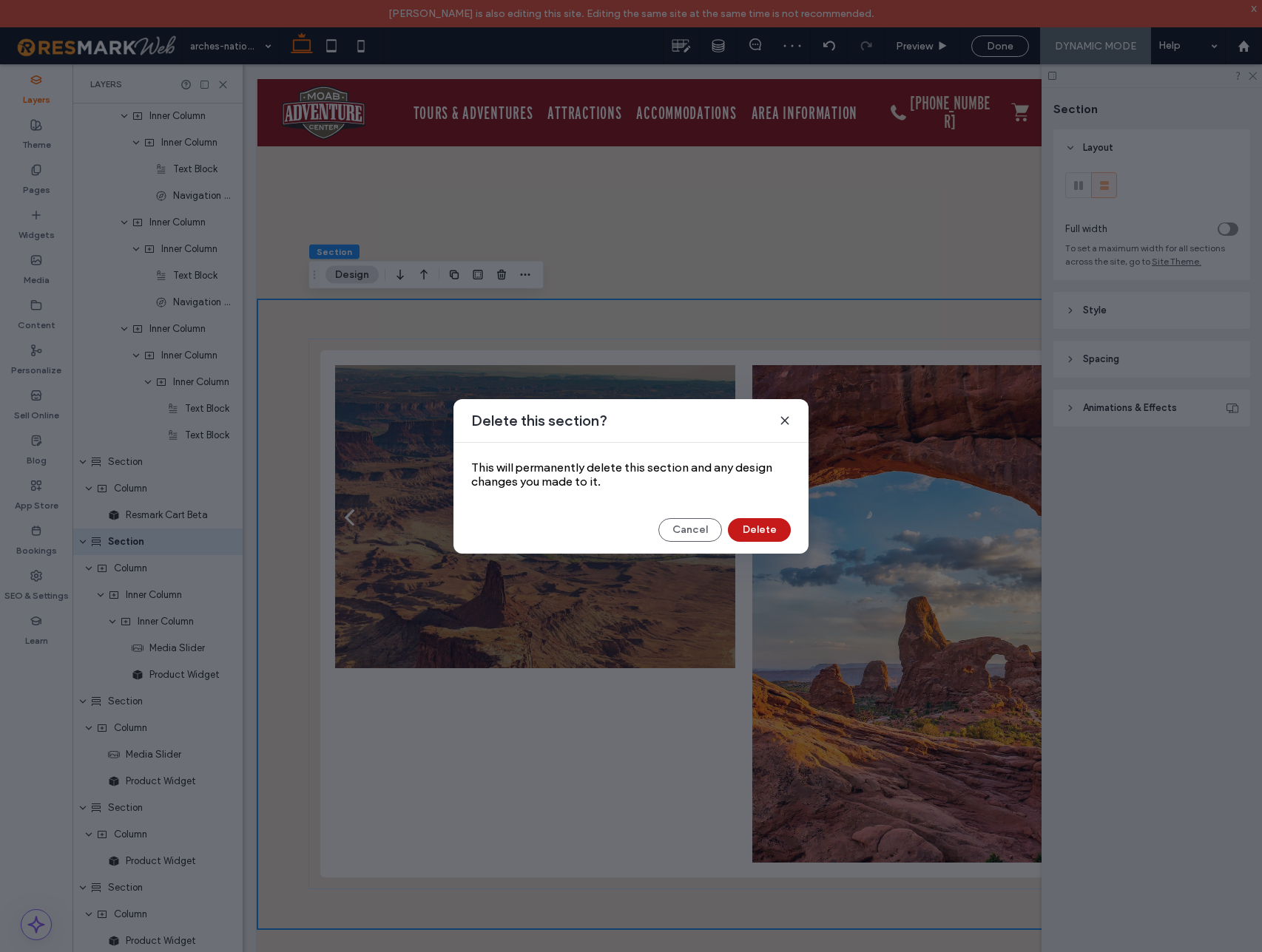
click at [743, 518] on button "Delete" at bounding box center [759, 529] width 63 height 24
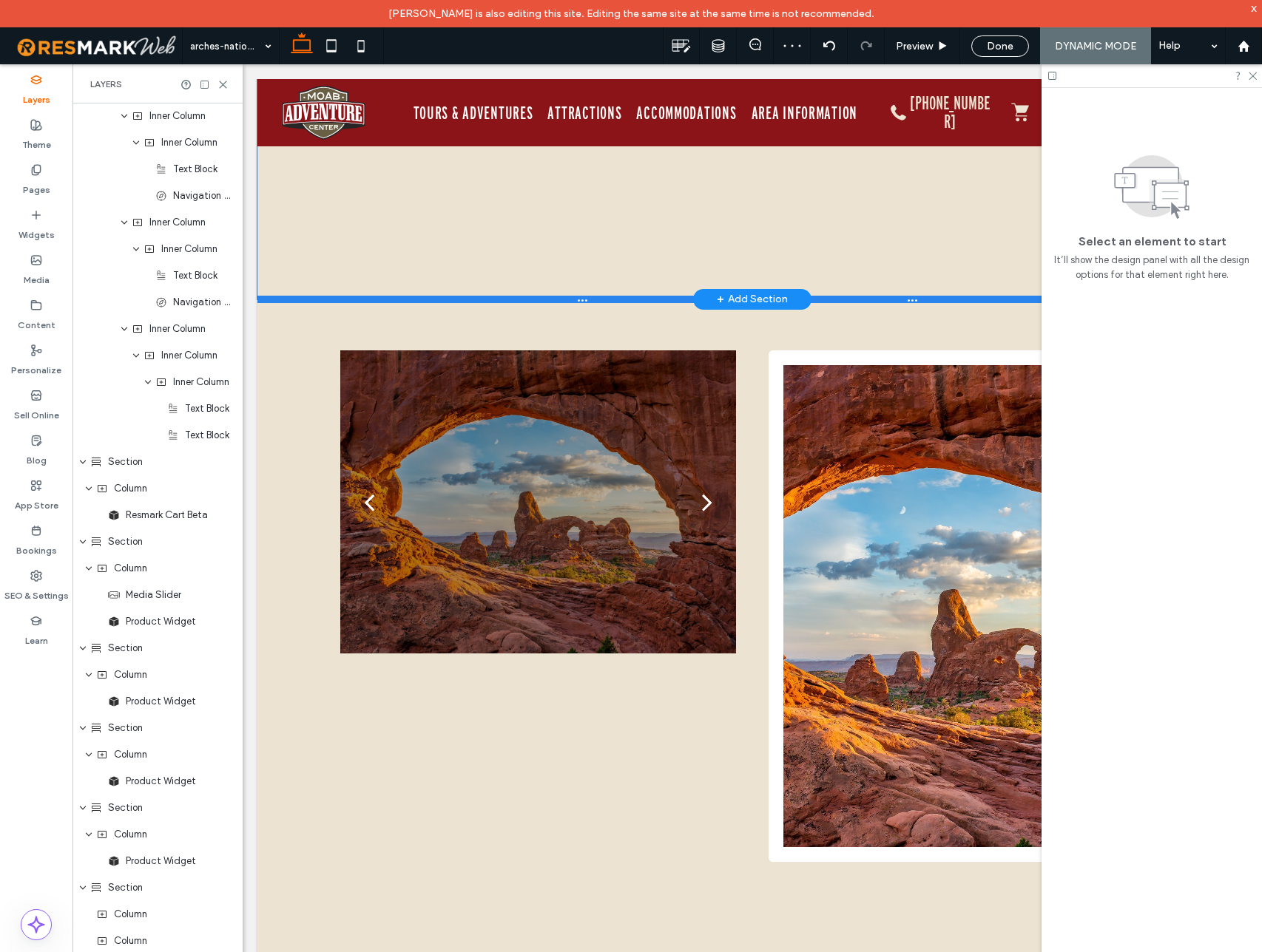
click at [422, 301] on div at bounding box center [752, 300] width 990 height 7
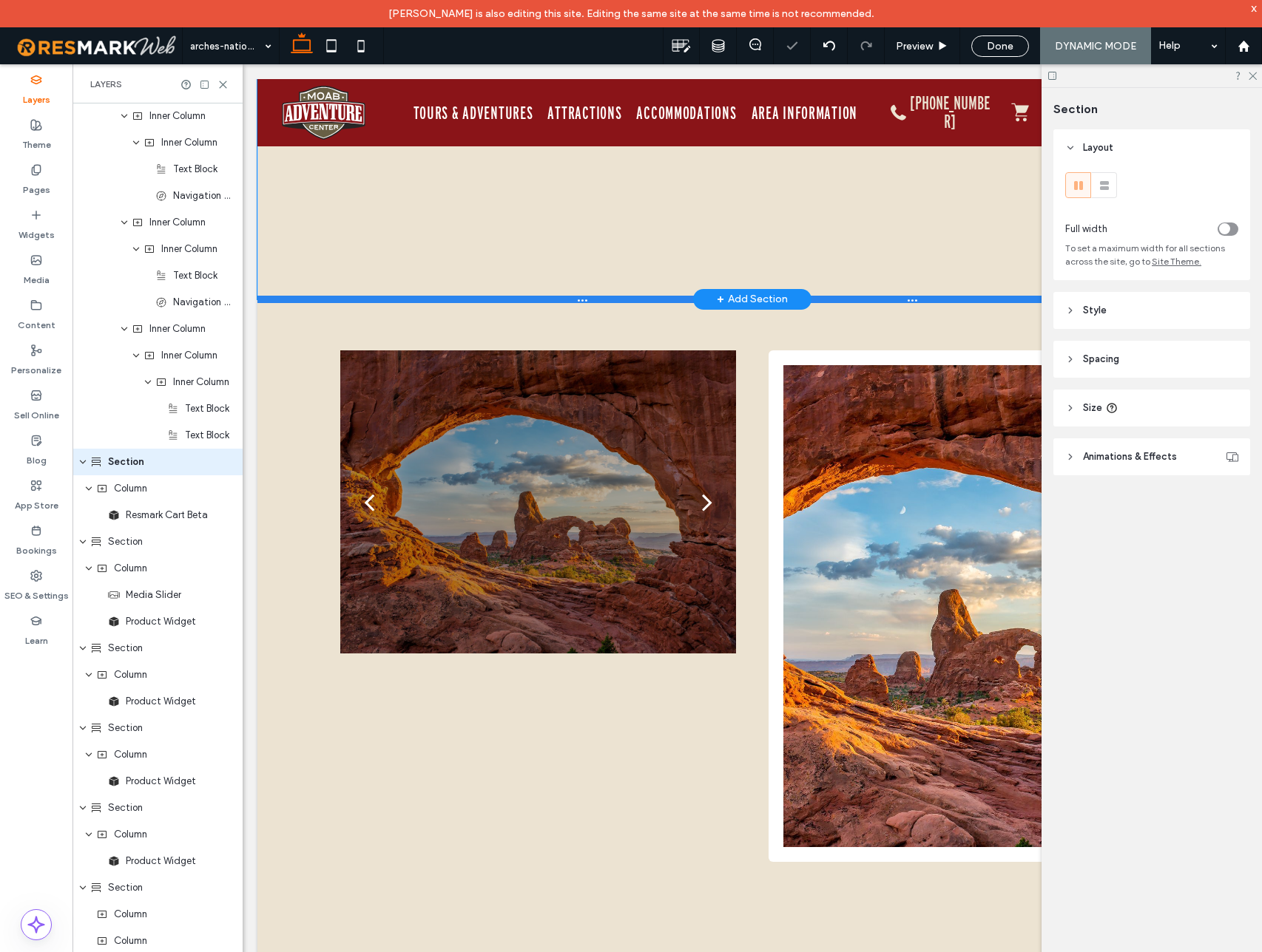
type input "***"
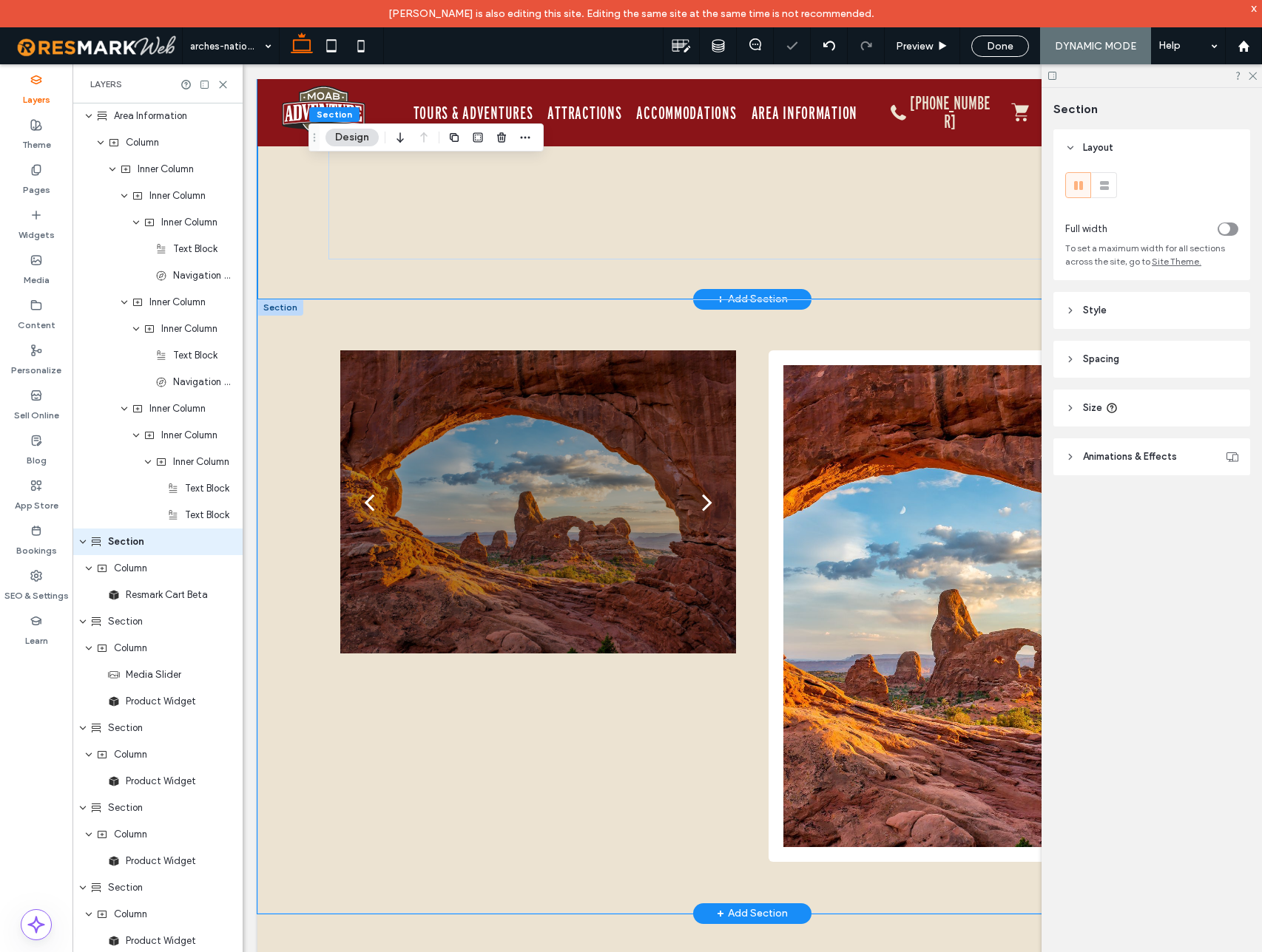
click at [413, 321] on div "a a a a VIP Guided Park Access Arches National Park Guided Morning Tour VIP acc…" at bounding box center [753, 606] width 888 height 614
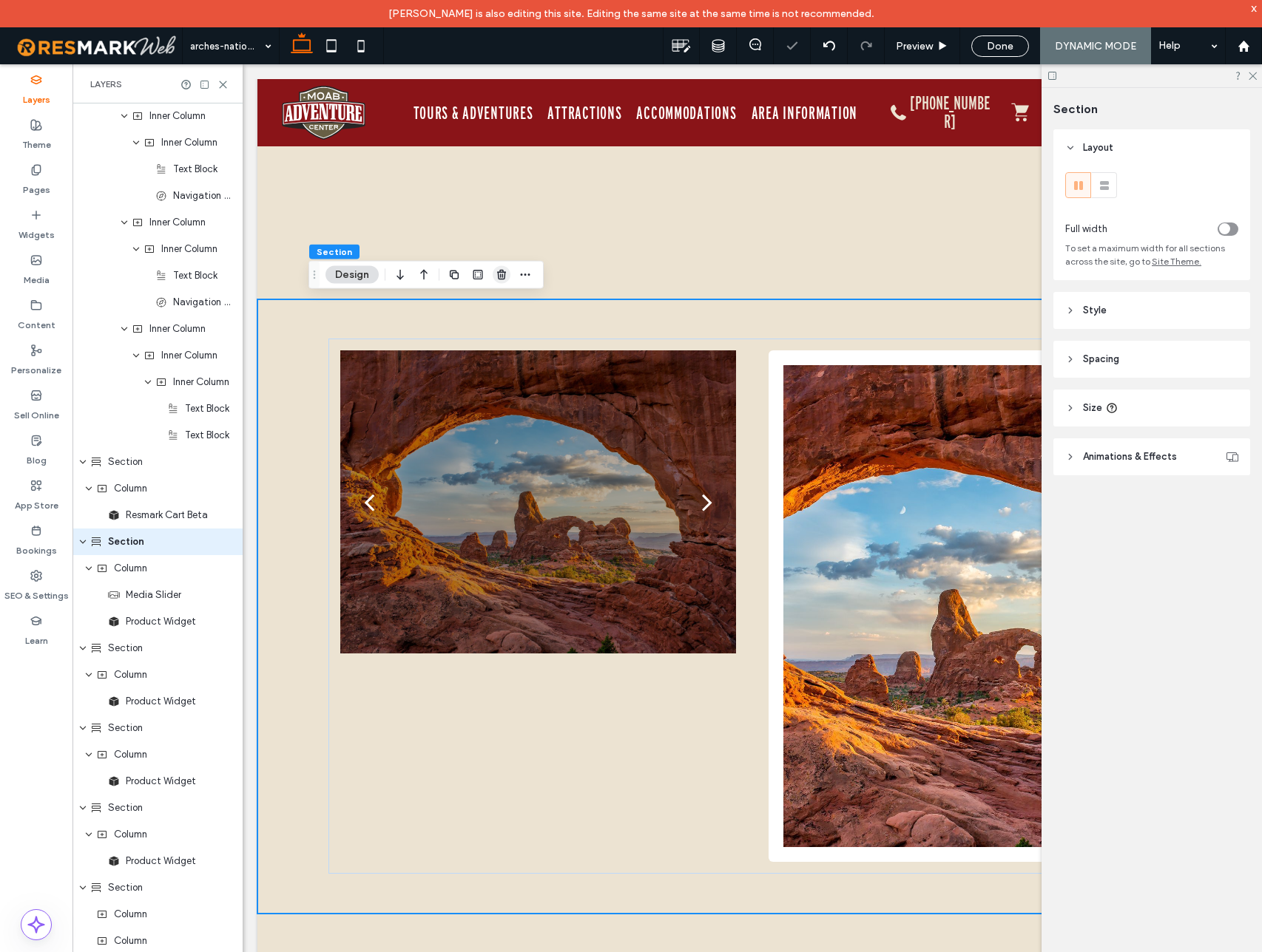
click at [499, 278] on icon "button" at bounding box center [501, 274] width 11 height 11
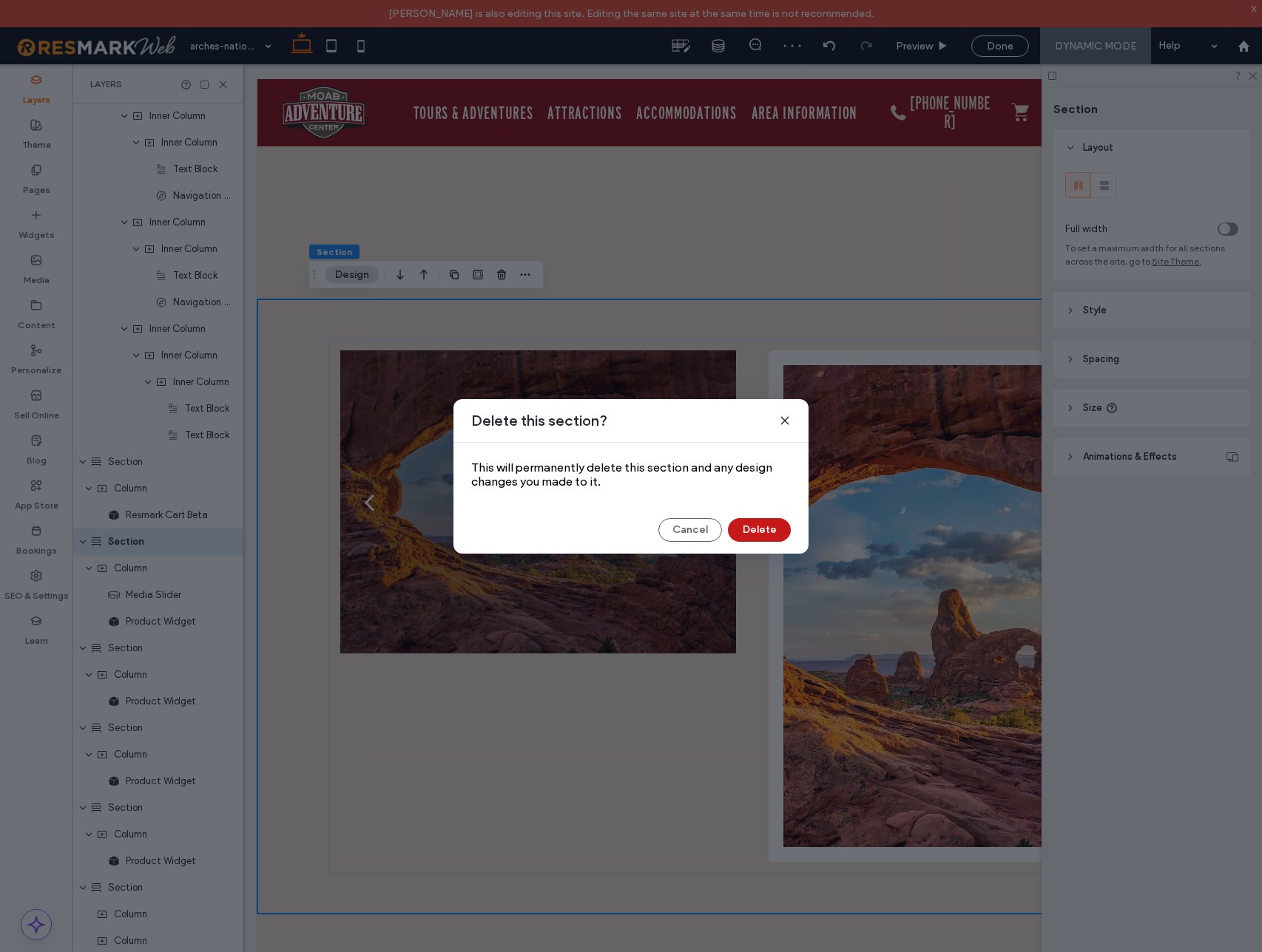
drag, startPoint x: 771, startPoint y: 532, endPoint x: 371, endPoint y: 366, distance: 433.1
click at [771, 532] on button "Delete" at bounding box center [759, 529] width 63 height 24
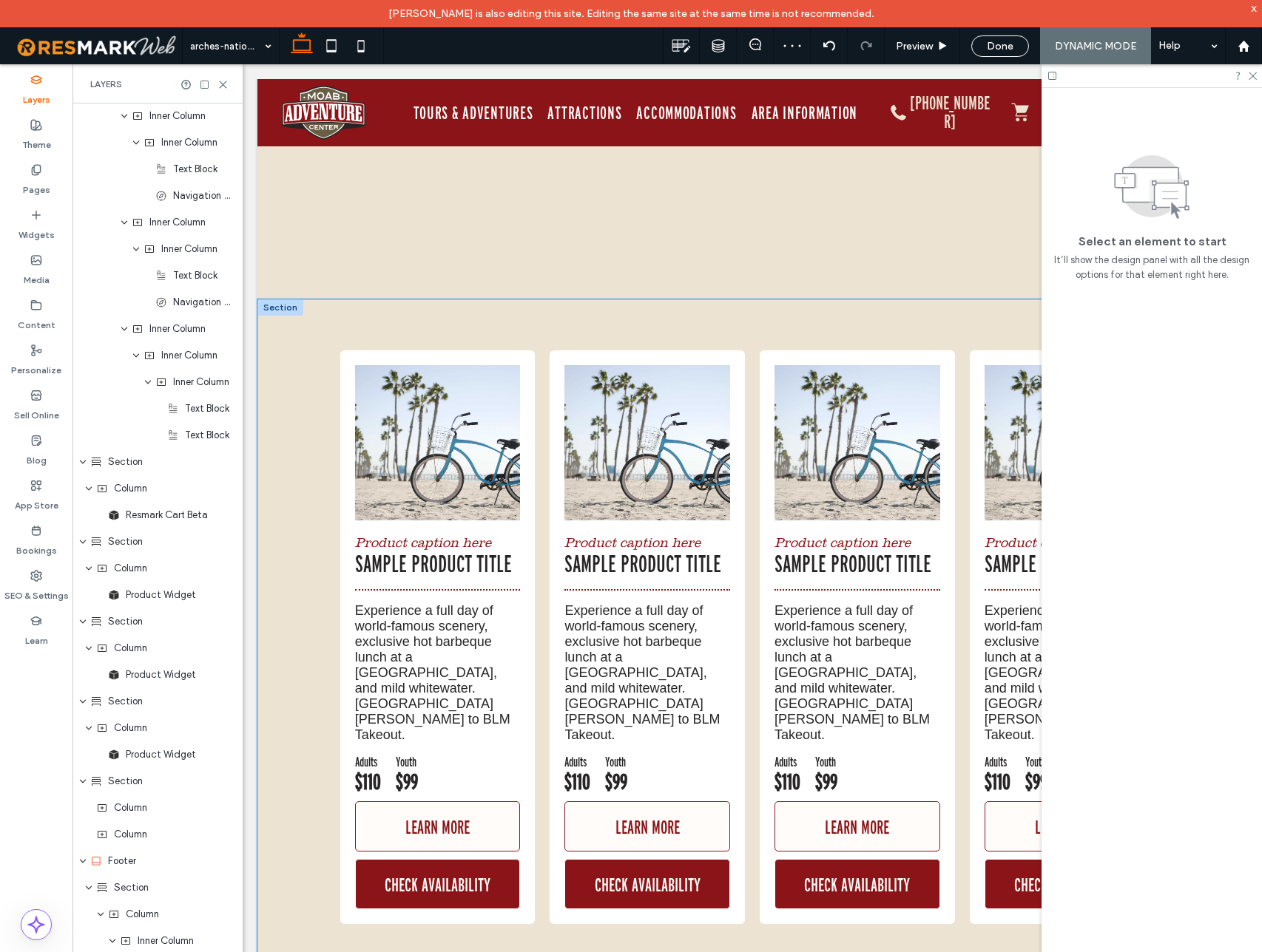
click at [441, 315] on div "Product caption here Sample Product Title Experience a full day of world-famous…" at bounding box center [753, 637] width 888 height 676
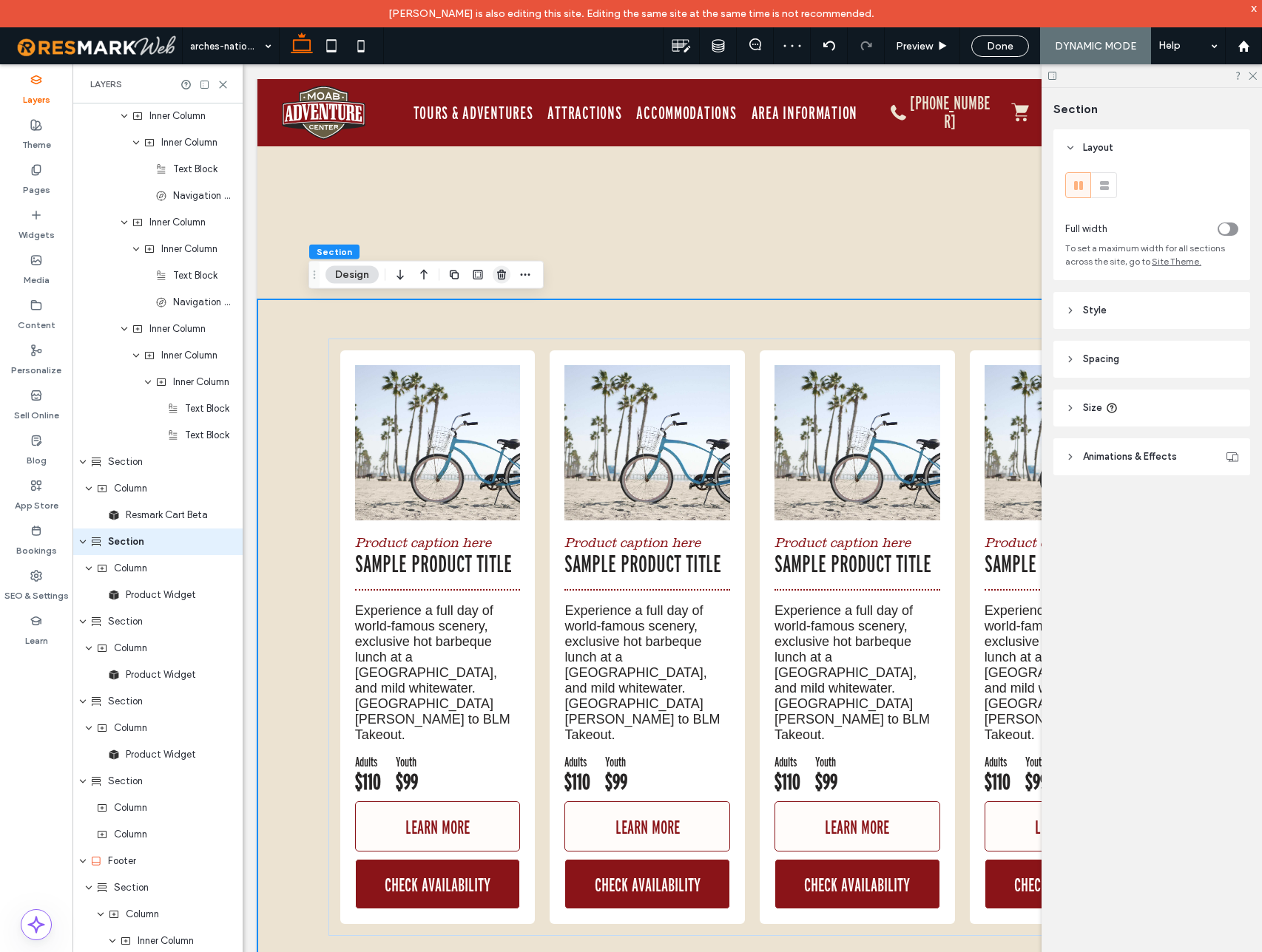
click at [501, 279] on use "button" at bounding box center [501, 274] width 9 height 10
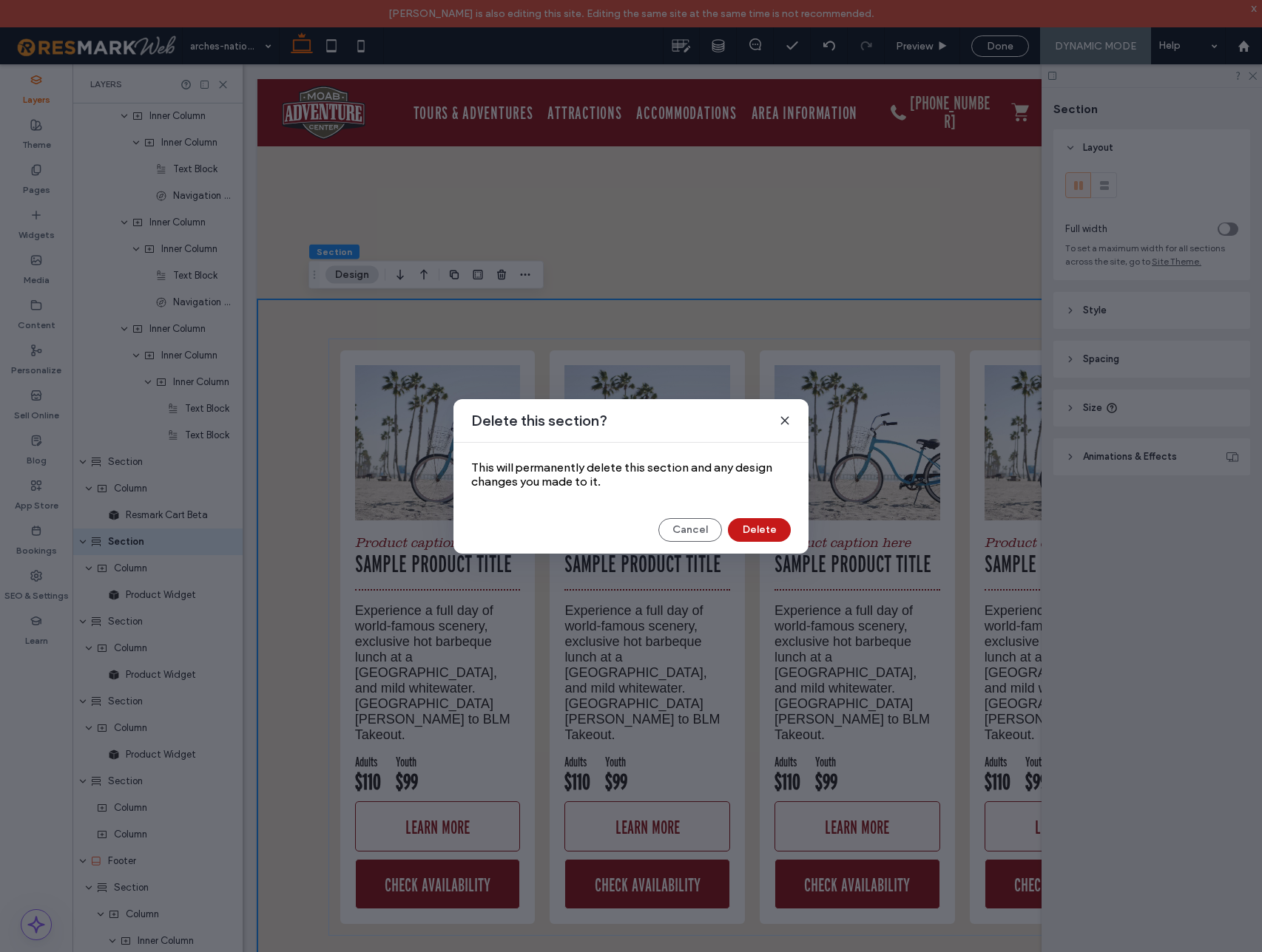
click at [765, 529] on button "Delete" at bounding box center [759, 529] width 63 height 24
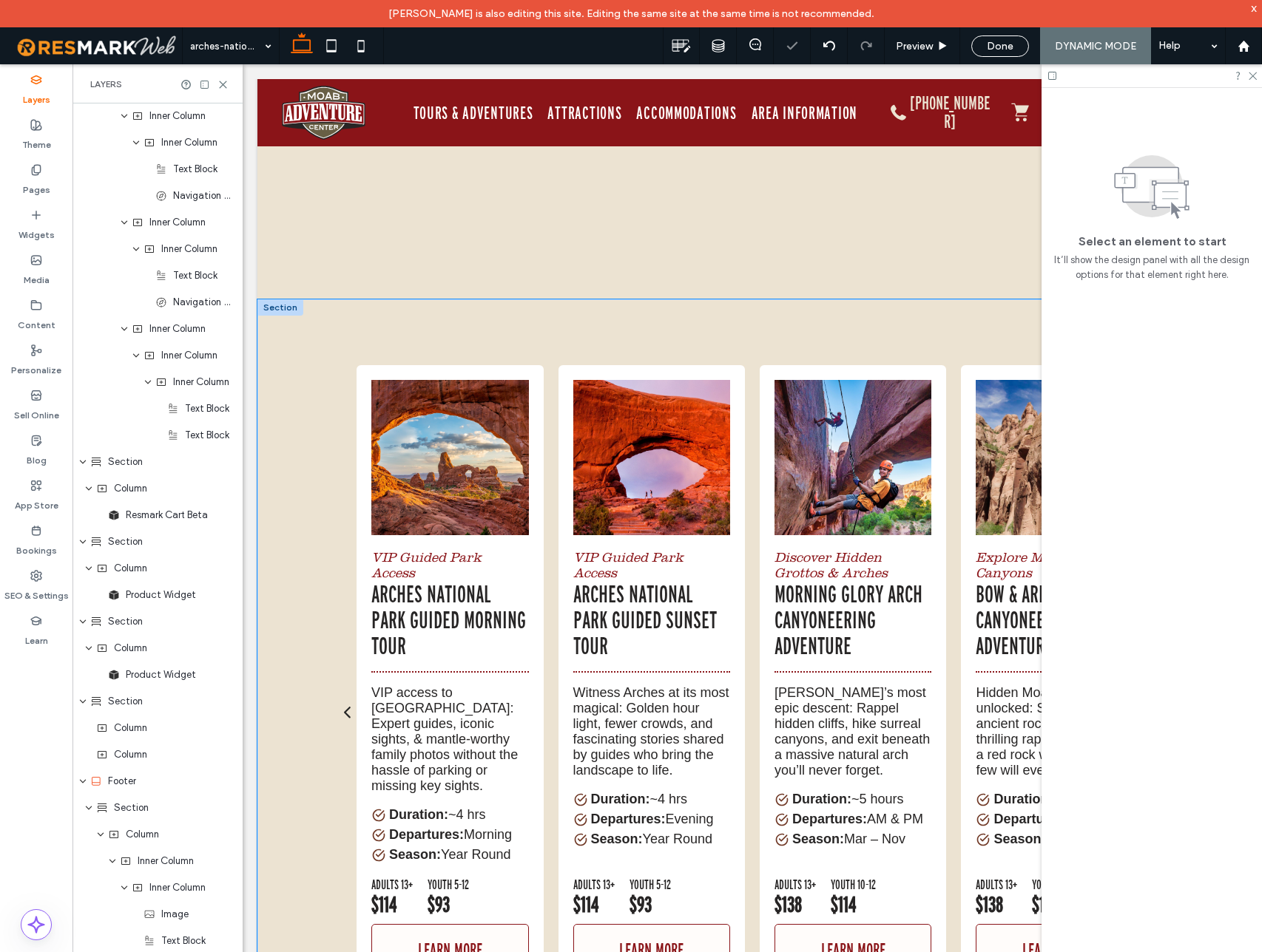
click at [415, 321] on div "VIP Guided Park Access Arches National Park Guided Morning Tour VIP access to A…" at bounding box center [753, 706] width 888 height 814
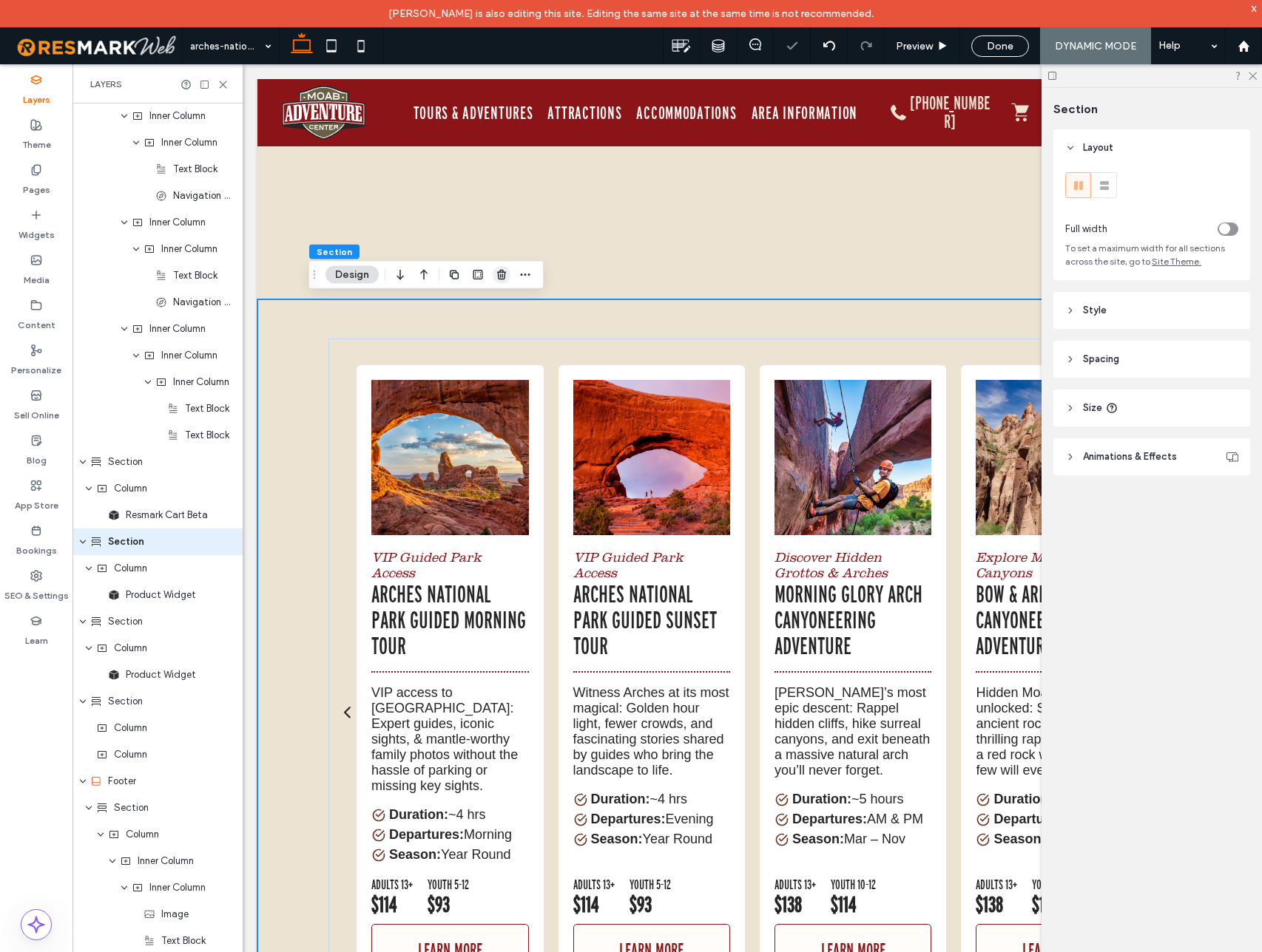
click at [500, 278] on use "button" at bounding box center [501, 274] width 9 height 10
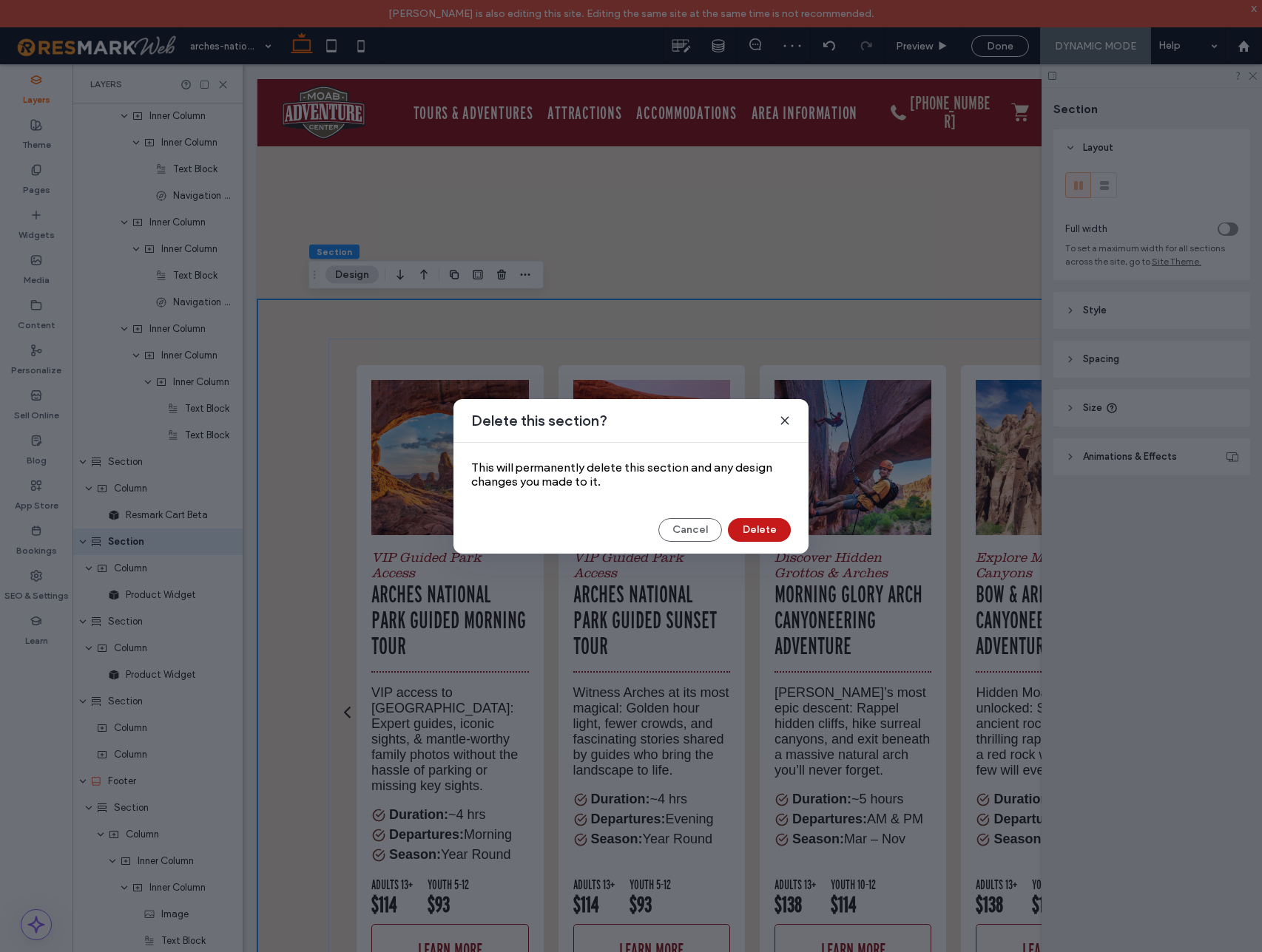
click at [765, 529] on button "Delete" at bounding box center [759, 529] width 63 height 24
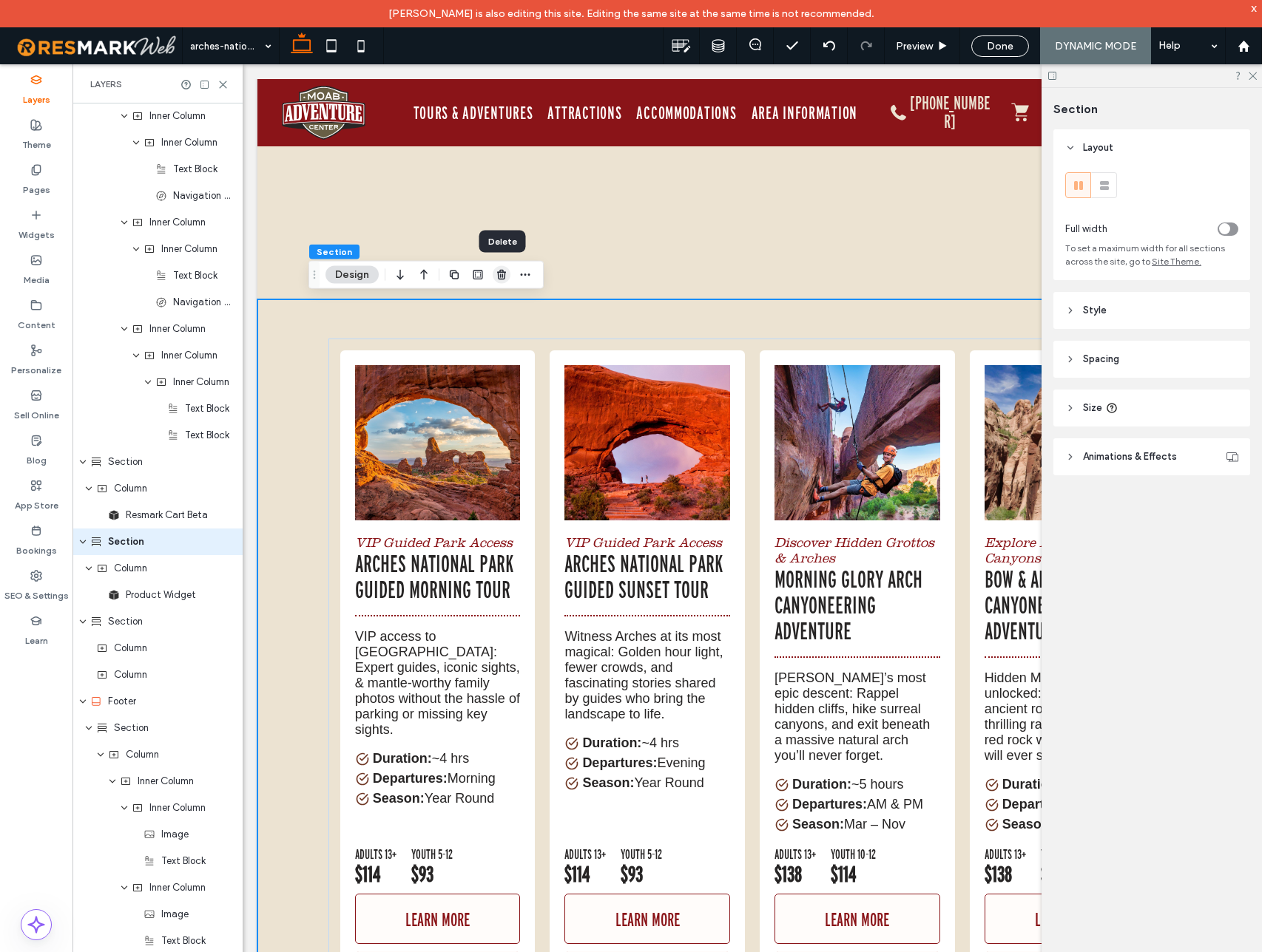
click at [501, 274] on icon "button" at bounding box center [501, 274] width 11 height 11
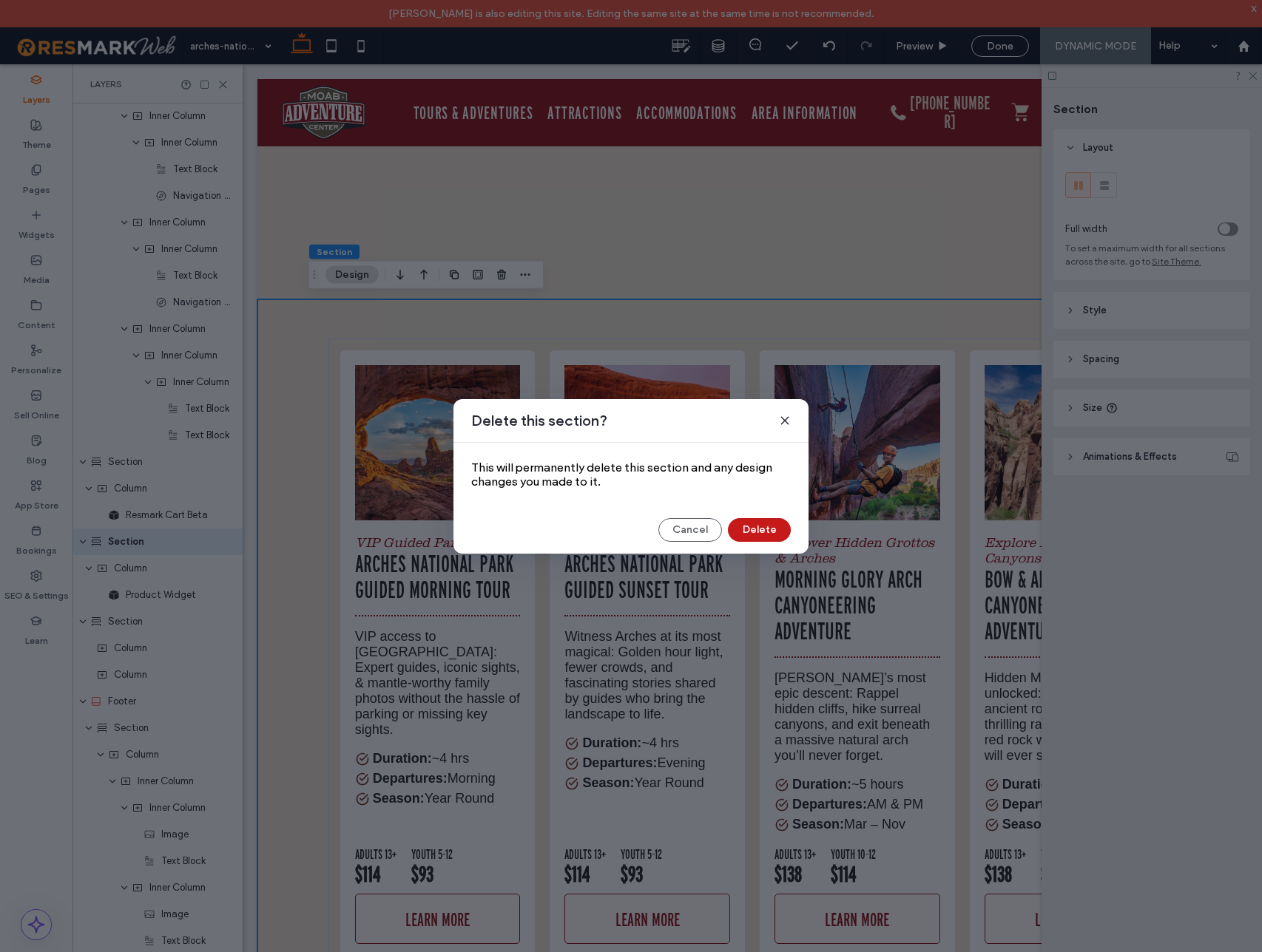
click at [770, 530] on button "Delete" at bounding box center [759, 529] width 63 height 24
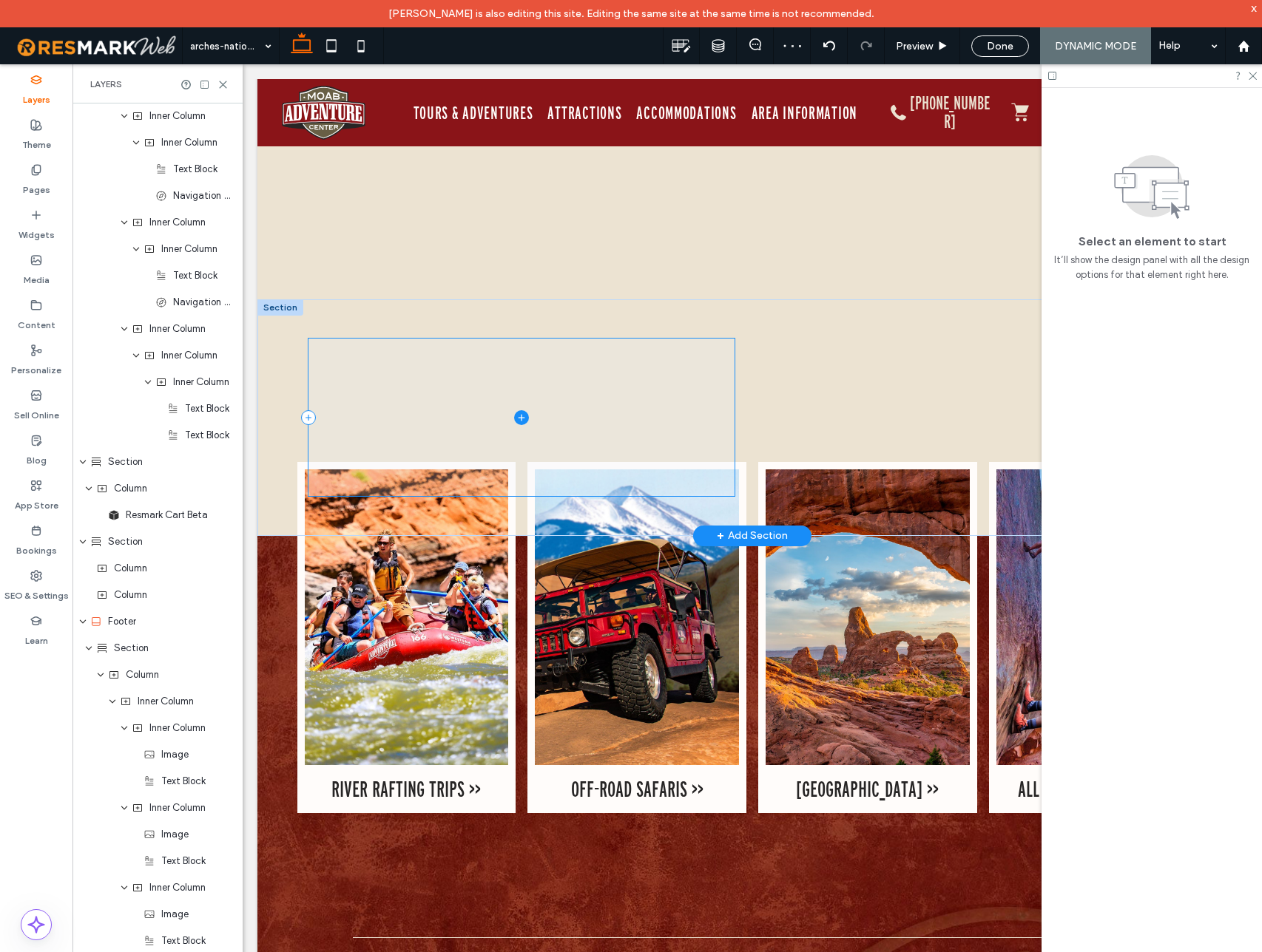
click at [620, 400] on span at bounding box center [522, 417] width 426 height 157
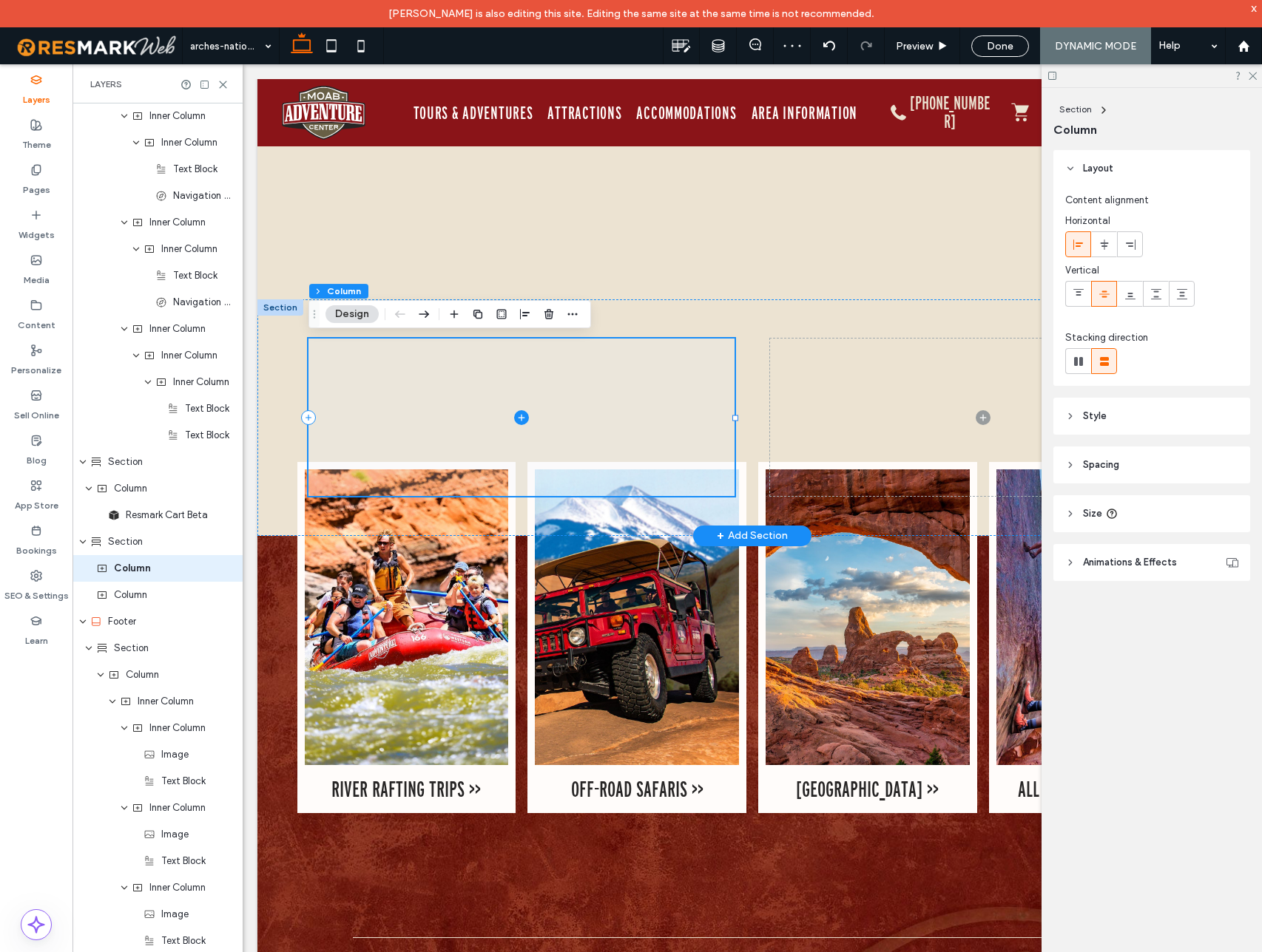
scroll to position [2316, 0]
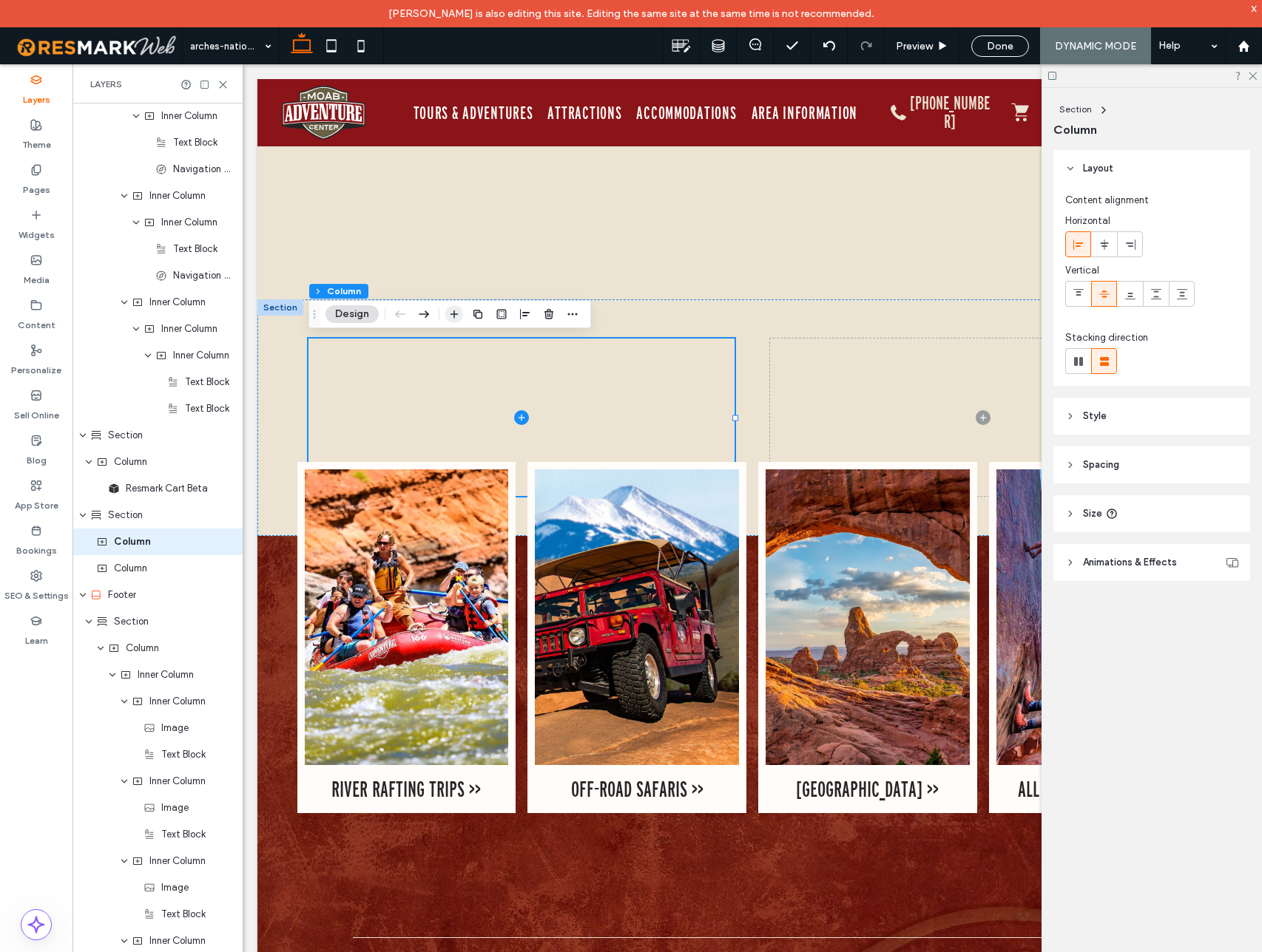
click at [453, 314] on use "button" at bounding box center [454, 314] width 8 height 8
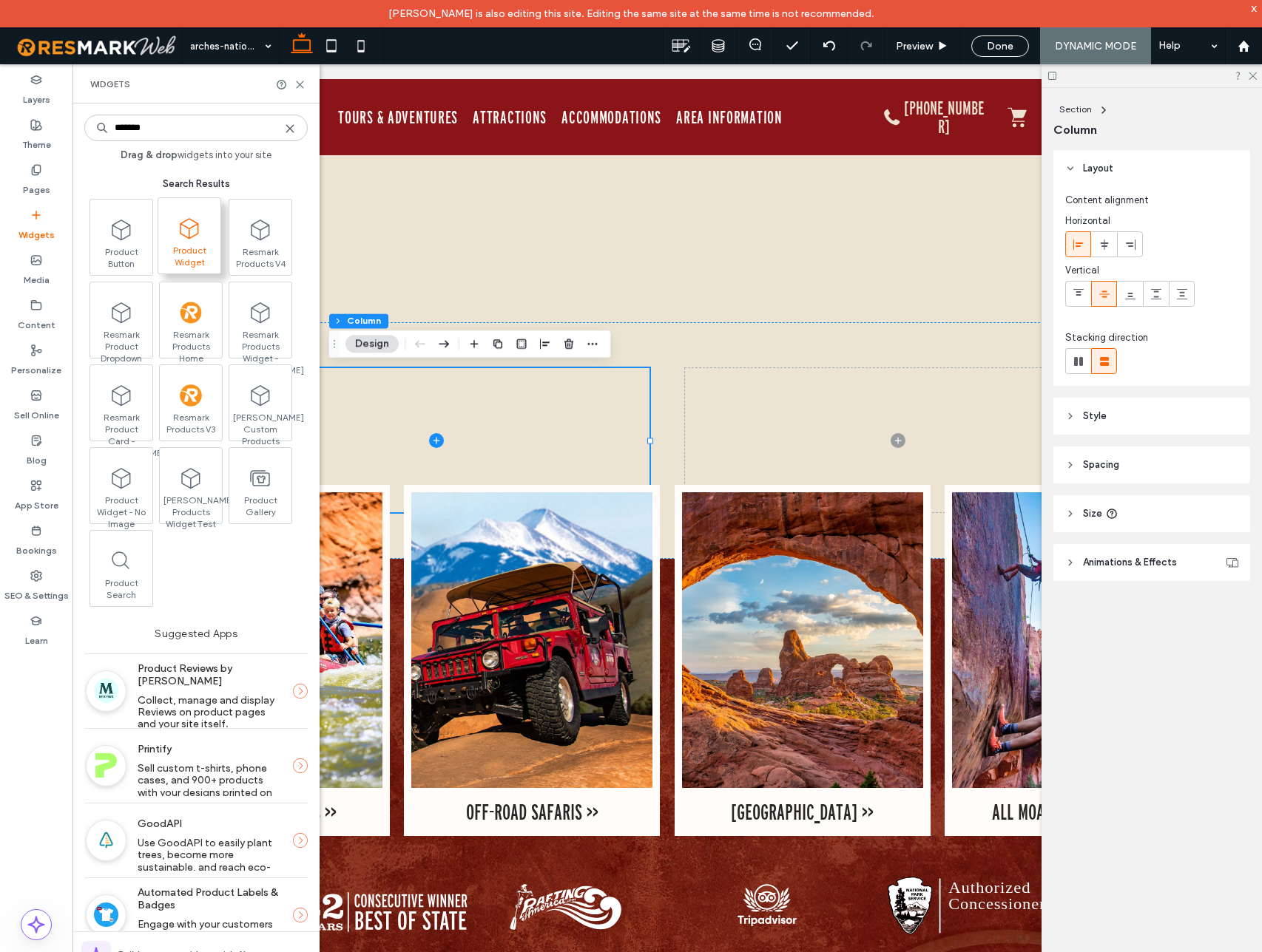
scroll to position [14, 0]
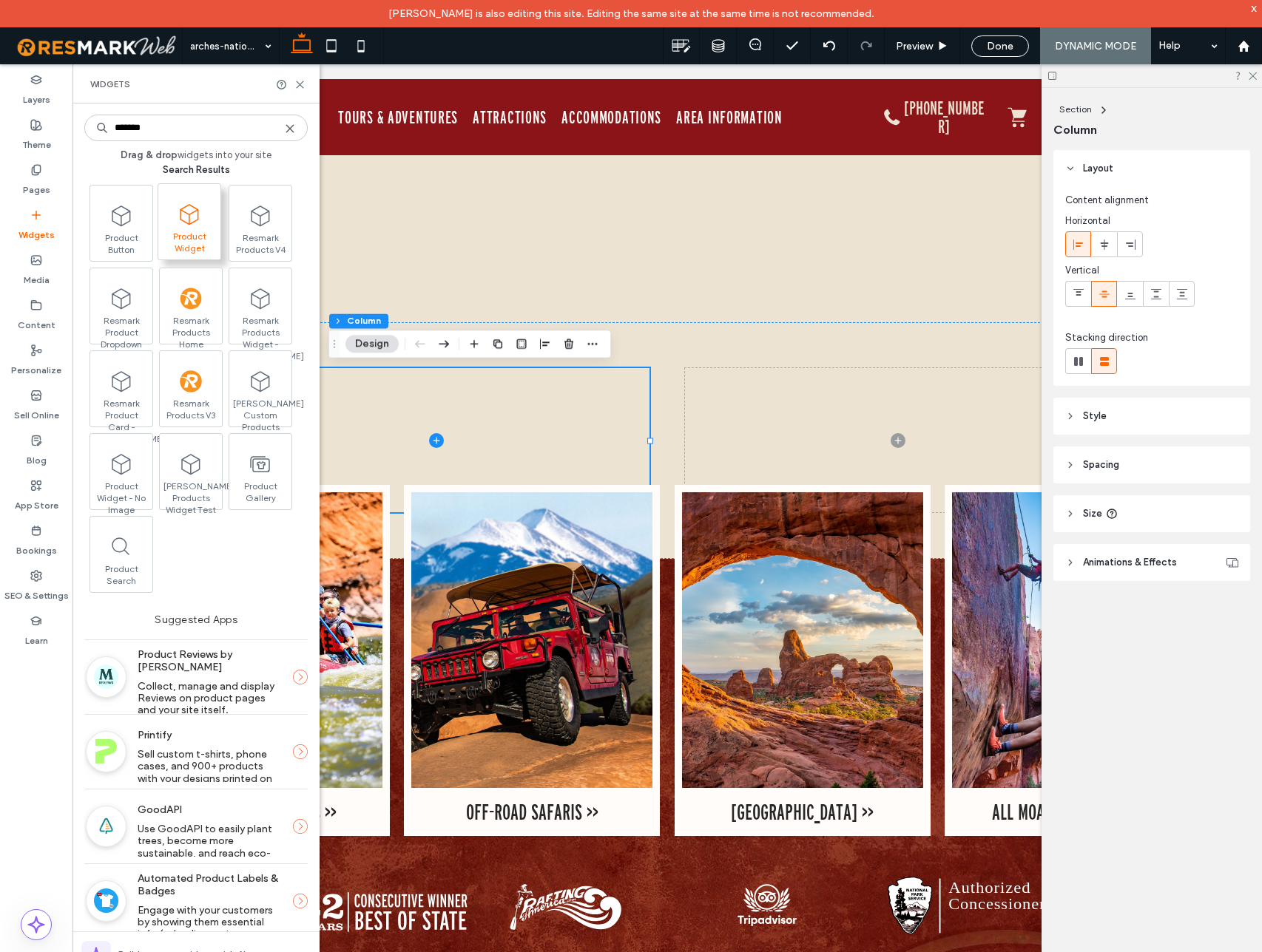
type input "*******"
click at [192, 238] on span "Product Widget" at bounding box center [189, 240] width 62 height 20
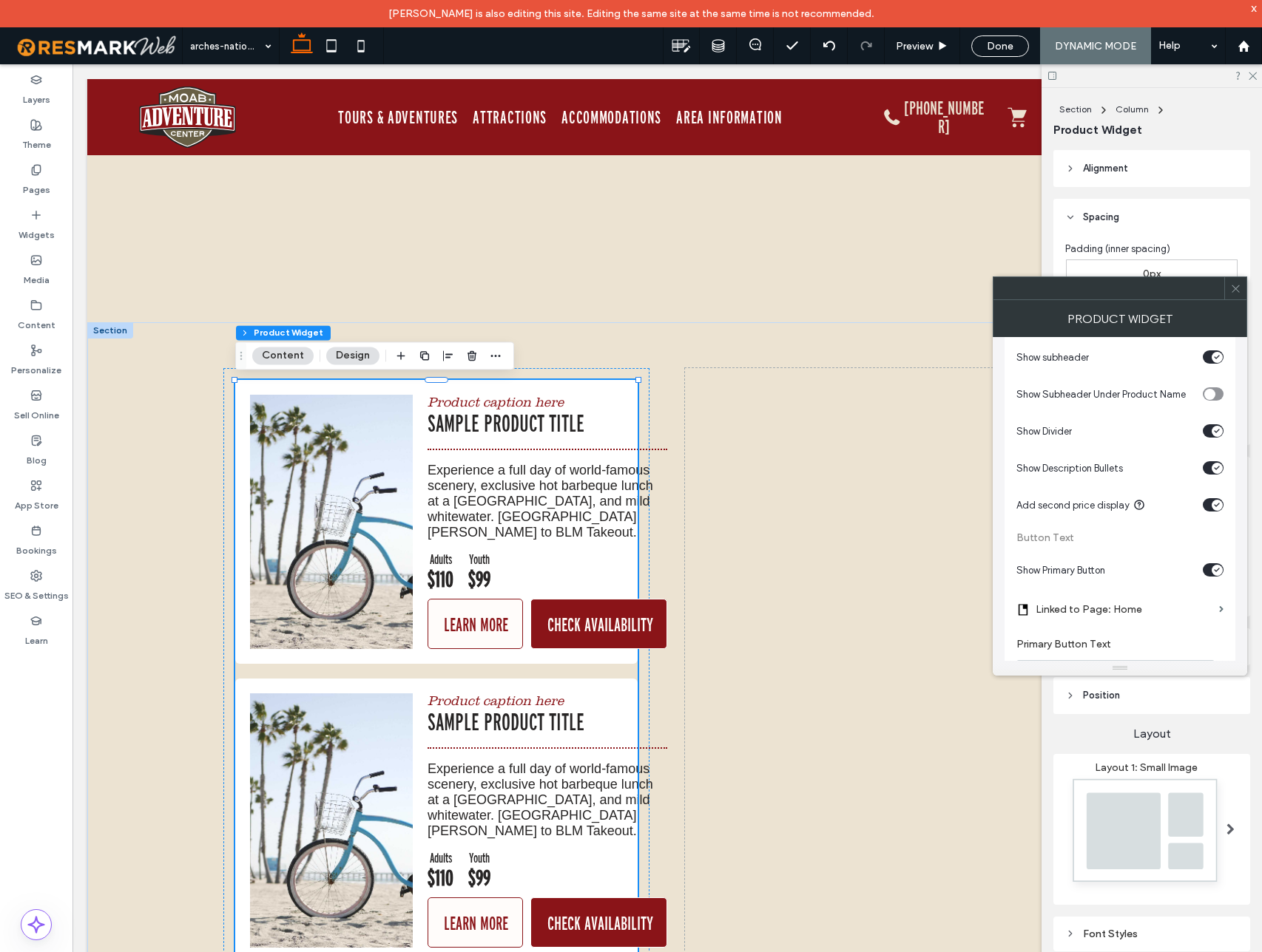
scroll to position [0, 0]
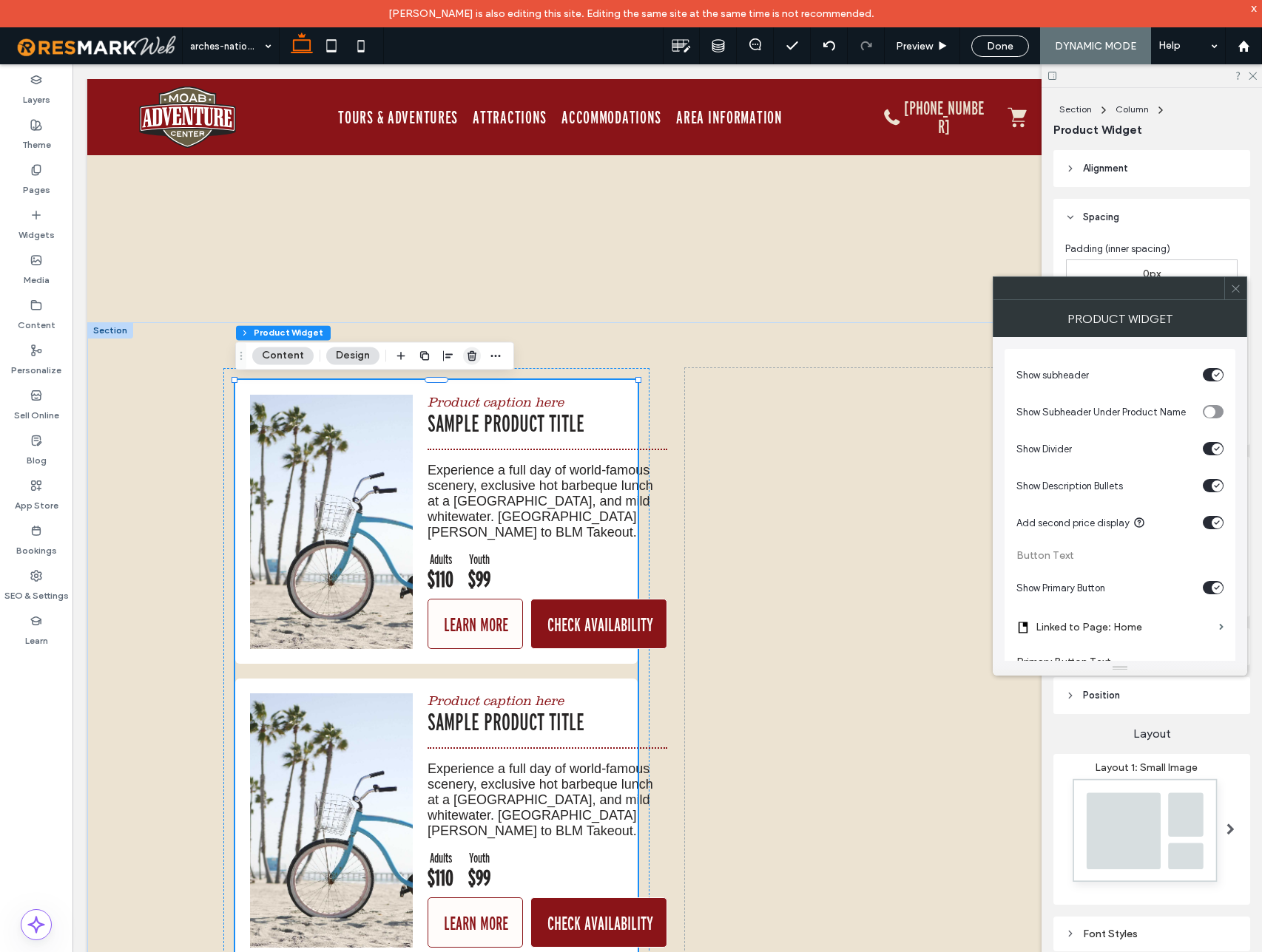
click at [466, 354] on icon "button" at bounding box center [471, 355] width 11 height 11
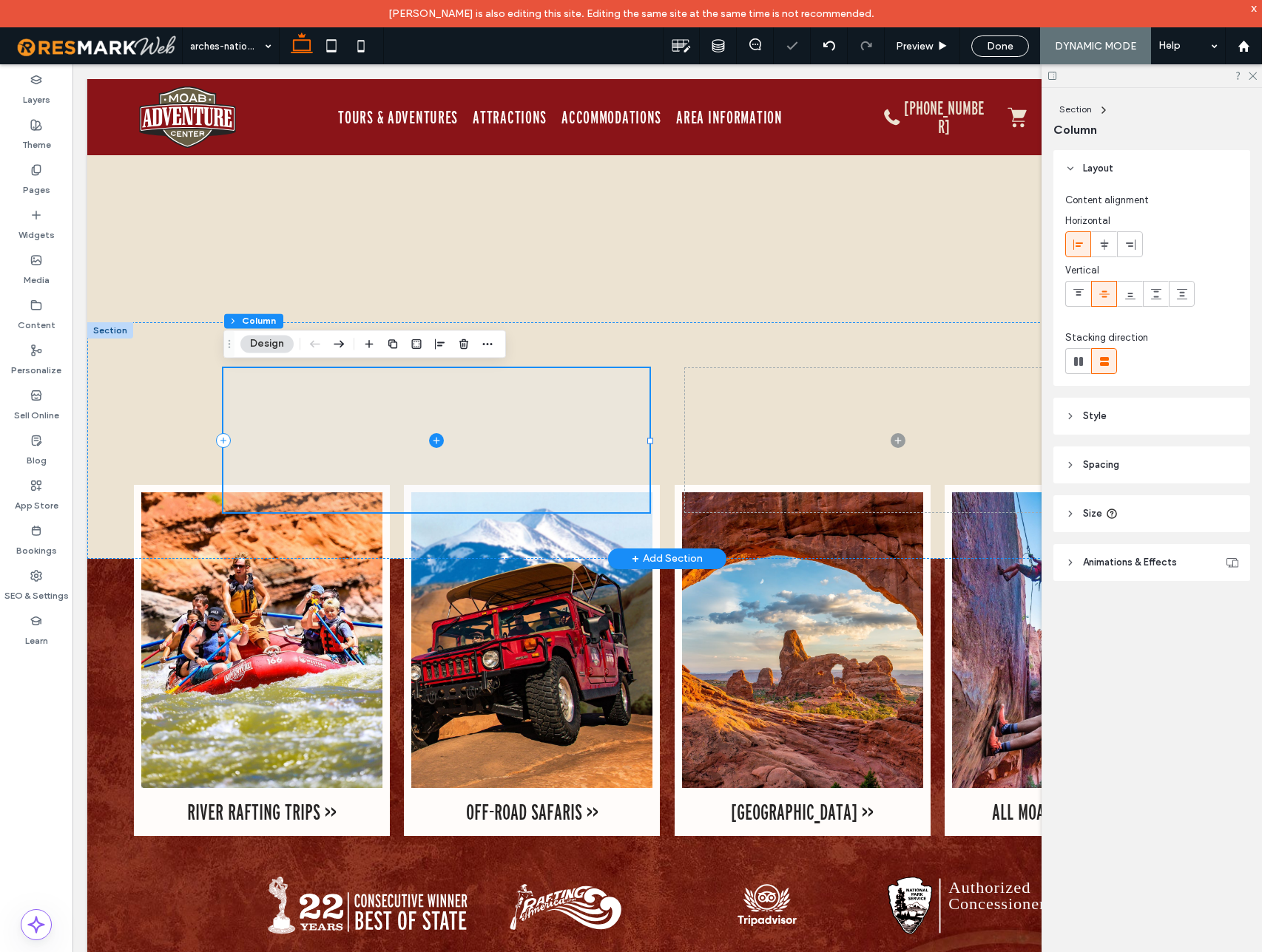
click at [429, 436] on span at bounding box center [437, 439] width 426 height 144
click at [432, 437] on icon at bounding box center [436, 440] width 15 height 15
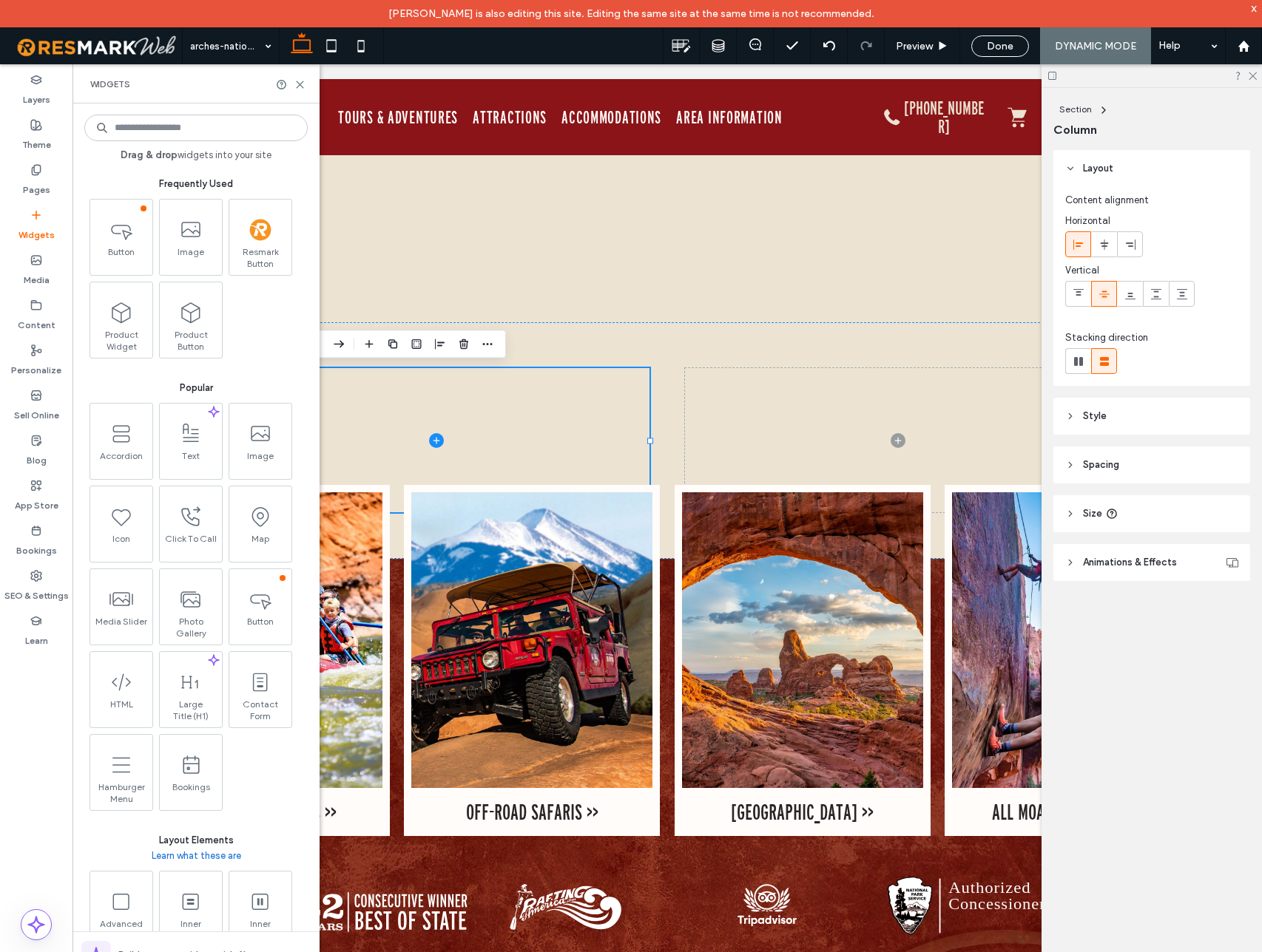
click at [177, 127] on input at bounding box center [195, 128] width 224 height 27
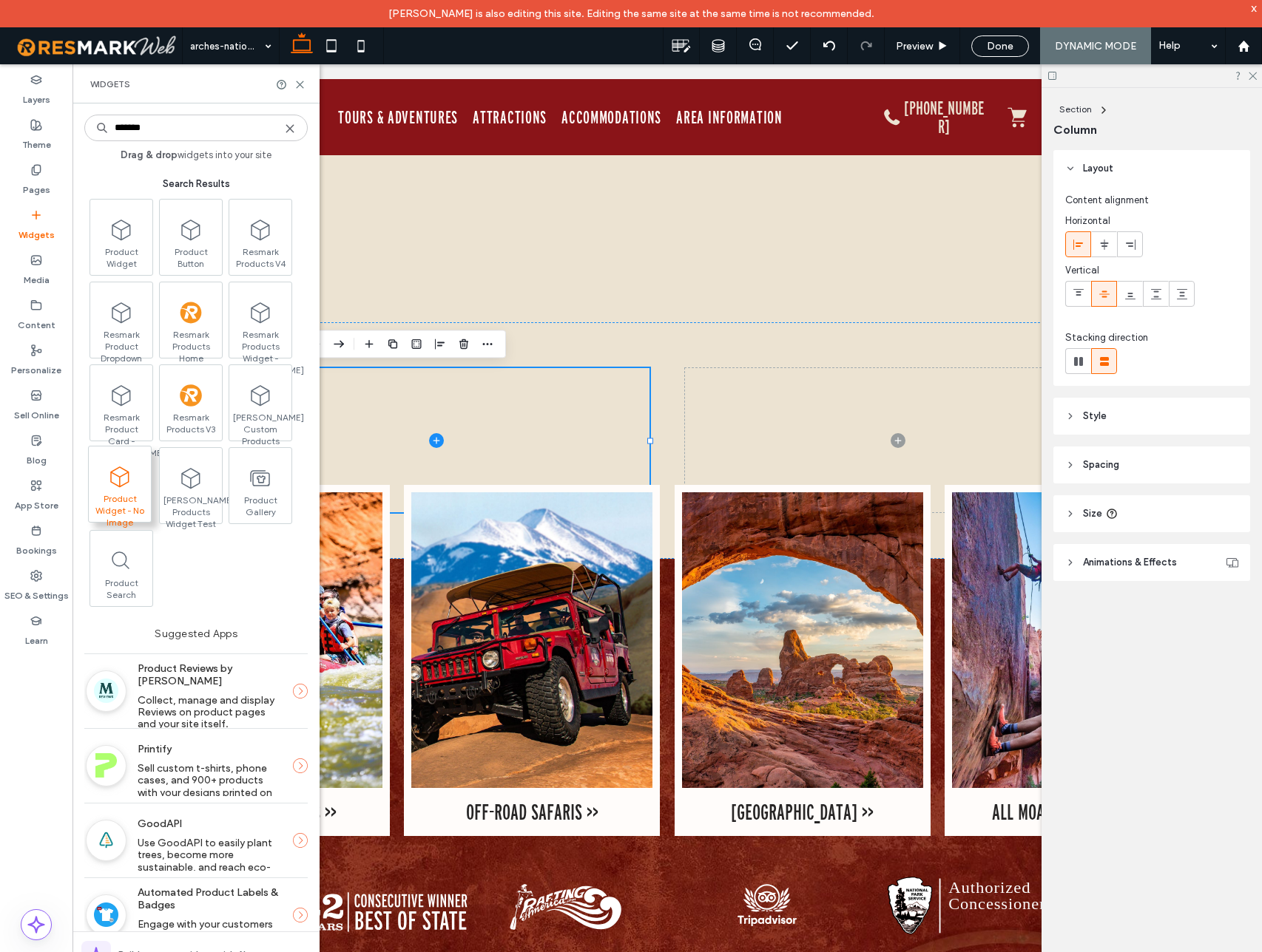
type input "*******"
click at [119, 483] on use at bounding box center [119, 476] width 19 height 20
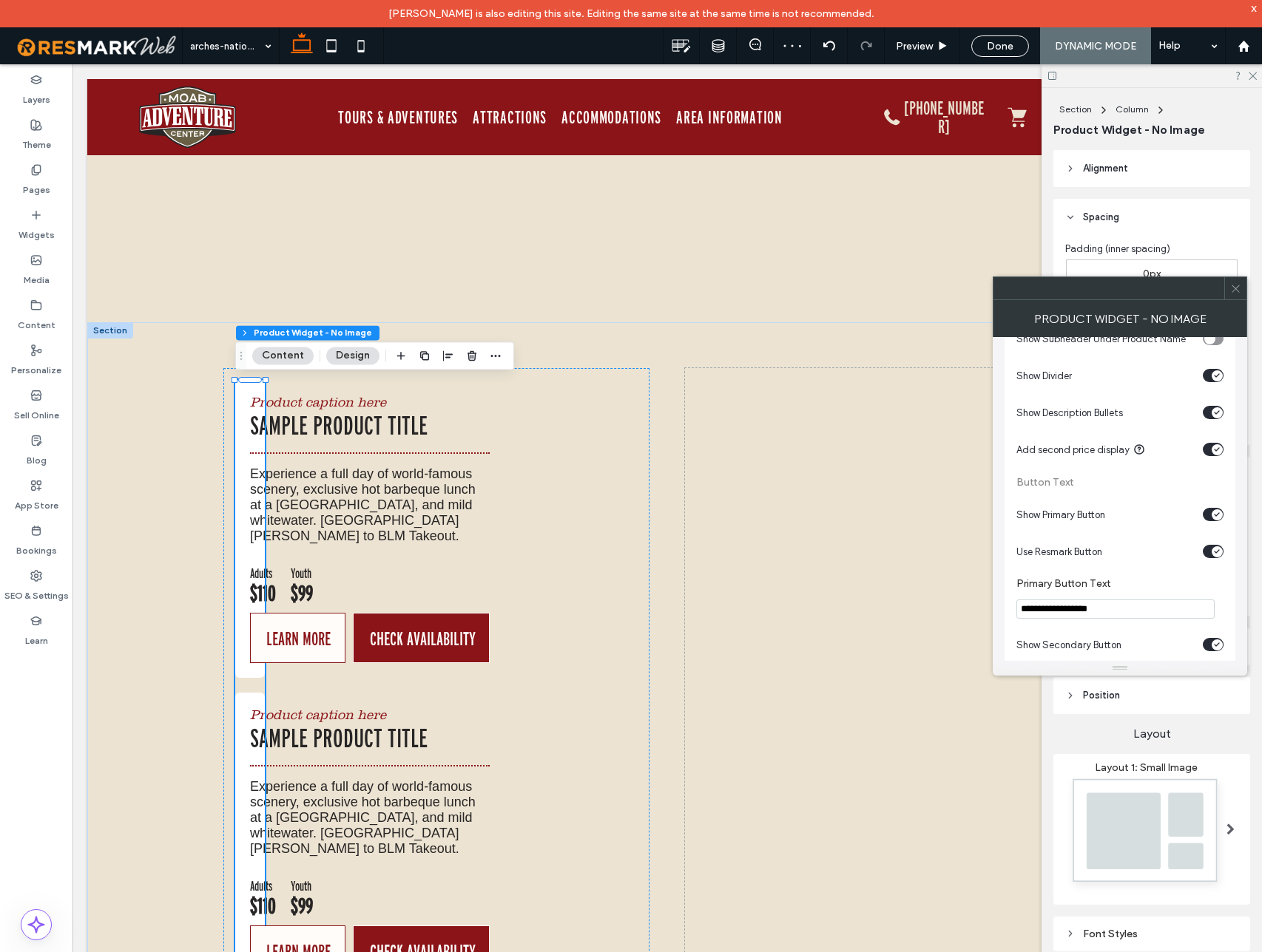
scroll to position [108, 0]
click at [1236, 286] on icon at bounding box center [1235, 288] width 11 height 11
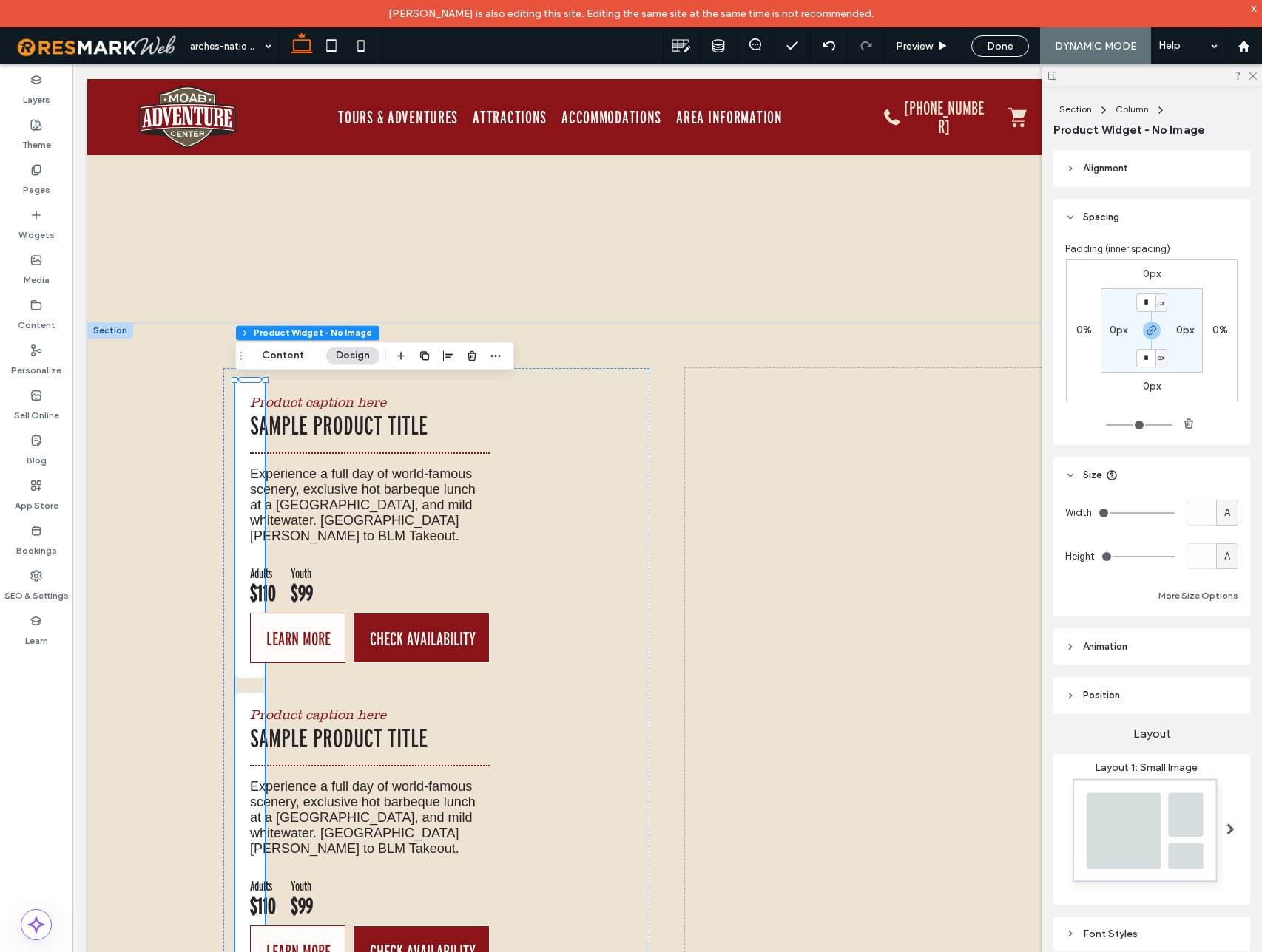
click at [1226, 515] on span "A" at bounding box center [1227, 513] width 6 height 15
click at [1228, 545] on span "px" at bounding box center [1228, 538] width 11 height 15
type input "**"
click at [1208, 512] on input "**" at bounding box center [1200, 512] width 29 height 26
type input "***"
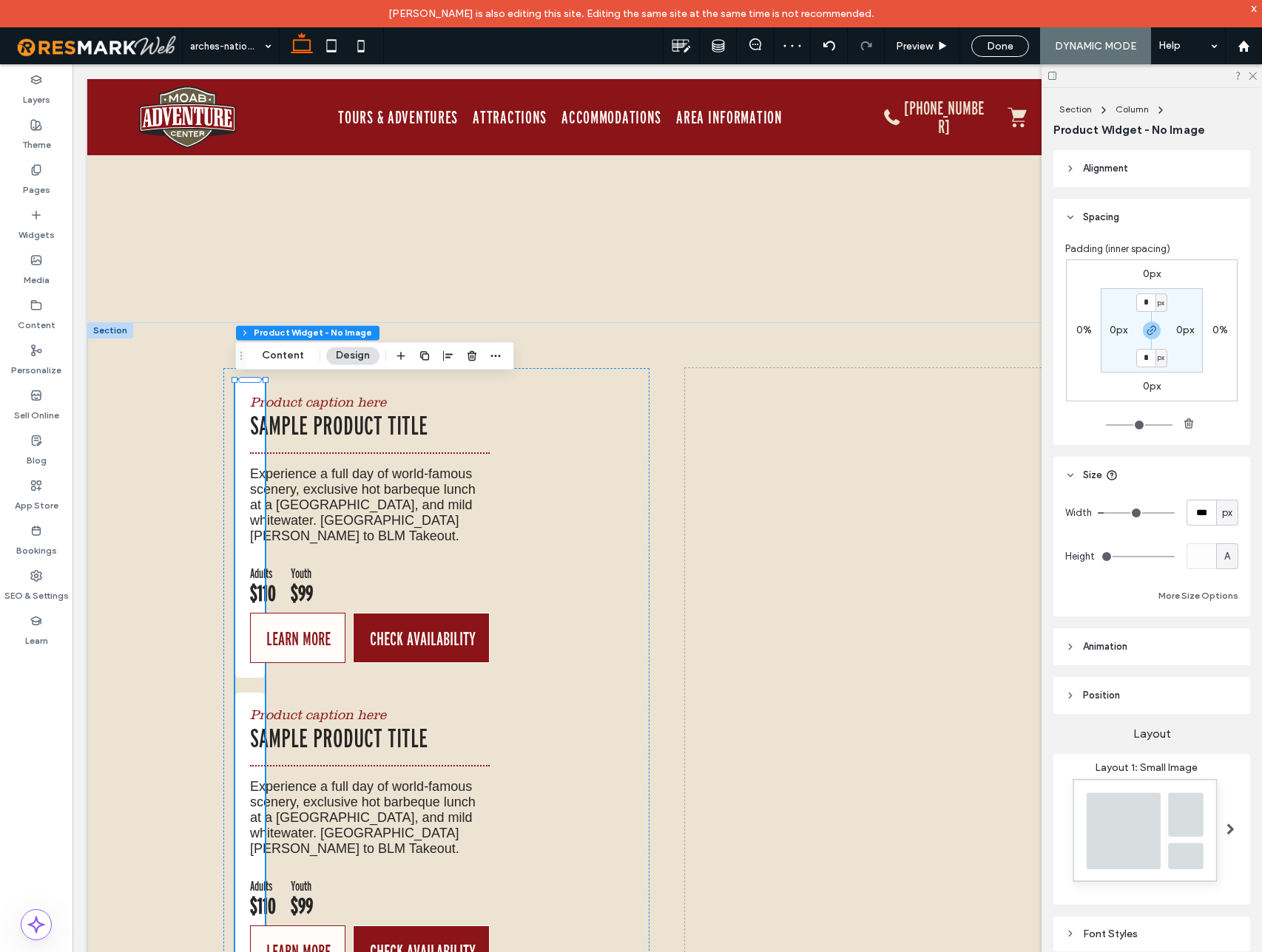
click at [1229, 508] on span "px" at bounding box center [1228, 513] width 11 height 15
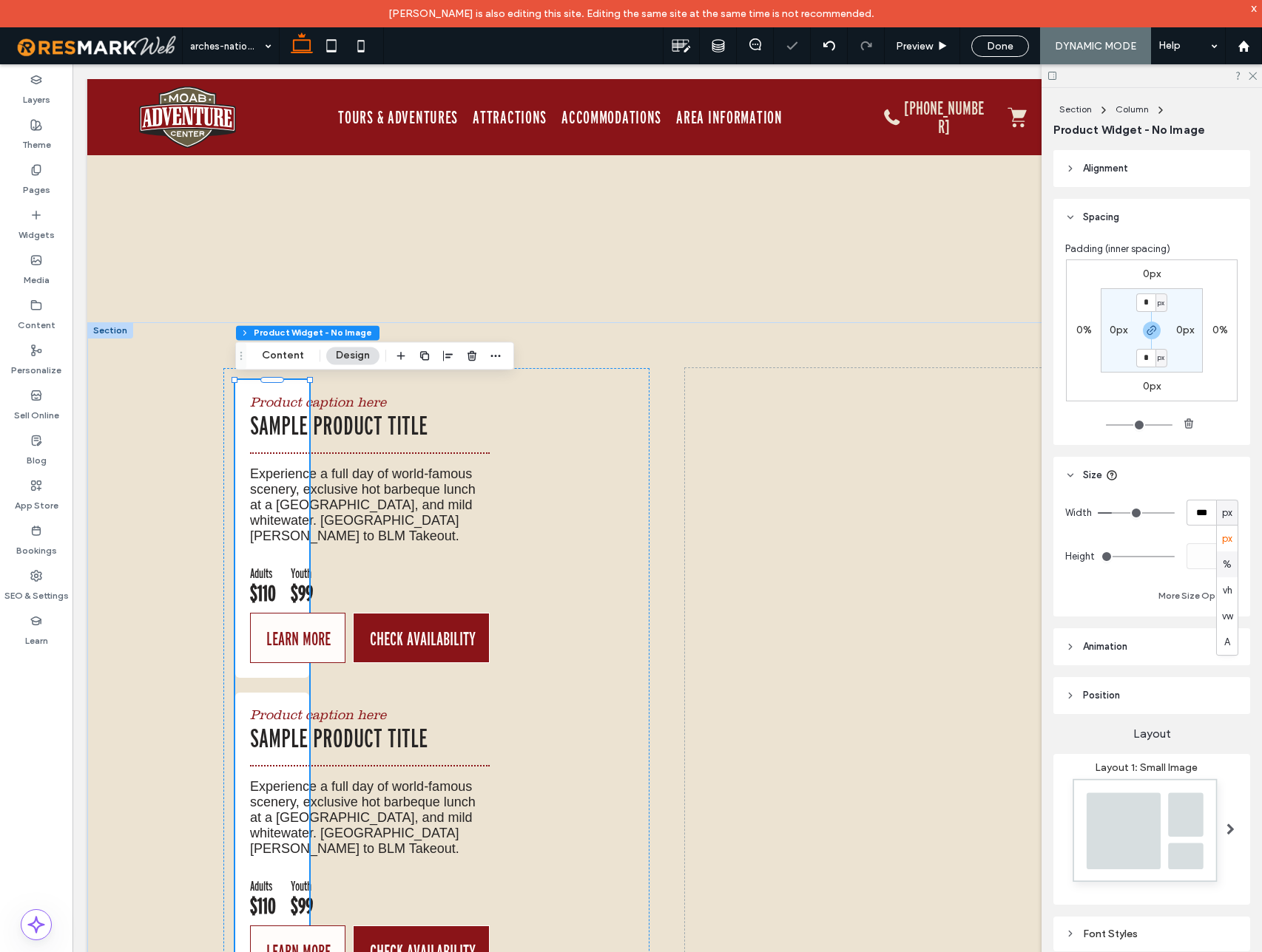
click at [1231, 571] on div "%" at bounding box center [1227, 564] width 20 height 26
type input "**"
click at [1210, 517] on input "****" at bounding box center [1200, 512] width 29 height 26
type input "***"
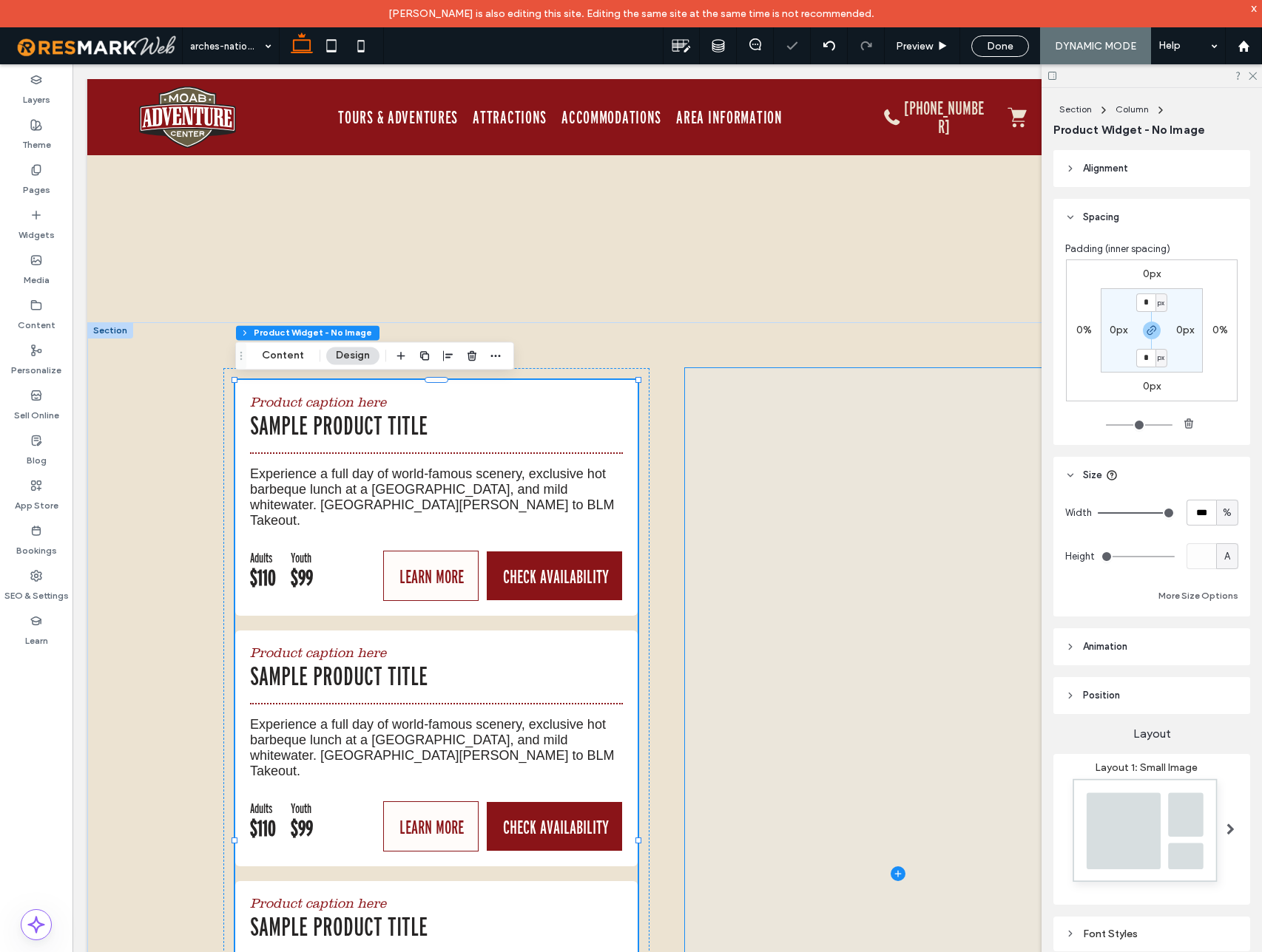
click at [773, 453] on span at bounding box center [898, 873] width 426 height 1011
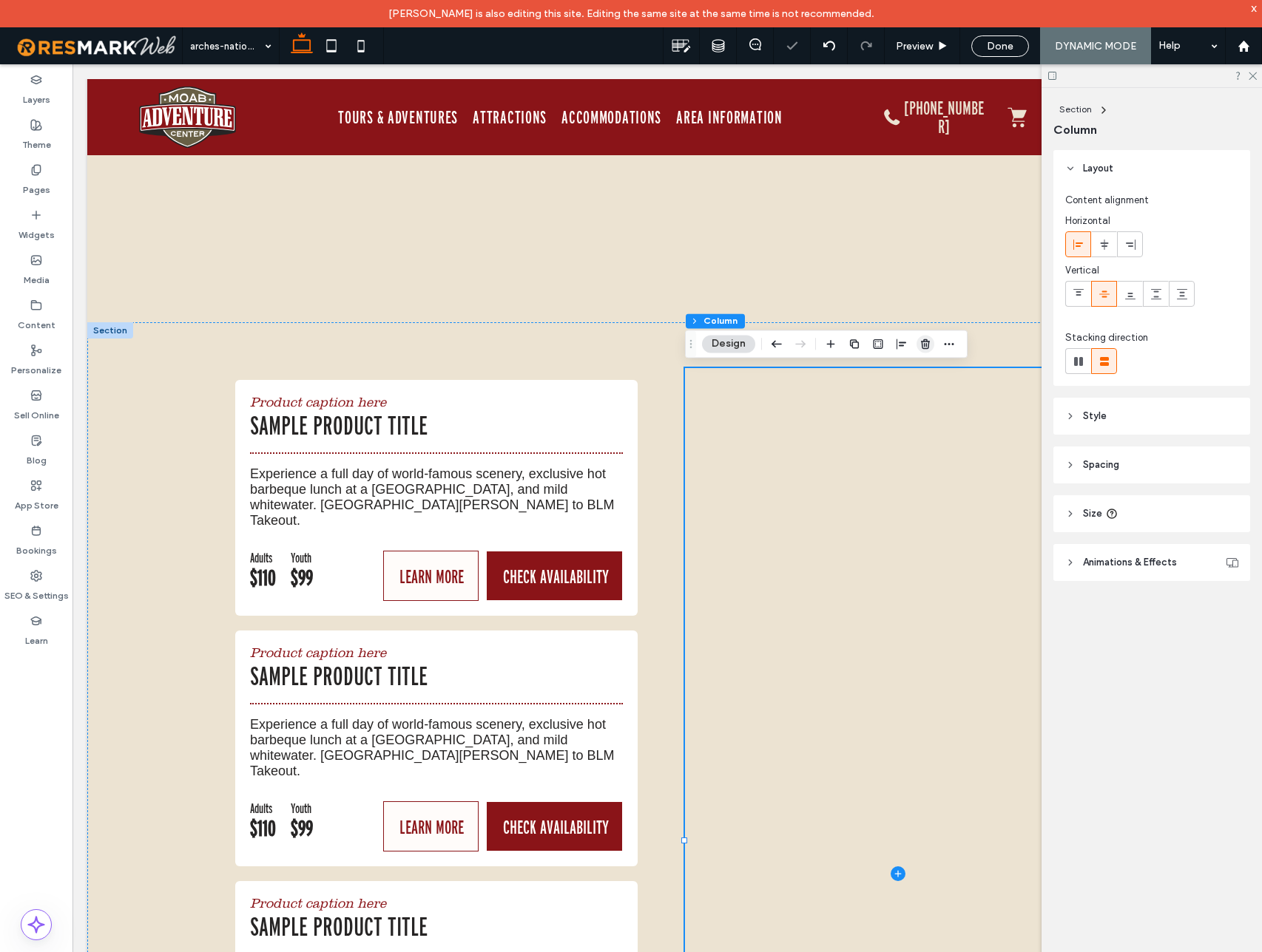
click at [928, 346] on use "button" at bounding box center [925, 344] width 9 height 10
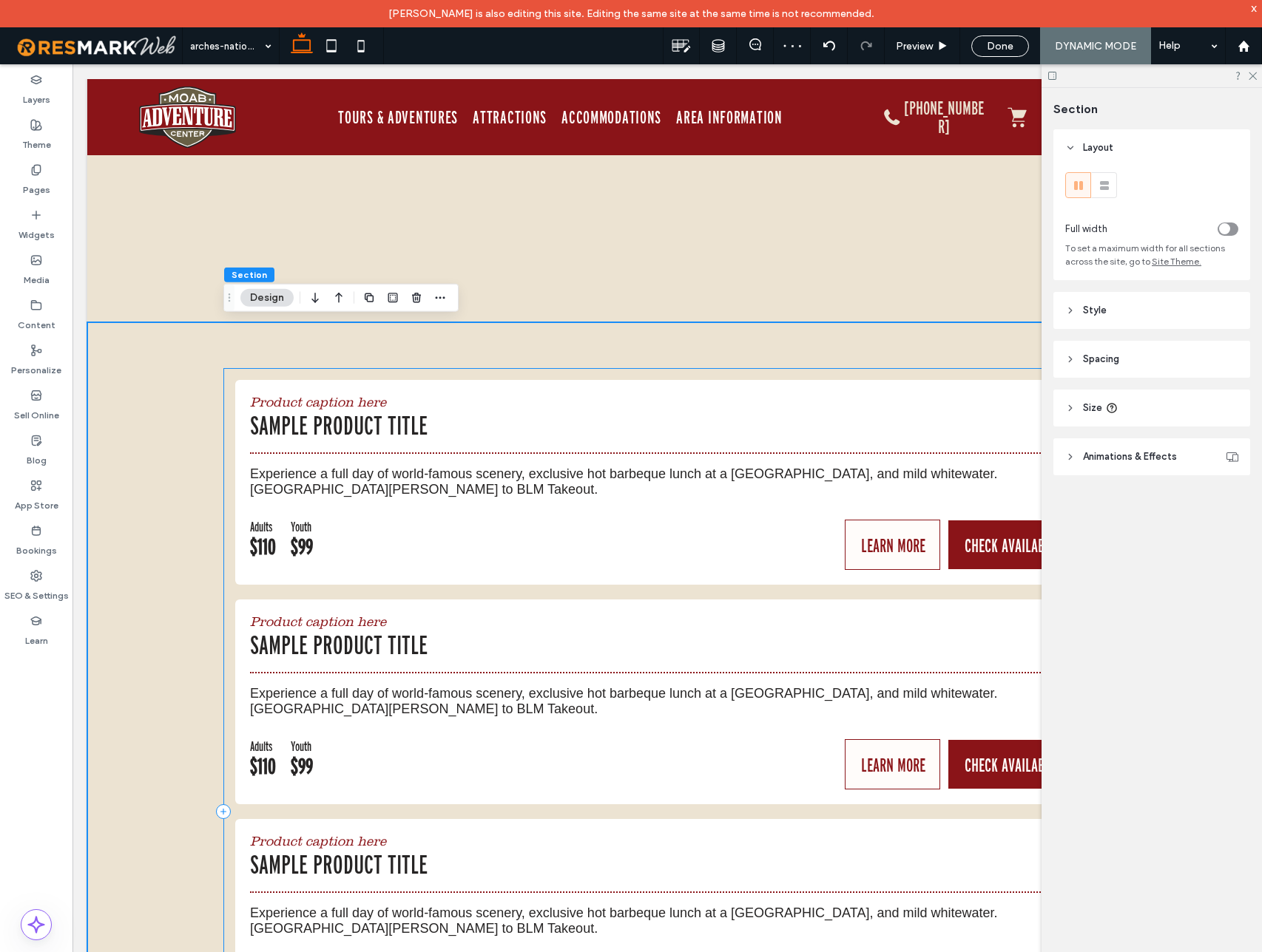
click at [521, 373] on div "Product caption here Sample Product Title Experience a full day of world-famous…" at bounding box center [668, 811] width 888 height 887
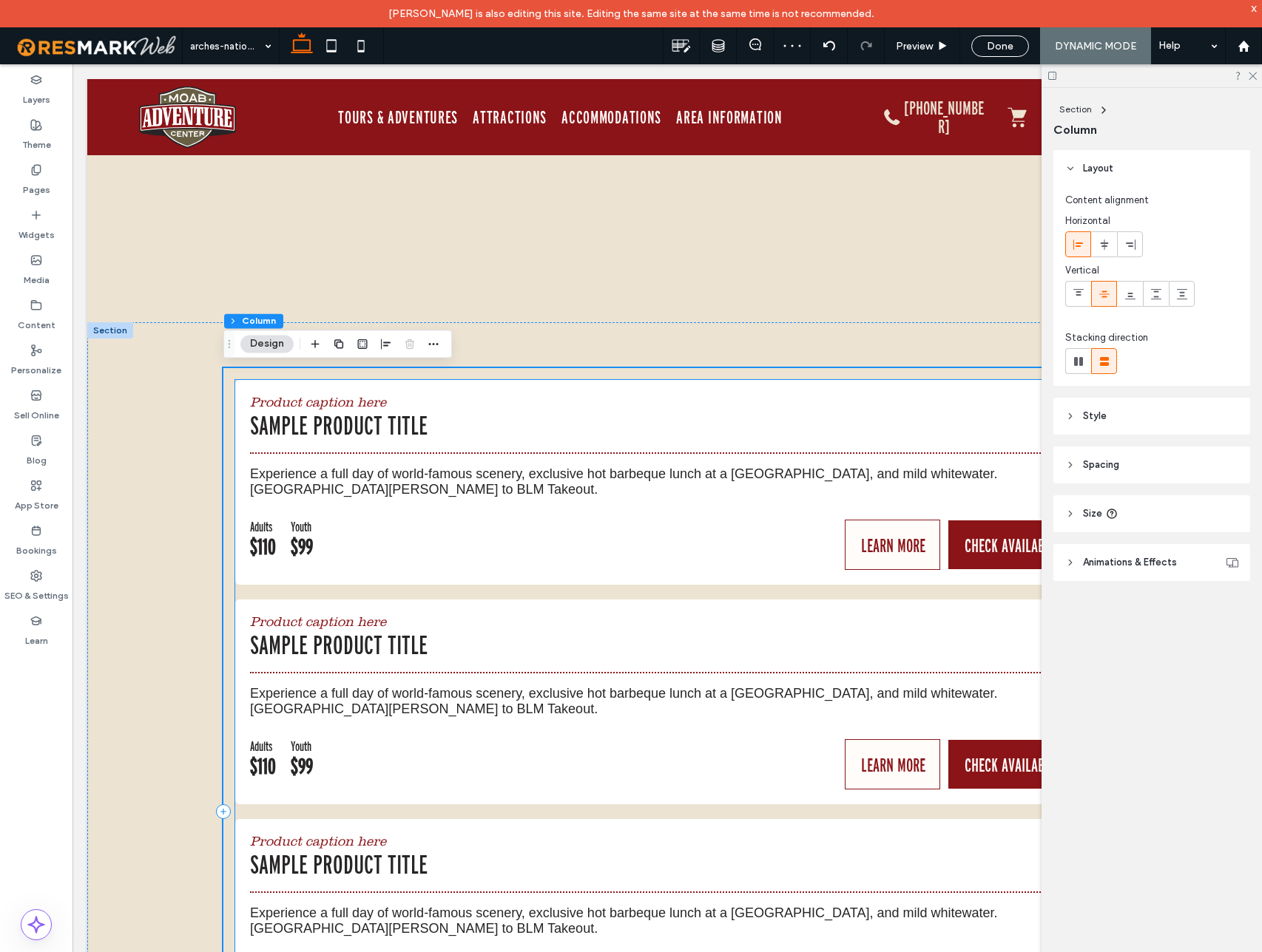
click at [462, 385] on div "Product caption here Sample Product Title Experience a full day of world-famous…" at bounding box center [667, 483] width 864 height 205
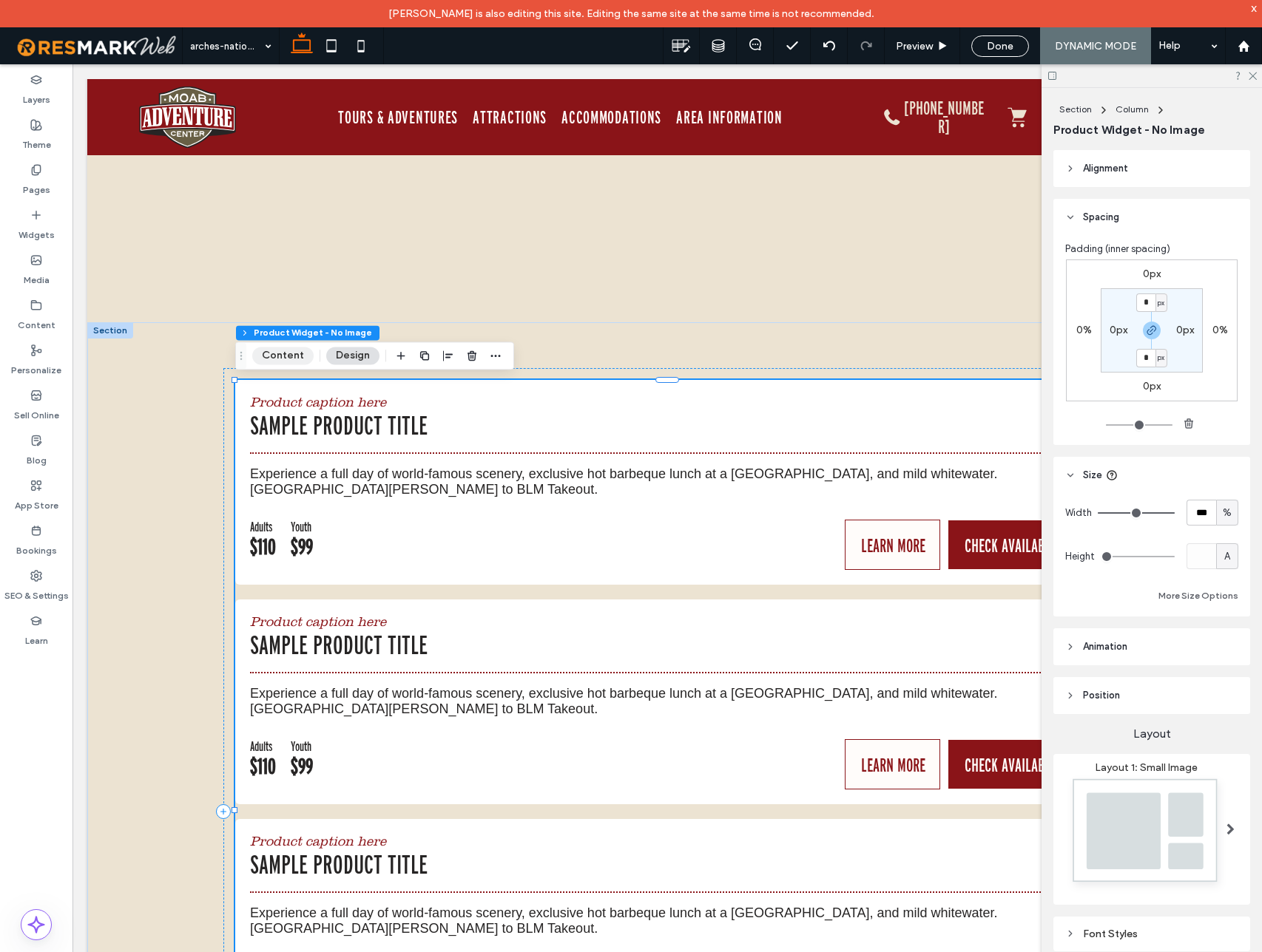
click at [282, 353] on button "Content" at bounding box center [282, 355] width 61 height 18
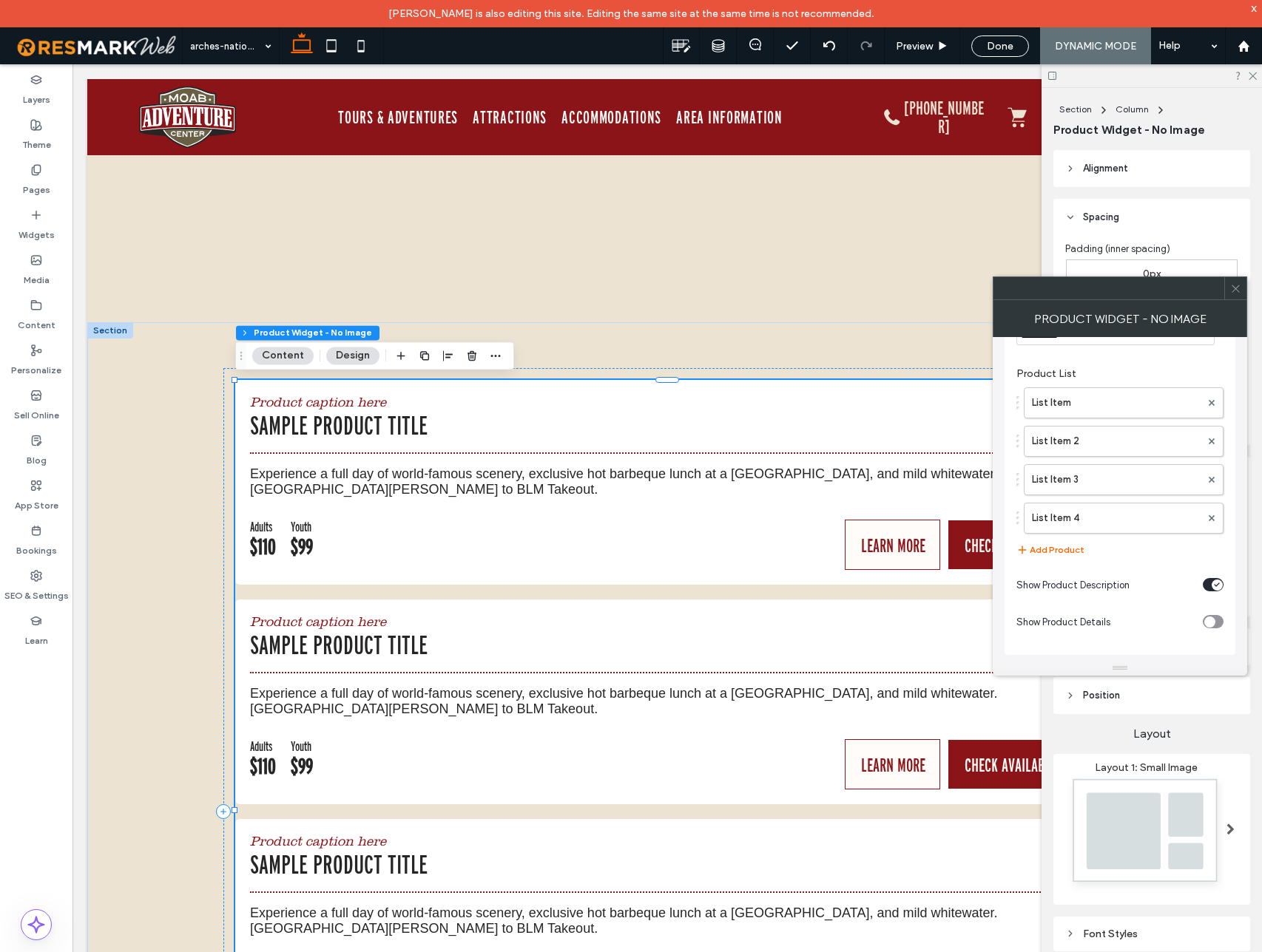
scroll to position [481, 0]
click at [1234, 288] on icon at bounding box center [1235, 288] width 11 height 11
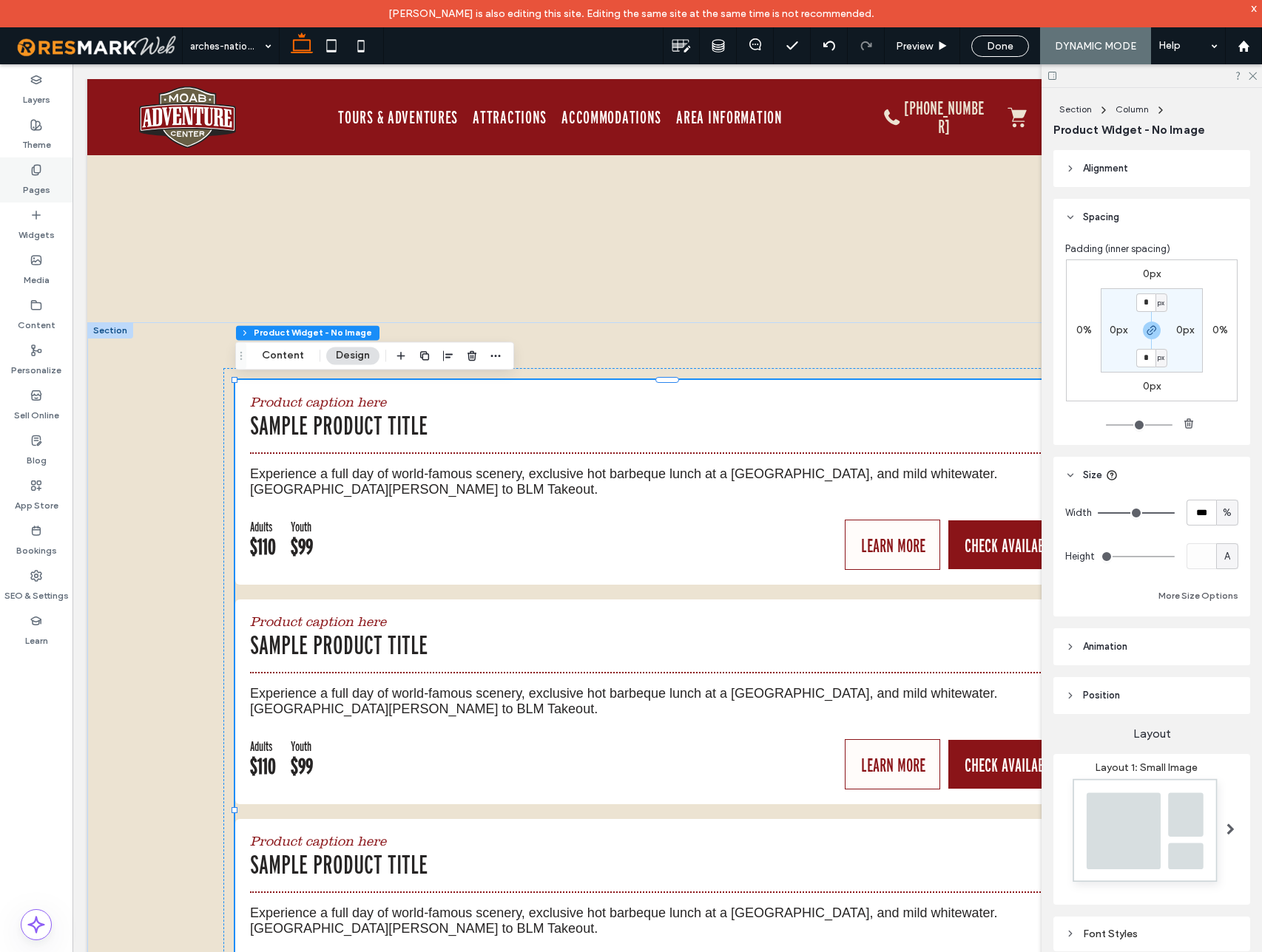
click at [35, 174] on use at bounding box center [35, 169] width 8 height 10
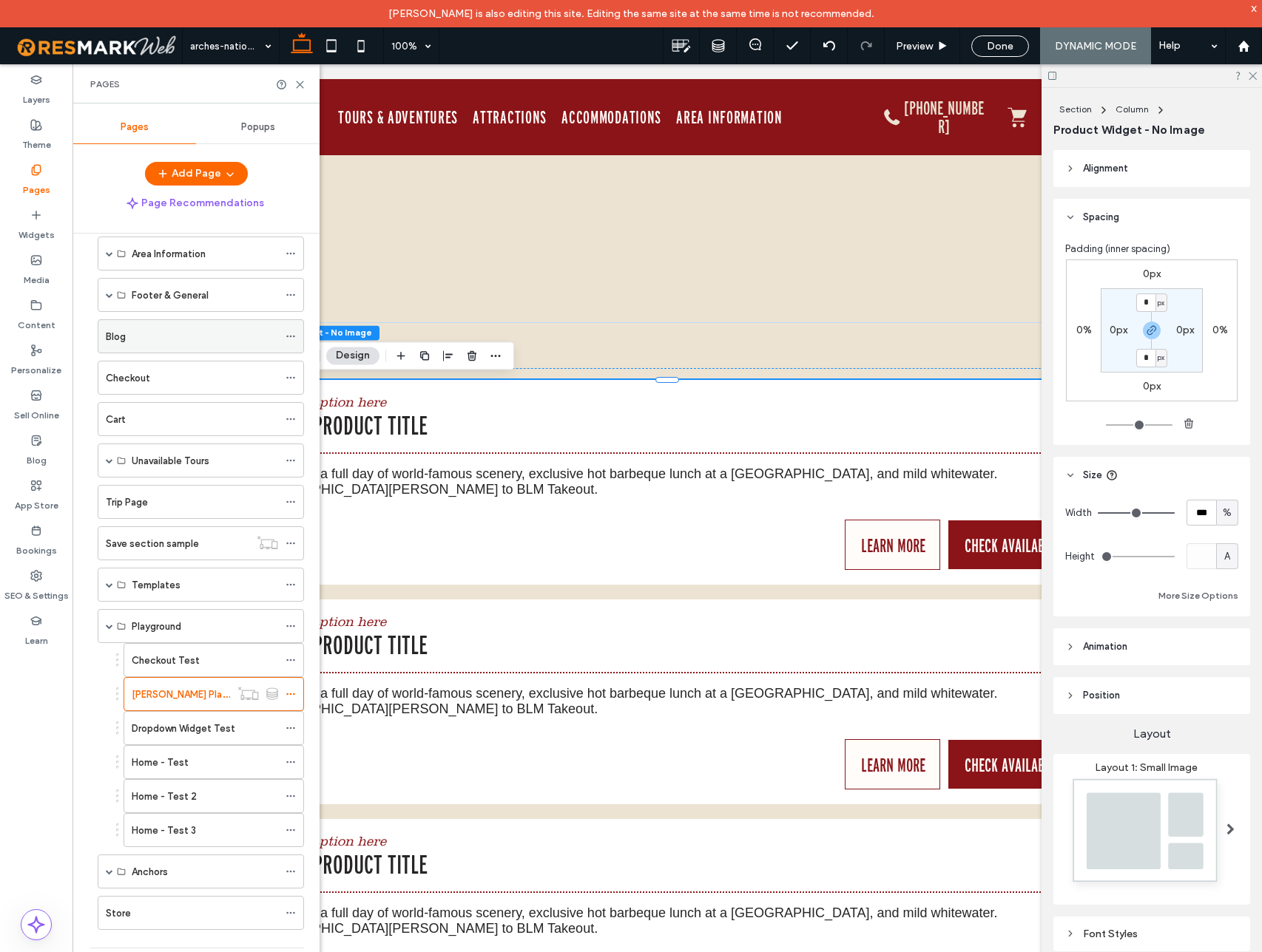
scroll to position [269, 0]
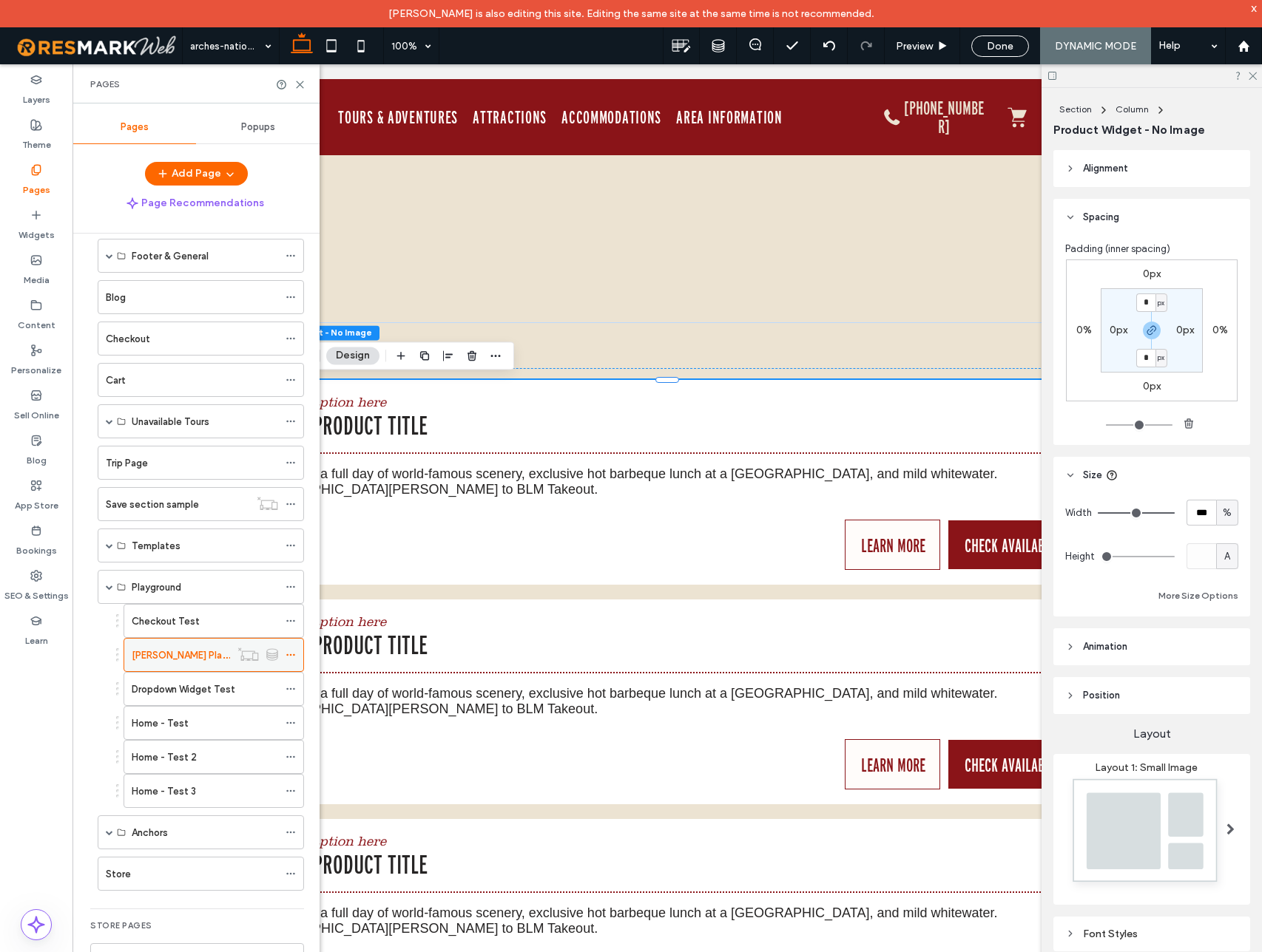
click at [289, 651] on icon at bounding box center [291, 655] width 11 height 11
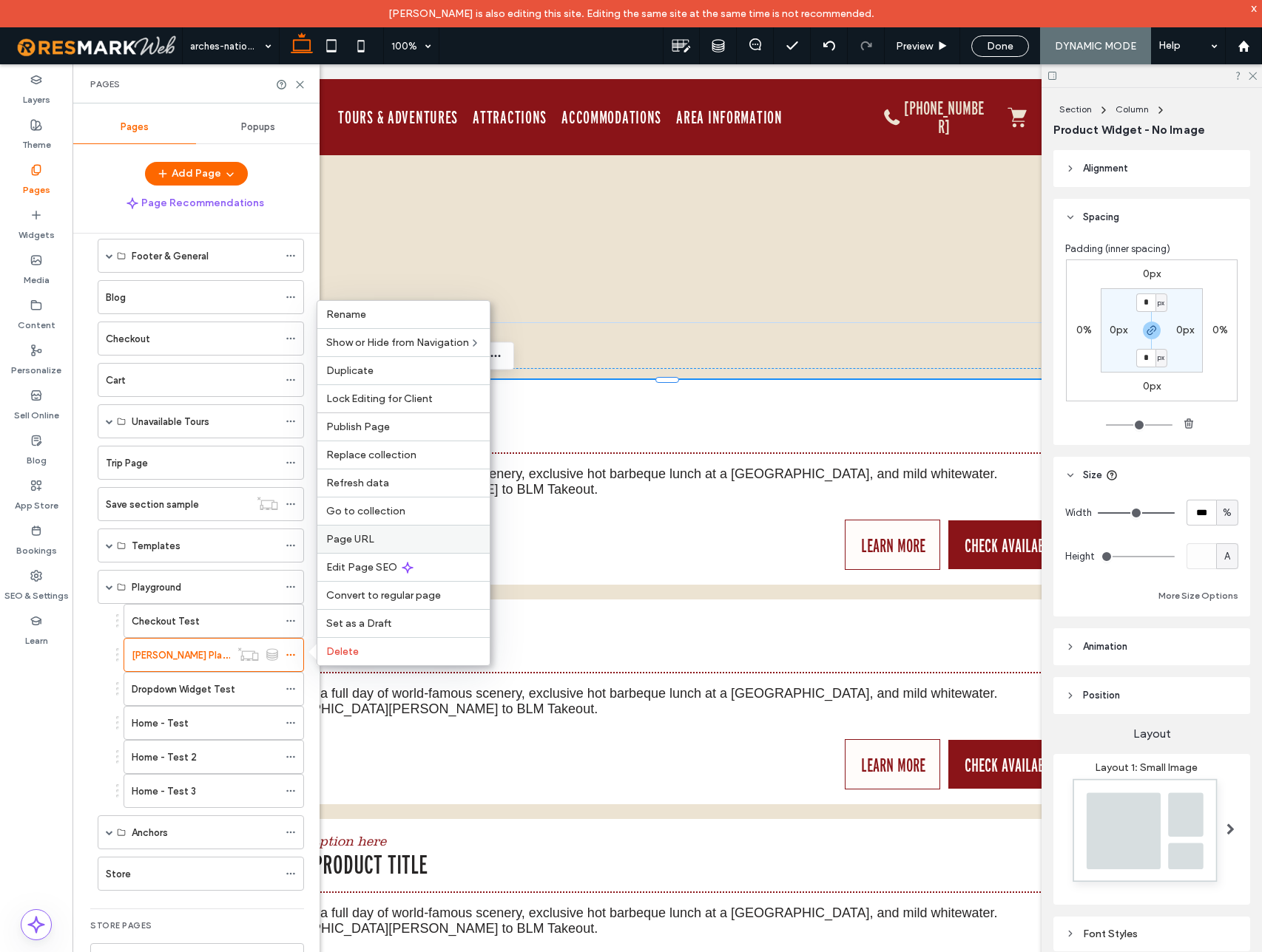
click at [346, 545] on div "Page URL" at bounding box center [403, 539] width 172 height 28
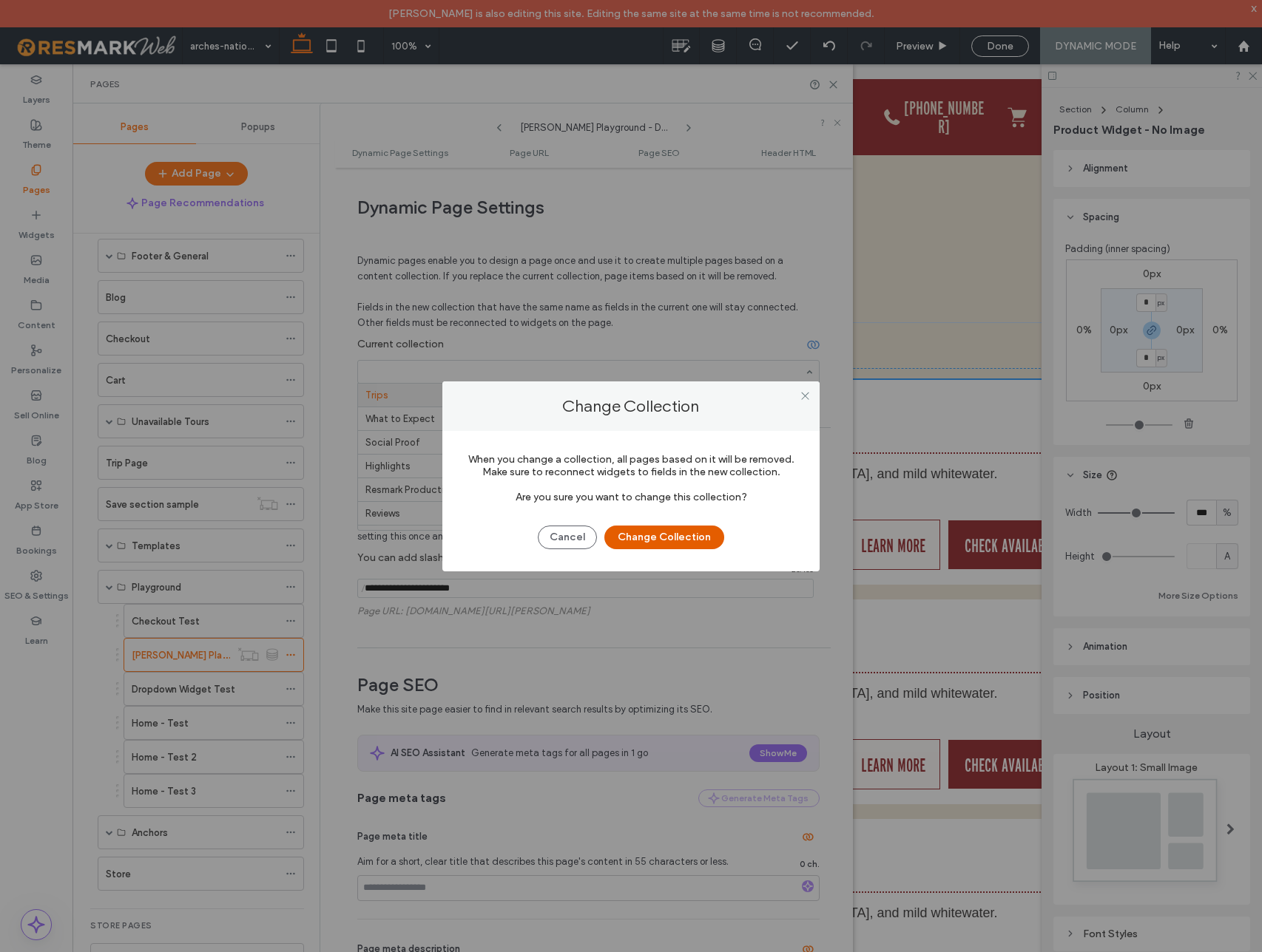
click at [638, 535] on button "Change Collection" at bounding box center [663, 537] width 119 height 24
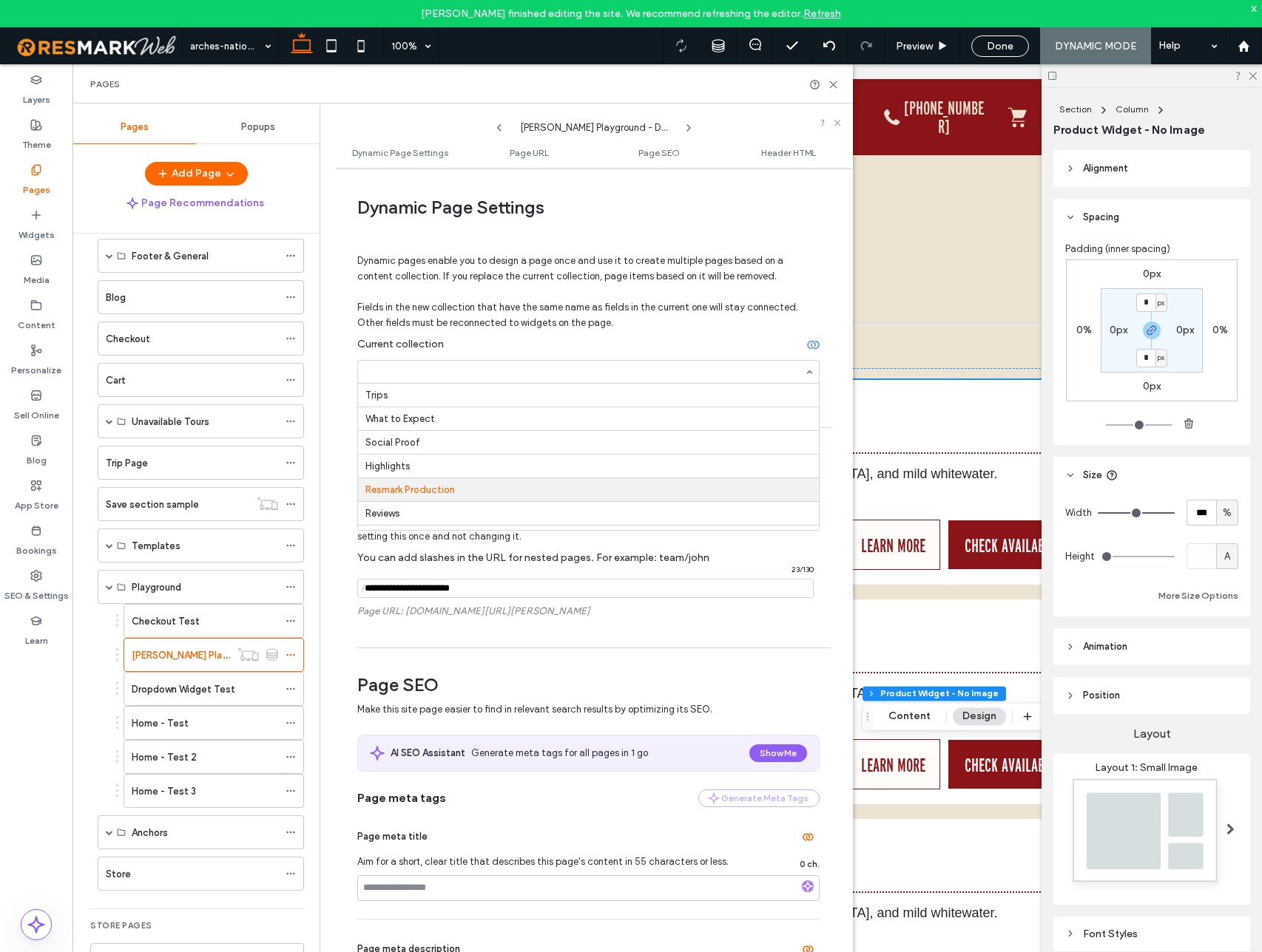
scroll to position [97, 0]
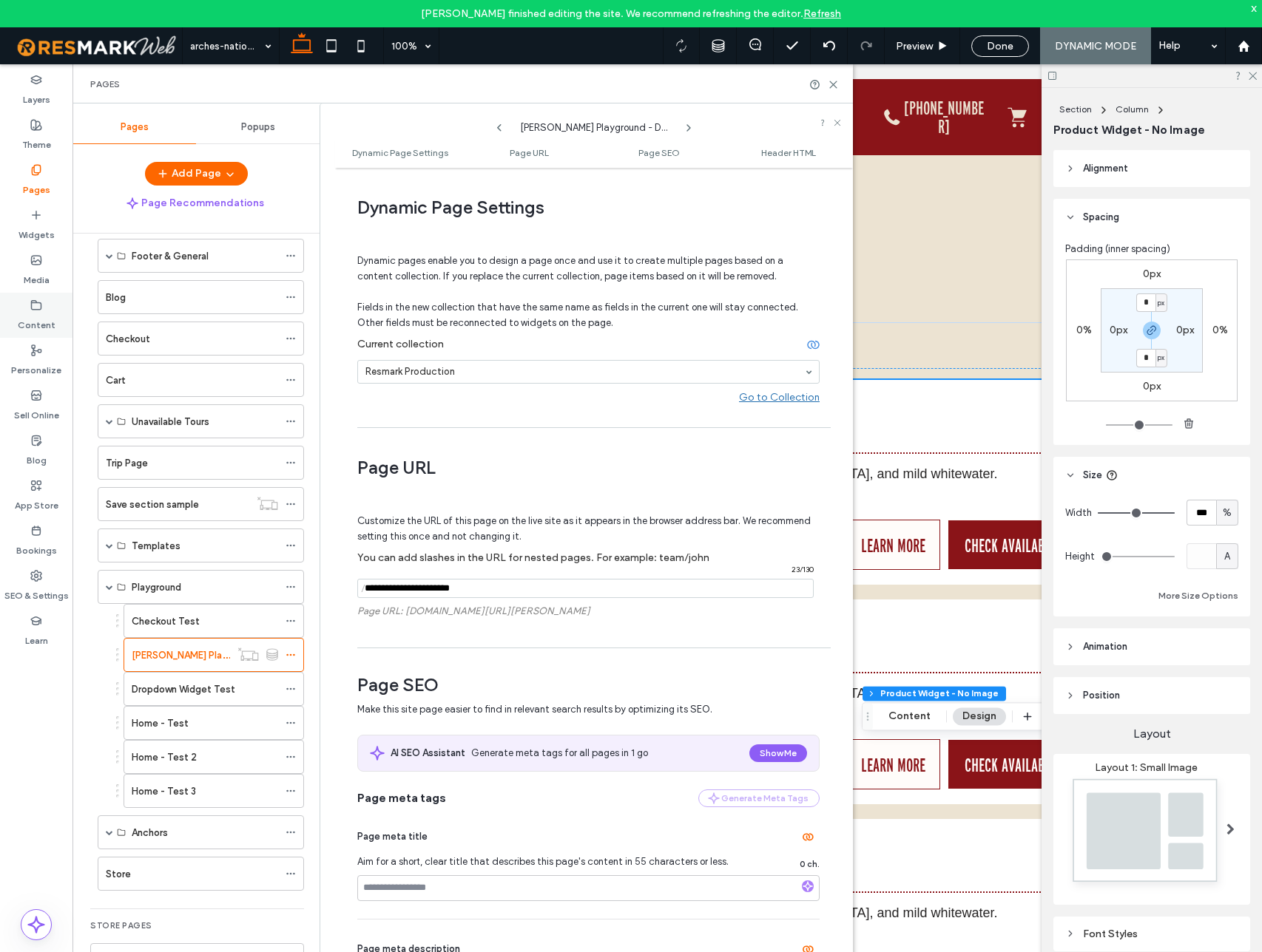
click at [37, 301] on icon at bounding box center [35, 305] width 11 height 11
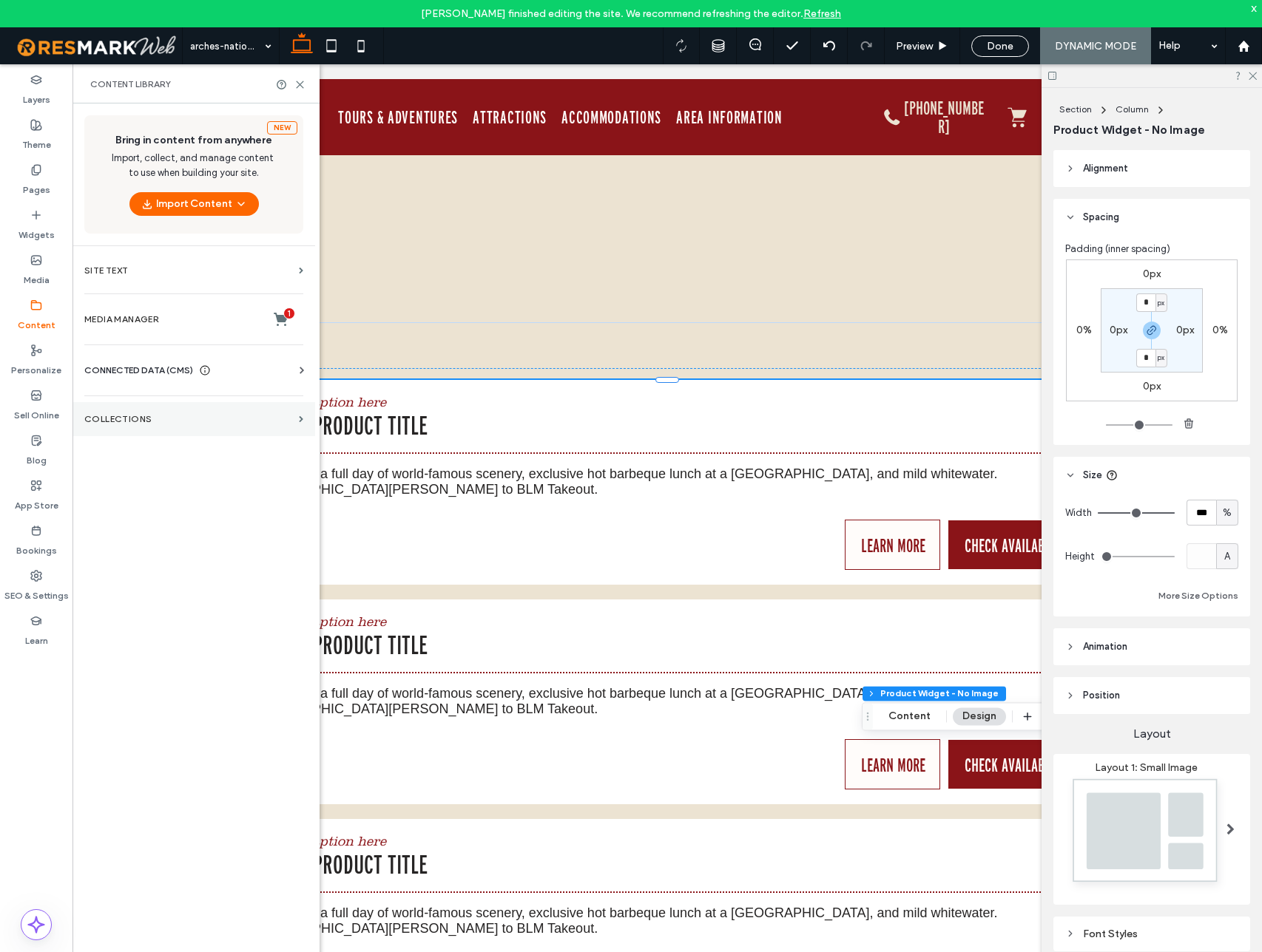
click at [135, 415] on label "Collections" at bounding box center [188, 419] width 209 height 11
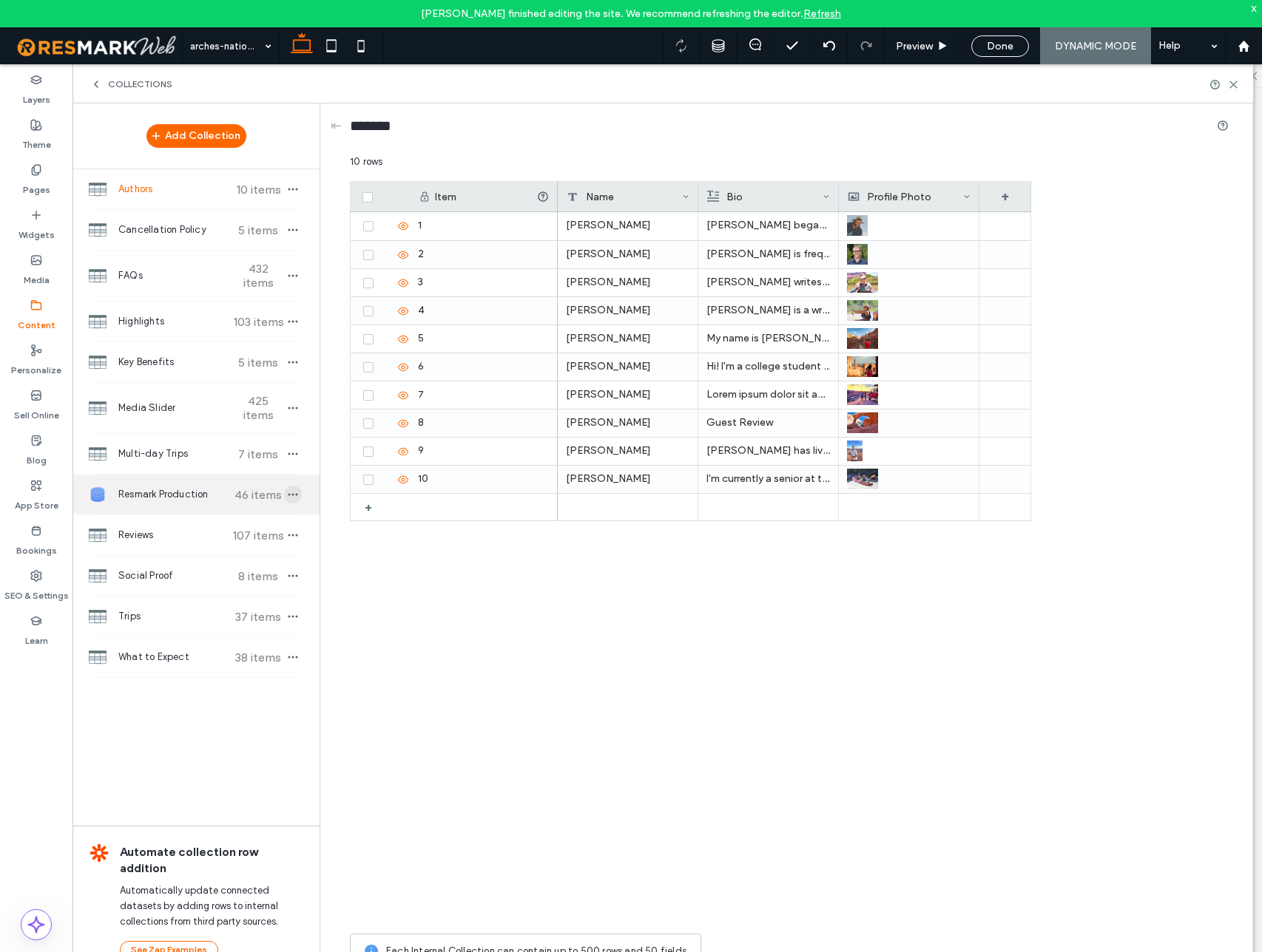
click at [294, 497] on icon "button" at bounding box center [292, 494] width 11 height 11
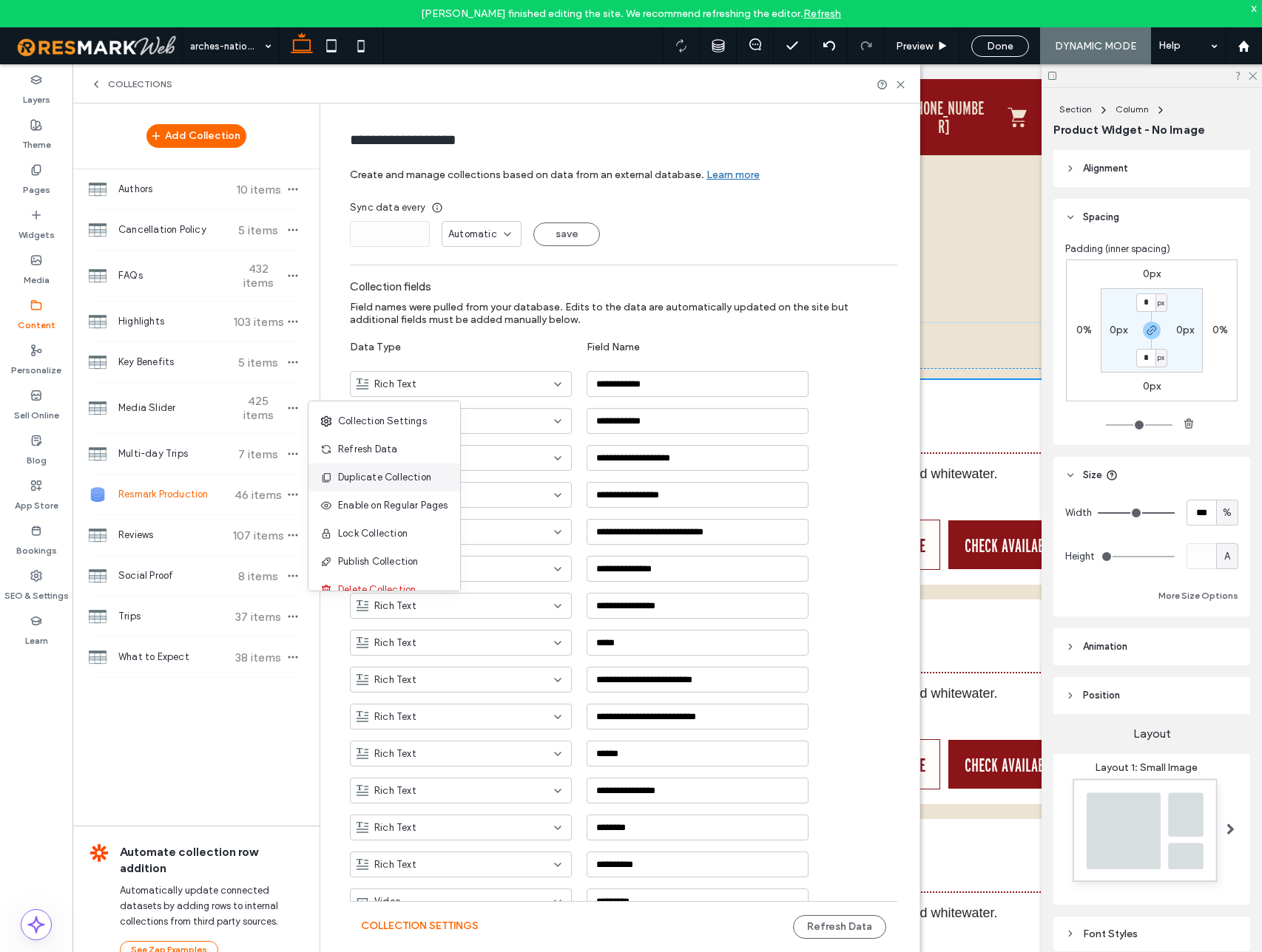
click at [357, 480] on span "Duplicate Collection" at bounding box center [384, 477] width 93 height 15
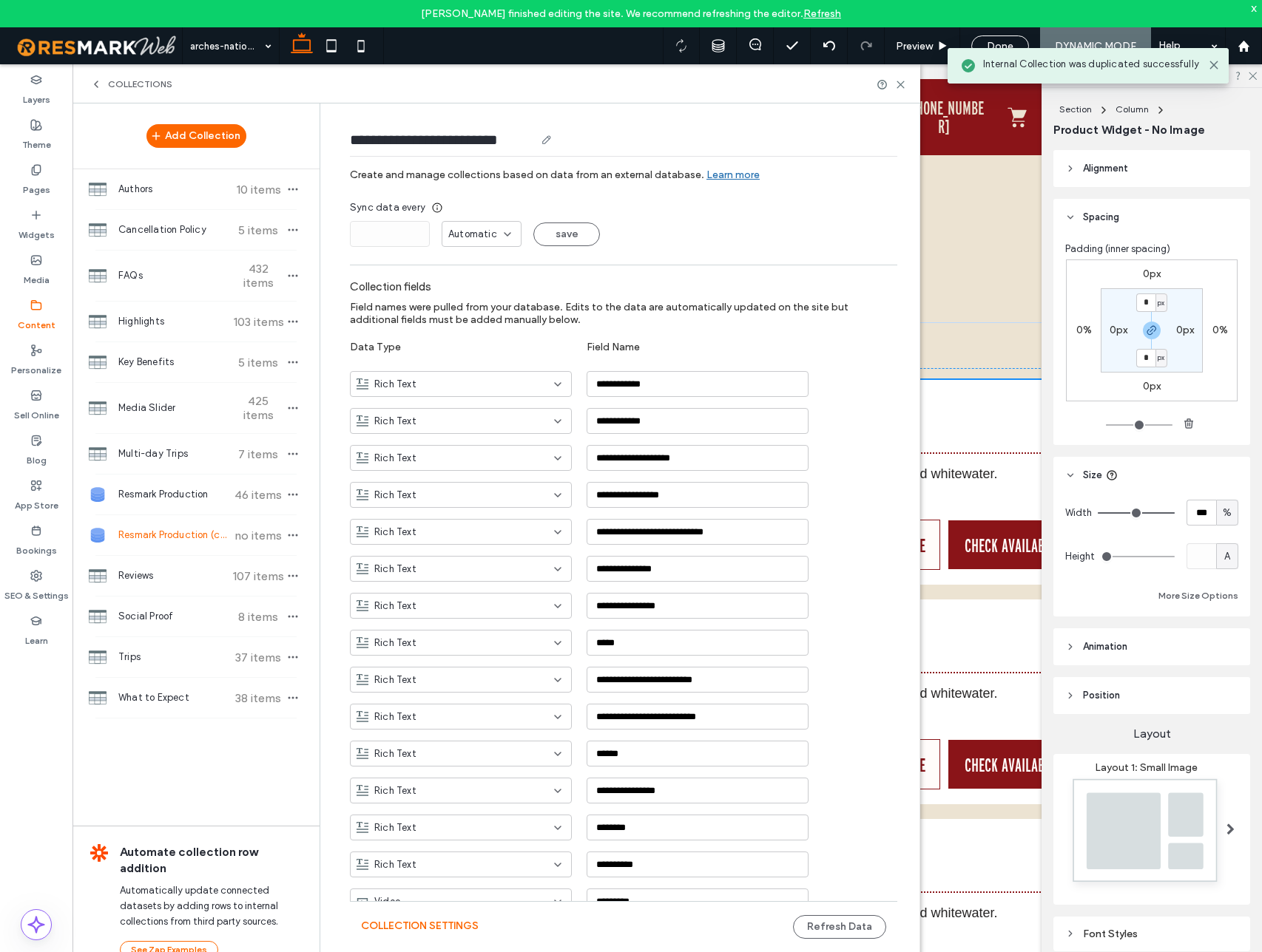
click at [500, 133] on input "**********" at bounding box center [442, 139] width 185 height 20
drag, startPoint x: 404, startPoint y: 139, endPoint x: 577, endPoint y: 147, distance: 173.2
click at [577, 147] on div "**********" at bounding box center [623, 142] width 547 height 27
type input "**********"
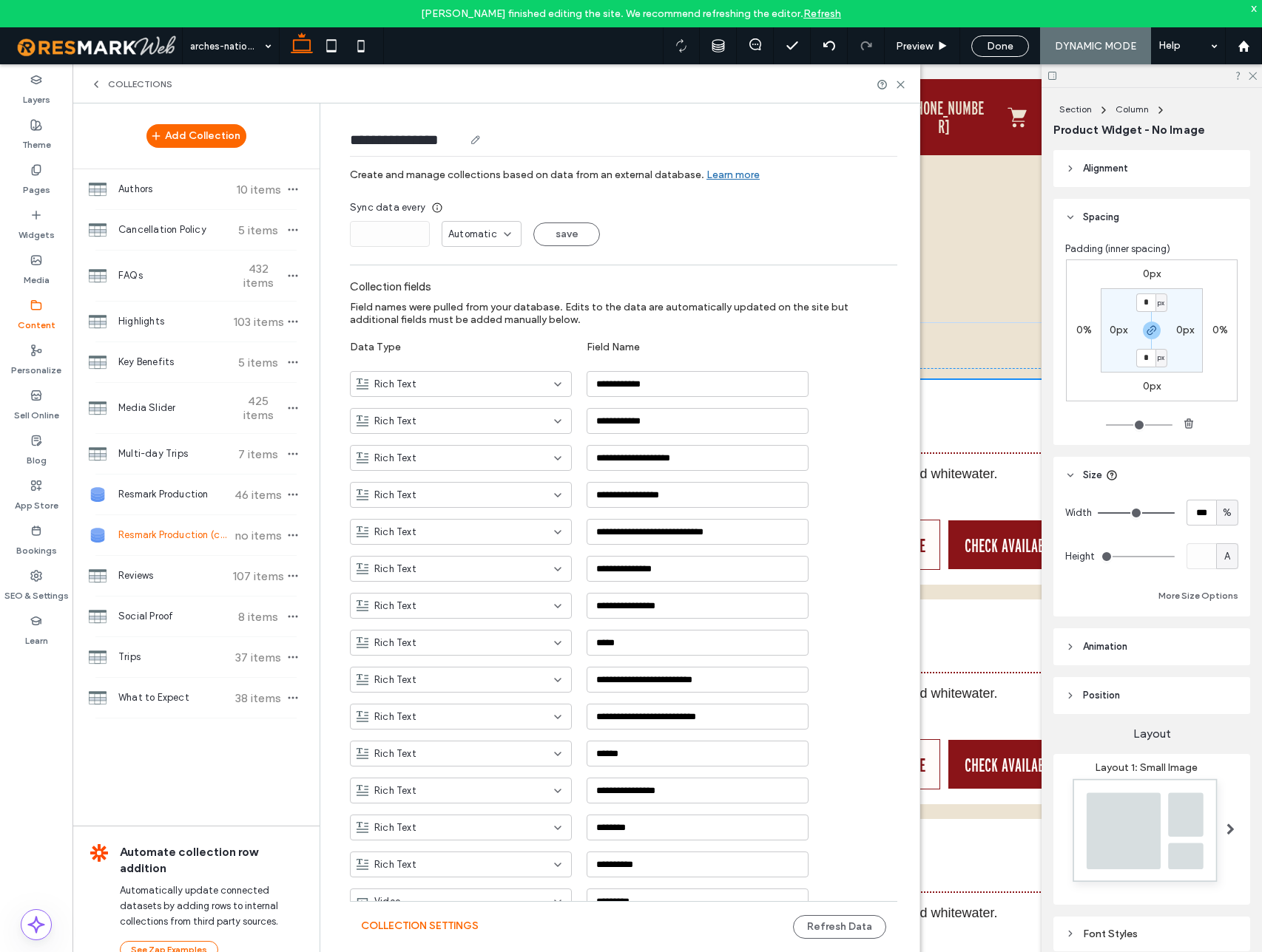
click at [449, 926] on button "Collection Settings" at bounding box center [419, 925] width 118 height 24
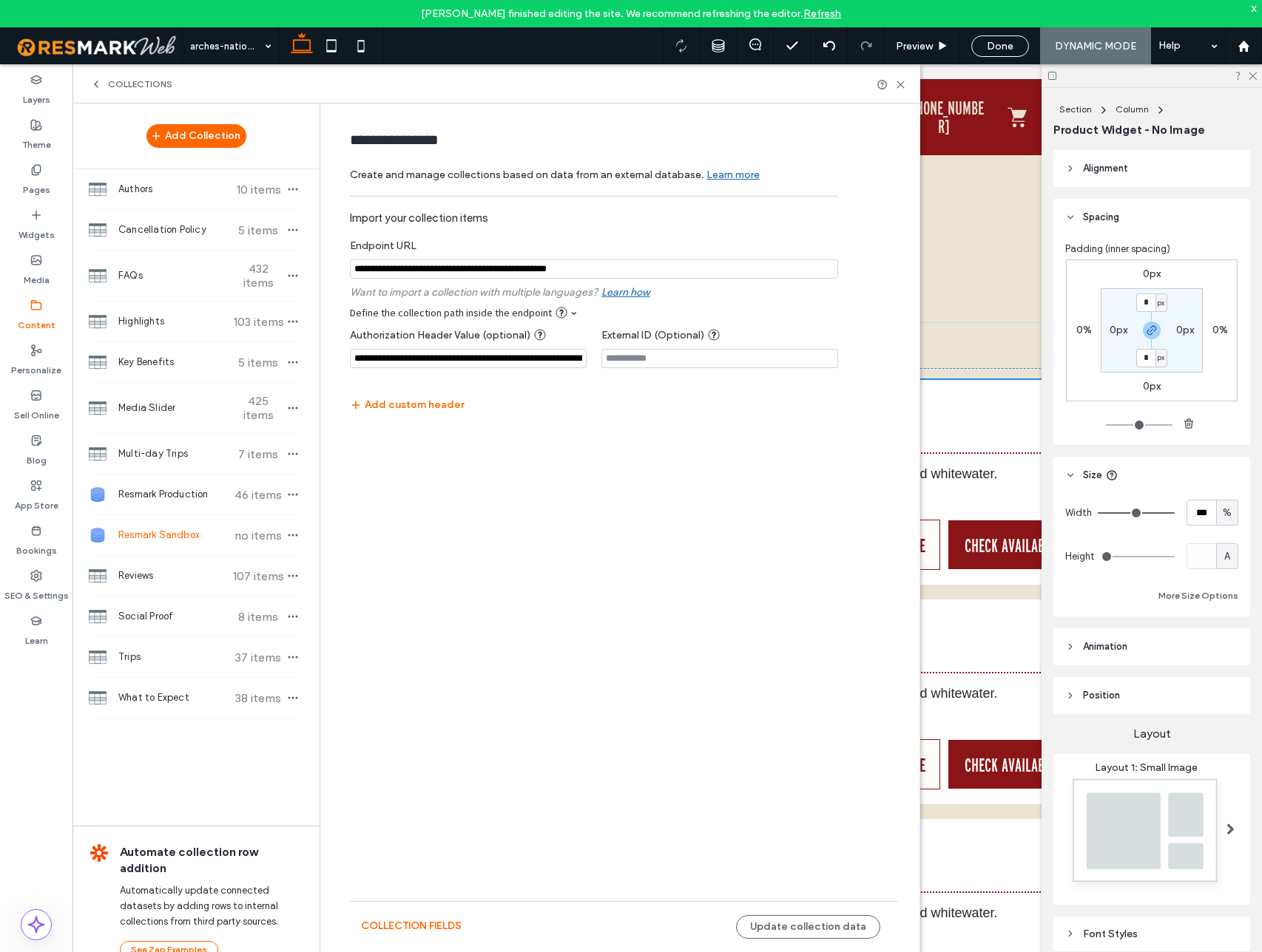
click at [386, 362] on input at bounding box center [469, 359] width 237 height 19
paste input "**********"
type input "**********"
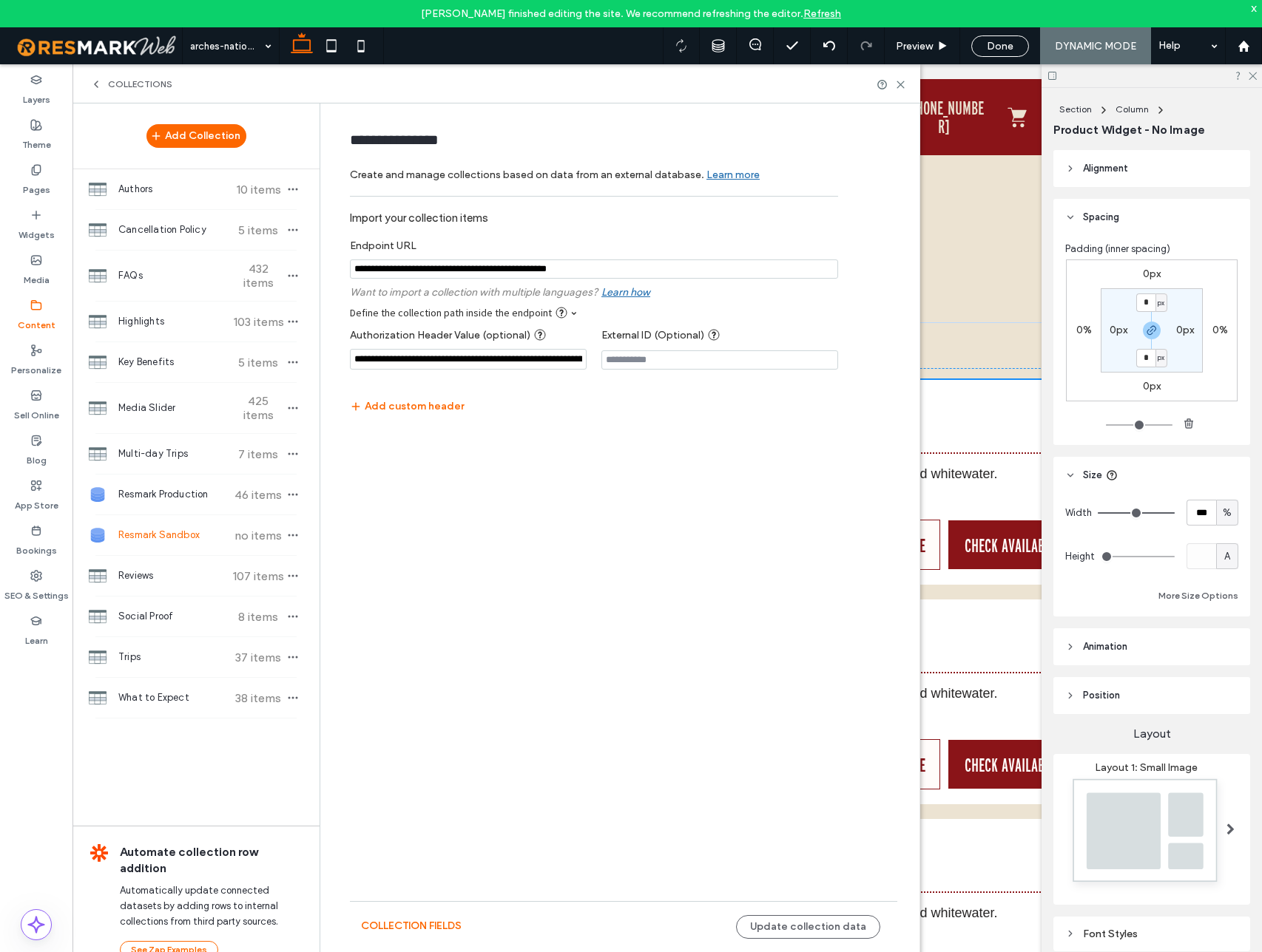
click at [404, 270] on input "notEmpty" at bounding box center [594, 270] width 488 height 19
type input "**********"
click at [833, 925] on button "Update collection data" at bounding box center [807, 926] width 144 height 24
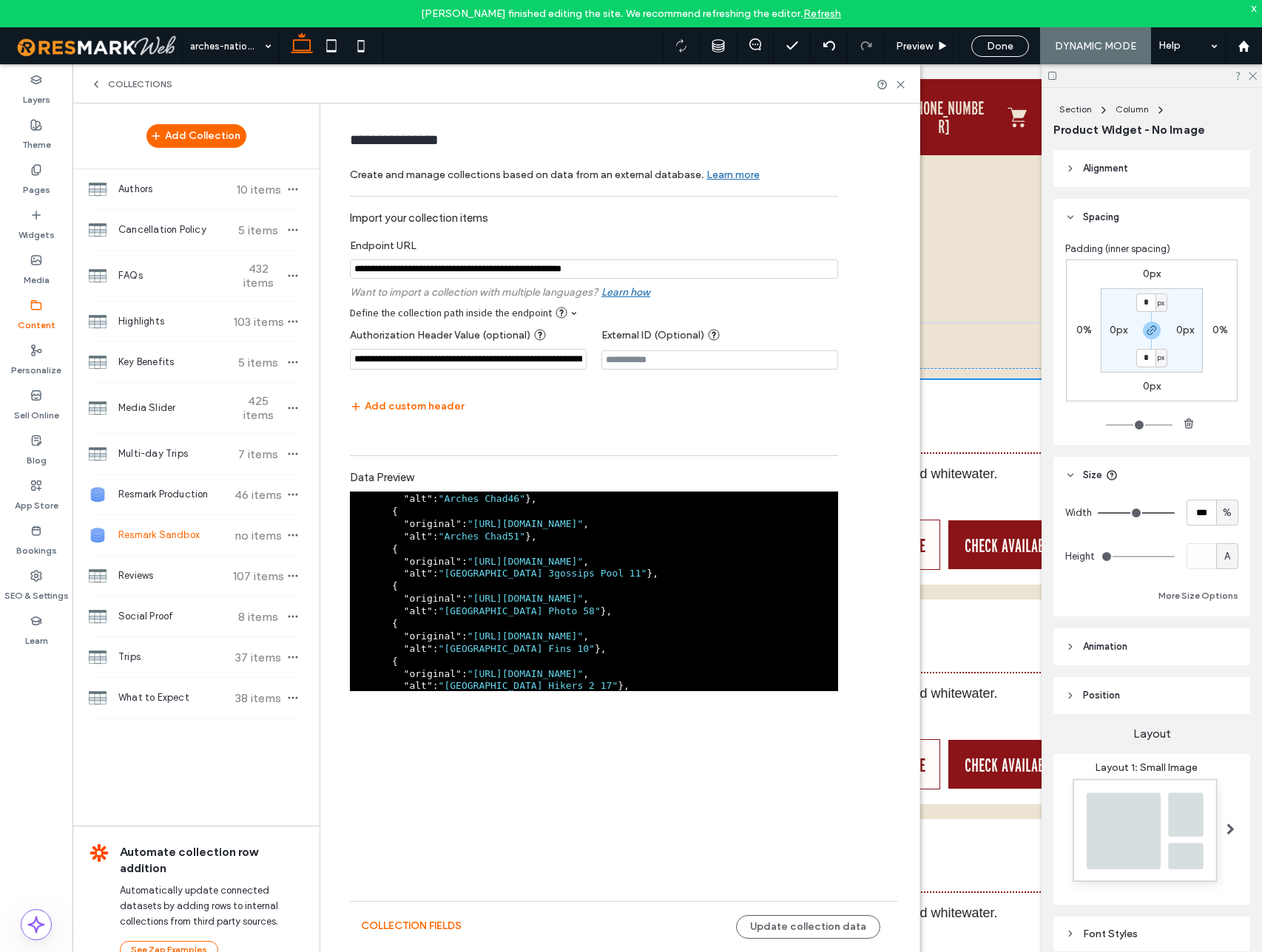
scroll to position [341, 0]
click at [901, 84] on icon at bounding box center [900, 84] width 11 height 11
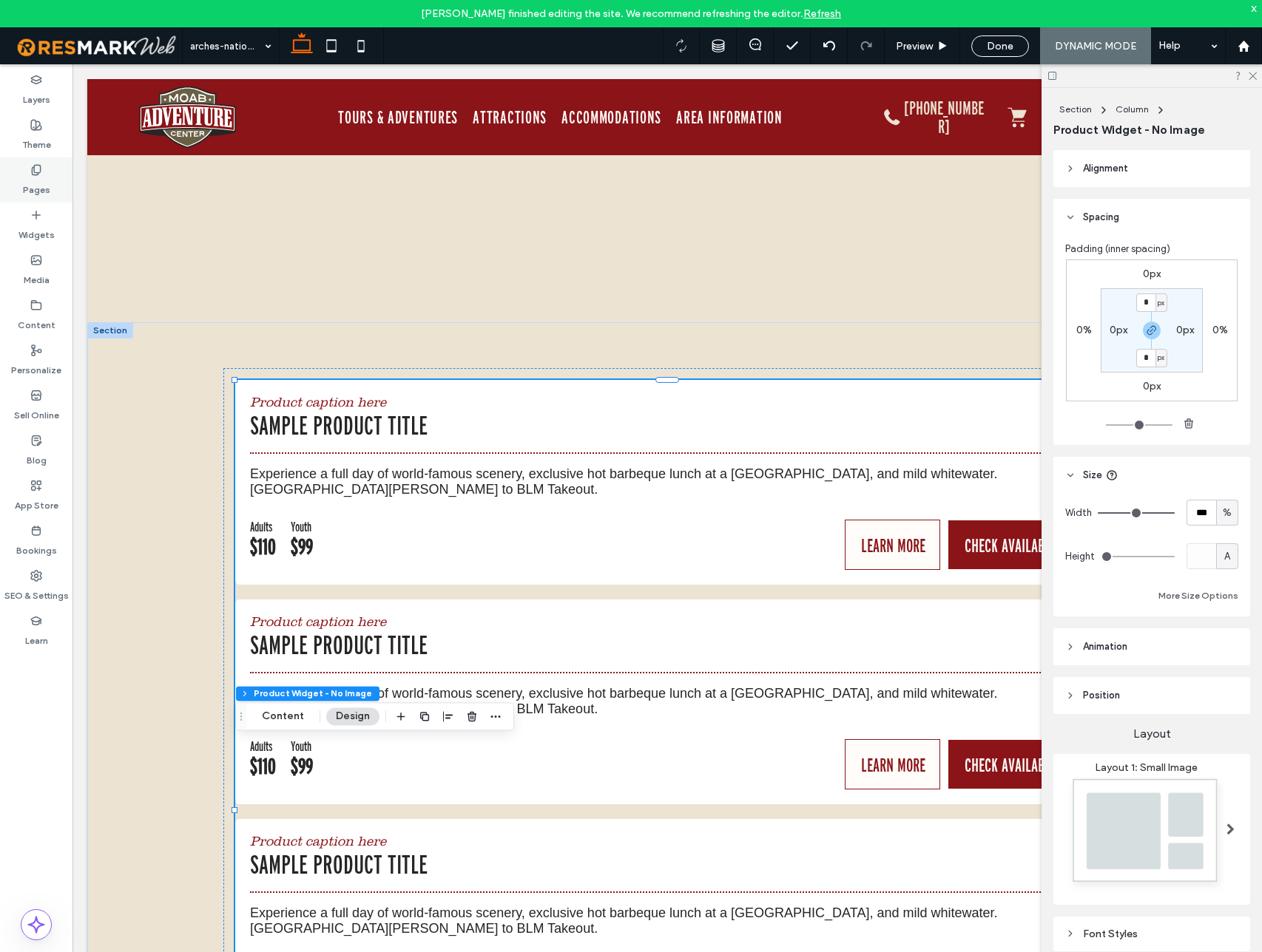
click at [42, 172] on div "Pages" at bounding box center [36, 179] width 73 height 45
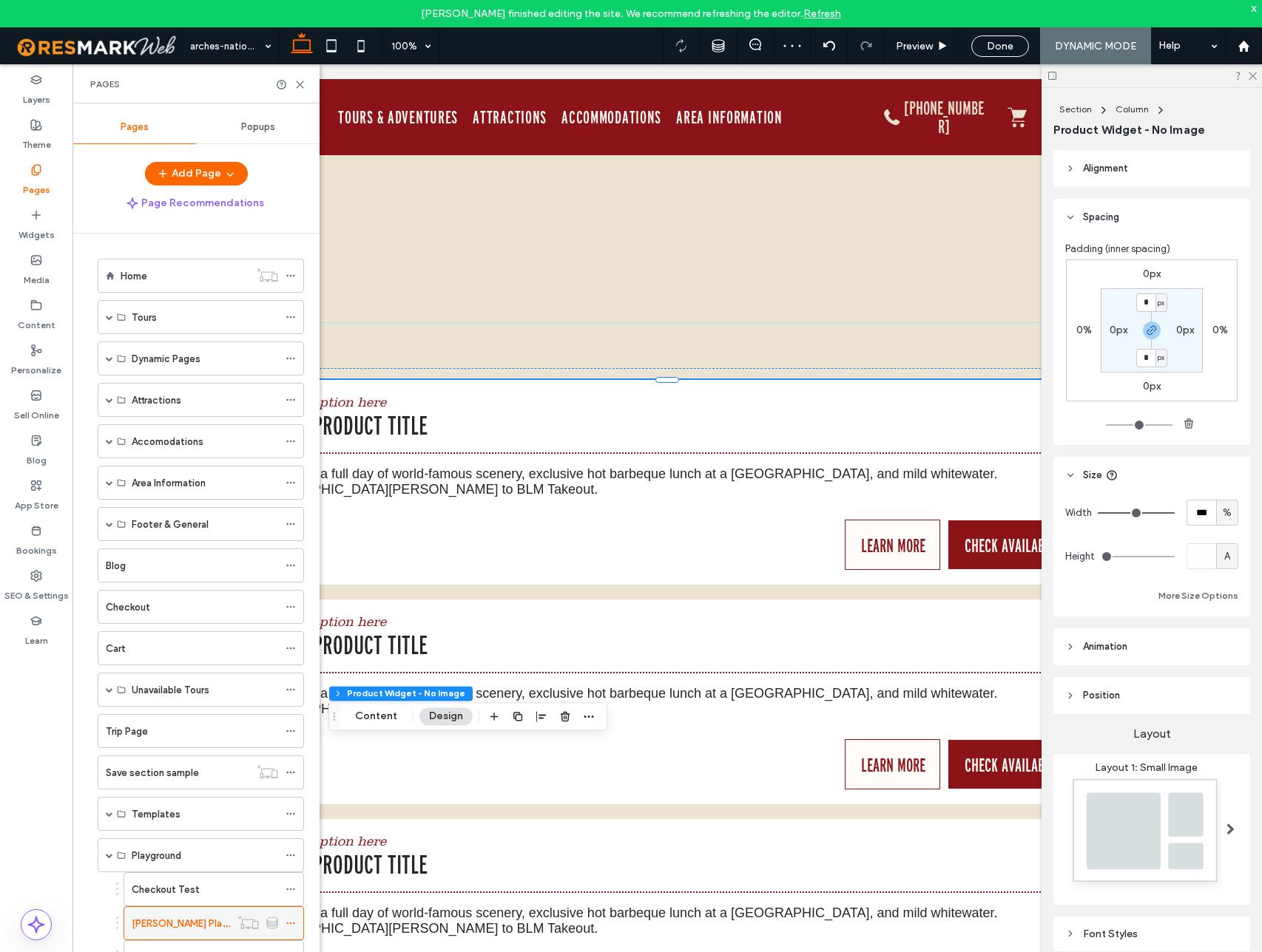
click at [288, 920] on icon at bounding box center [291, 924] width 11 height 11
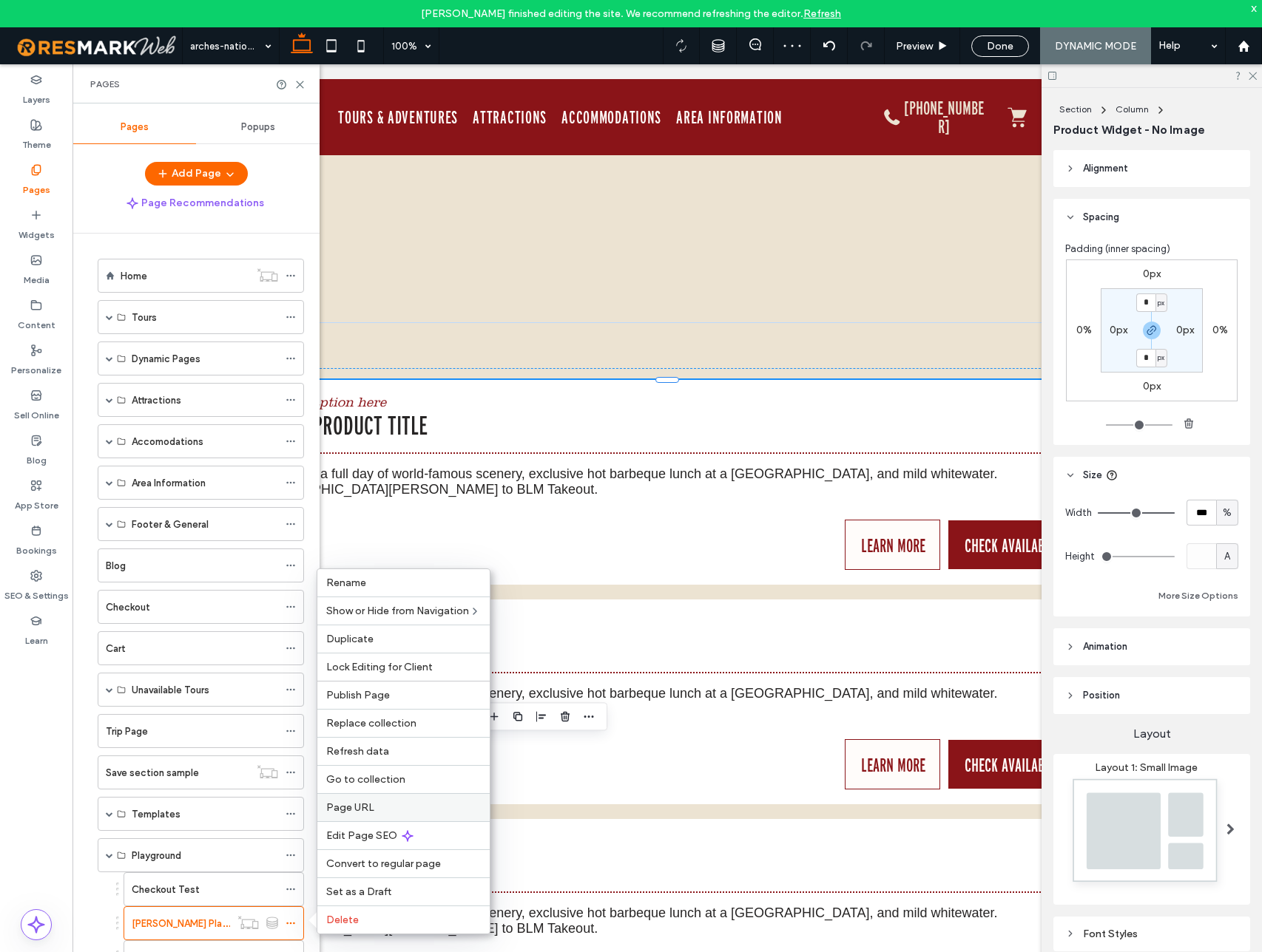
click at [350, 805] on span "Page URL" at bounding box center [350, 808] width 48 height 12
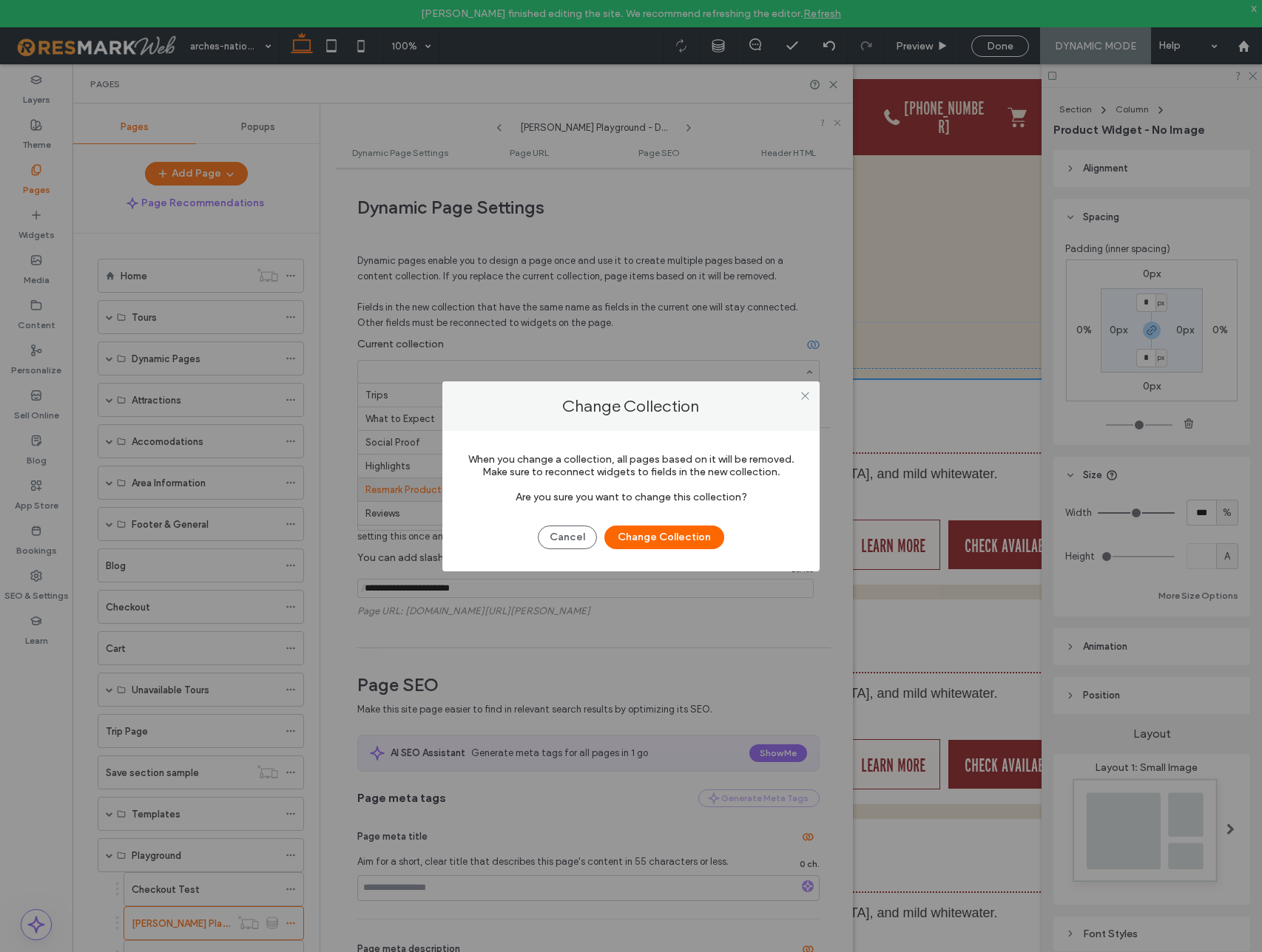
scroll to position [97, 0]
click at [658, 535] on button "Change Collection" at bounding box center [663, 537] width 119 height 24
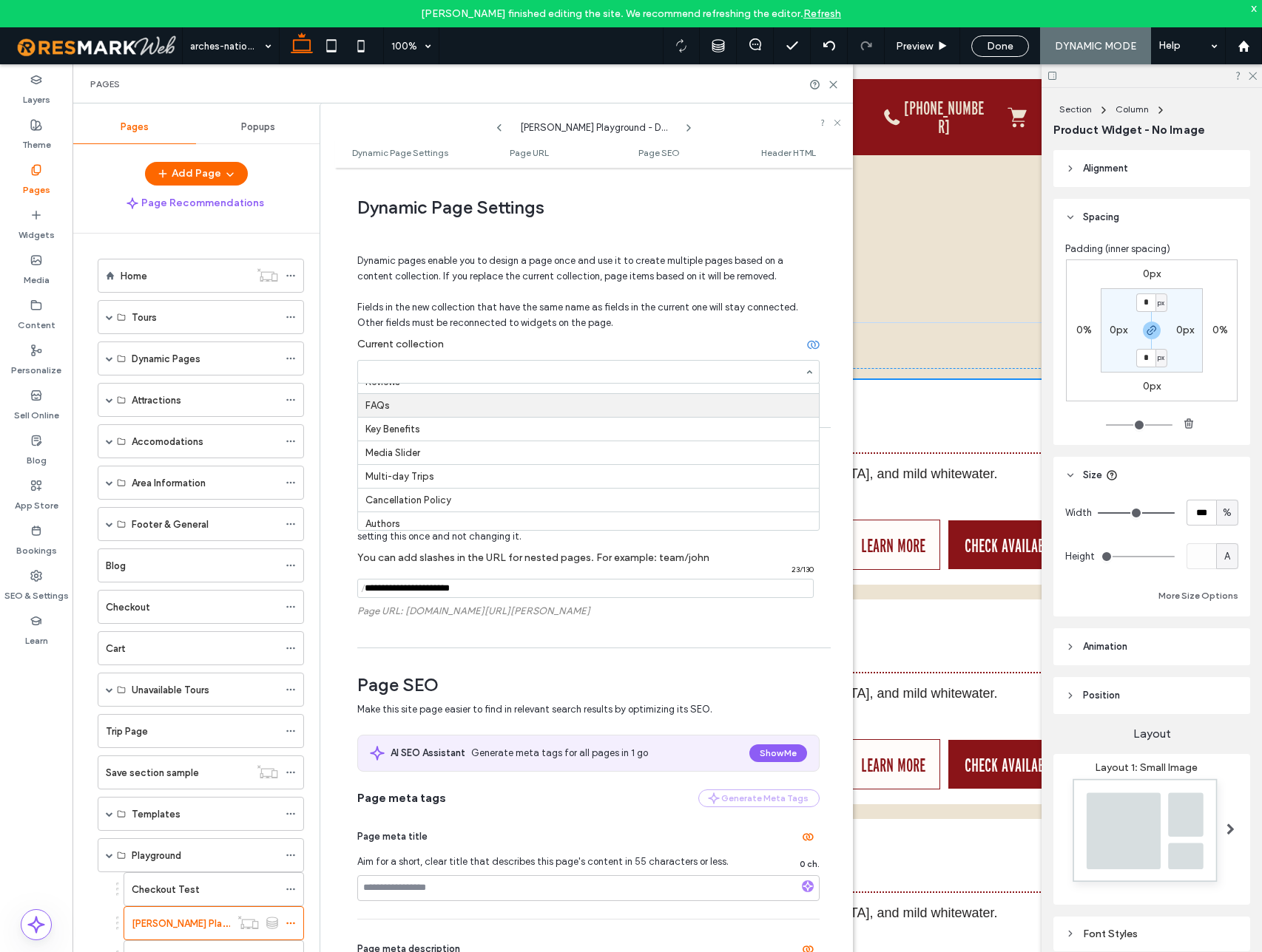
scroll to position [170, 0]
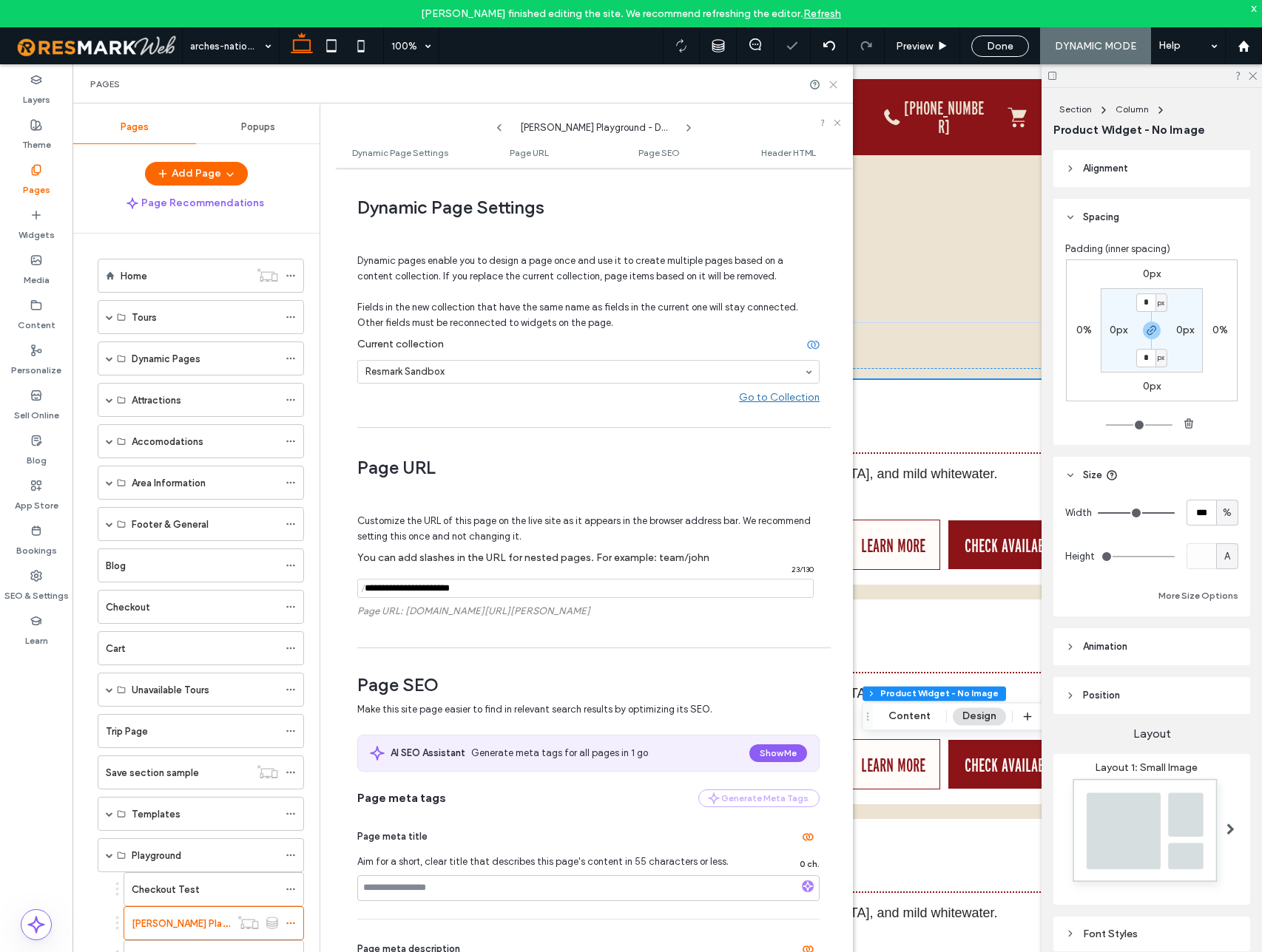
click at [833, 85] on icon at bounding box center [833, 84] width 11 height 11
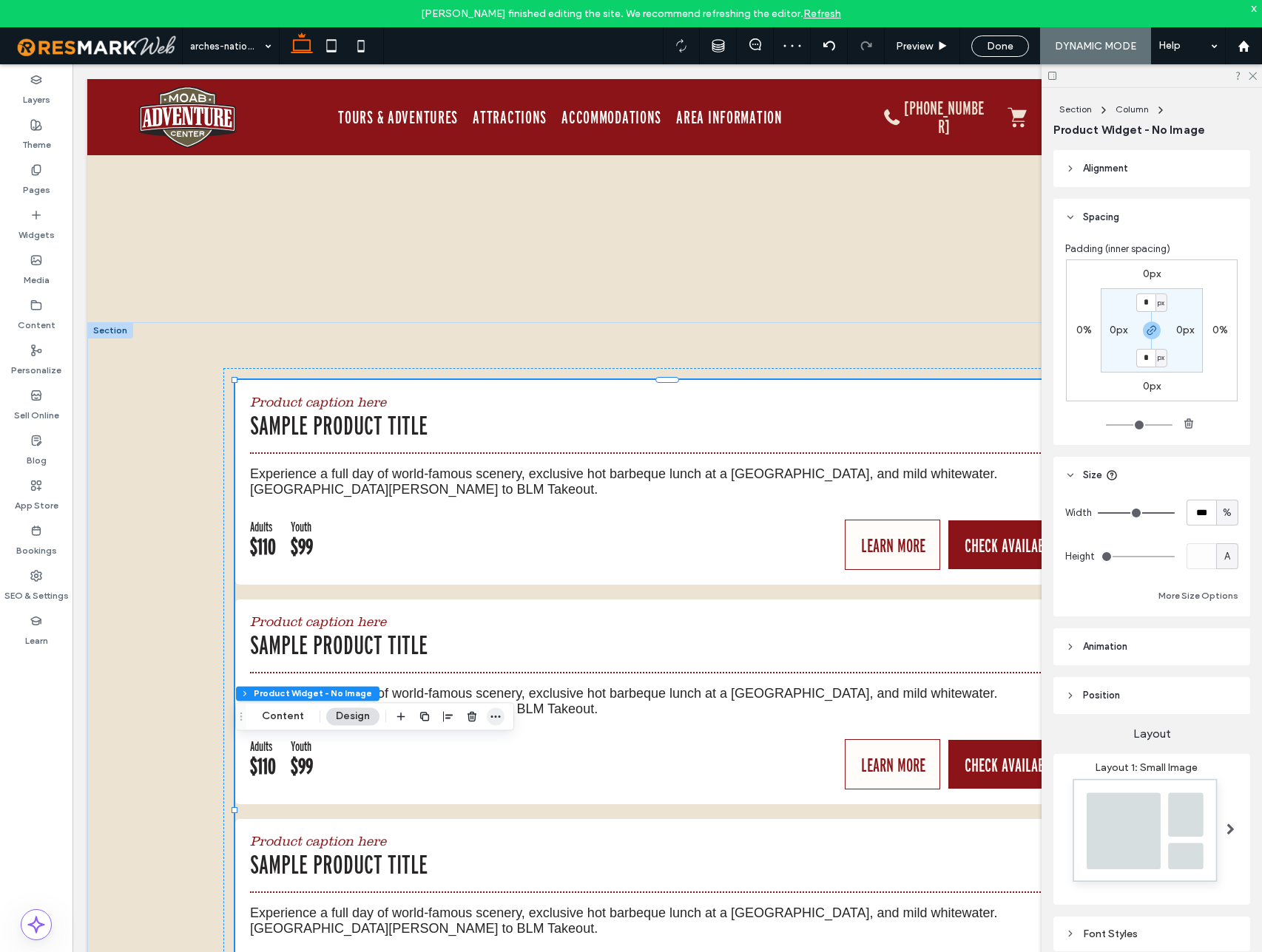
click at [493, 717] on use "button" at bounding box center [495, 717] width 10 height 3
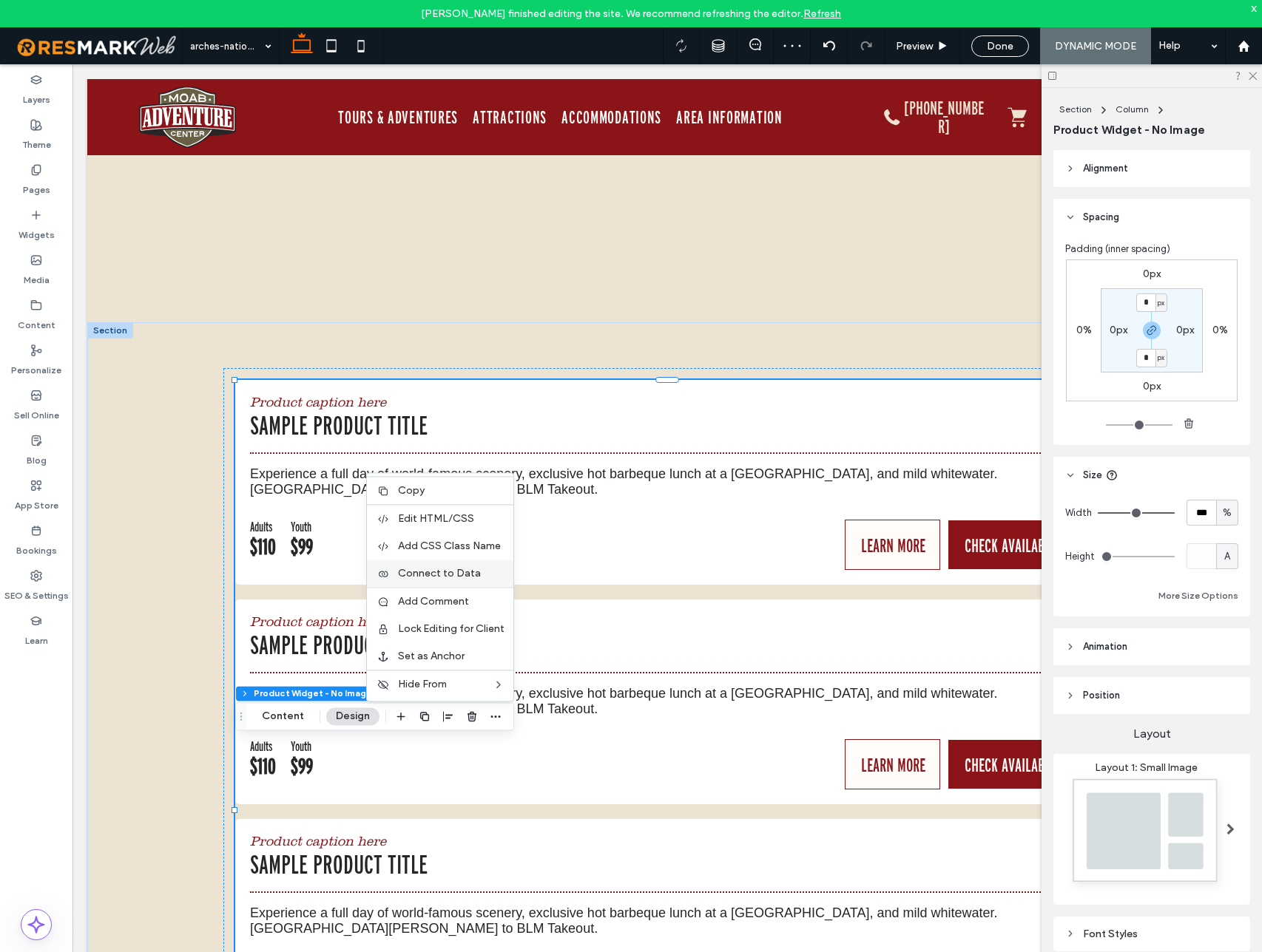
click at [458, 567] on span "Connect to Data" at bounding box center [440, 573] width 83 height 12
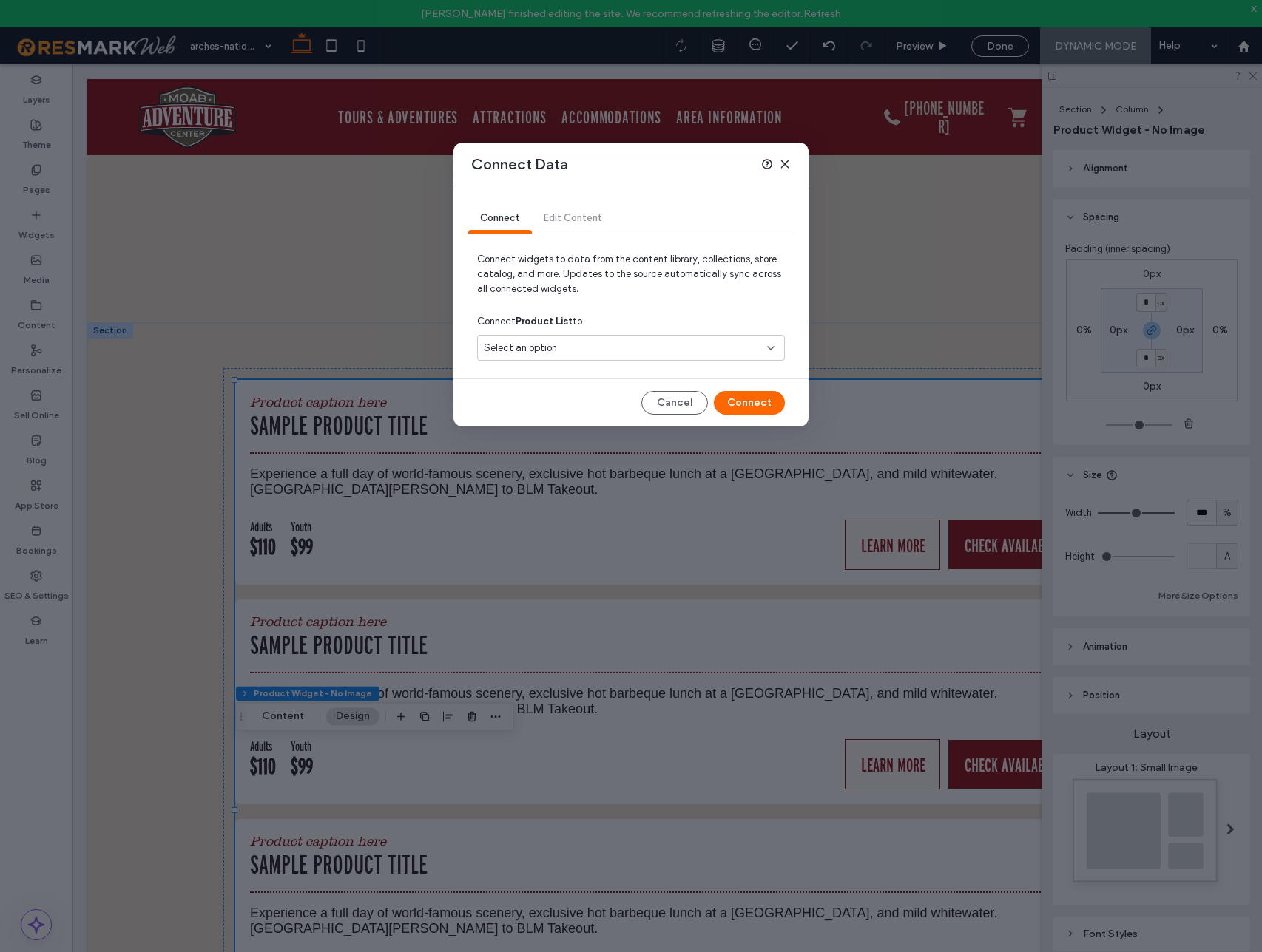
click at [641, 350] on div "Select an option" at bounding box center [622, 348] width 277 height 15
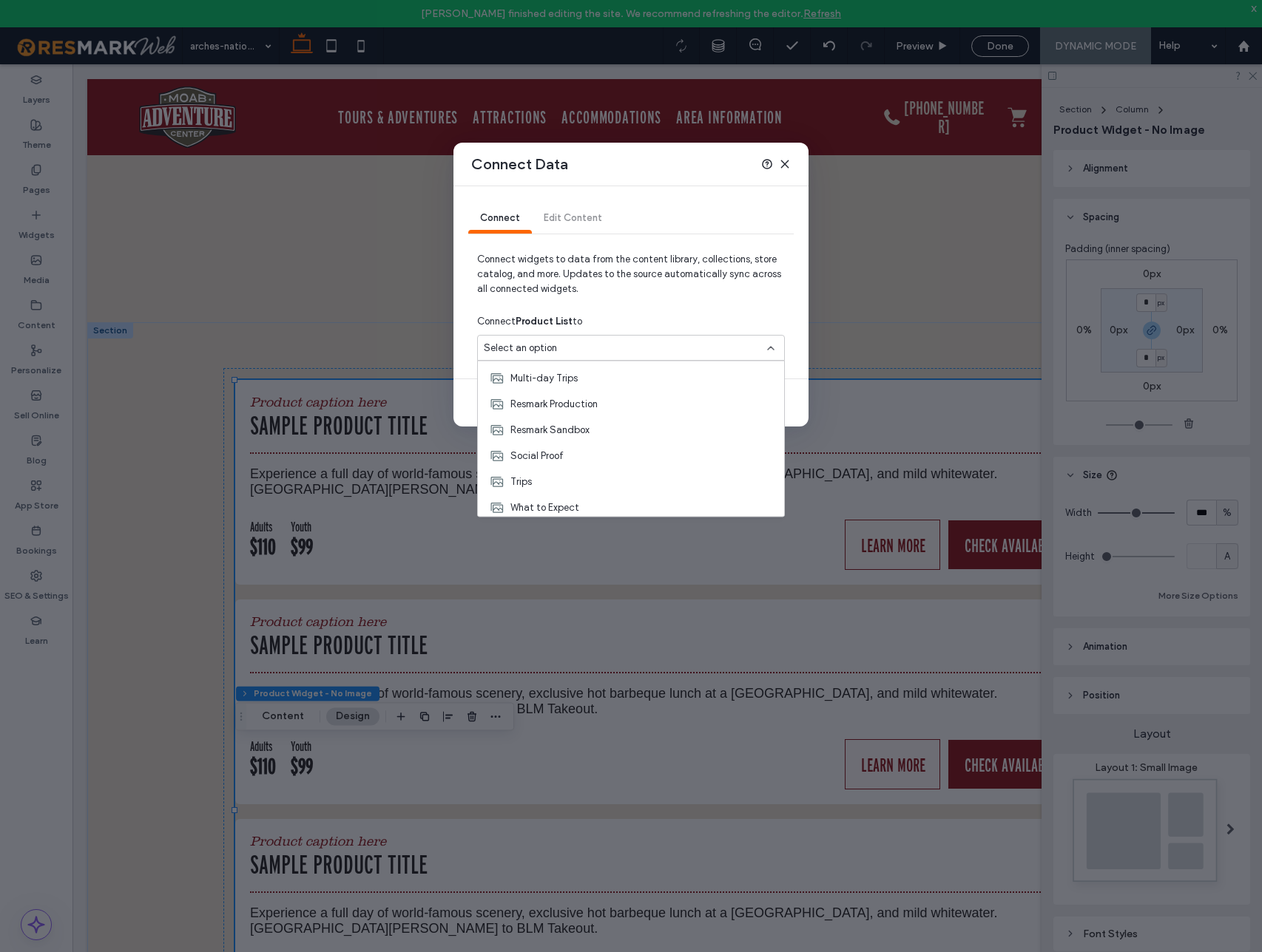
scroll to position [286, 0]
click at [574, 426] on span "Resmark Sandbox" at bounding box center [549, 425] width 79 height 15
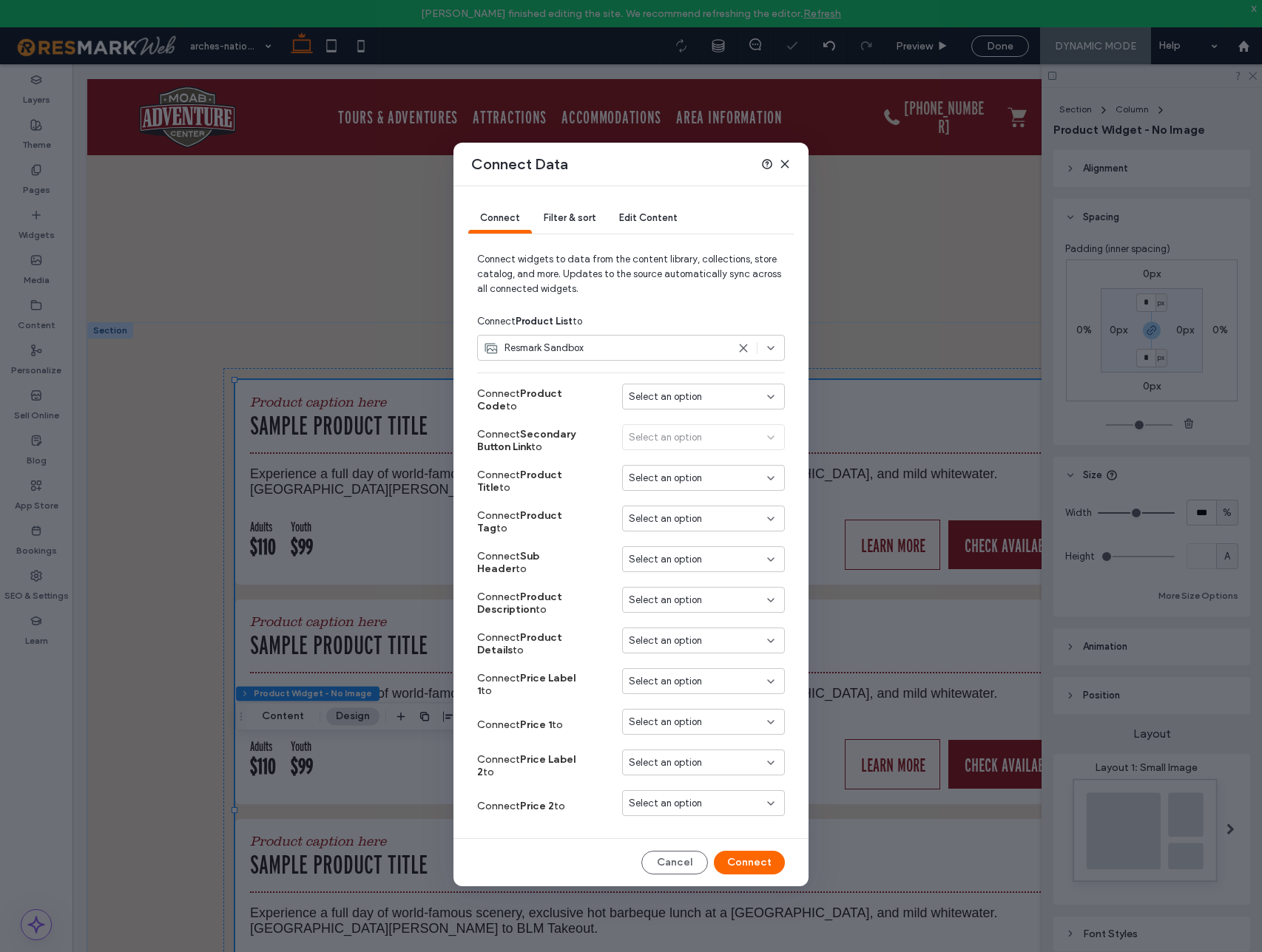
click at [726, 397] on div "Select an option" at bounding box center [694, 397] width 132 height 15
click at [711, 452] on span "product_code" at bounding box center [687, 448] width 64 height 15
click at [692, 477] on span "Select an option" at bounding box center [665, 478] width 73 height 15
click at [704, 508] on span "product_name" at bounding box center [688, 504] width 65 height 15
click at [698, 558] on span "Select an option" at bounding box center [665, 560] width 73 height 15
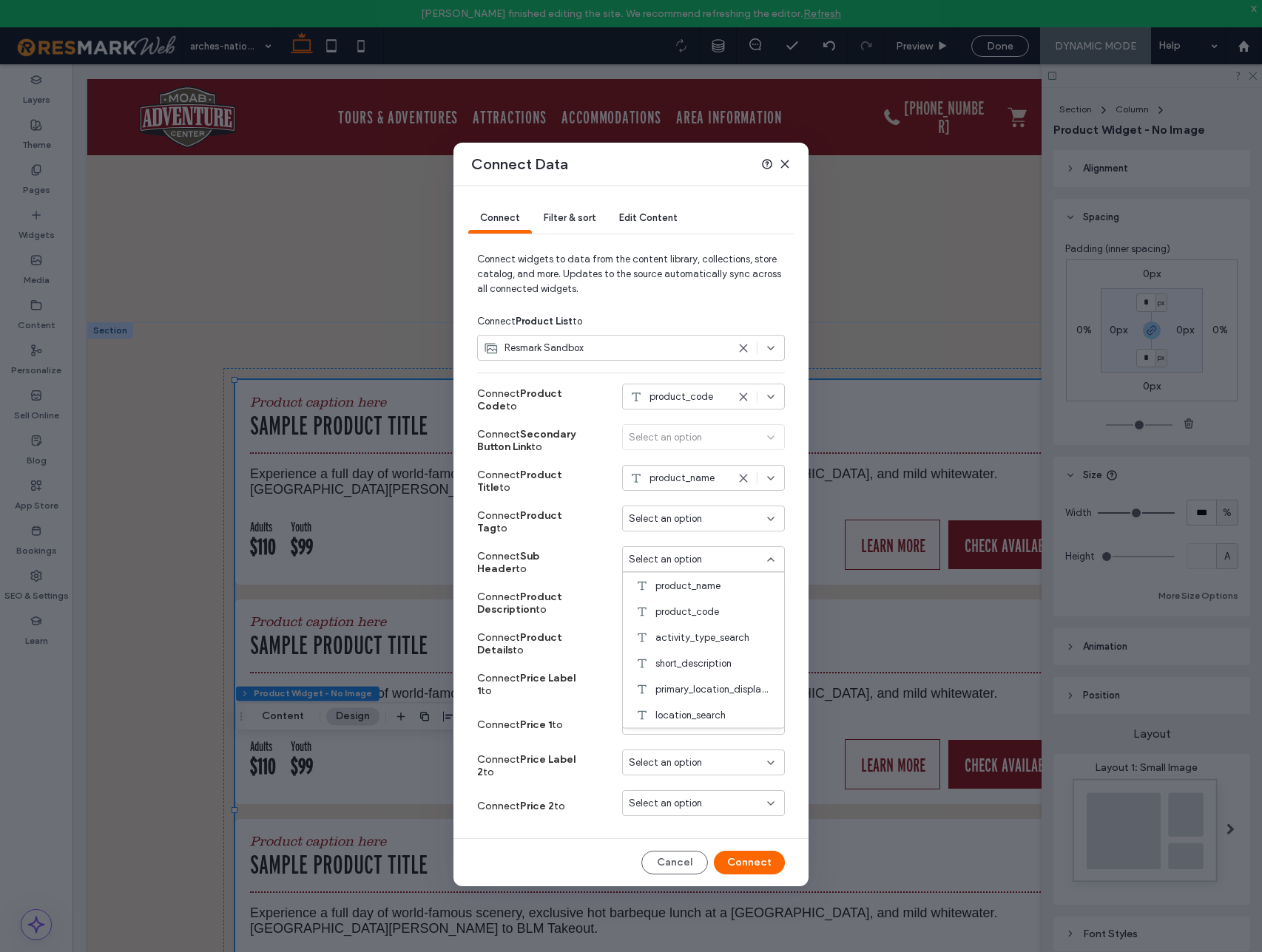
click at [696, 556] on span "Select an option" at bounding box center [665, 560] width 73 height 15
click at [690, 863] on button "Cancel" at bounding box center [674, 863] width 66 height 24
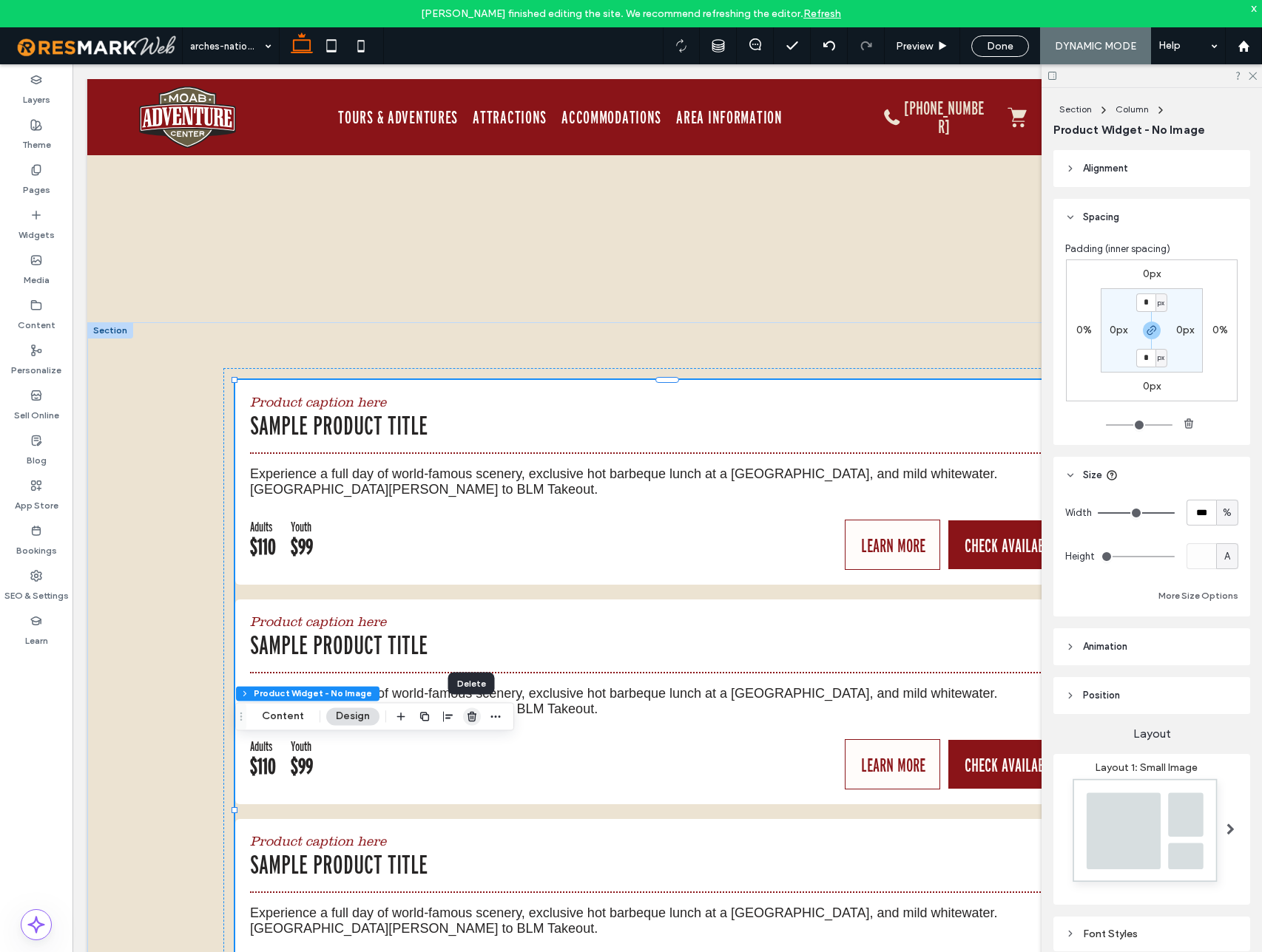
click at [469, 720] on use "button" at bounding box center [472, 716] width 9 height 10
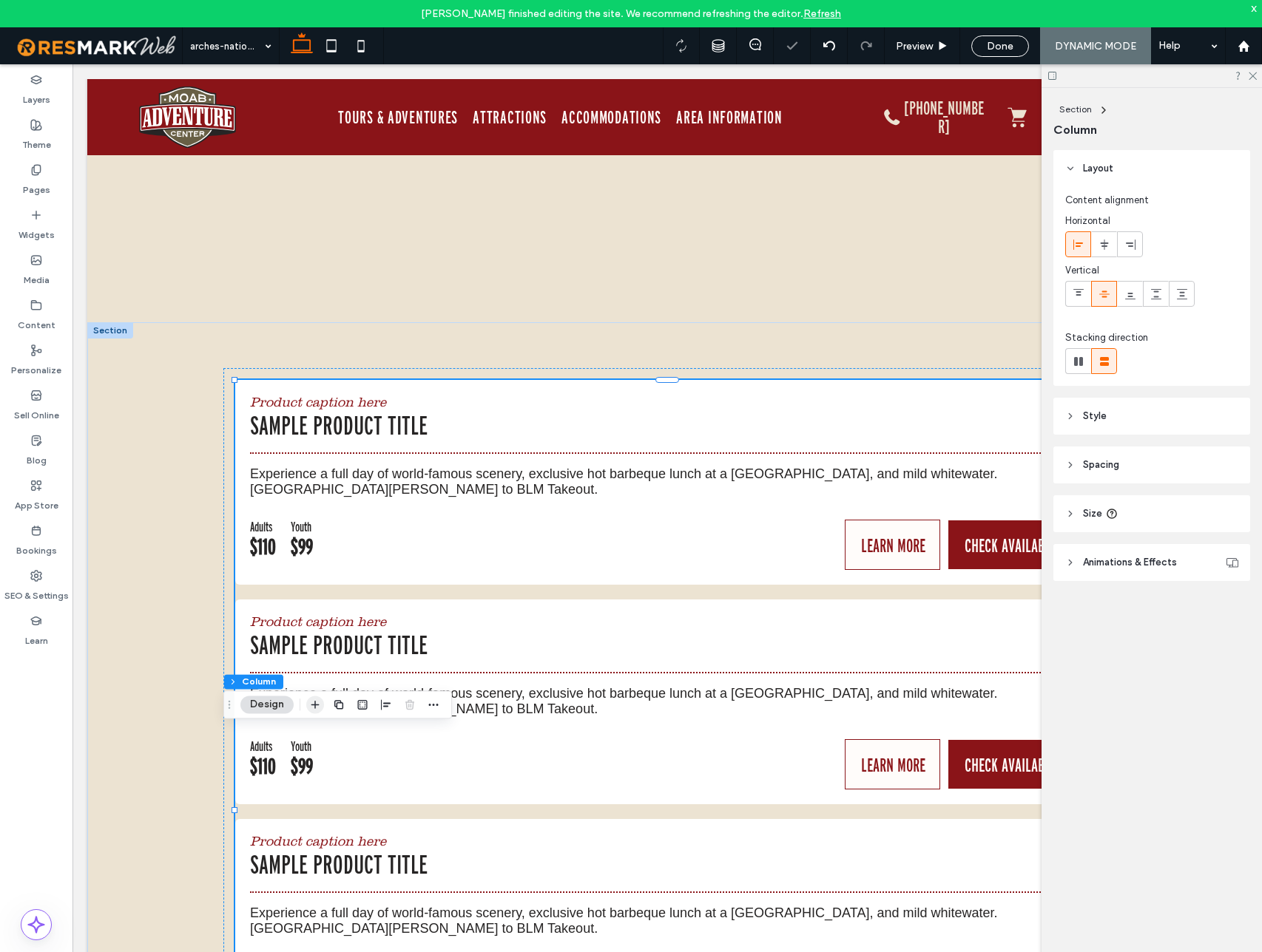
click at [317, 706] on icon "button" at bounding box center [315, 704] width 11 height 11
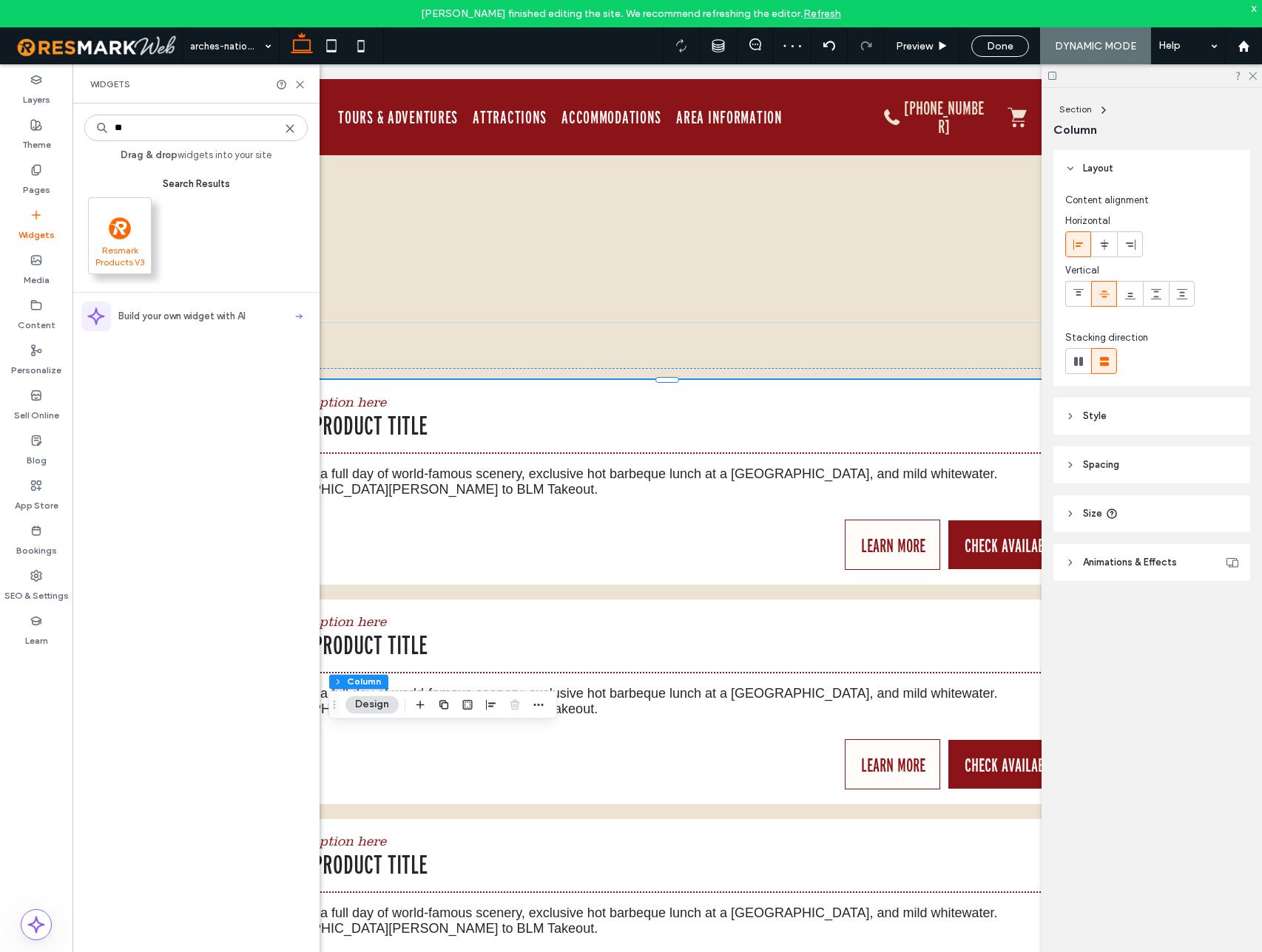
type input "**"
click at [128, 235] on icon ".st0{fill:#F79420;}" at bounding box center [119, 228] width 22 height 22
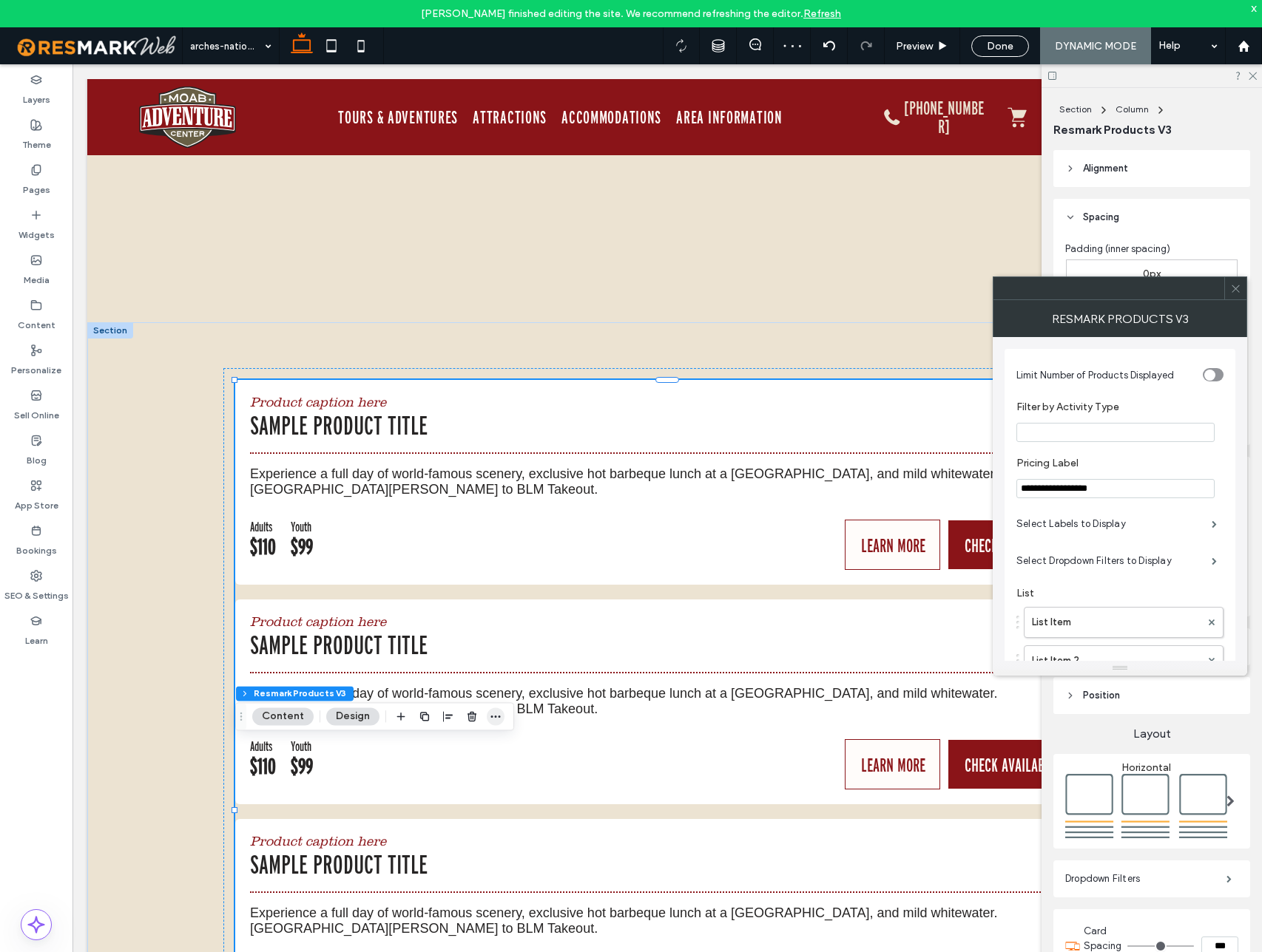
click at [493, 713] on icon "button" at bounding box center [495, 716] width 11 height 11
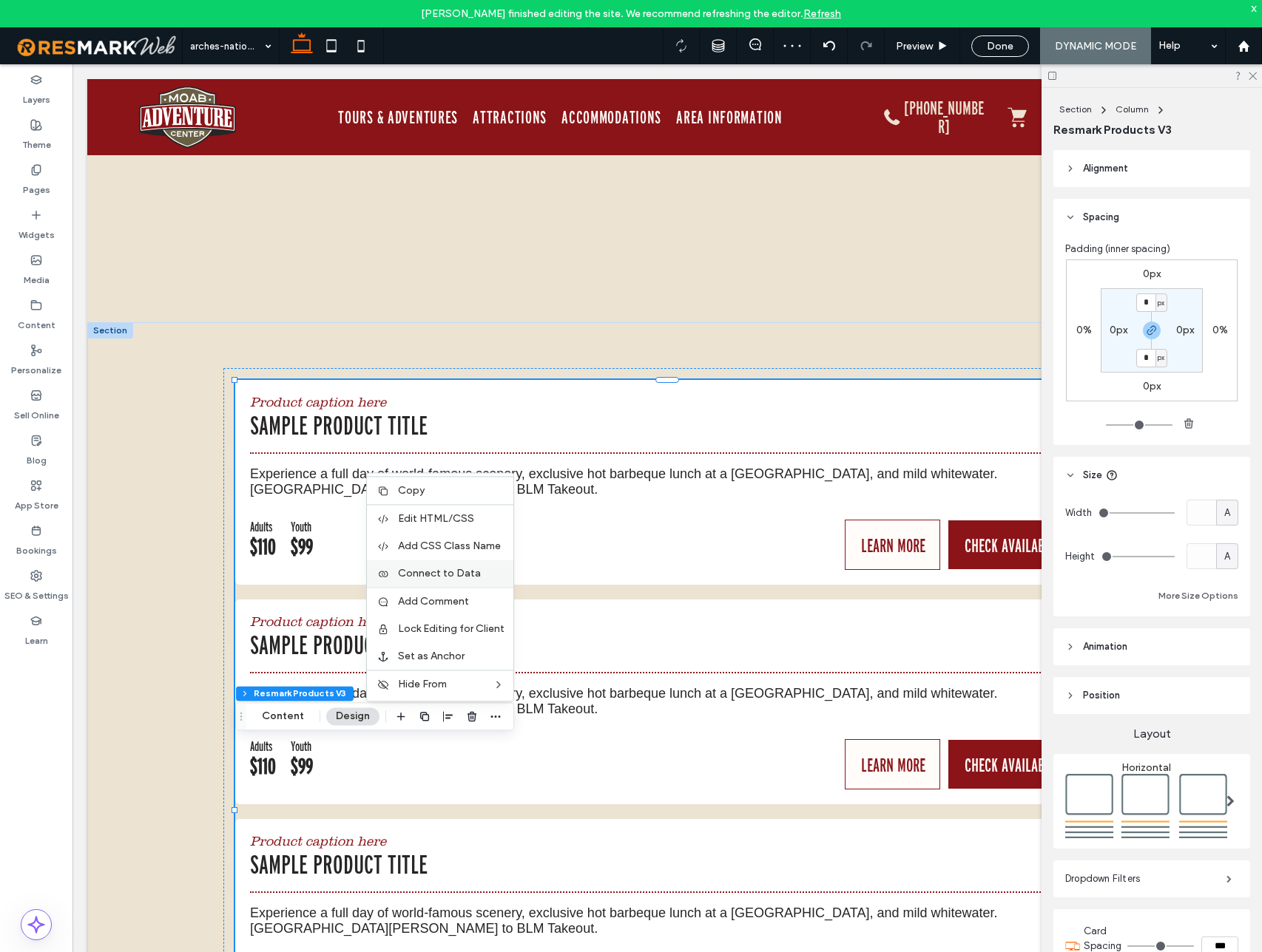
click at [473, 572] on span "Connect to Data" at bounding box center [440, 573] width 83 height 12
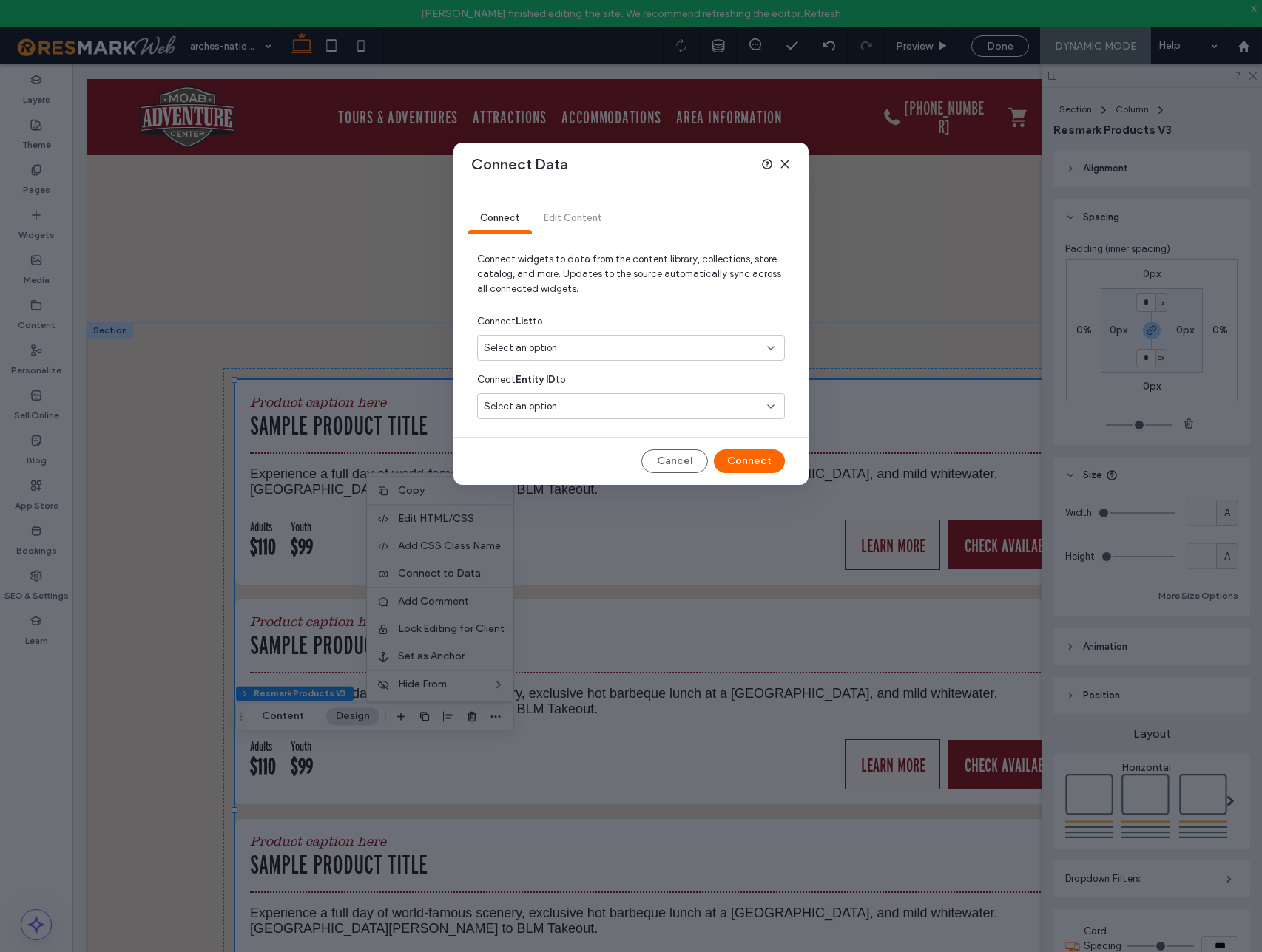
click at [622, 348] on div "Select an option" at bounding box center [622, 348] width 277 height 15
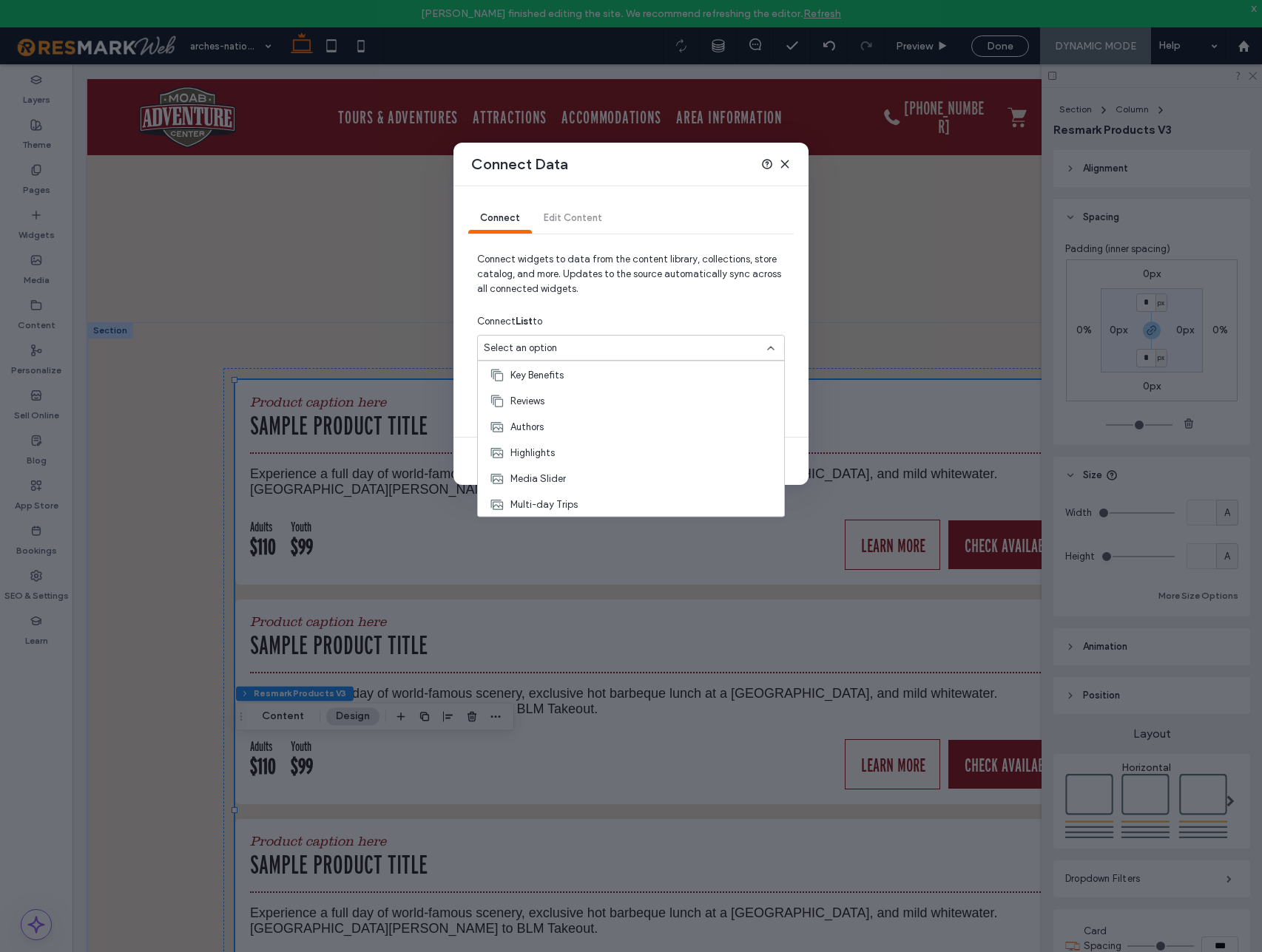
scroll to position [337, 0]
click at [580, 375] on span "Resmark Sandbox" at bounding box center [549, 374] width 79 height 15
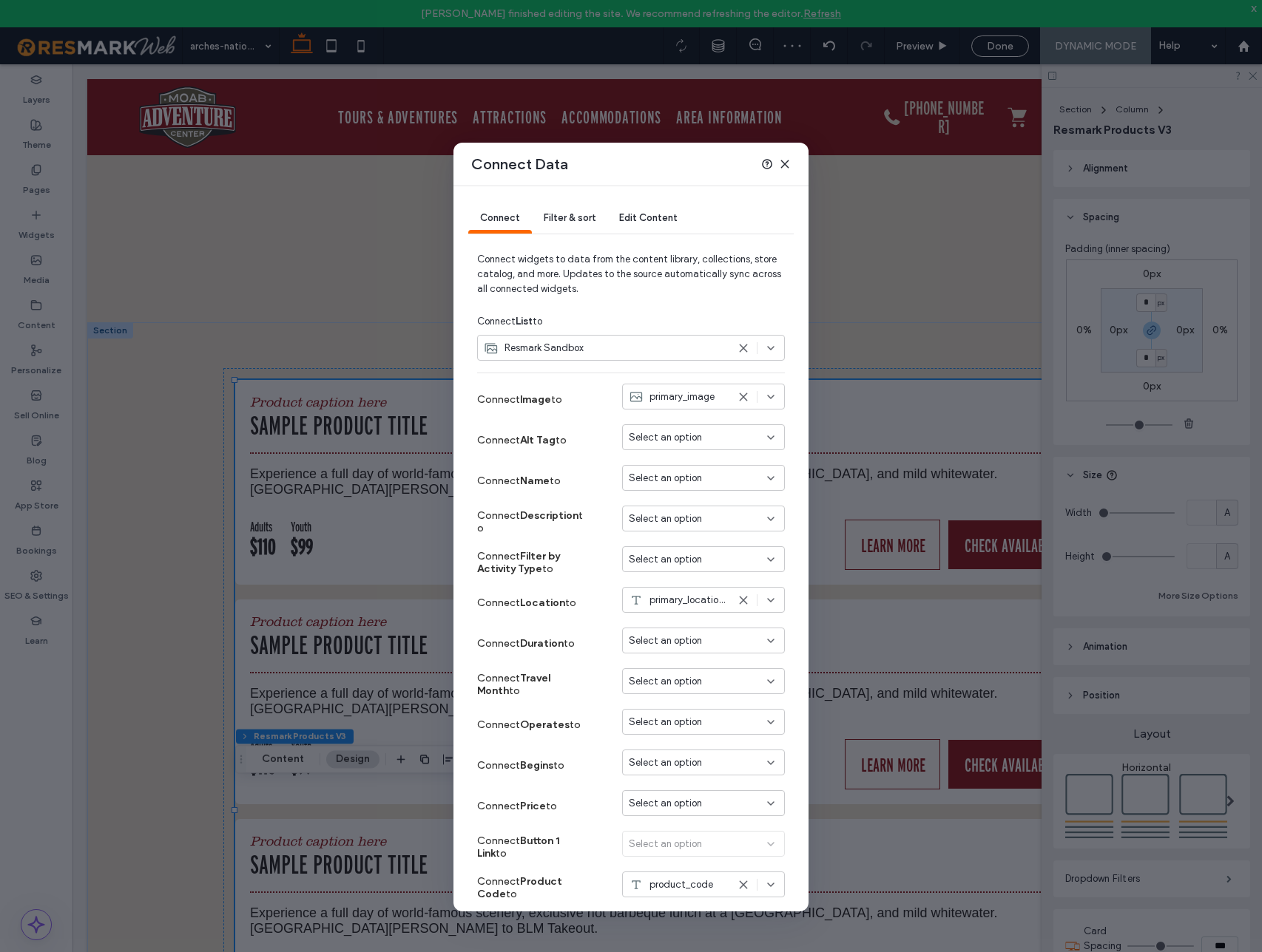
click at [692, 438] on span "Select an option" at bounding box center [665, 438] width 73 height 15
click at [688, 479] on span "Select an option" at bounding box center [665, 478] width 73 height 15
click at [689, 508] on span "product_name" at bounding box center [688, 504] width 65 height 15
click at [681, 517] on span "Select an option" at bounding box center [665, 519] width 73 height 15
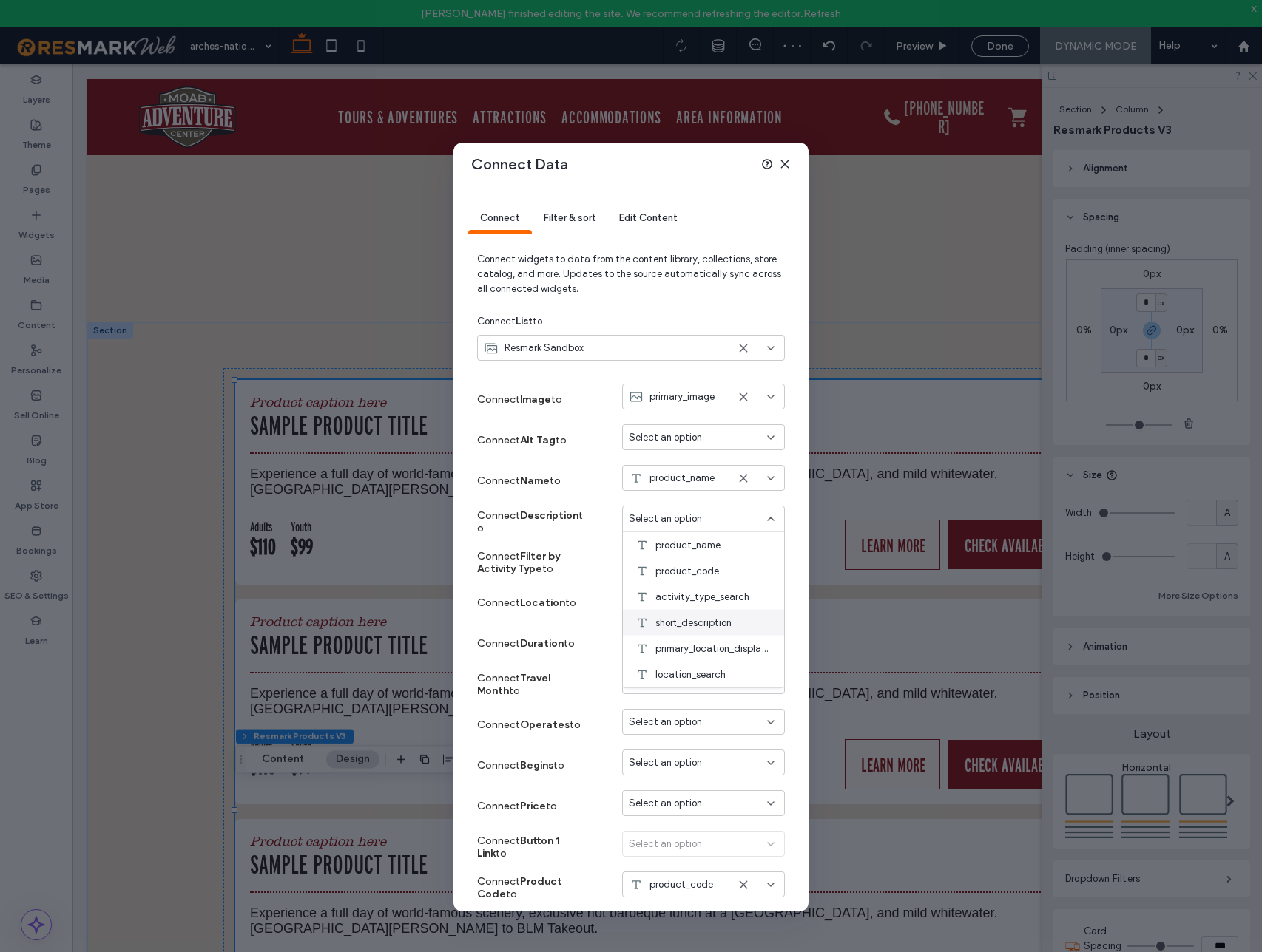
click at [715, 621] on span "short_description" at bounding box center [693, 622] width 76 height 15
click at [684, 562] on span "Select an option" at bounding box center [665, 560] width 73 height 15
type input "***"
click at [689, 584] on span "activity_type_search" at bounding box center [702, 585] width 94 height 15
click at [685, 644] on span "Select an option" at bounding box center [665, 641] width 73 height 15
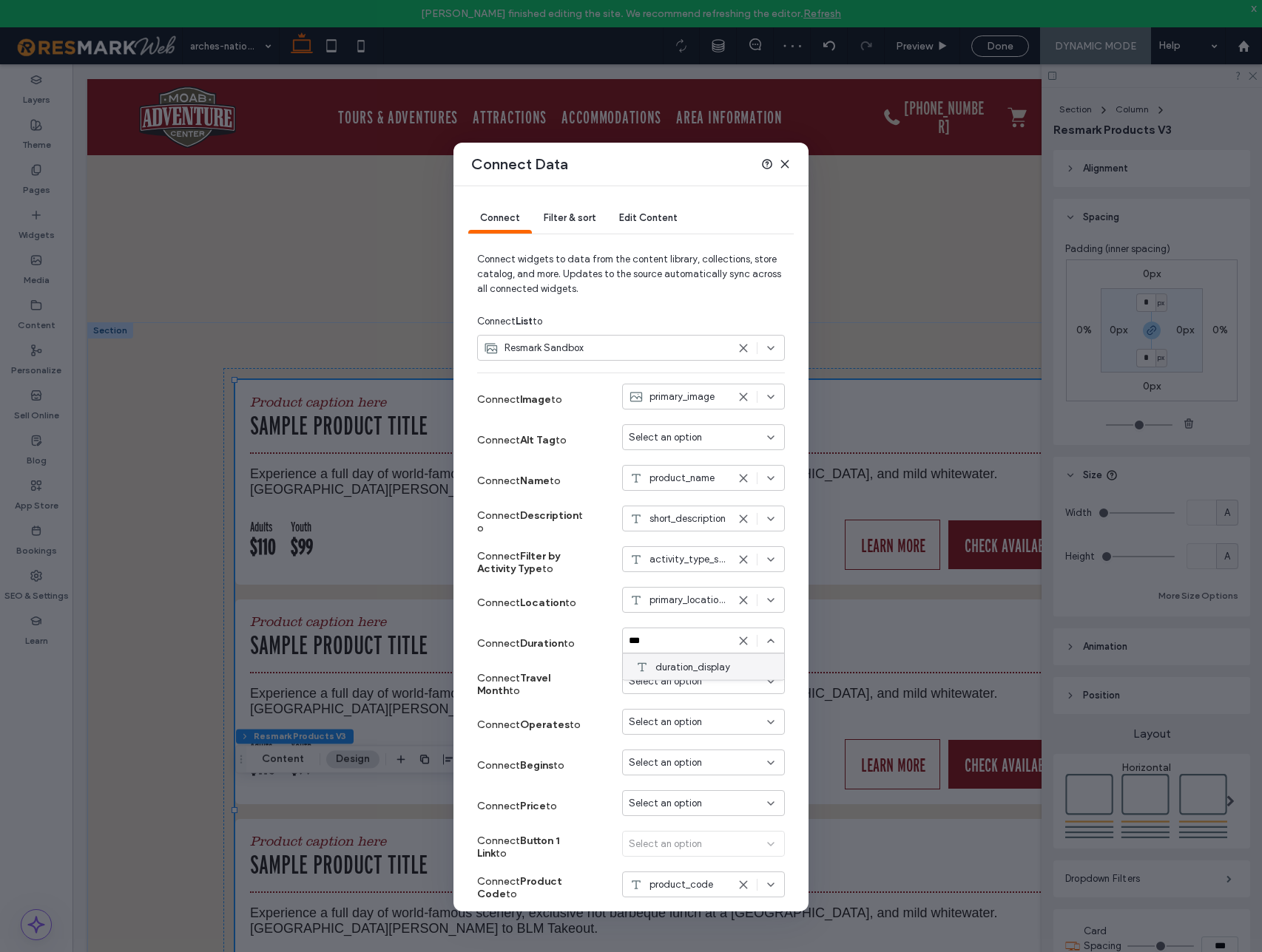
type input "***"
click at [686, 661] on span "duration_display" at bounding box center [692, 666] width 74 height 15
click at [684, 679] on span "Select an option" at bounding box center [665, 682] width 73 height 15
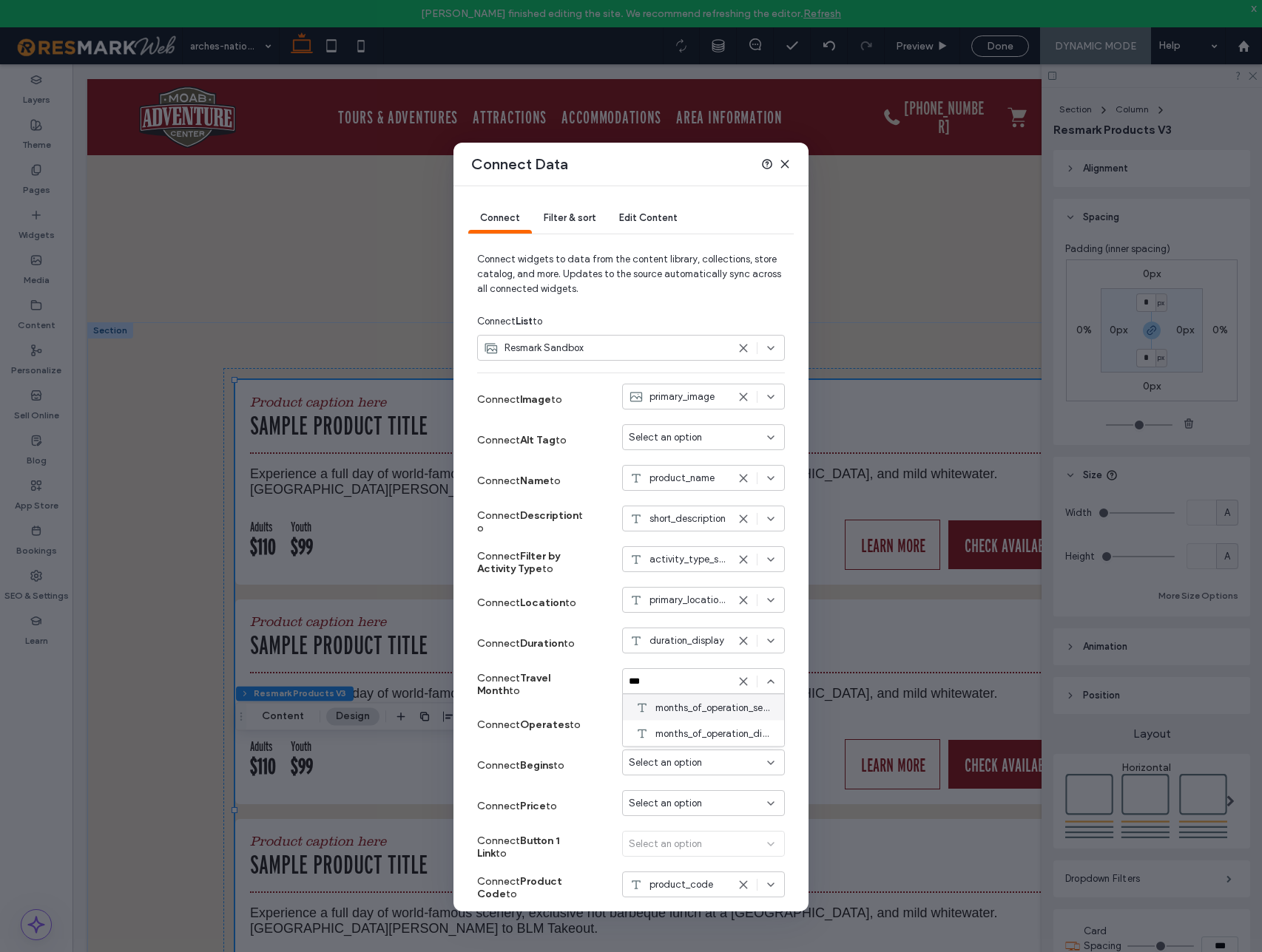
type input "***"
click at [706, 704] on span "months_of_operation_search" at bounding box center [714, 707] width 117 height 15
click at [696, 730] on div "Select an option" at bounding box center [703, 721] width 163 height 26
click at [696, 725] on span "Select an option" at bounding box center [665, 722] width 73 height 15
type input "****"
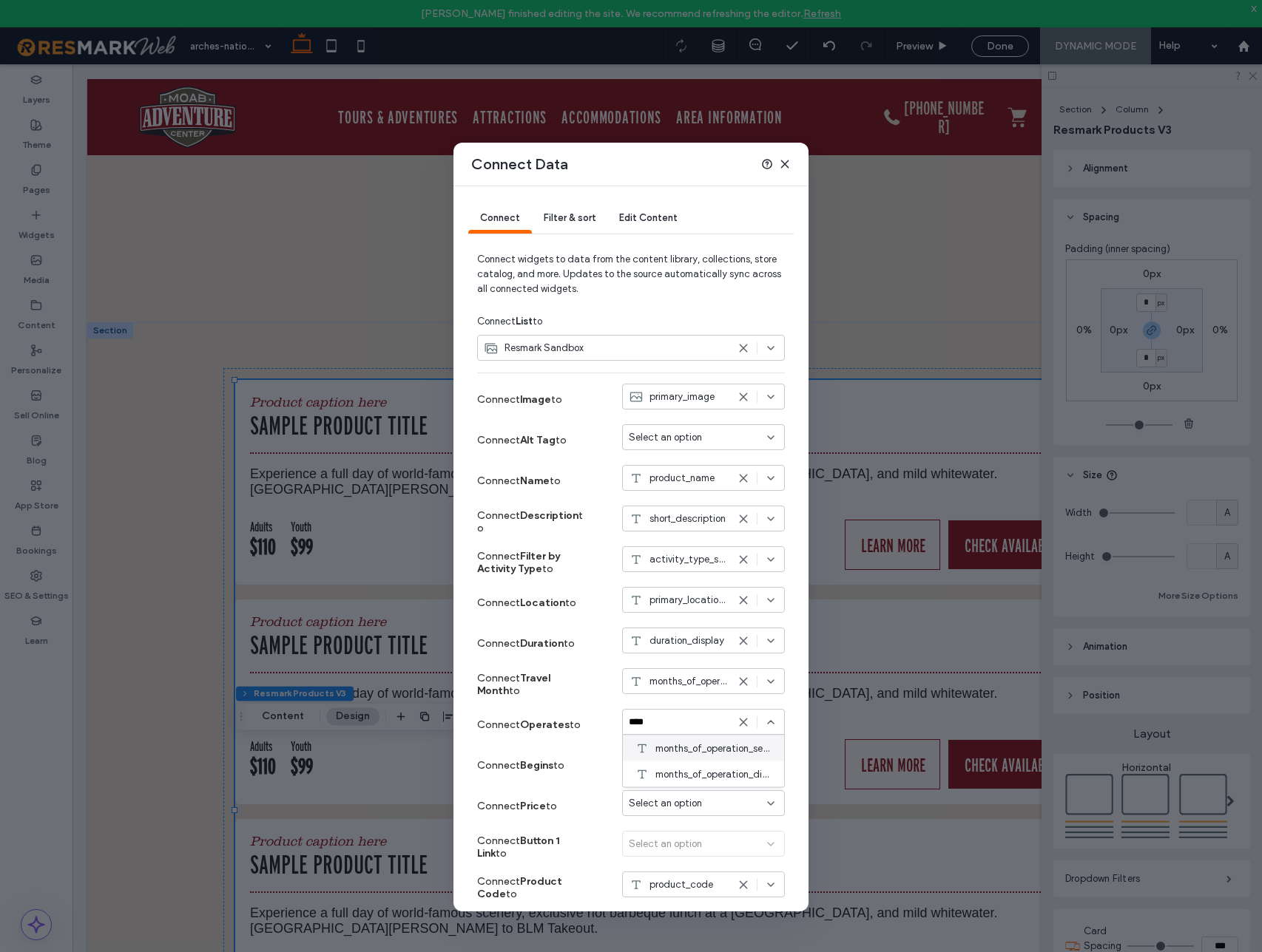
click at [696, 745] on span "months_of_operation_search" at bounding box center [714, 748] width 117 height 15
click at [681, 765] on span "Select an option" at bounding box center [665, 763] width 73 height 15
type input "***"
click at [677, 781] on div "begins" at bounding box center [703, 788] width 161 height 26
click at [682, 798] on span "Select an option" at bounding box center [665, 803] width 73 height 15
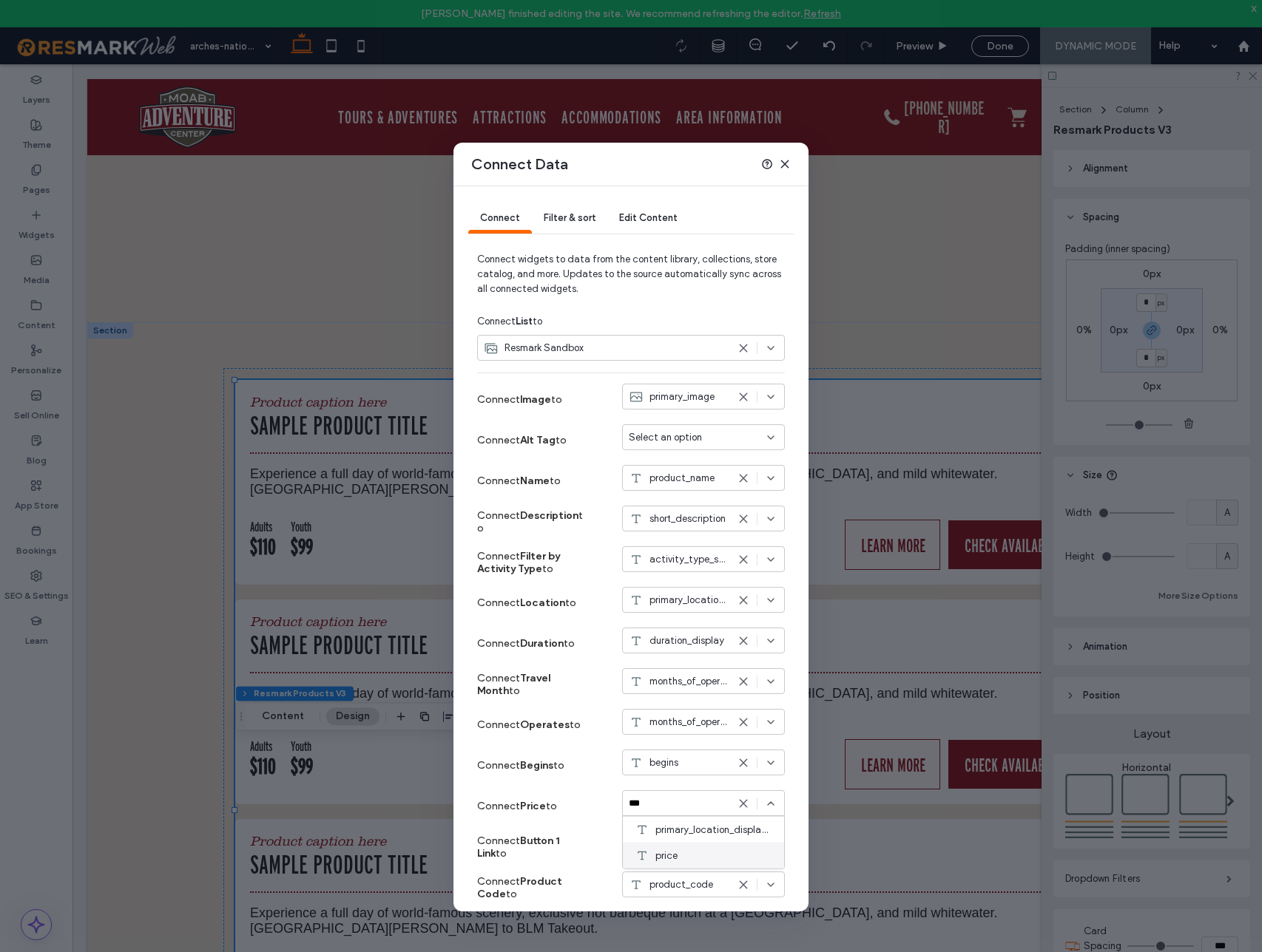
type input "***"
click at [671, 852] on span "price" at bounding box center [666, 855] width 22 height 15
click at [697, 885] on span "product_code" at bounding box center [681, 885] width 64 height 15
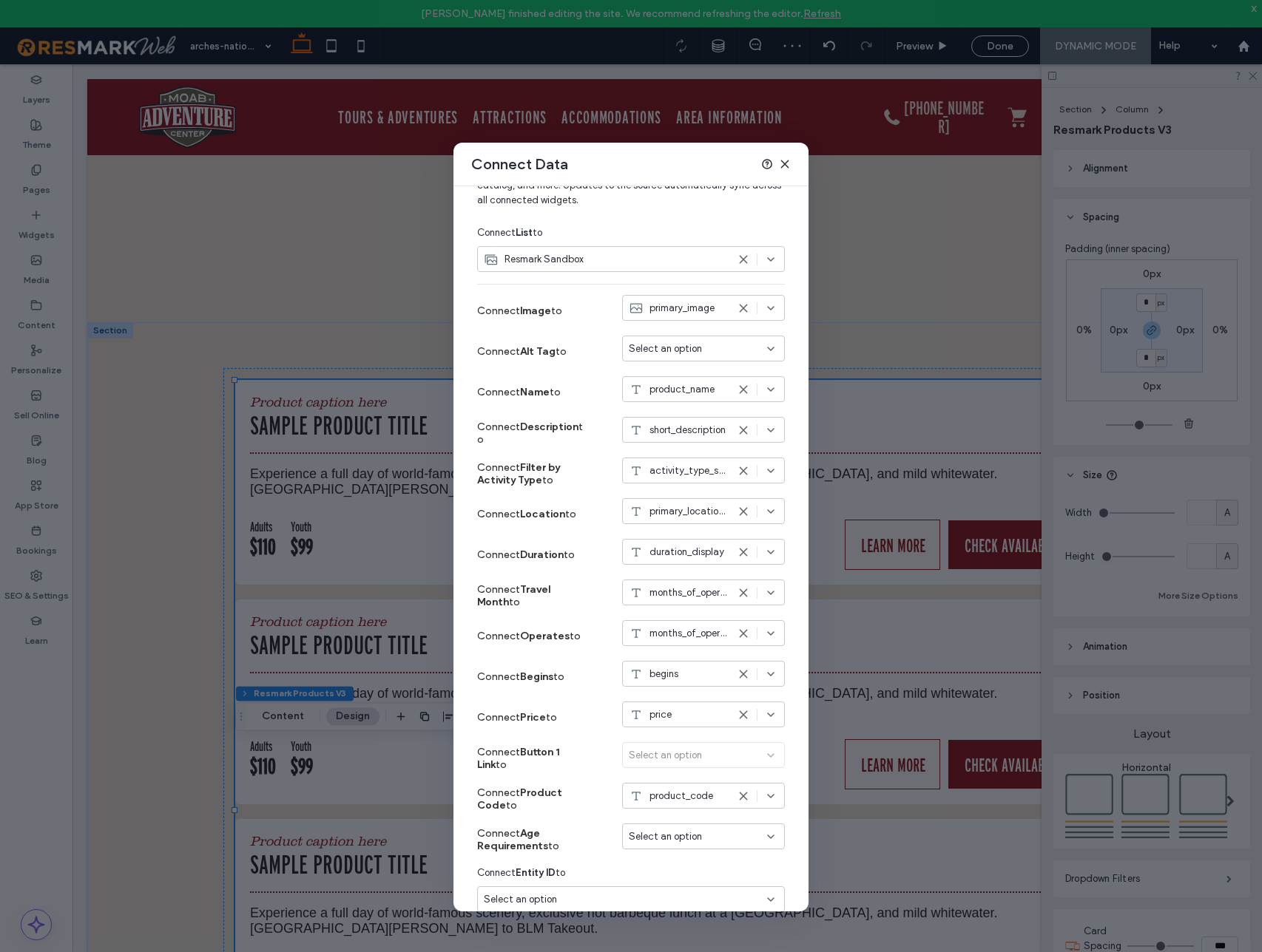
scroll to position [156, 0]
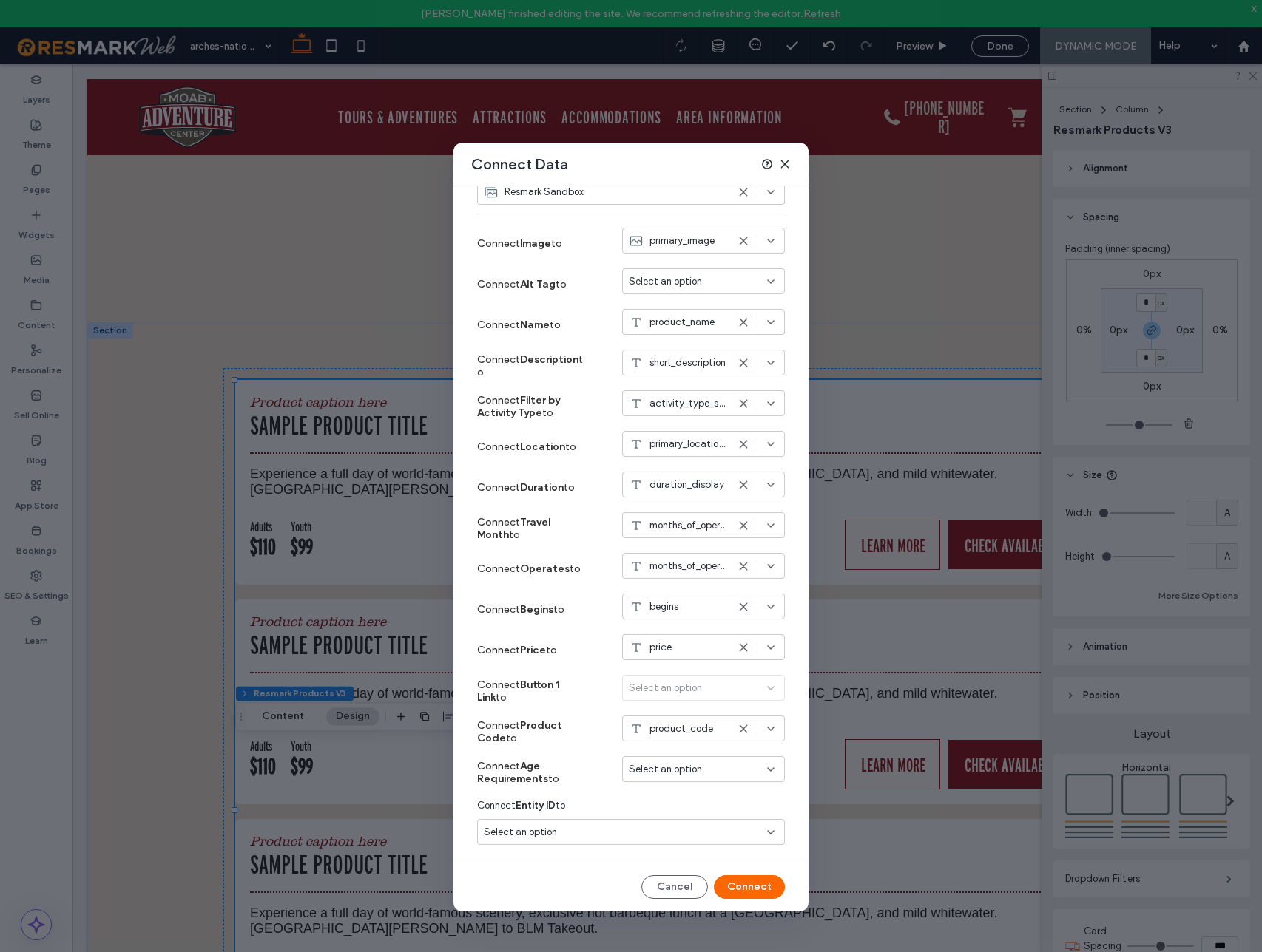
click at [676, 768] on span "Select an option" at bounding box center [665, 769] width 73 height 15
type input "***"
click at [684, 799] on span "age_restrictions" at bounding box center [691, 795] width 71 height 15
click at [743, 887] on button "Connect" at bounding box center [749, 887] width 71 height 24
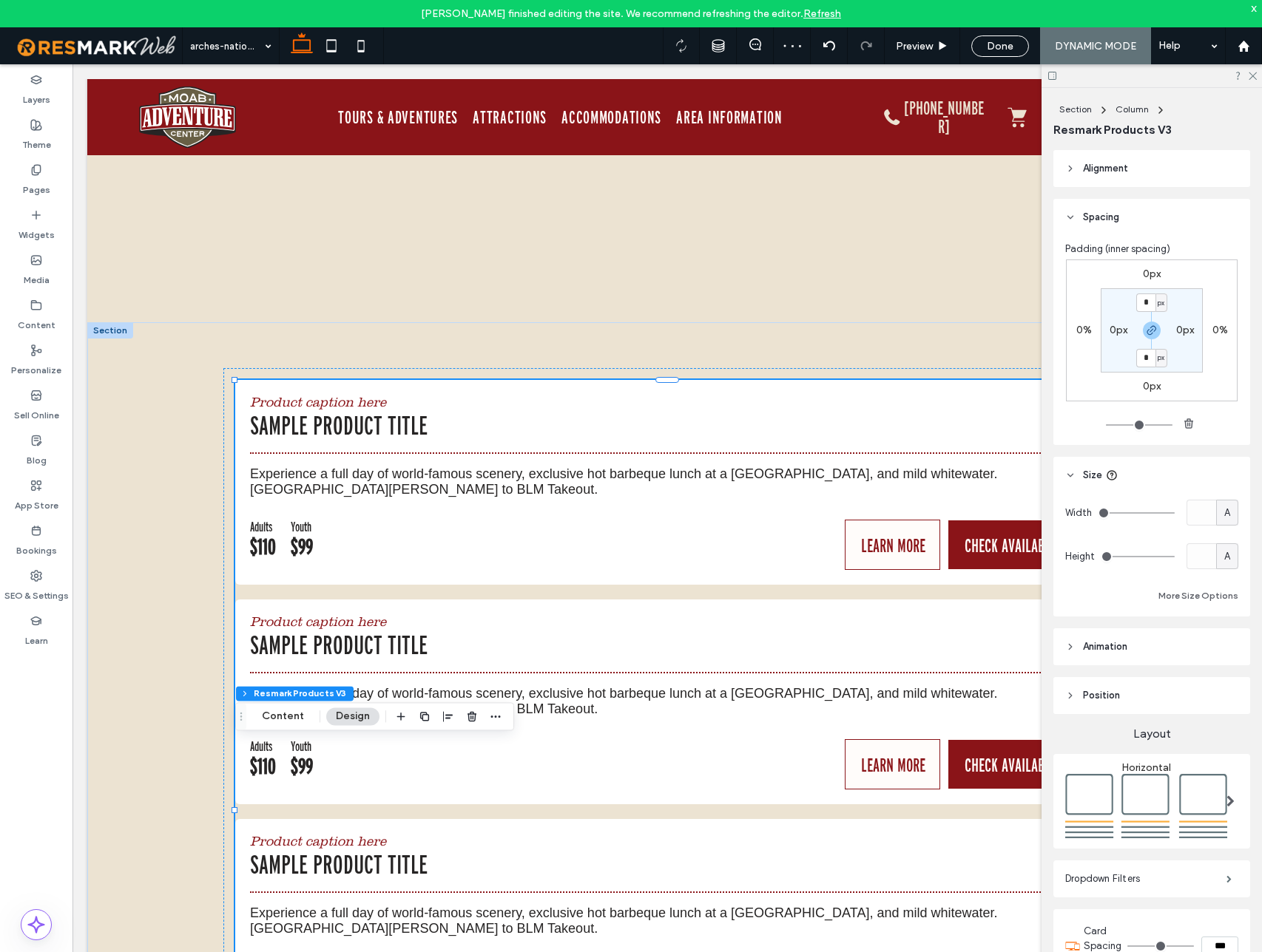
click at [1165, 794] on img at bounding box center [1145, 806] width 162 height 65
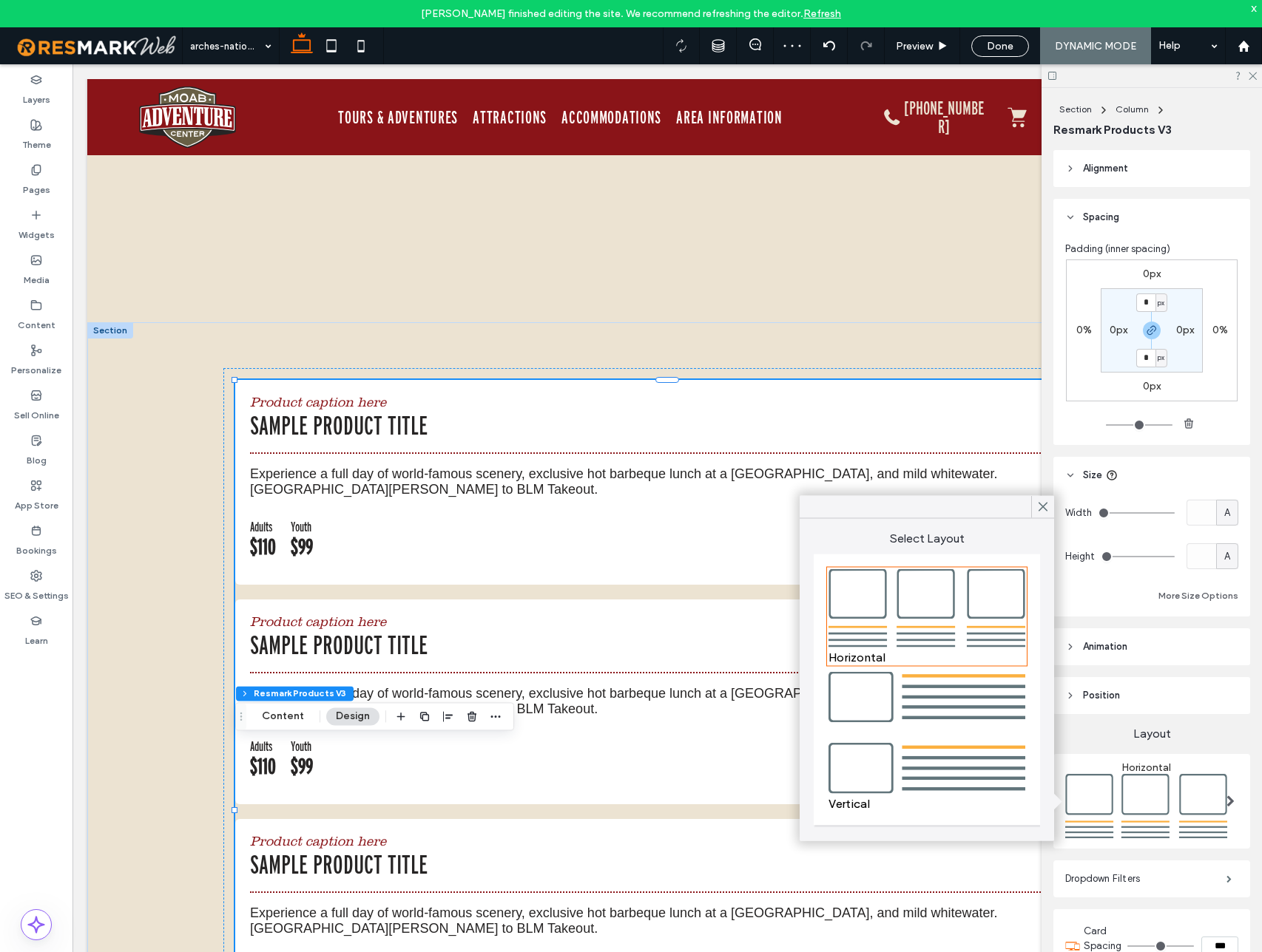
click at [941, 687] on img at bounding box center [927, 732] width 196 height 122
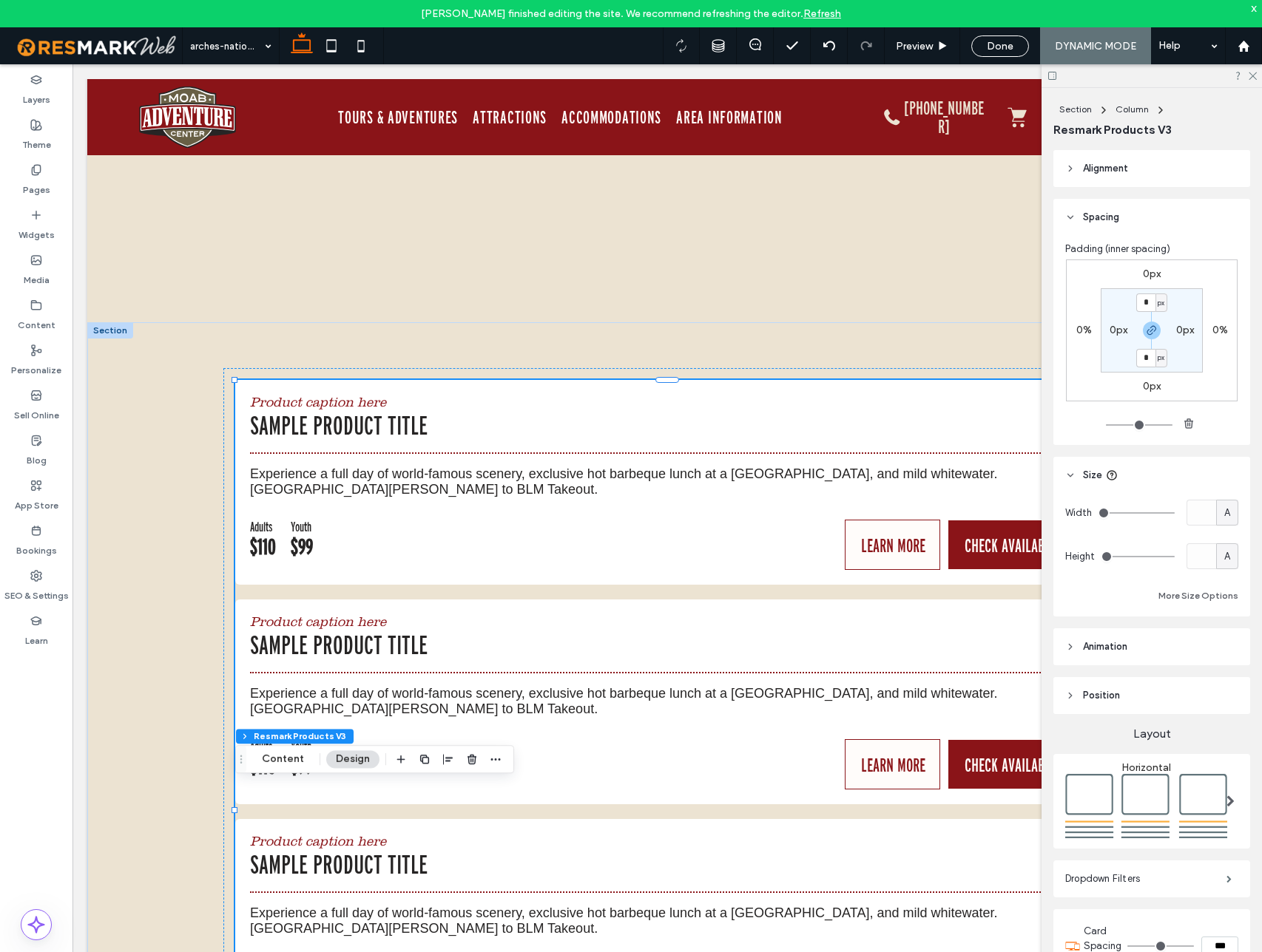
click at [1224, 518] on span "A" at bounding box center [1227, 513] width 6 height 15
click at [1227, 564] on span "%" at bounding box center [1227, 565] width 9 height 15
type input "**"
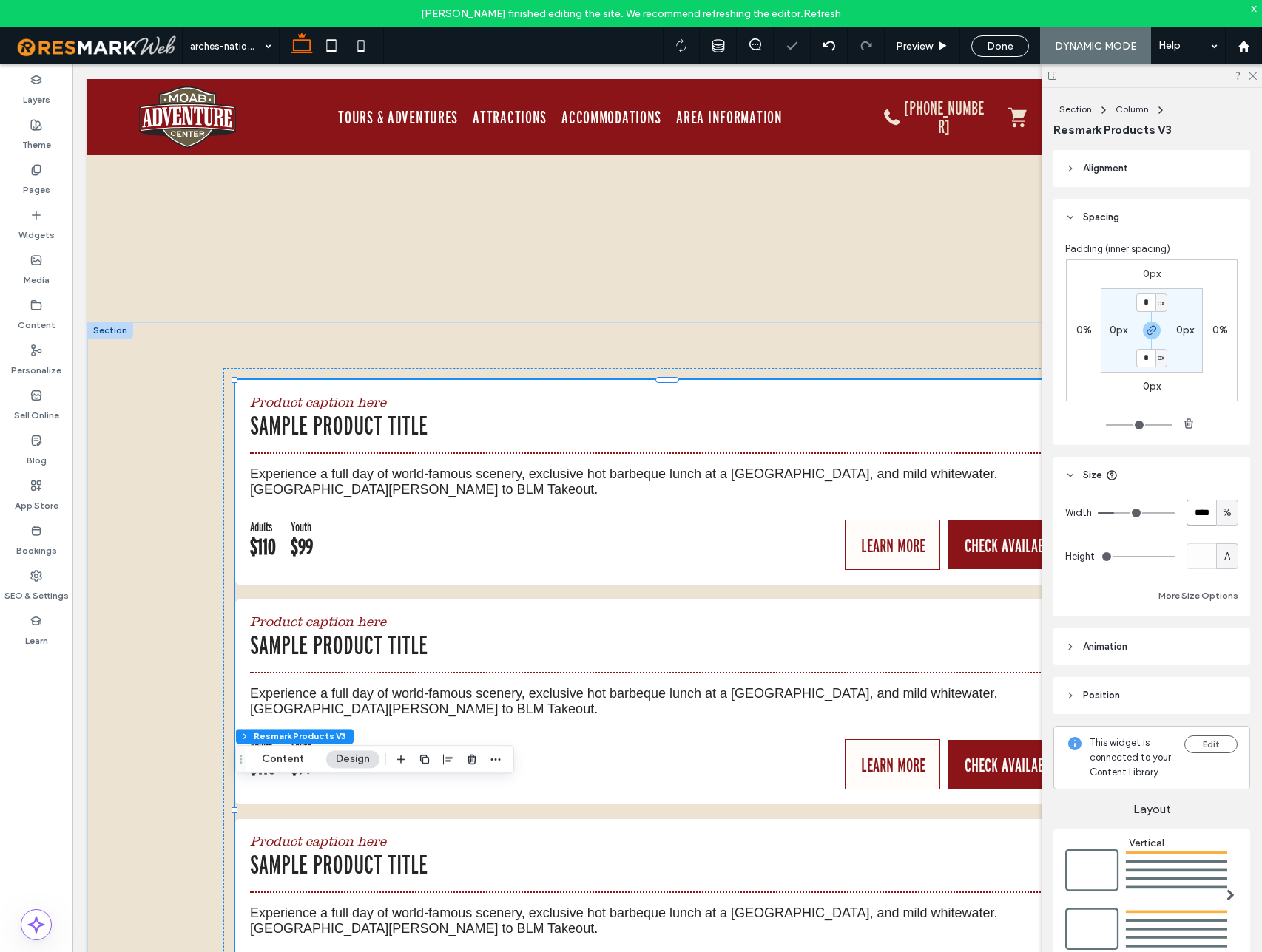
click at [1205, 513] on input "number-input" at bounding box center [1200, 512] width 29 height 26
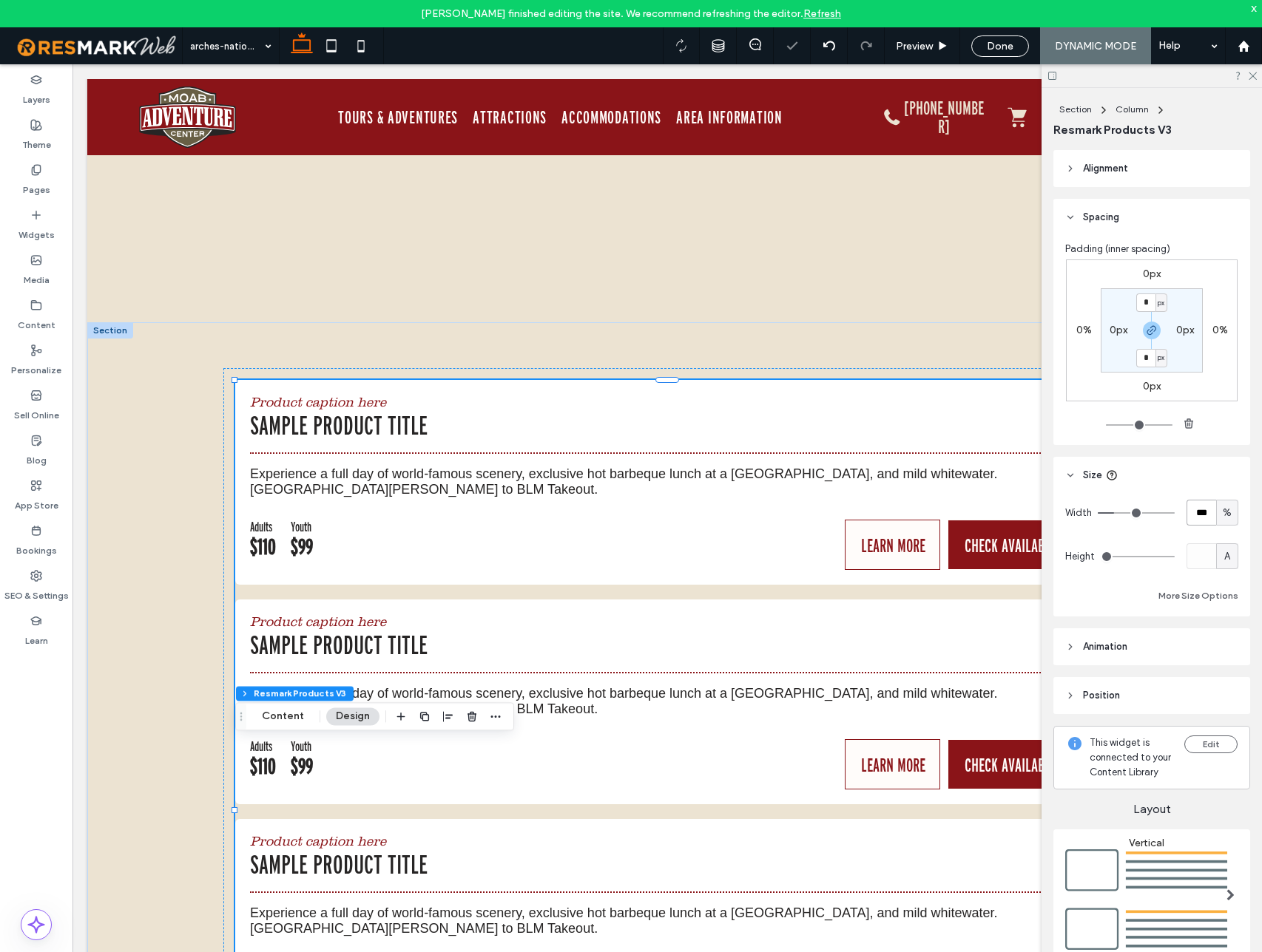
type input "***"
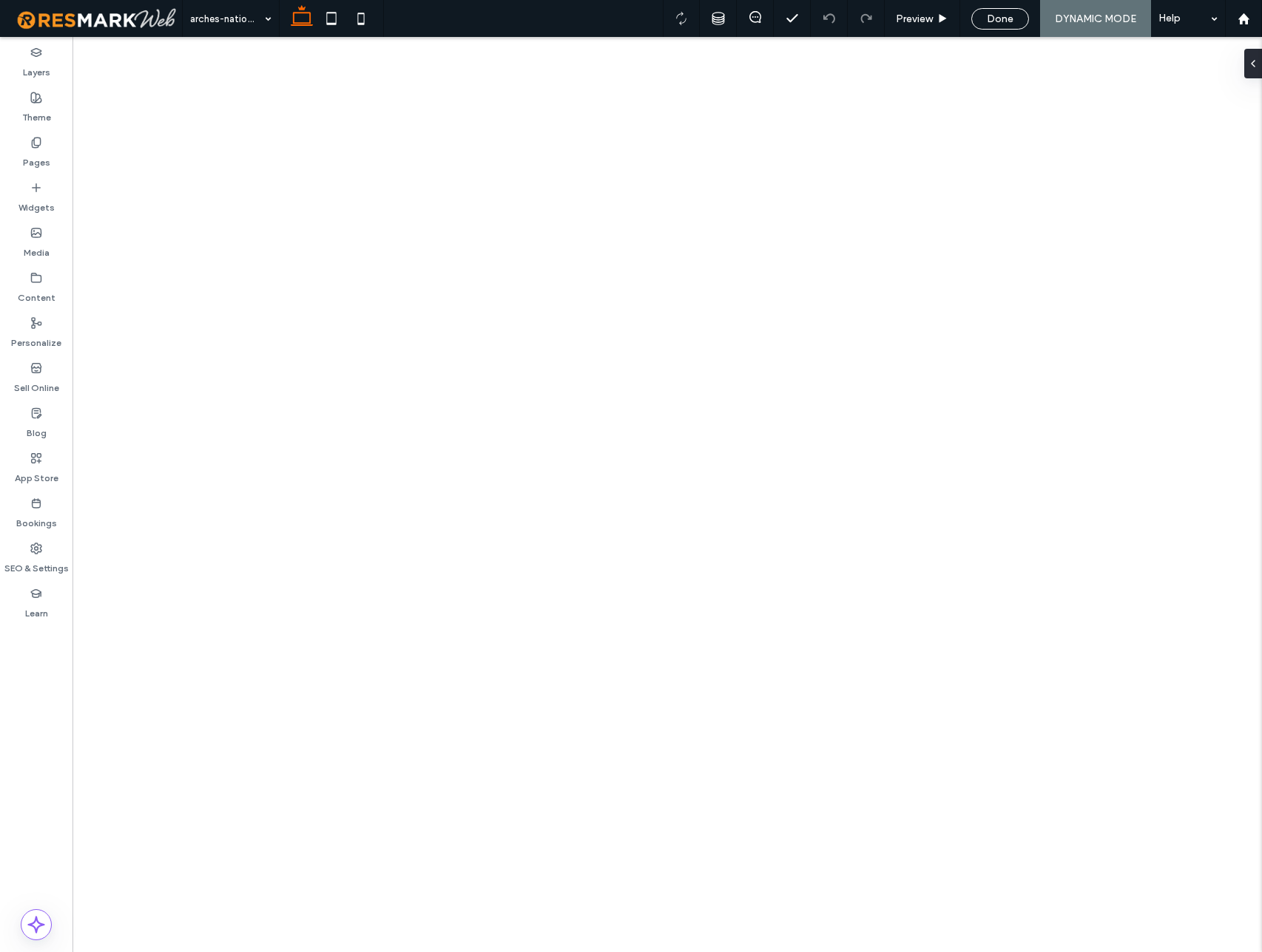
select select
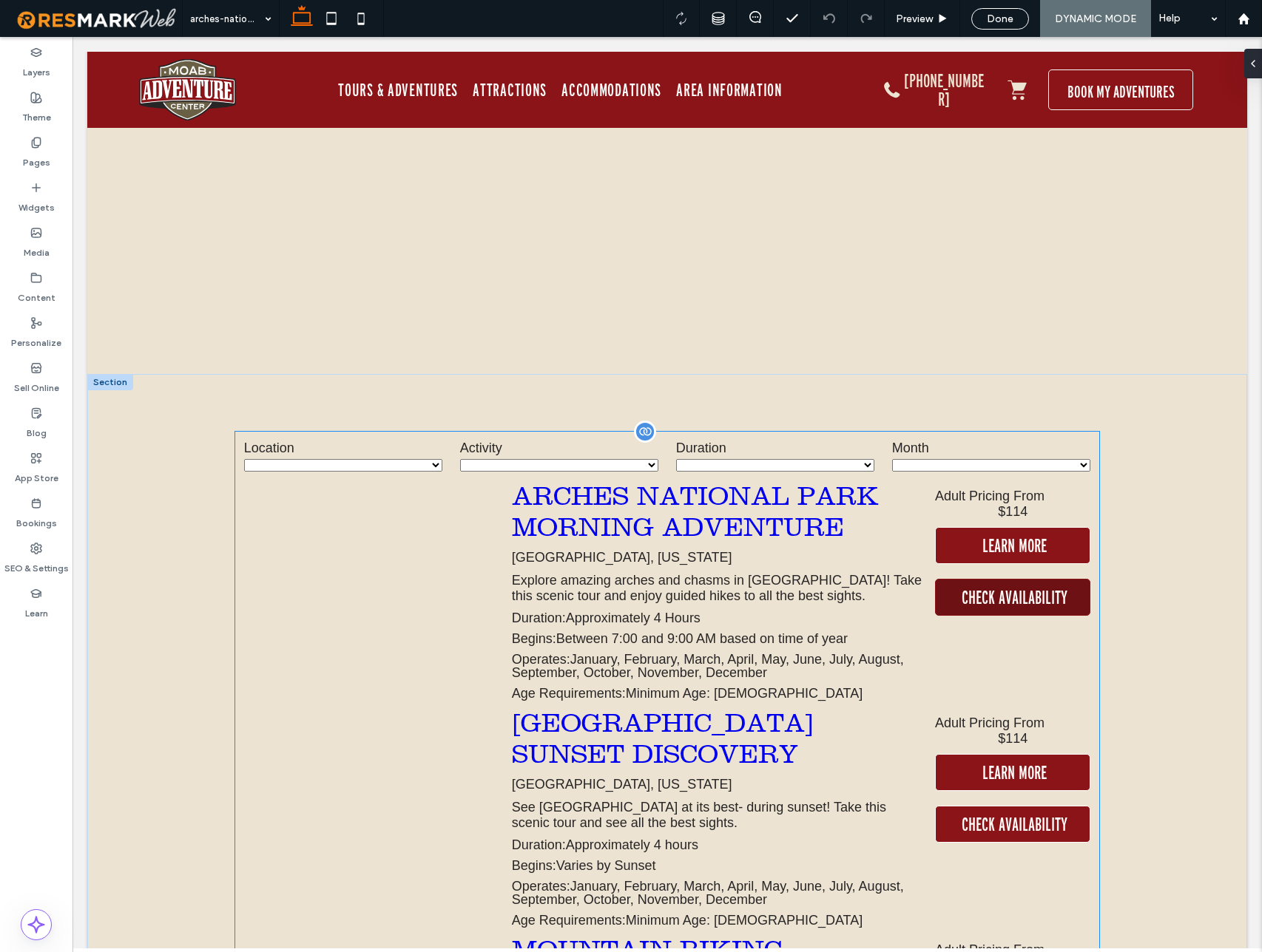
click at [1012, 590] on span "CHECK AVAILABILITY" at bounding box center [1014, 598] width 106 height 35
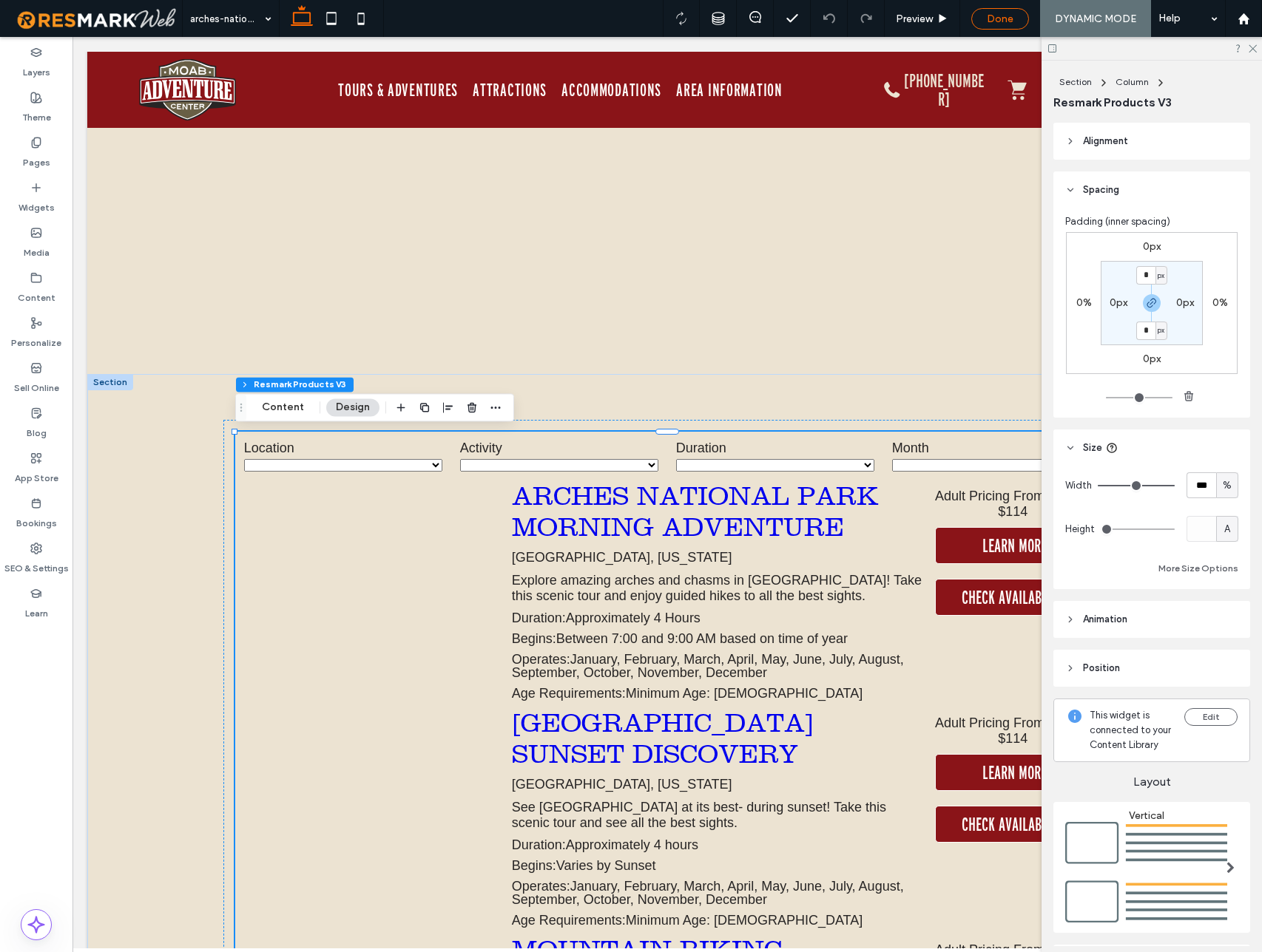
click at [1006, 16] on span "Done" at bounding box center [1000, 19] width 27 height 12
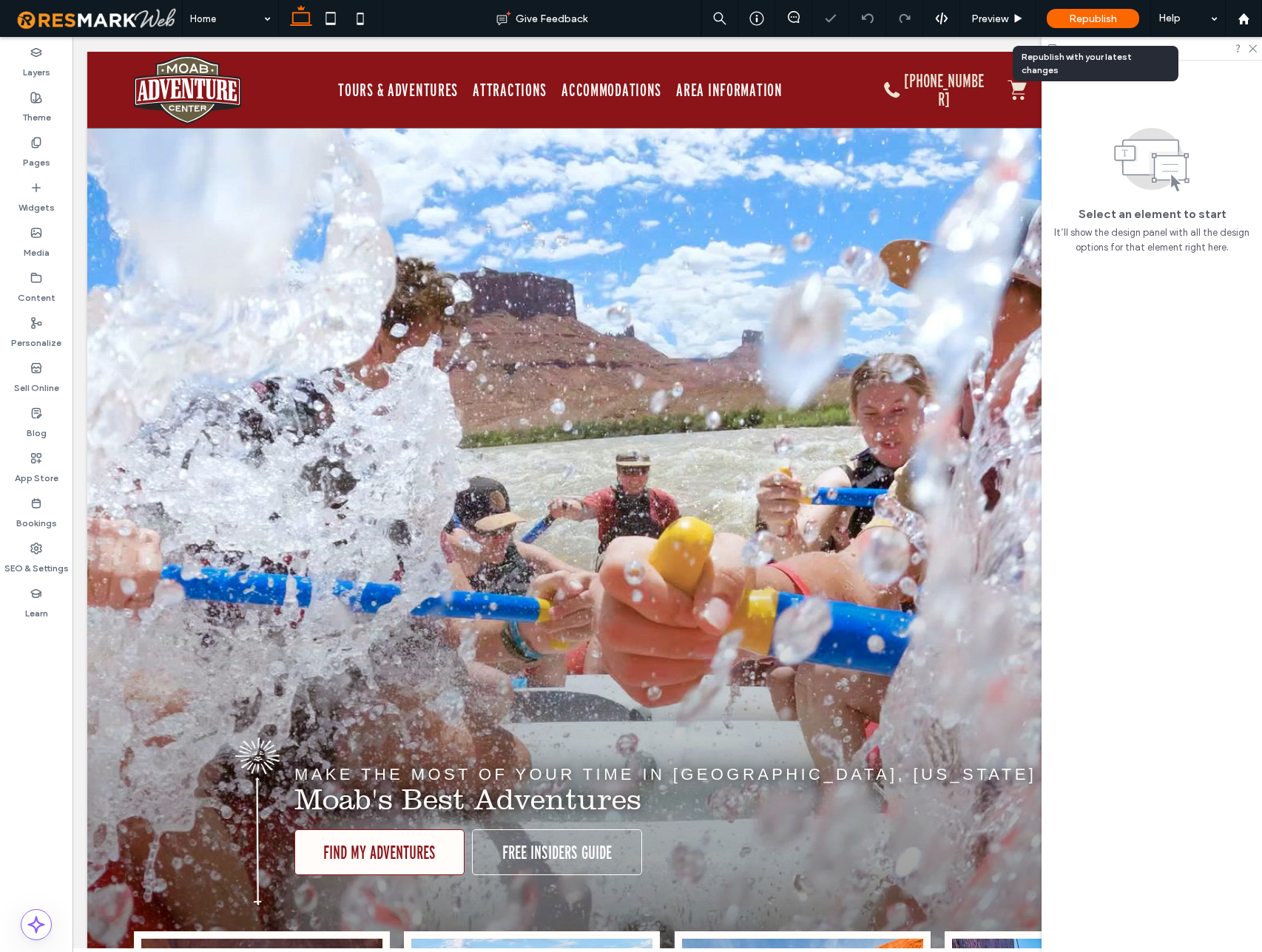
click at [1078, 18] on span "Republish" at bounding box center [1092, 19] width 48 height 12
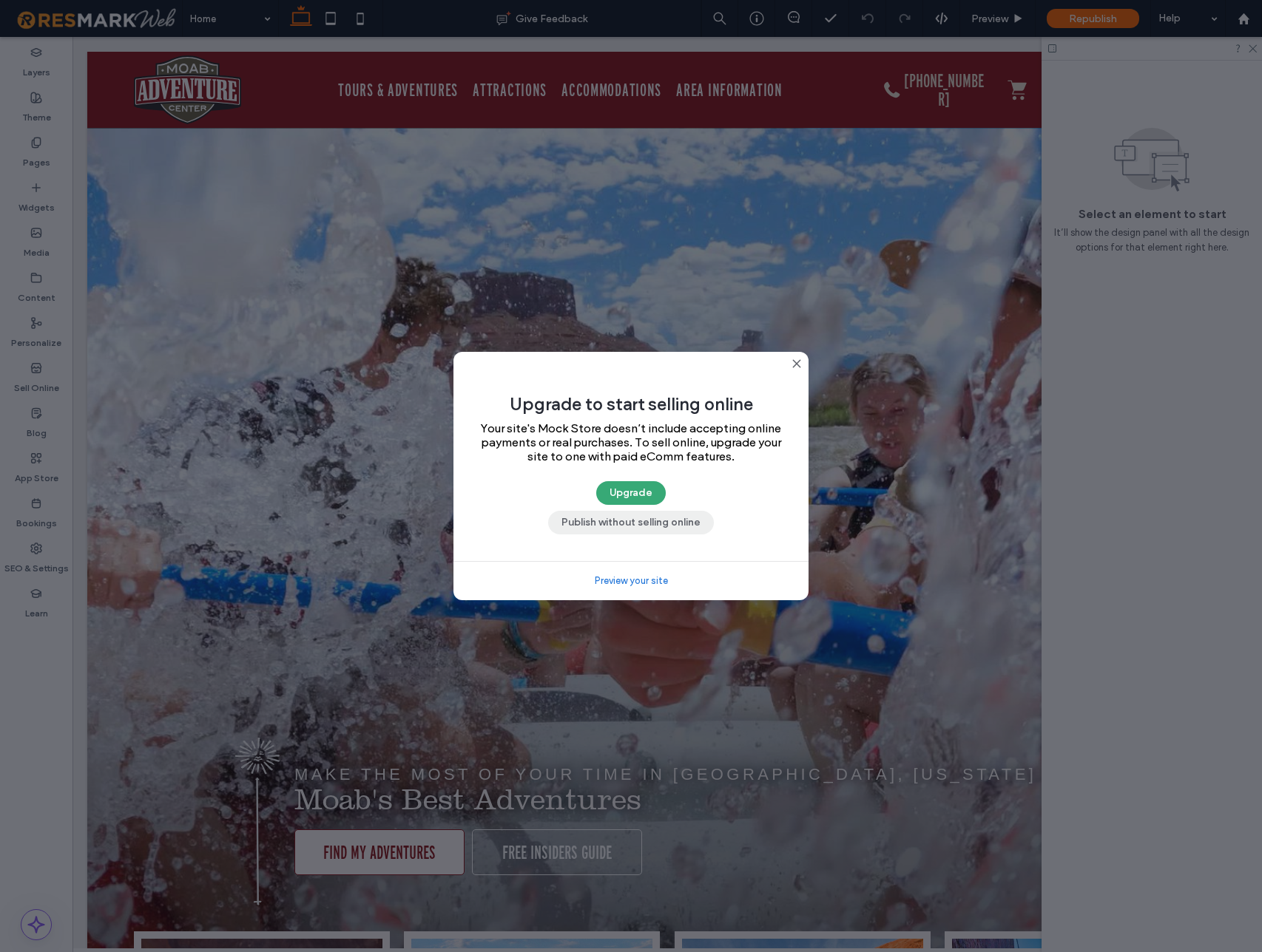
click at [650, 527] on button "Publish without selling online" at bounding box center [631, 522] width 165 height 24
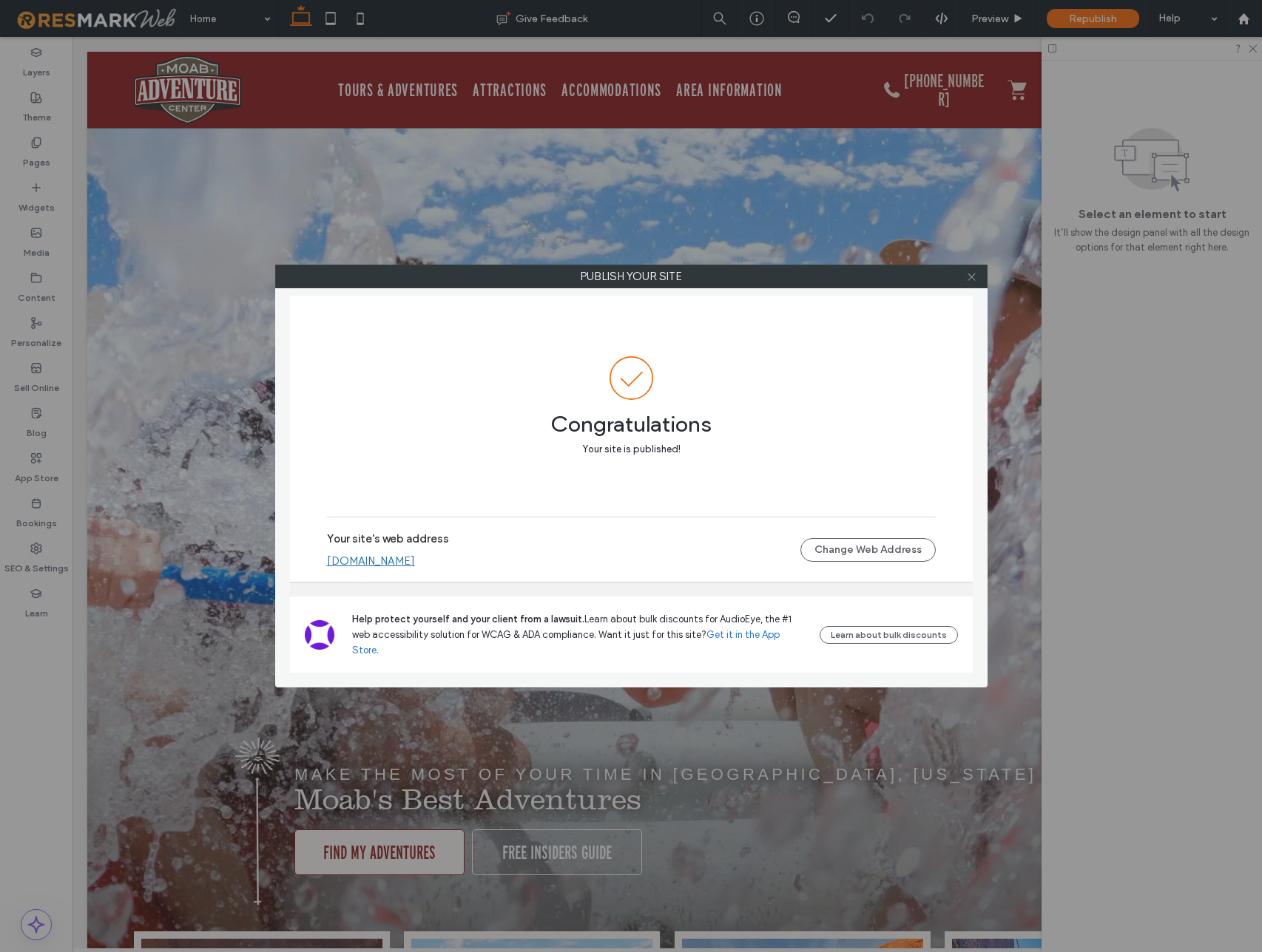
click at [973, 273] on icon at bounding box center [971, 277] width 11 height 11
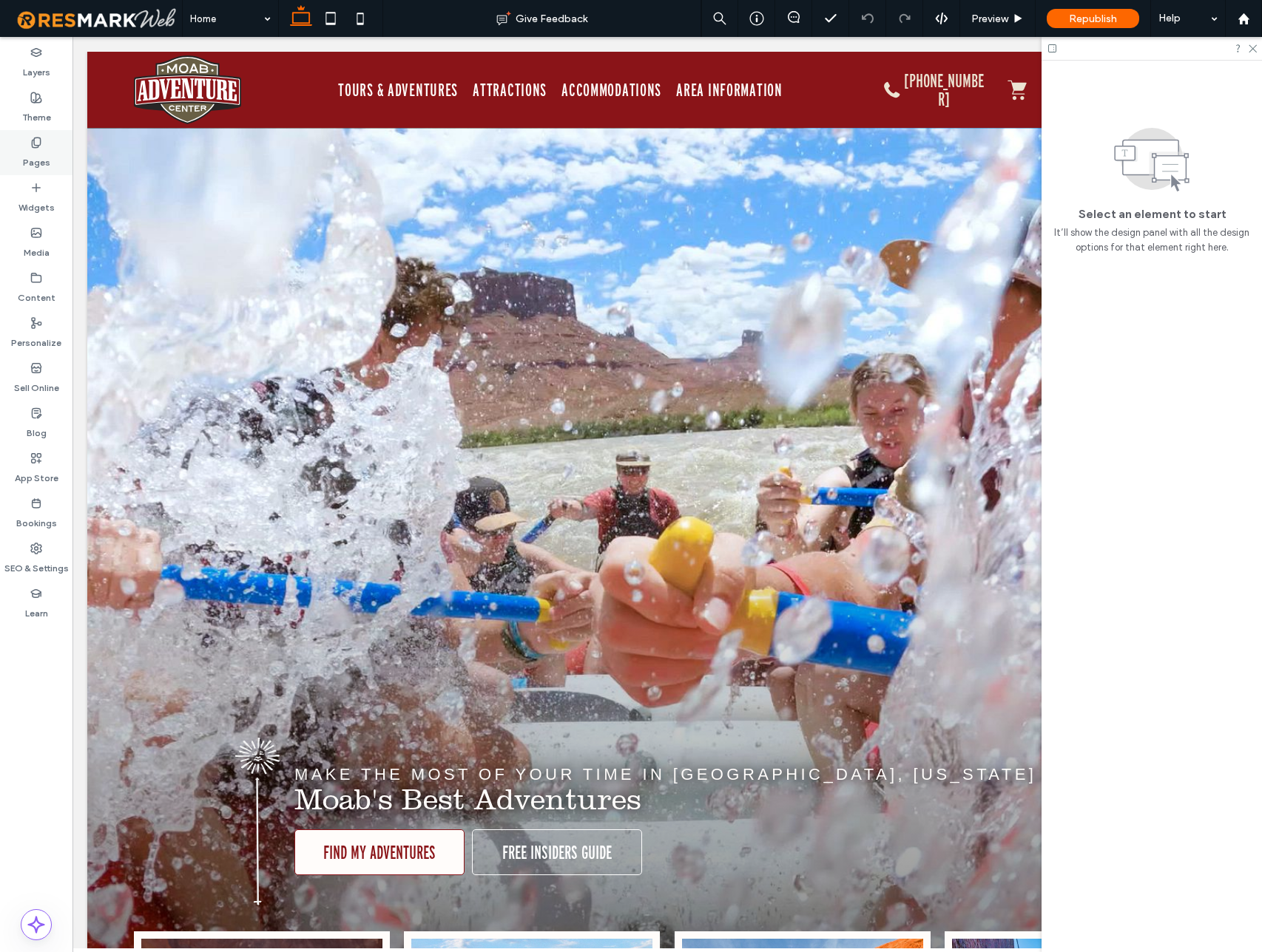
click at [43, 146] on div "Pages" at bounding box center [36, 152] width 73 height 45
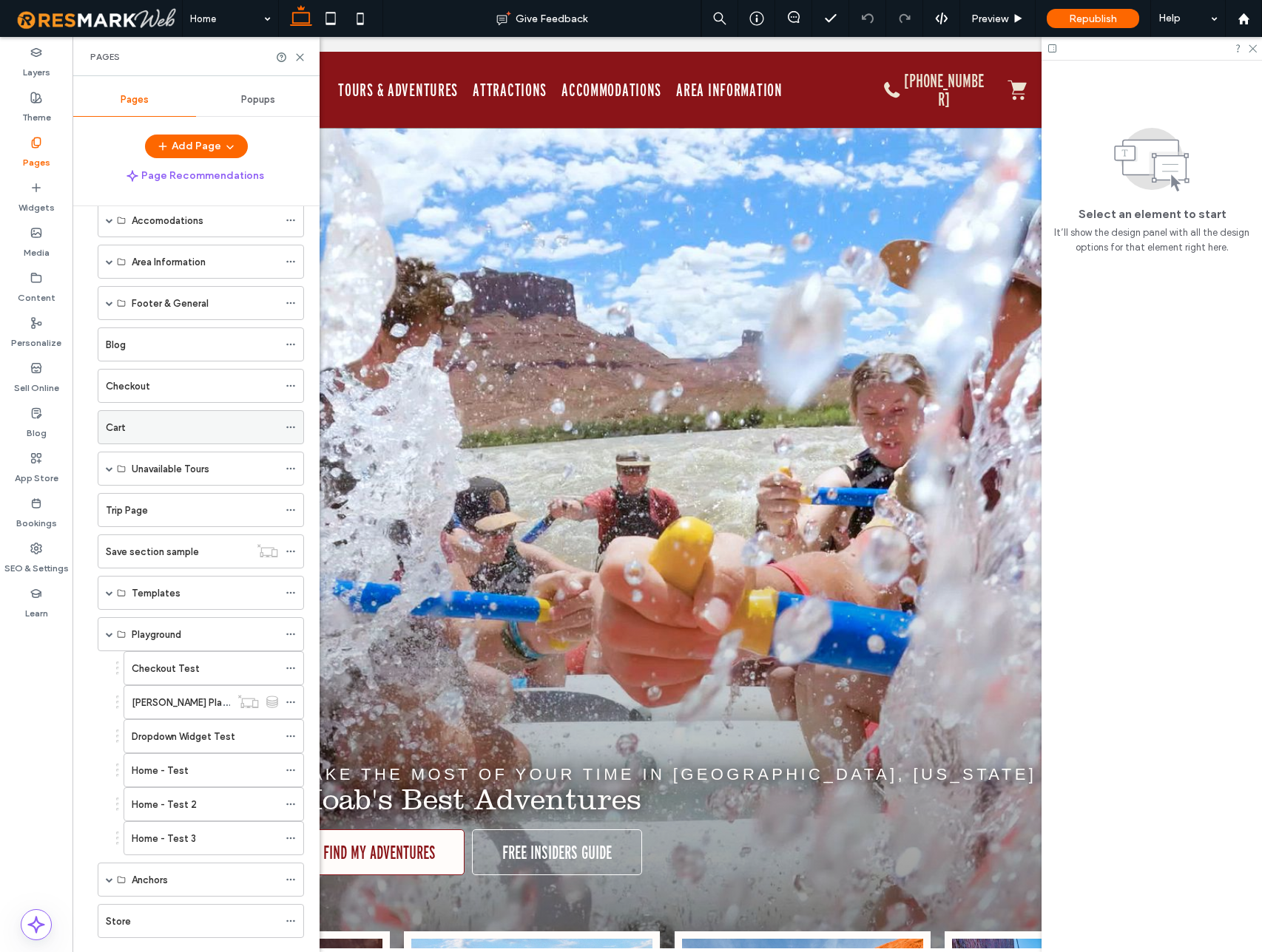
scroll to position [203, 0]
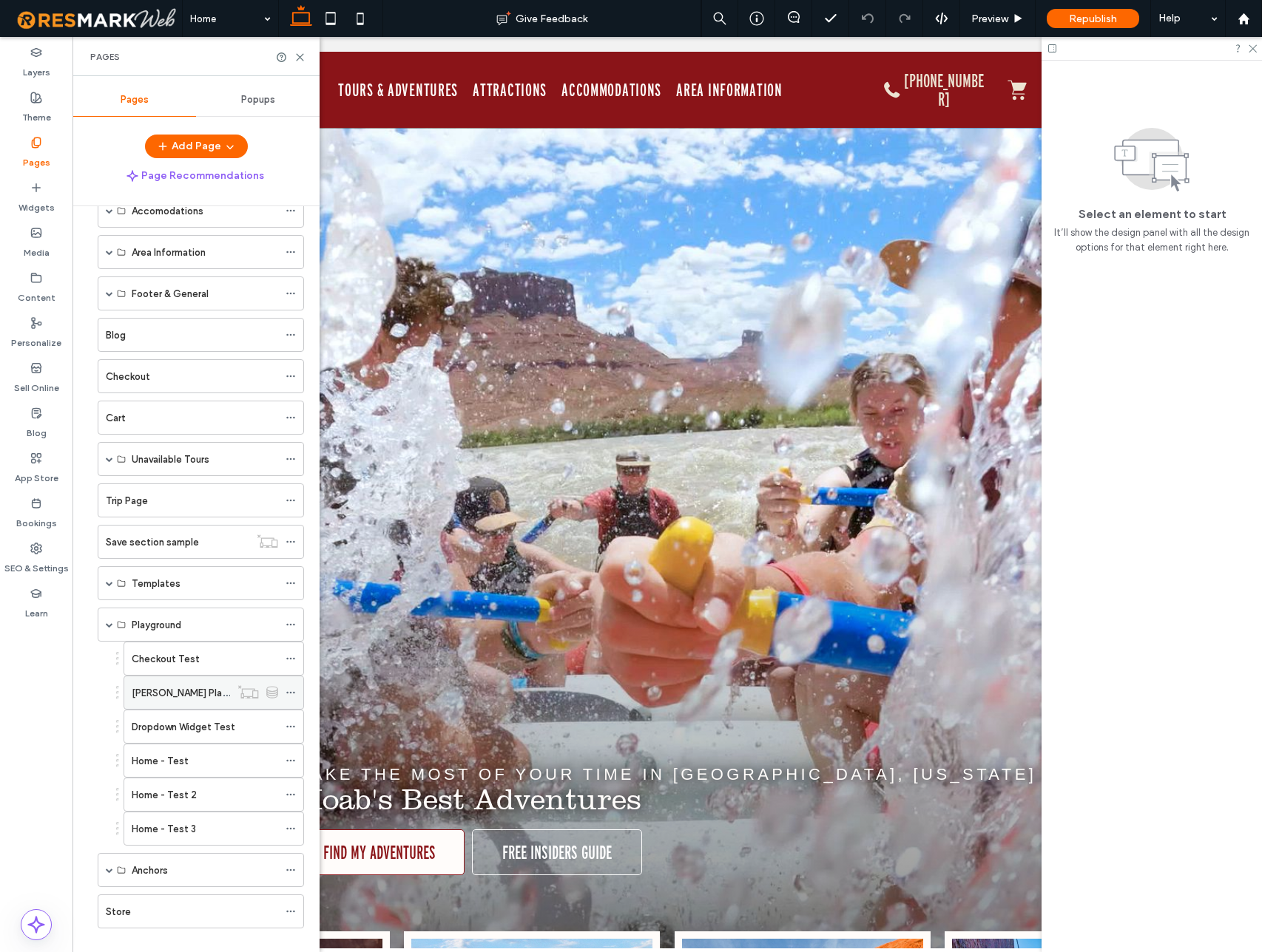
click at [292, 692] on icon at bounding box center [291, 693] width 11 height 11
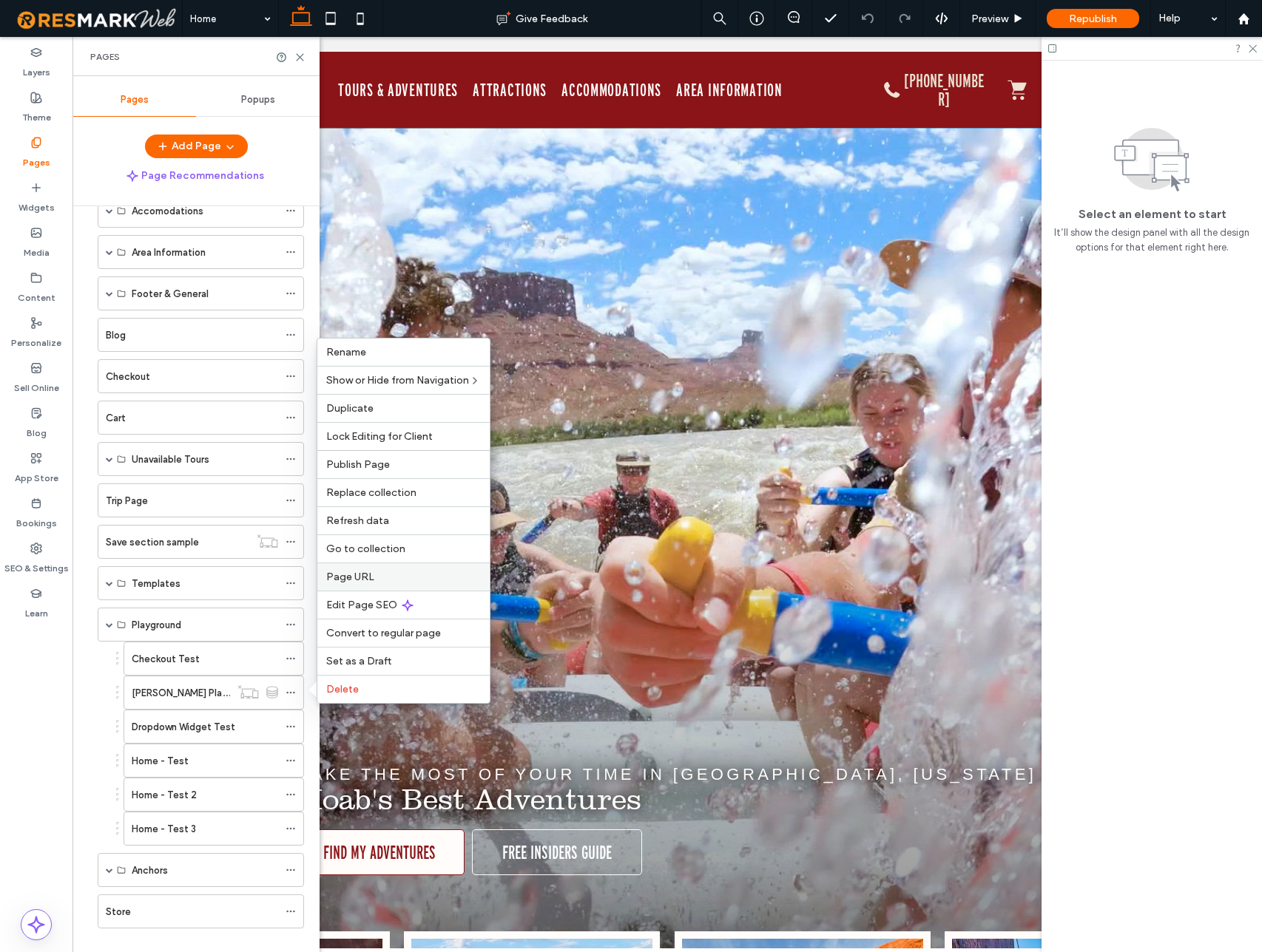
click at [338, 575] on span "Page URL" at bounding box center [350, 577] width 48 height 12
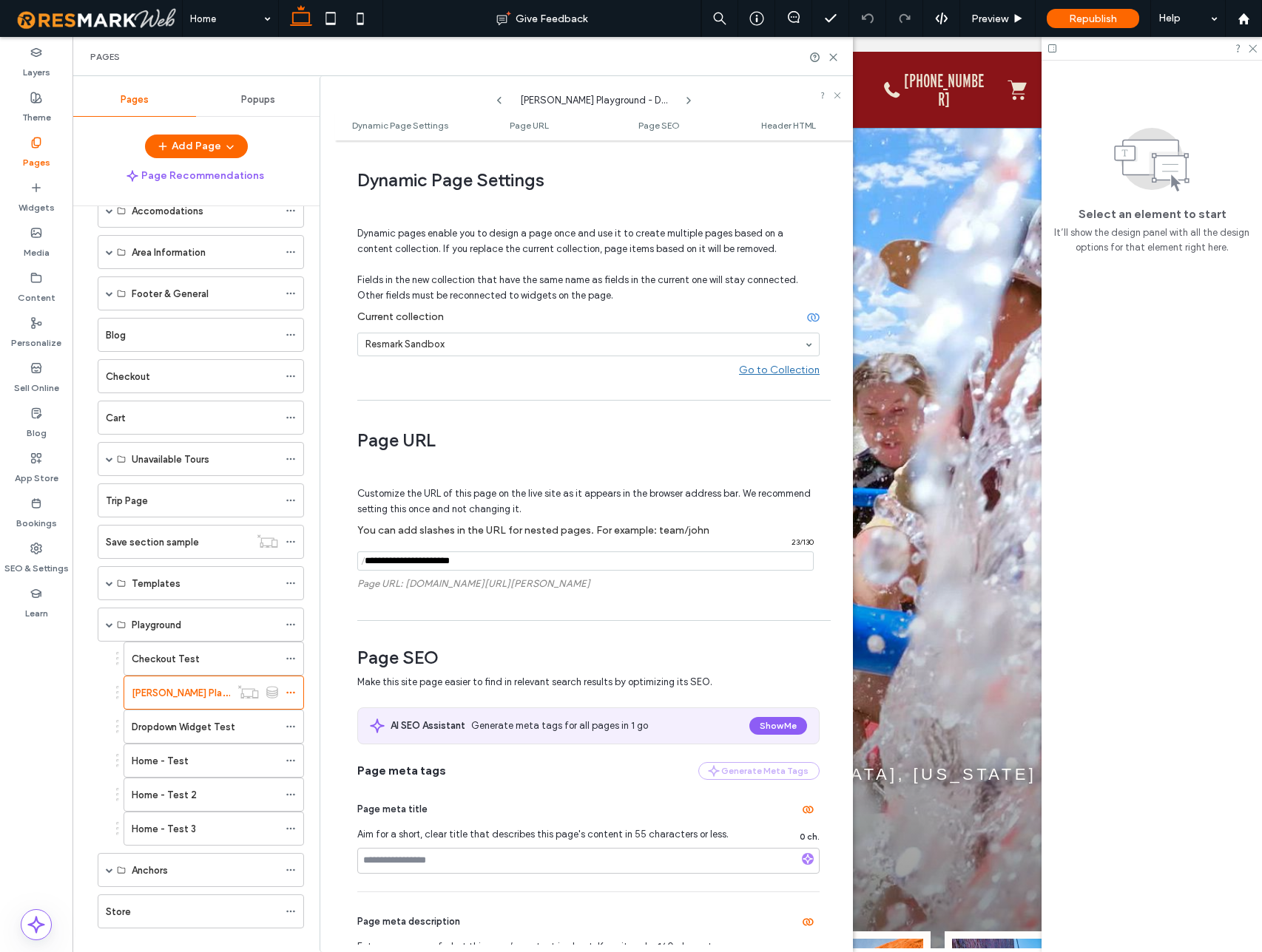
click at [491, 559] on input "notEmpty" at bounding box center [585, 561] width 456 height 19
click at [837, 59] on icon at bounding box center [833, 57] width 11 height 11
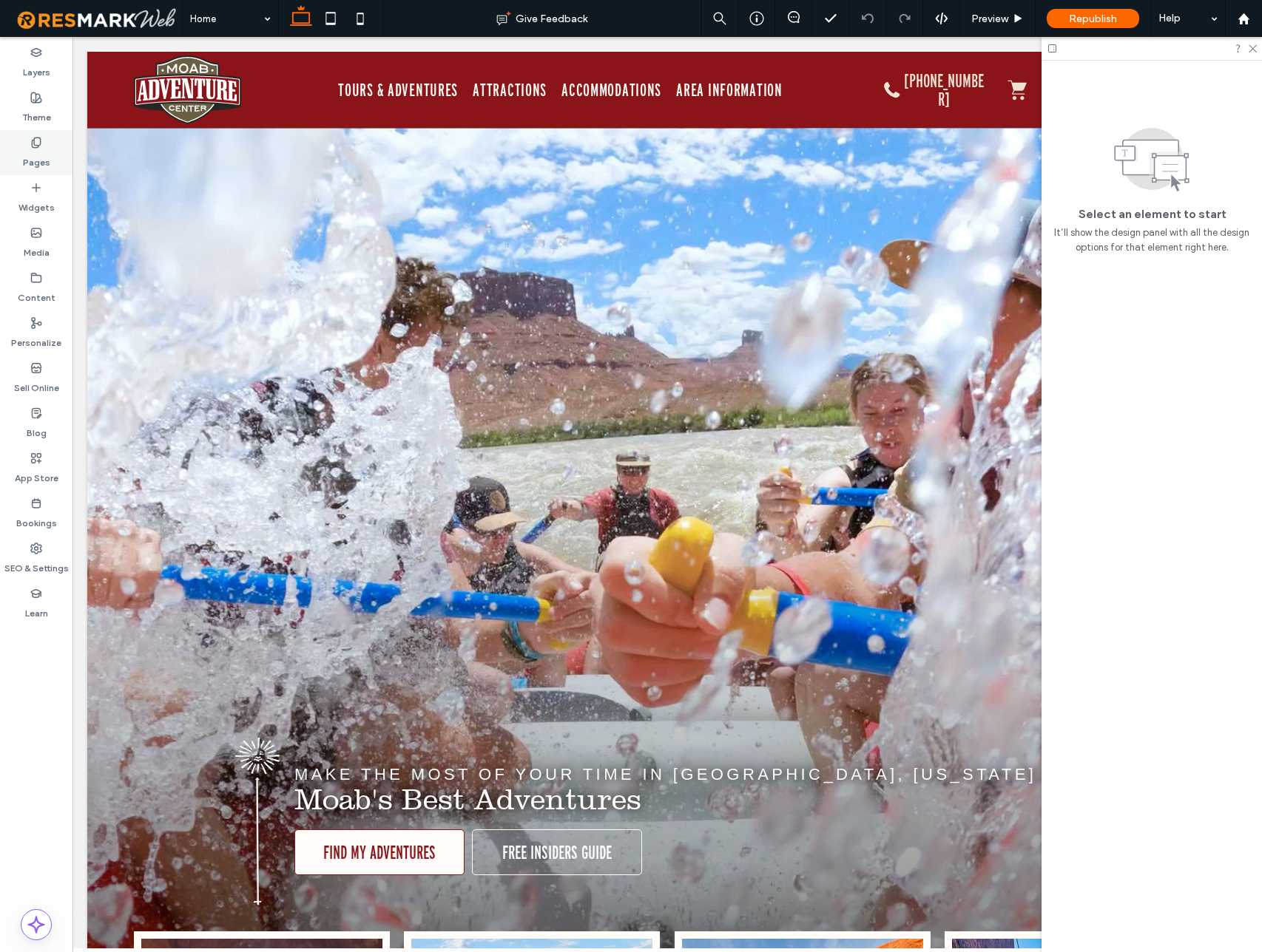
click at [34, 142] on use at bounding box center [35, 142] width 8 height 10
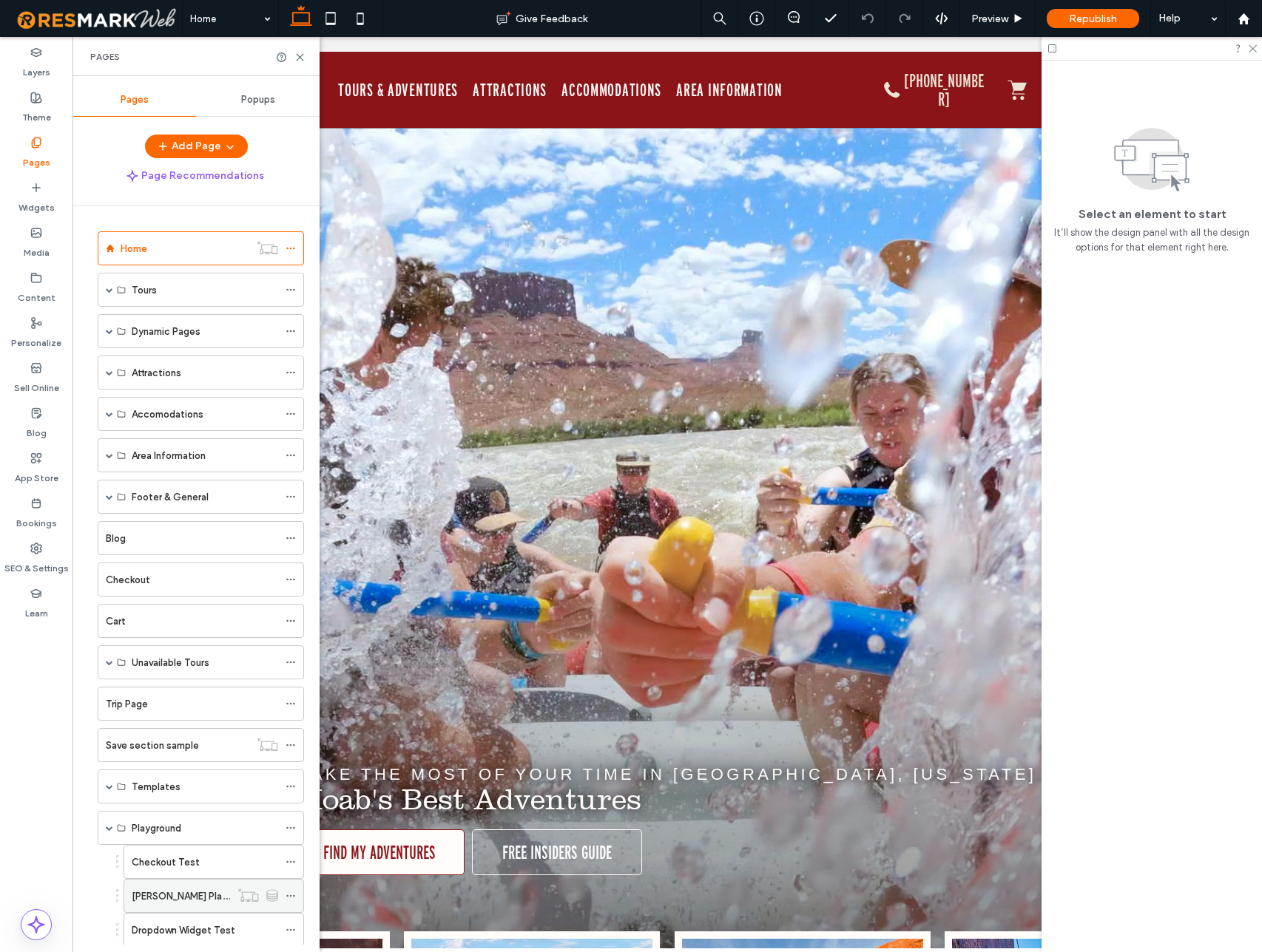
click at [172, 894] on label "[PERSON_NAME] Playground - Dynamic" at bounding box center [218, 895] width 174 height 26
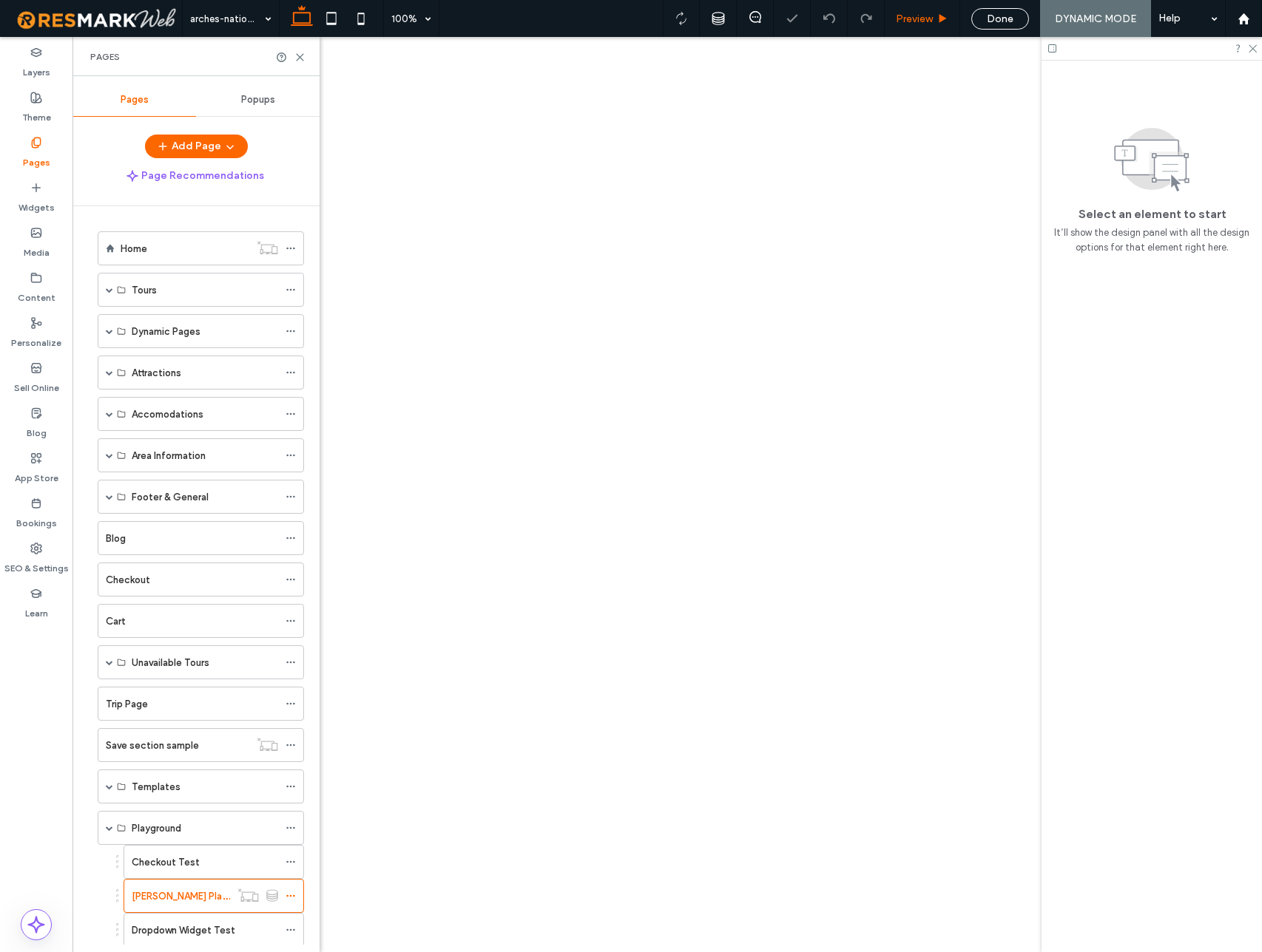
select select
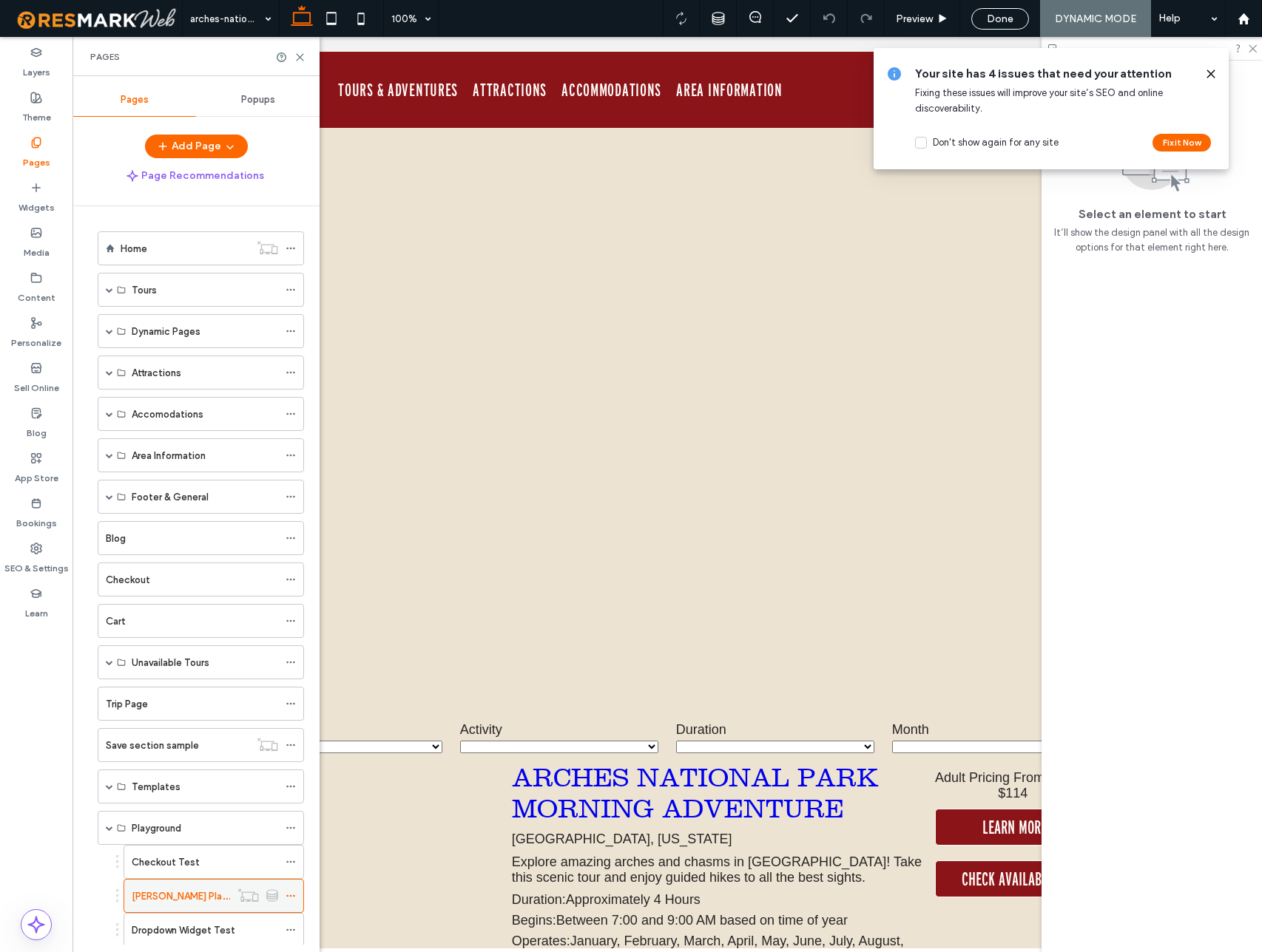
click at [288, 896] on icon at bounding box center [291, 896] width 11 height 11
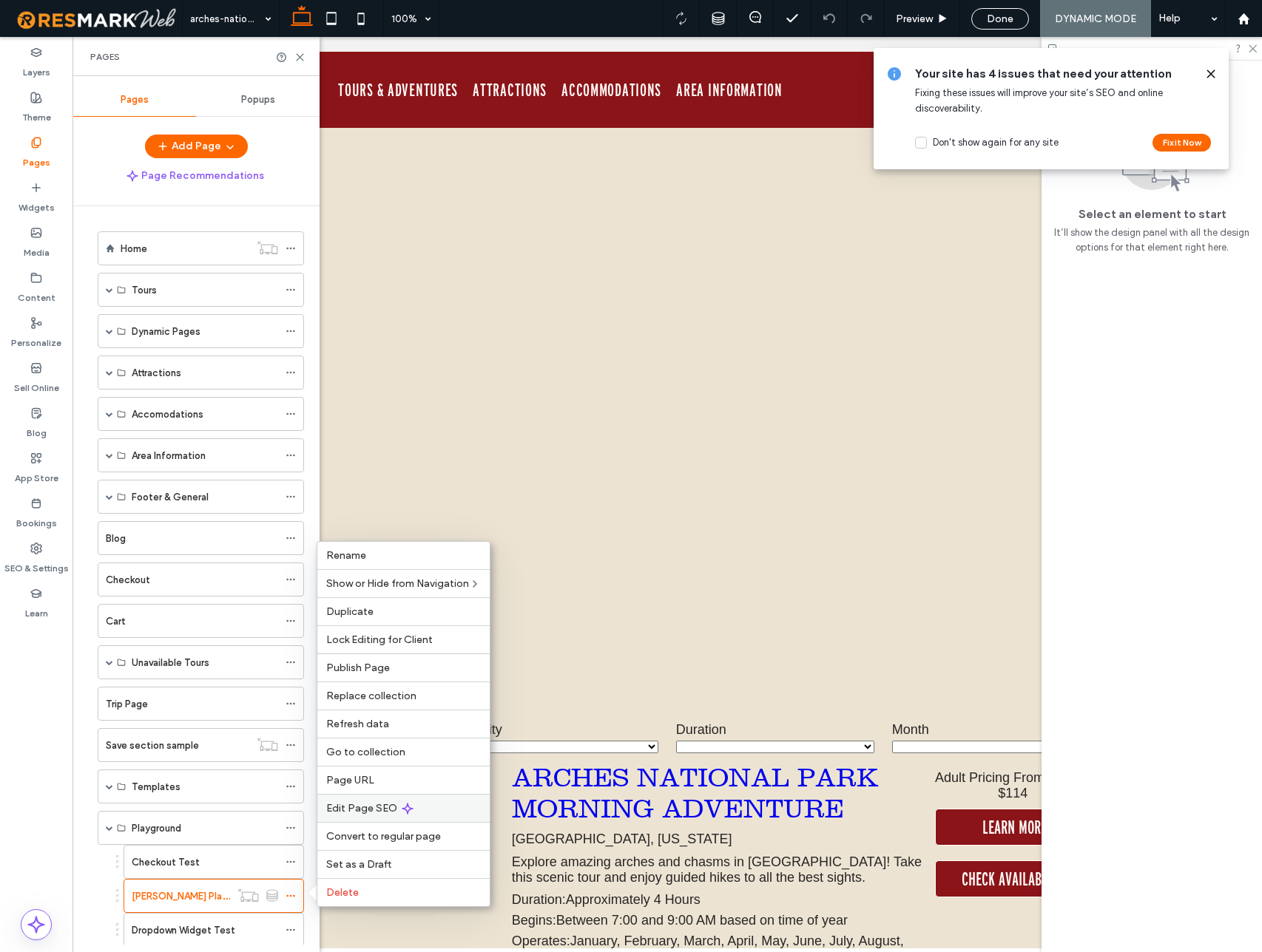
click at [366, 807] on span "Edit Page SEO" at bounding box center [362, 808] width 71 height 12
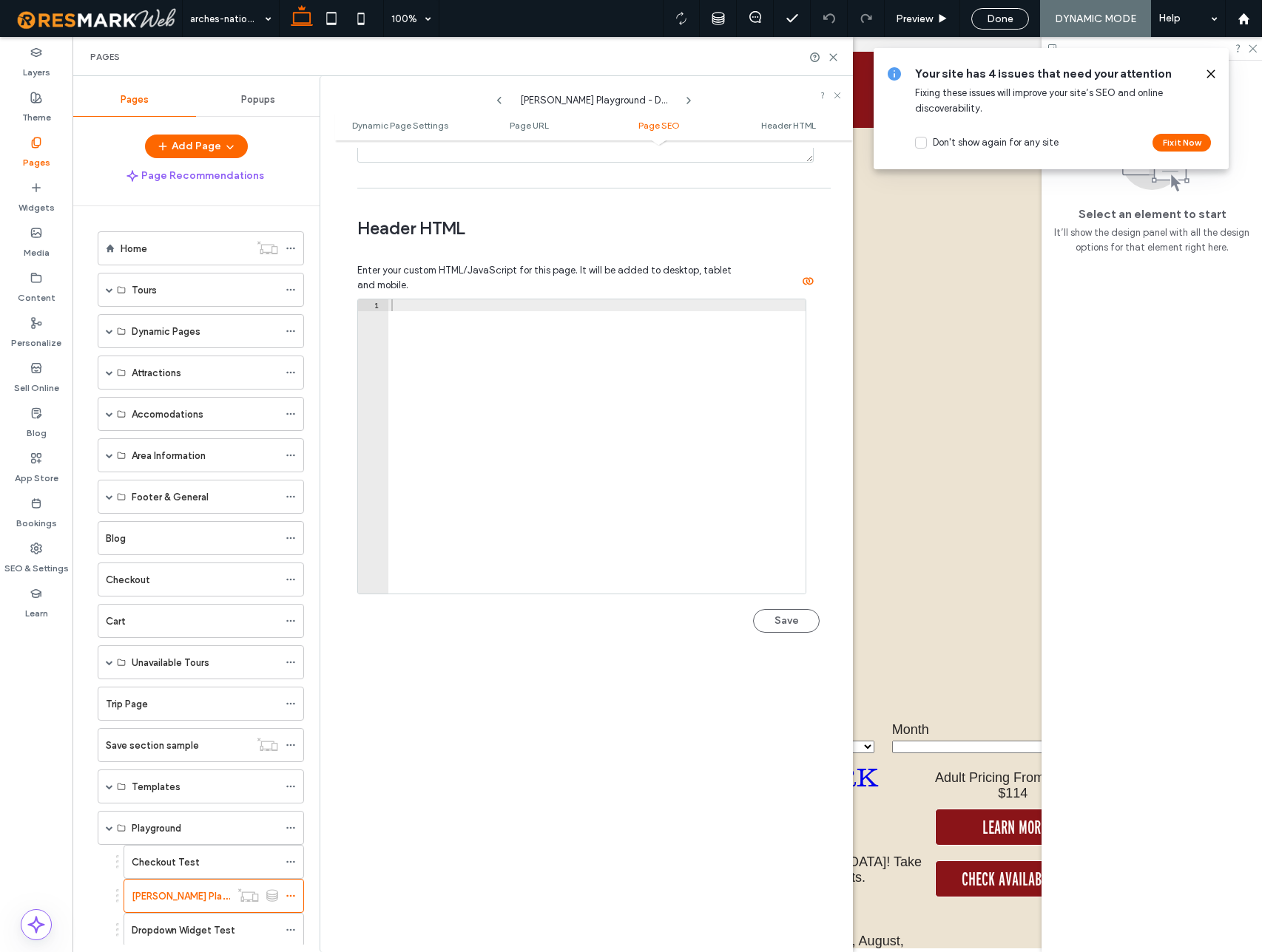
scroll to position [1333, 0]
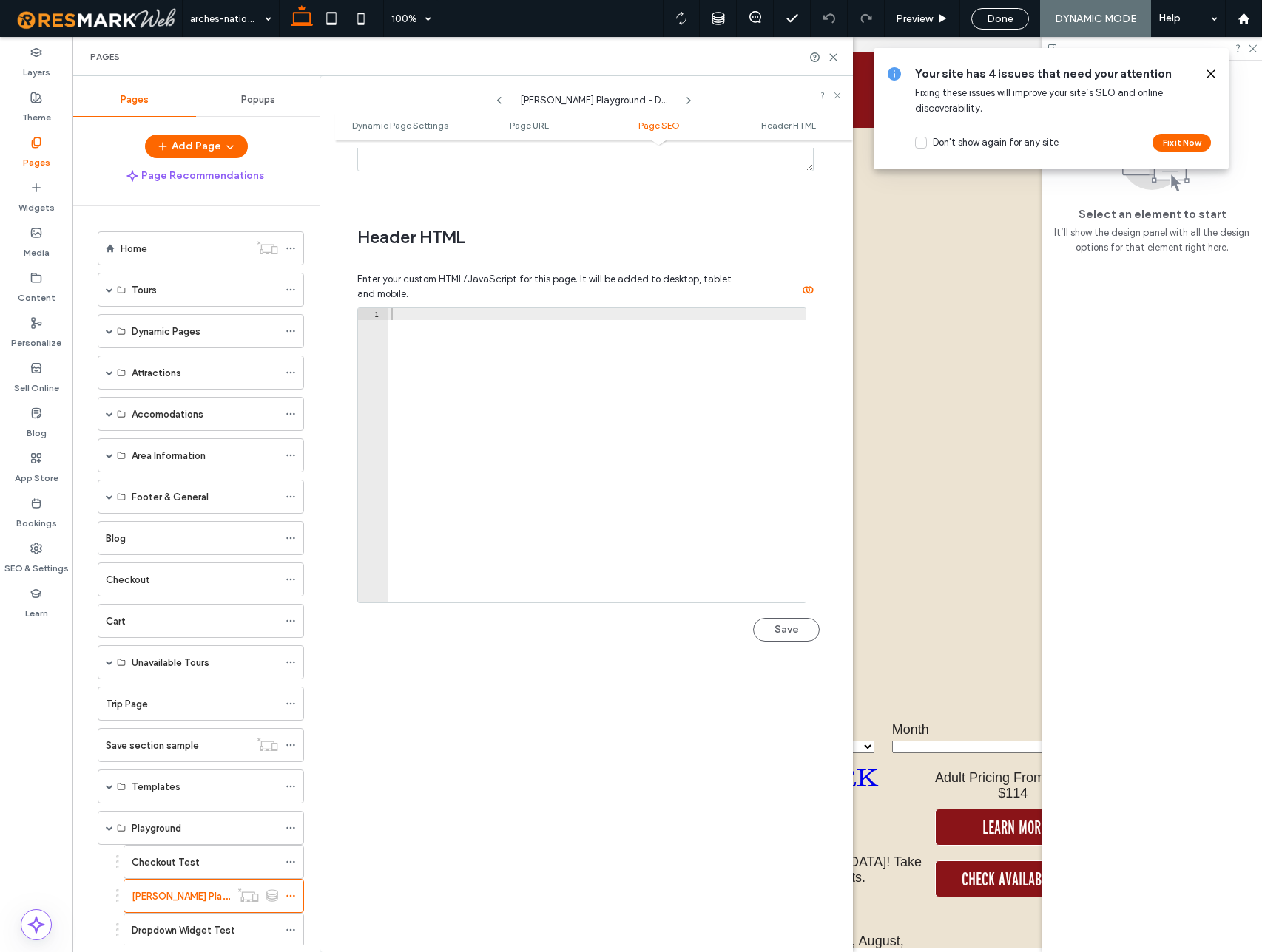
click at [452, 363] on div at bounding box center [597, 468] width 417 height 318
paste textarea "**********"
type textarea "**********"
click at [796, 636] on button "Save" at bounding box center [785, 629] width 66 height 24
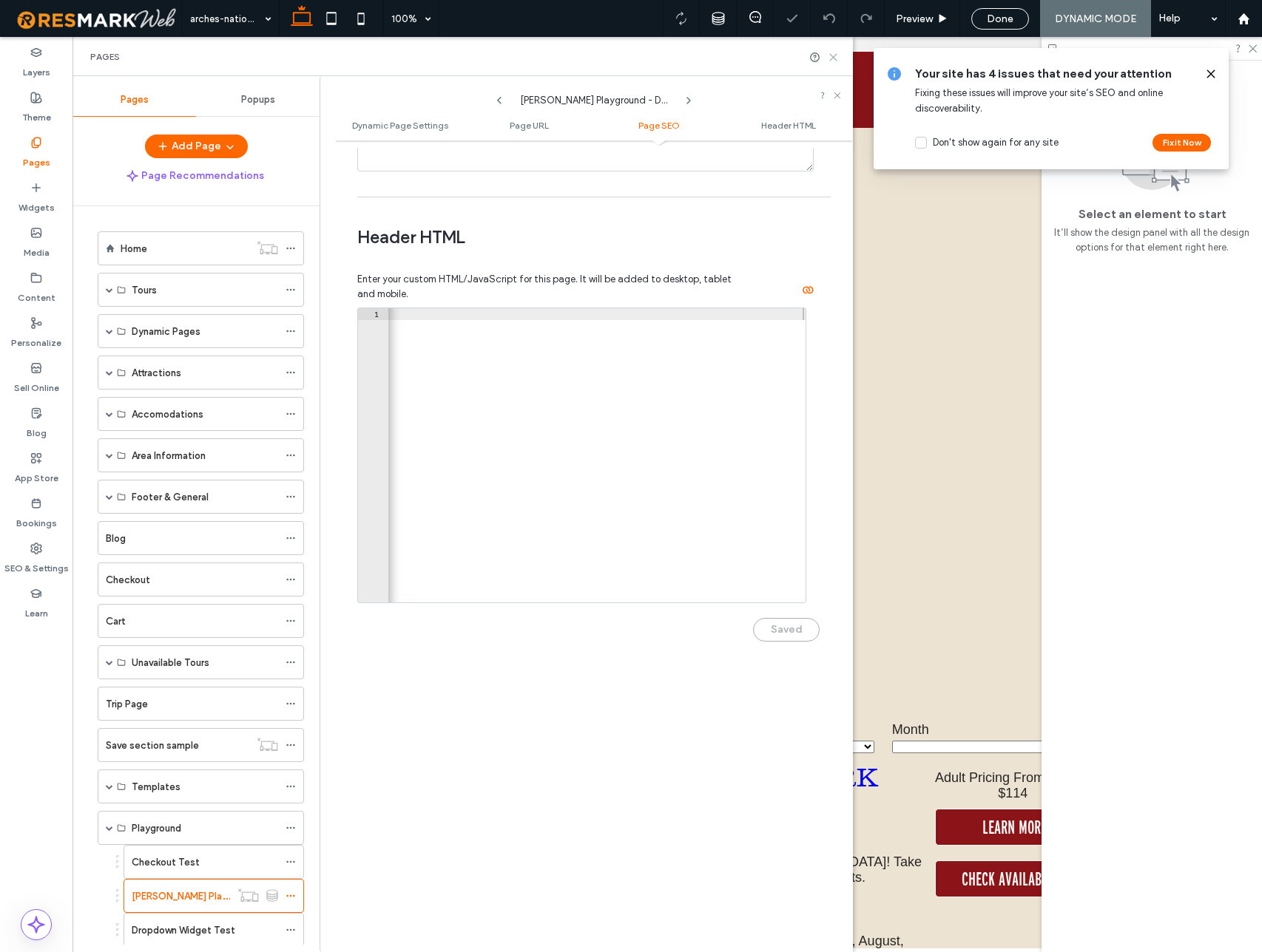
click at [833, 57] on use at bounding box center [833, 57] width 7 height 7
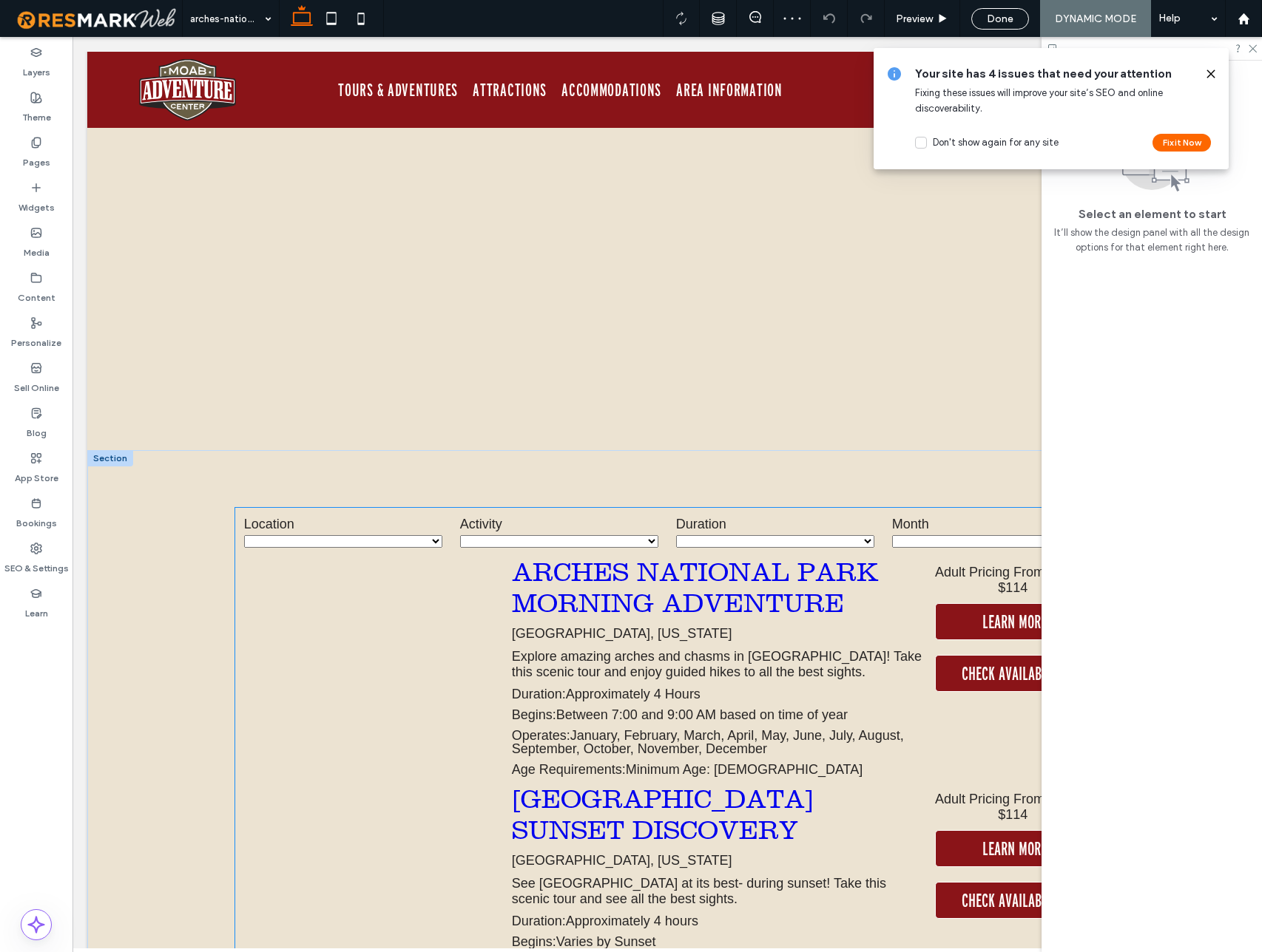
scroll to position [241, 0]
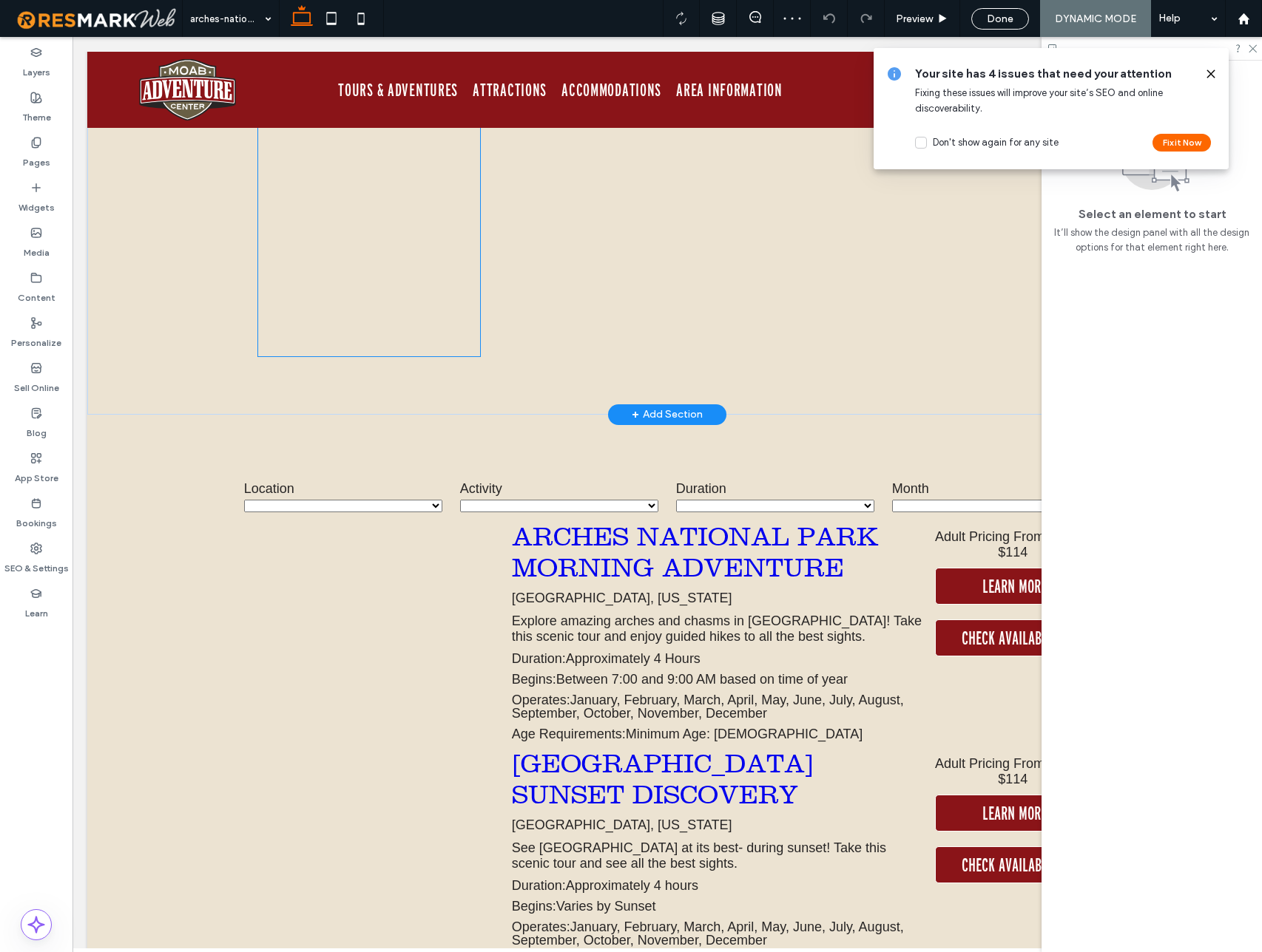
click at [379, 284] on div at bounding box center [369, 150] width 222 height 411
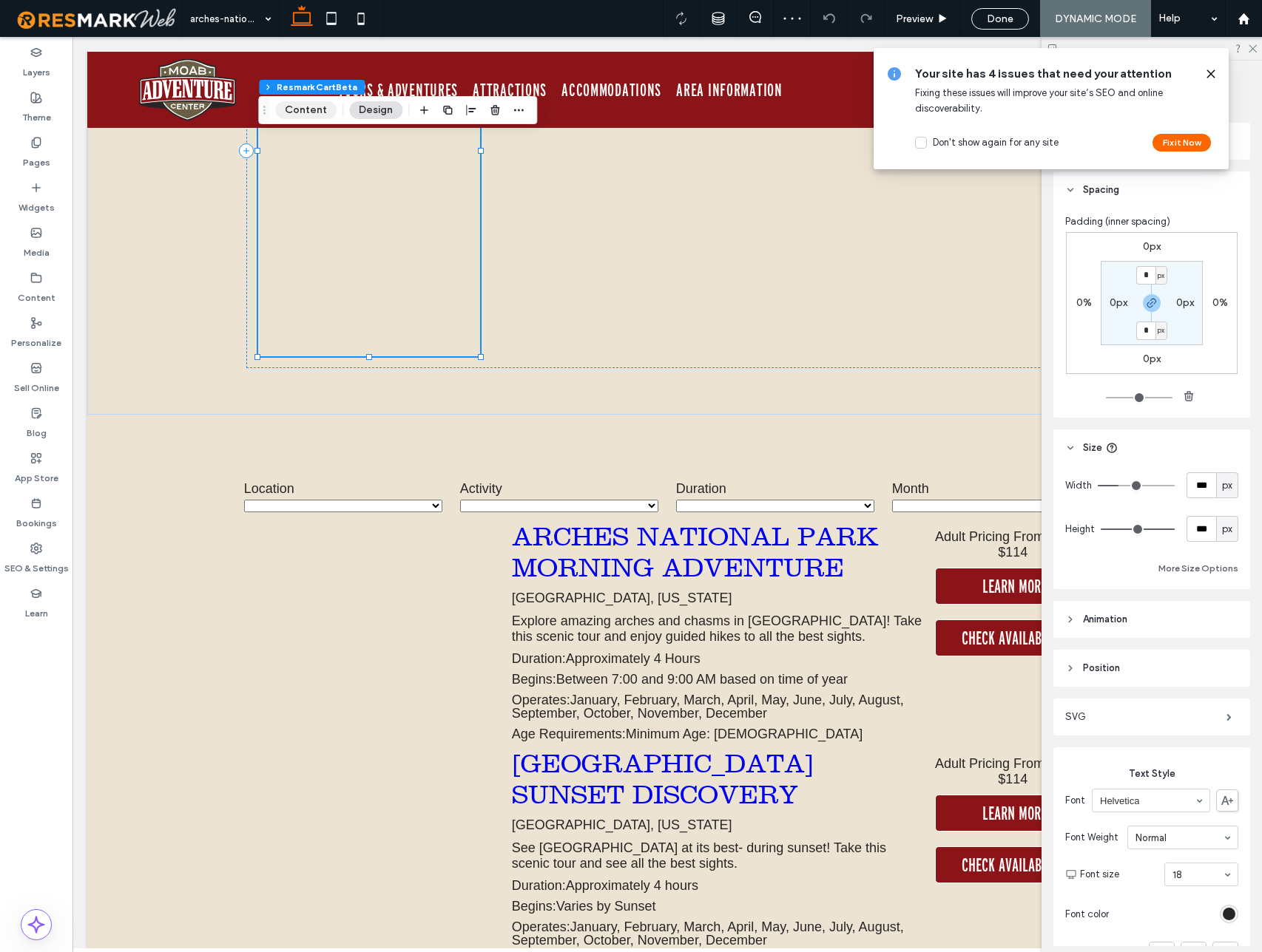
click at [304, 113] on button "Content" at bounding box center [305, 110] width 61 height 18
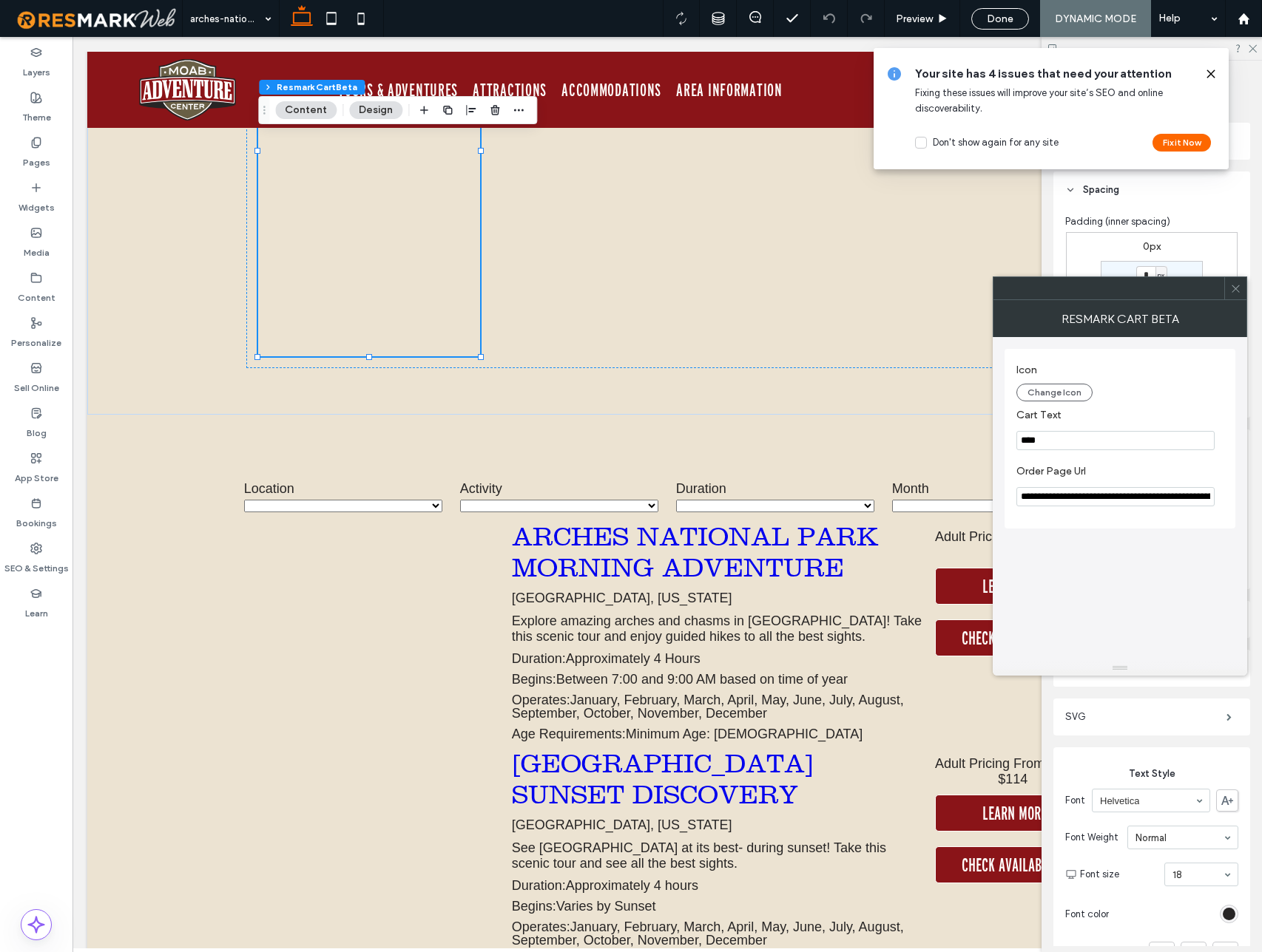
click at [1092, 495] on input "**********" at bounding box center [1115, 497] width 198 height 19
paste input "****"
type input "**********"
click at [1234, 286] on use at bounding box center [1235, 288] width 7 height 7
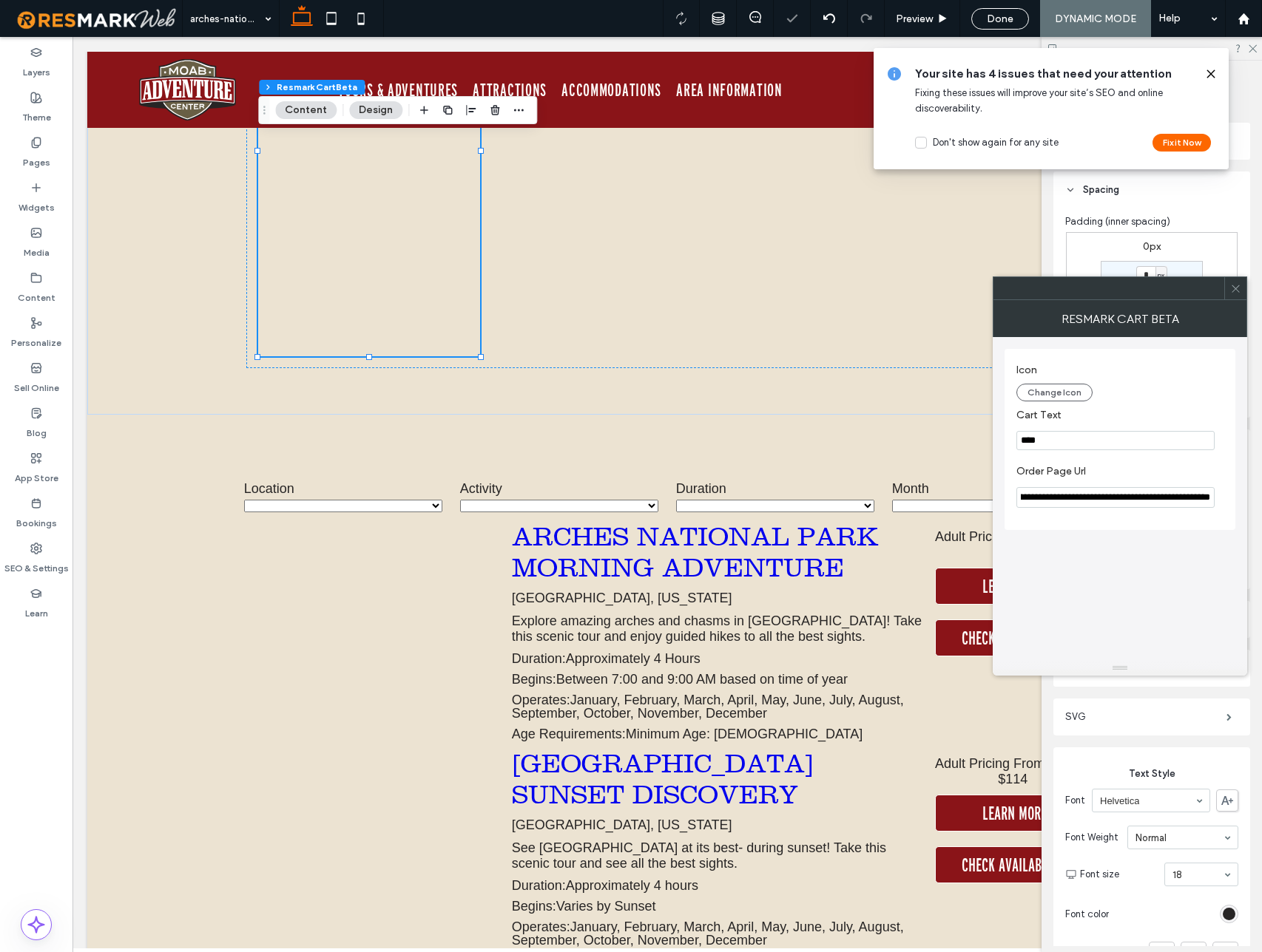
scroll to position [0, 0]
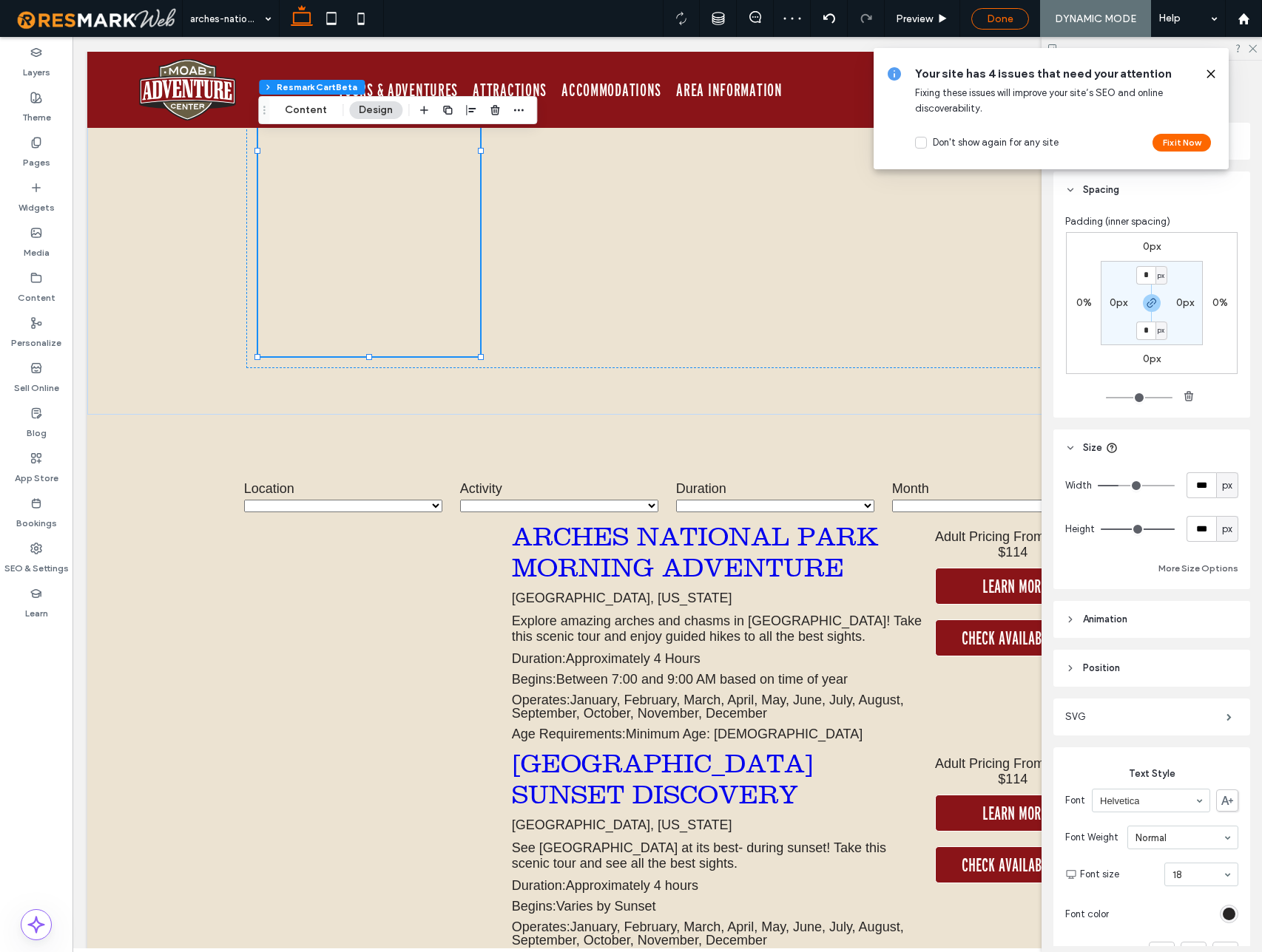
click at [1009, 20] on span "Done" at bounding box center [1000, 19] width 27 height 12
click at [1098, 20] on div at bounding box center [631, 476] width 1262 height 952
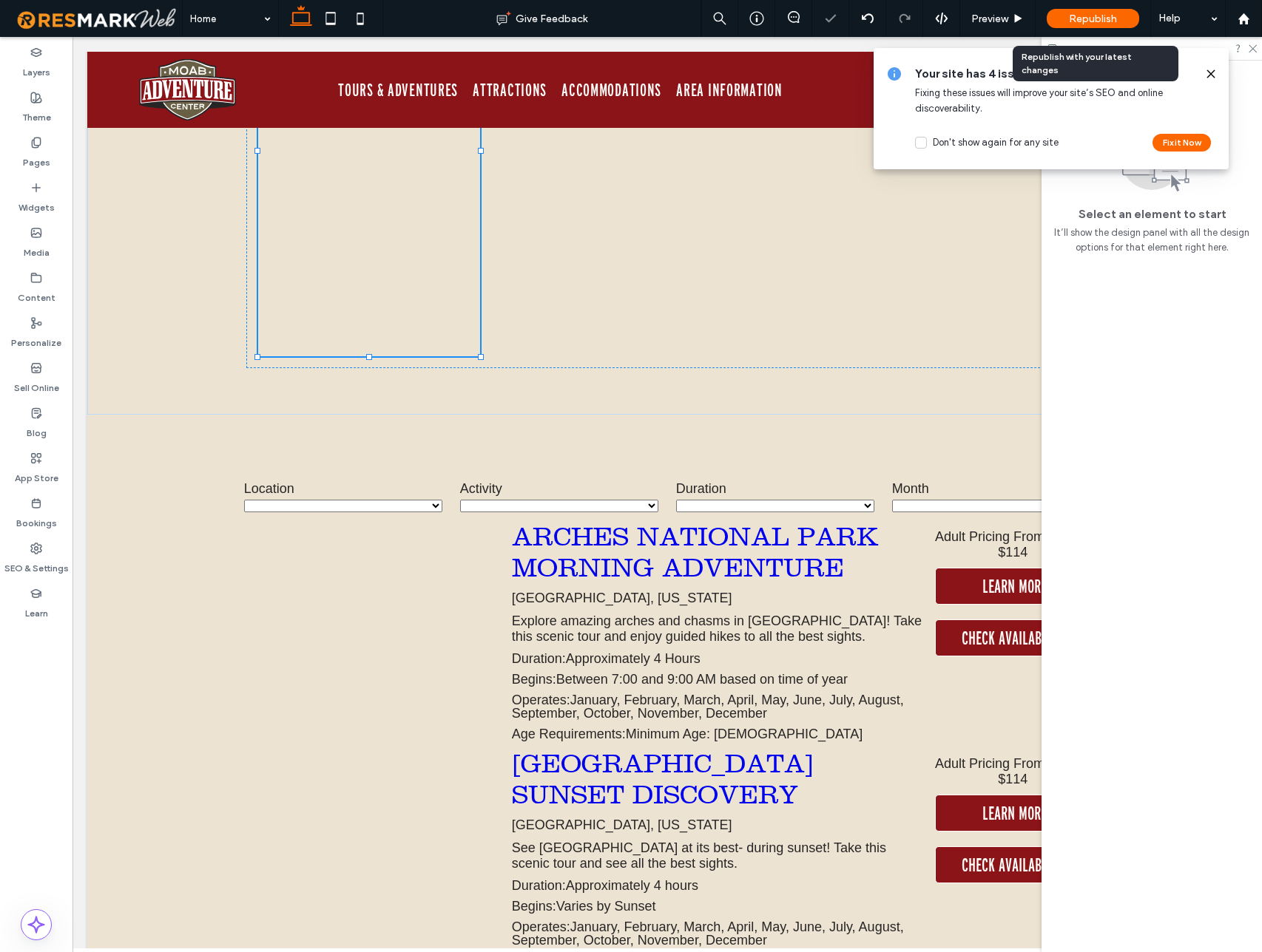
click at [1101, 18] on span "Republish" at bounding box center [1092, 19] width 48 height 12
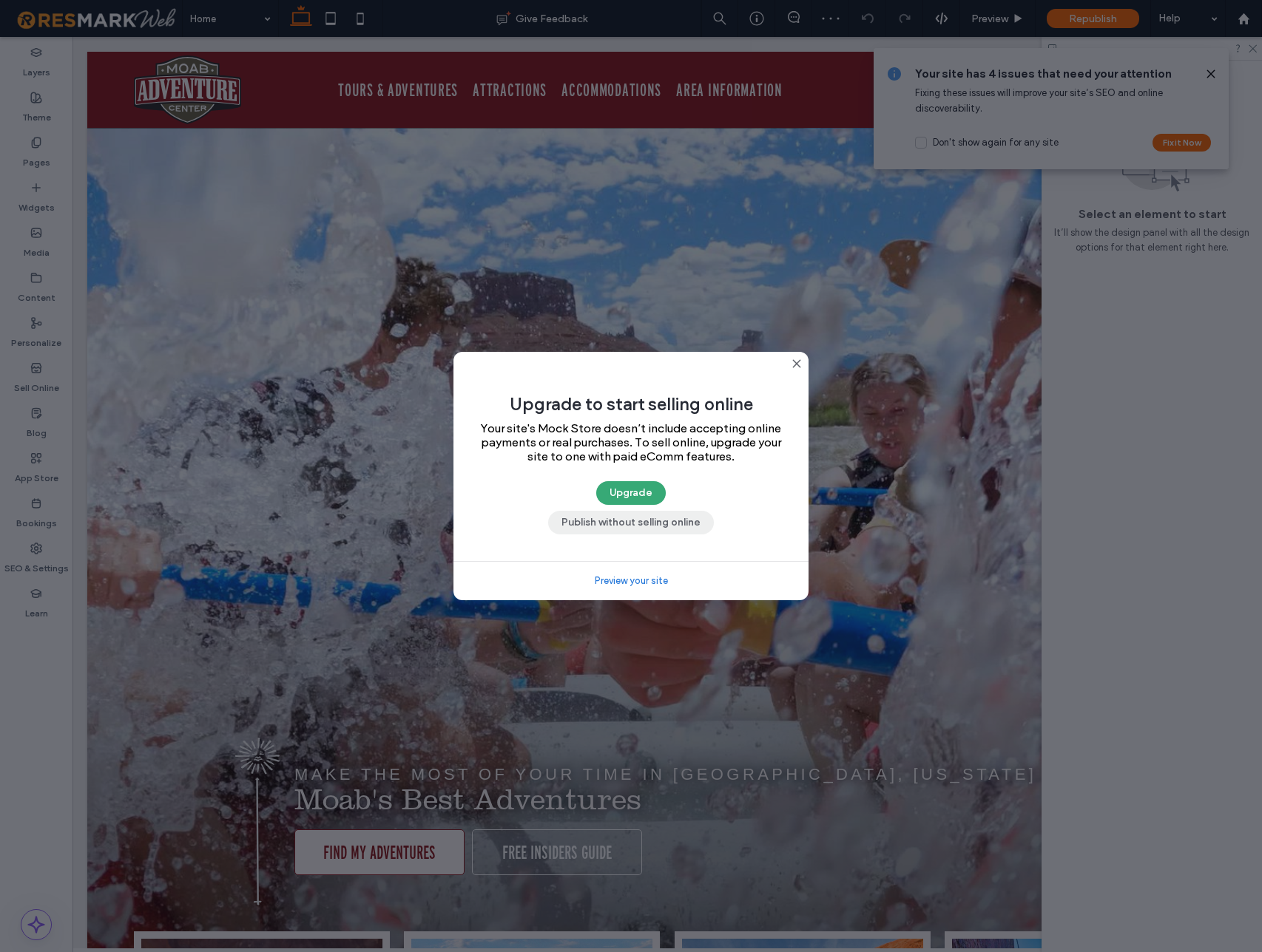
click at [678, 520] on button "Publish without selling online" at bounding box center [631, 522] width 165 height 24
